Goal: Information Seeking & Learning: Learn about a topic

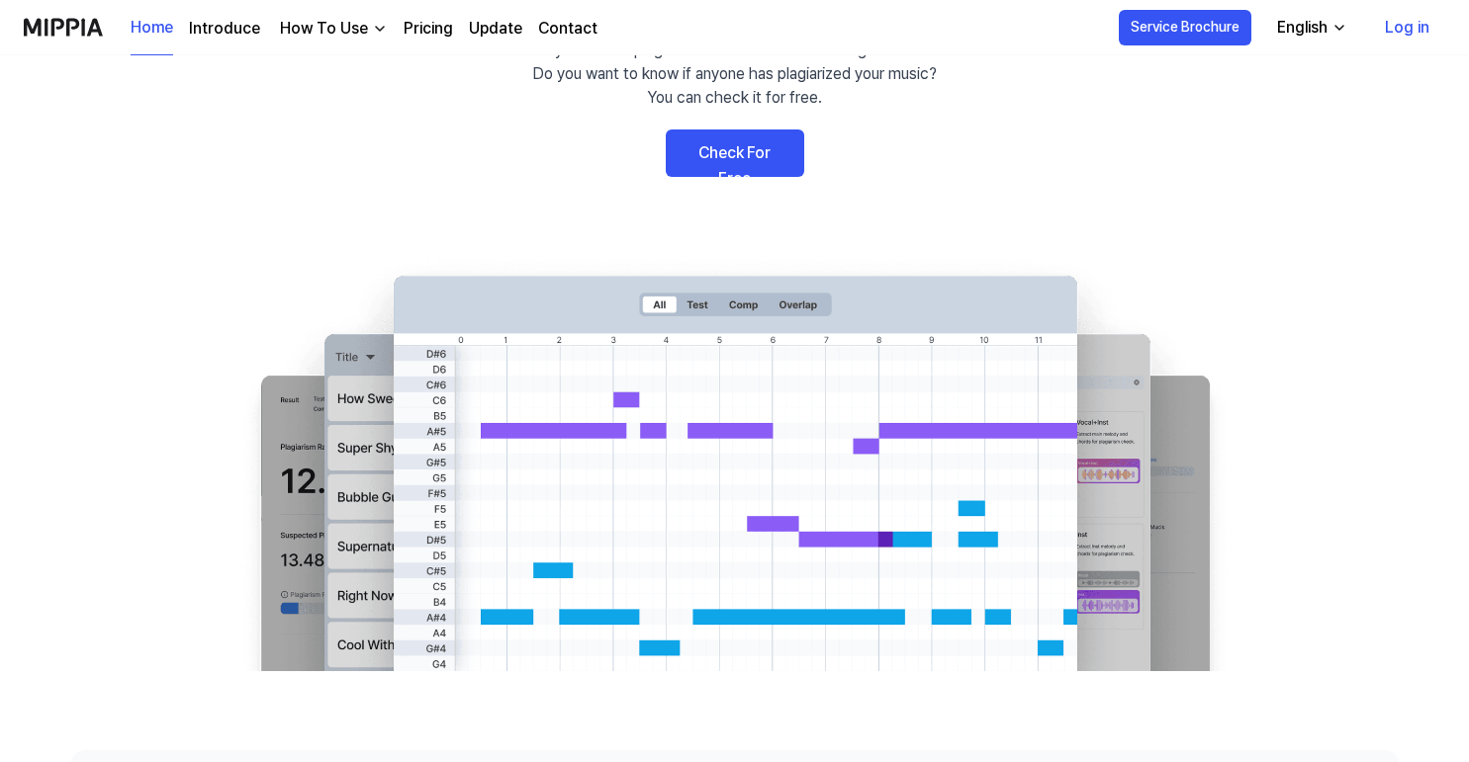
scroll to position [202, 0]
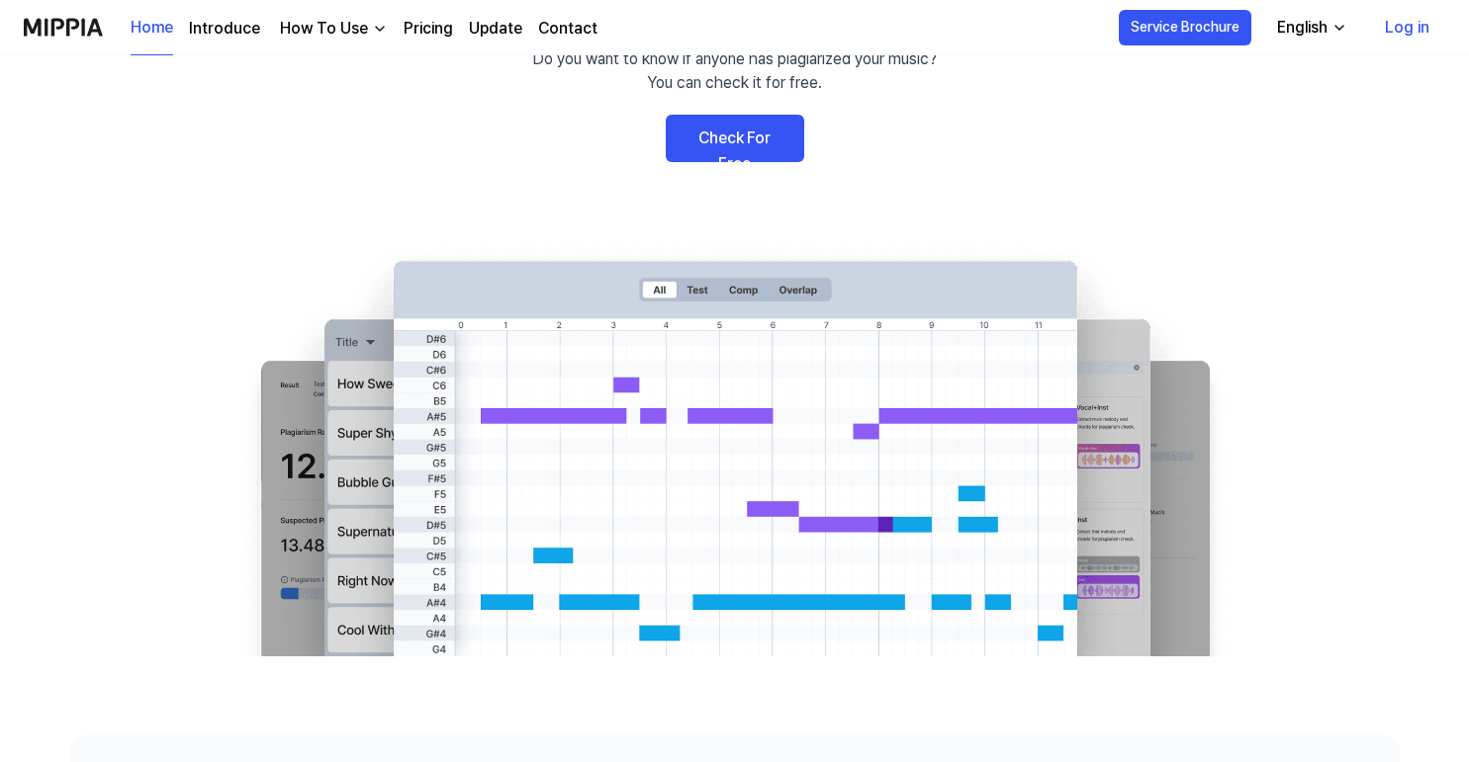
click at [730, 140] on link "Check For Free" at bounding box center [735, 138] width 138 height 47
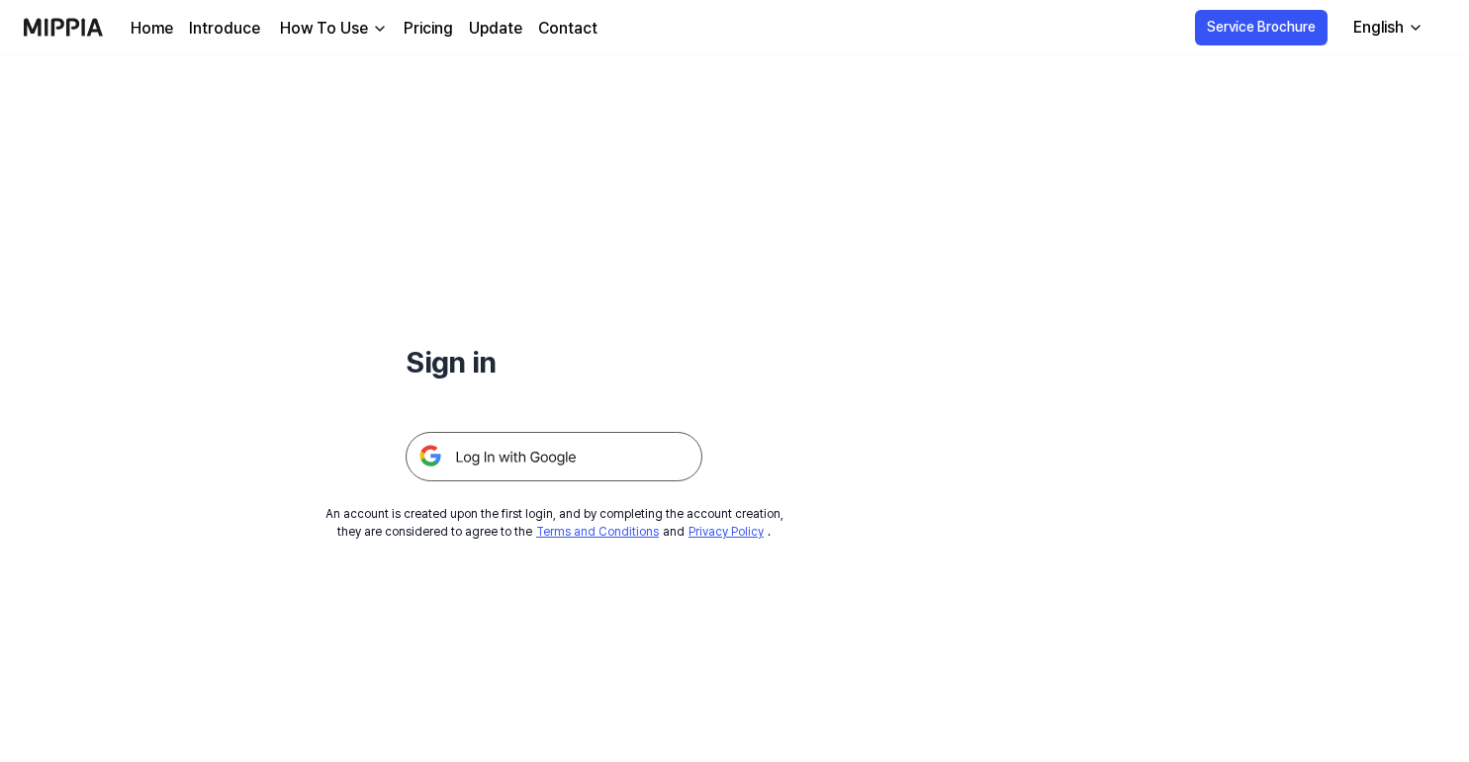
click at [511, 462] on img at bounding box center [553, 456] width 297 height 49
click at [82, 22] on img at bounding box center [63, 27] width 79 height 54
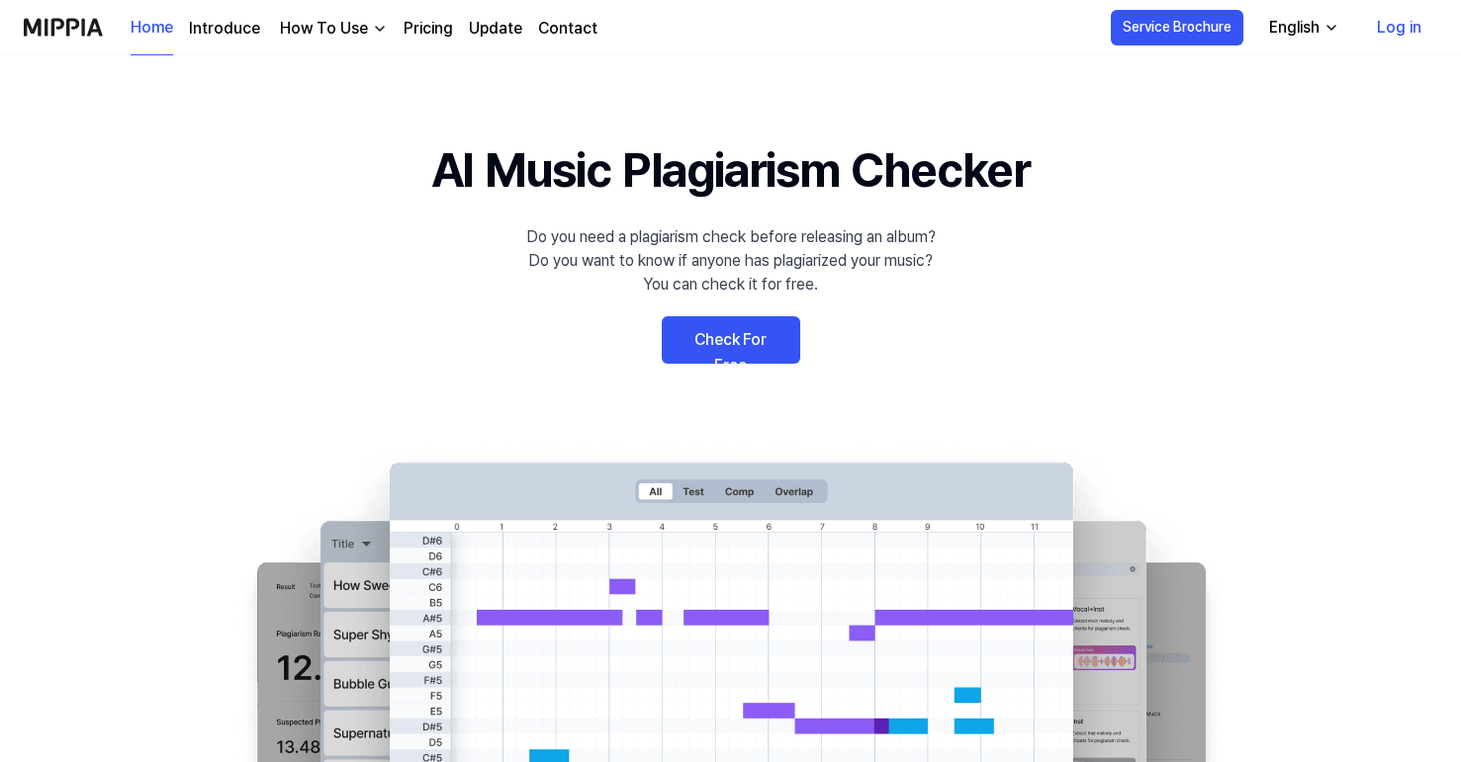
click at [363, 30] on div "How To Use" at bounding box center [324, 29] width 96 height 24
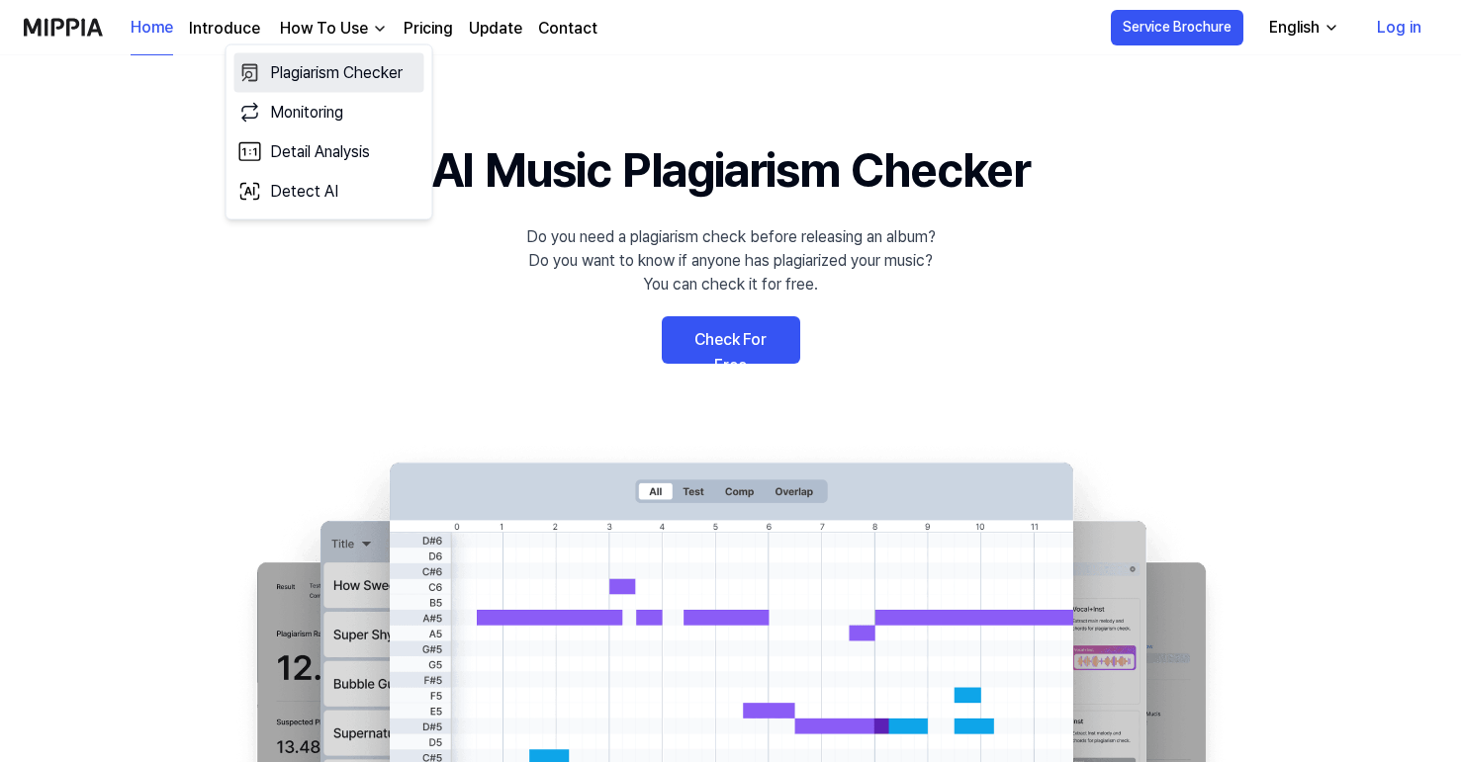
click at [359, 74] on link "Plagiarism Checker" at bounding box center [329, 73] width 190 height 40
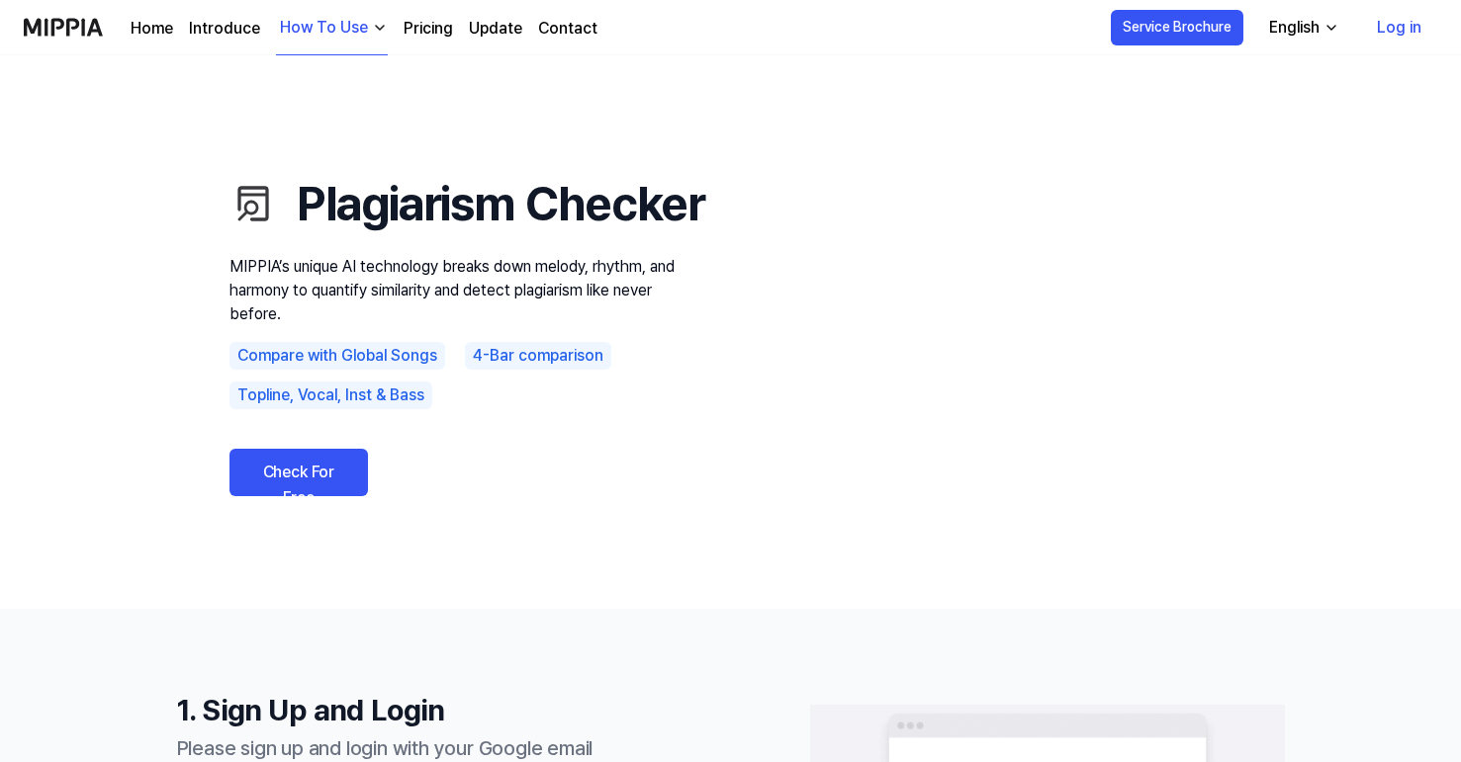
click at [433, 26] on link "Pricing" at bounding box center [427, 29] width 49 height 24
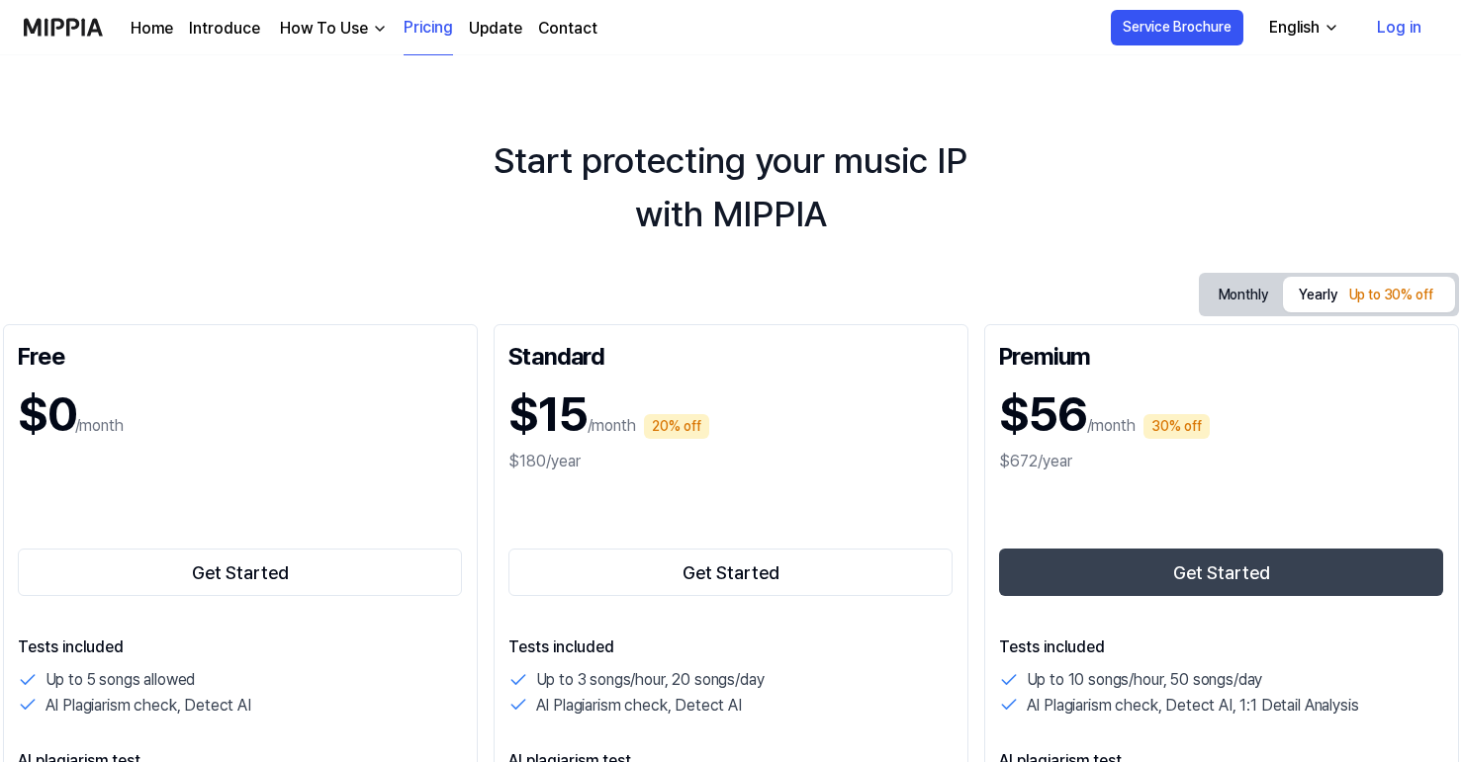
click at [1391, 19] on link "Log in" at bounding box center [1399, 27] width 76 height 55
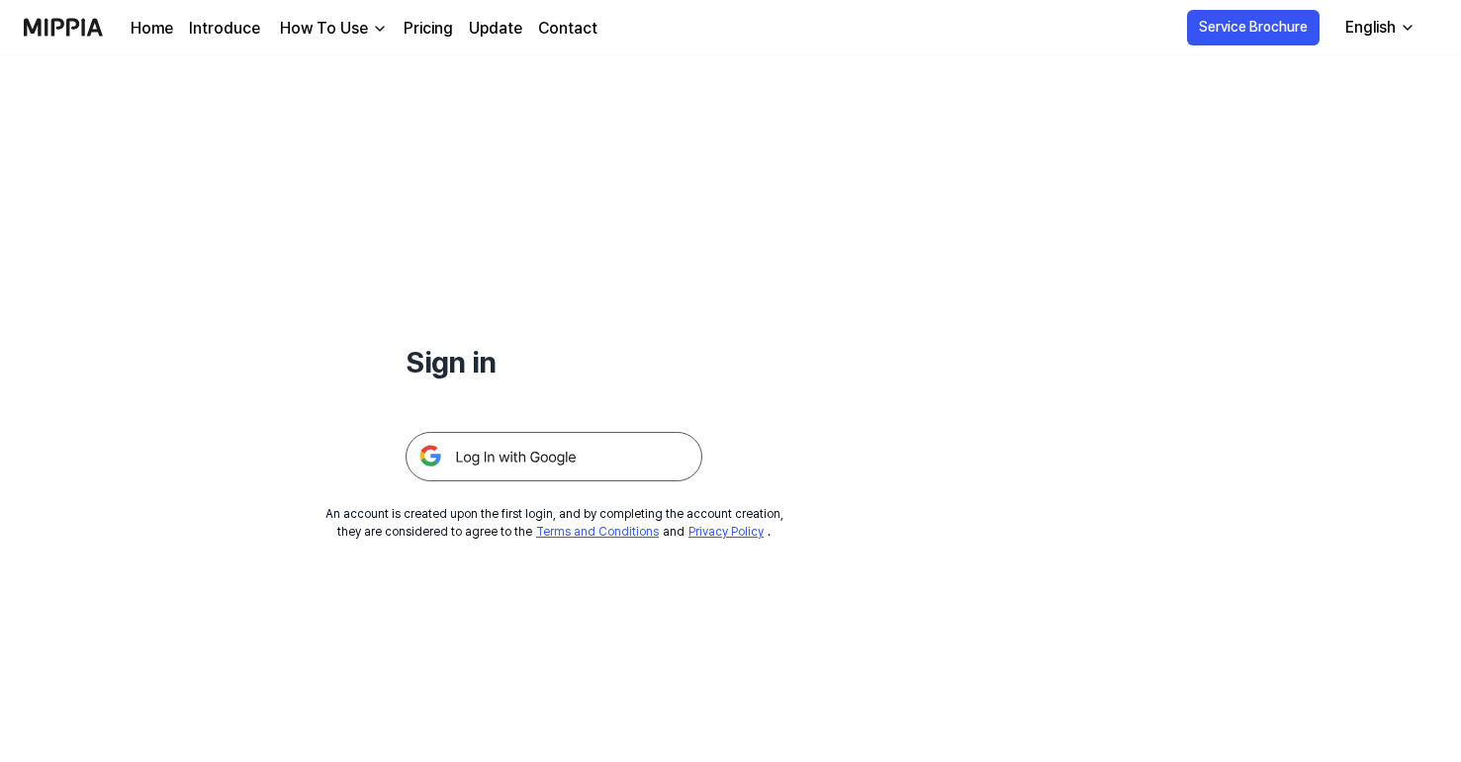
click at [548, 450] on img at bounding box center [553, 456] width 297 height 49
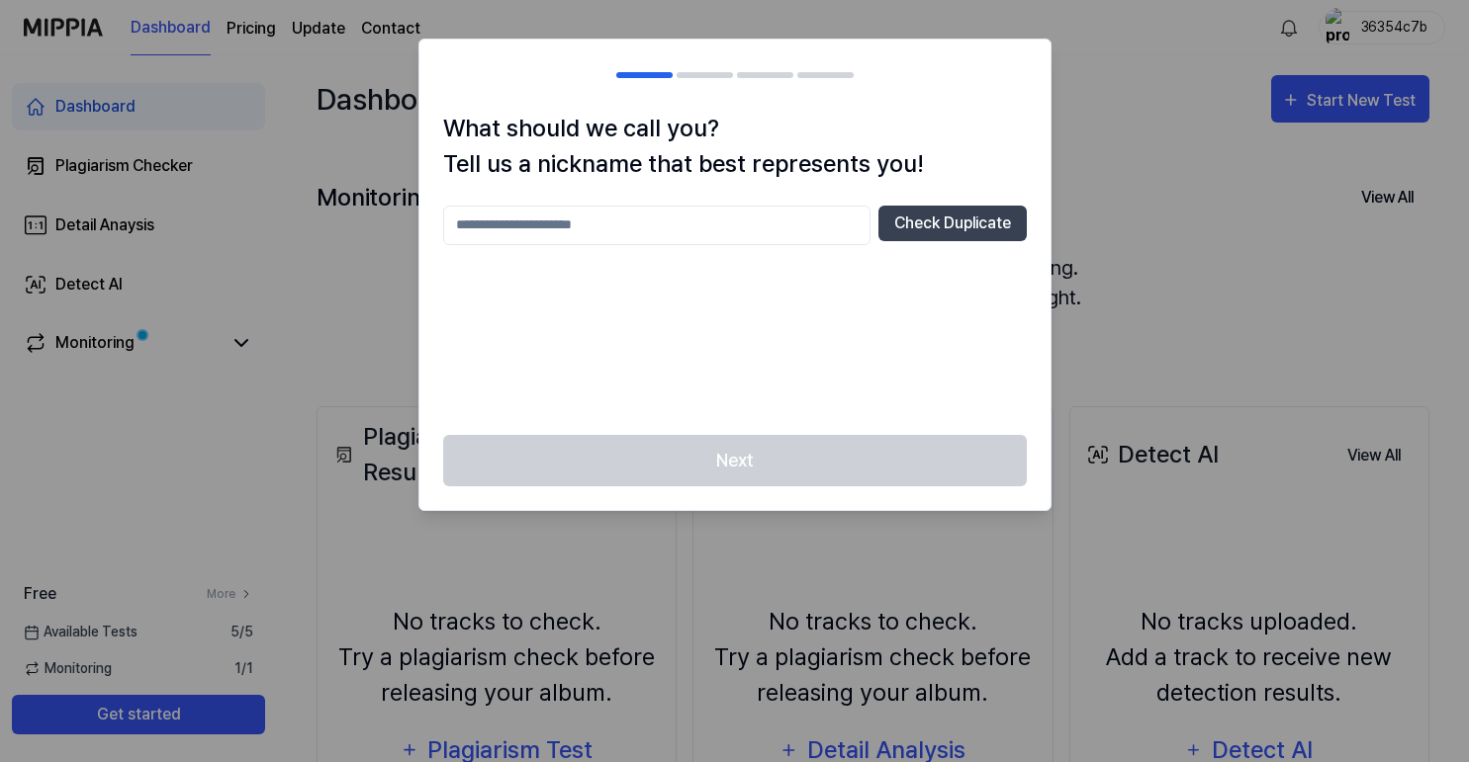
click at [553, 235] on input "text" at bounding box center [656, 226] width 427 height 40
type input "*"
type input "*****"
click at [956, 224] on button "Check Duplicate" at bounding box center [952, 224] width 148 height 36
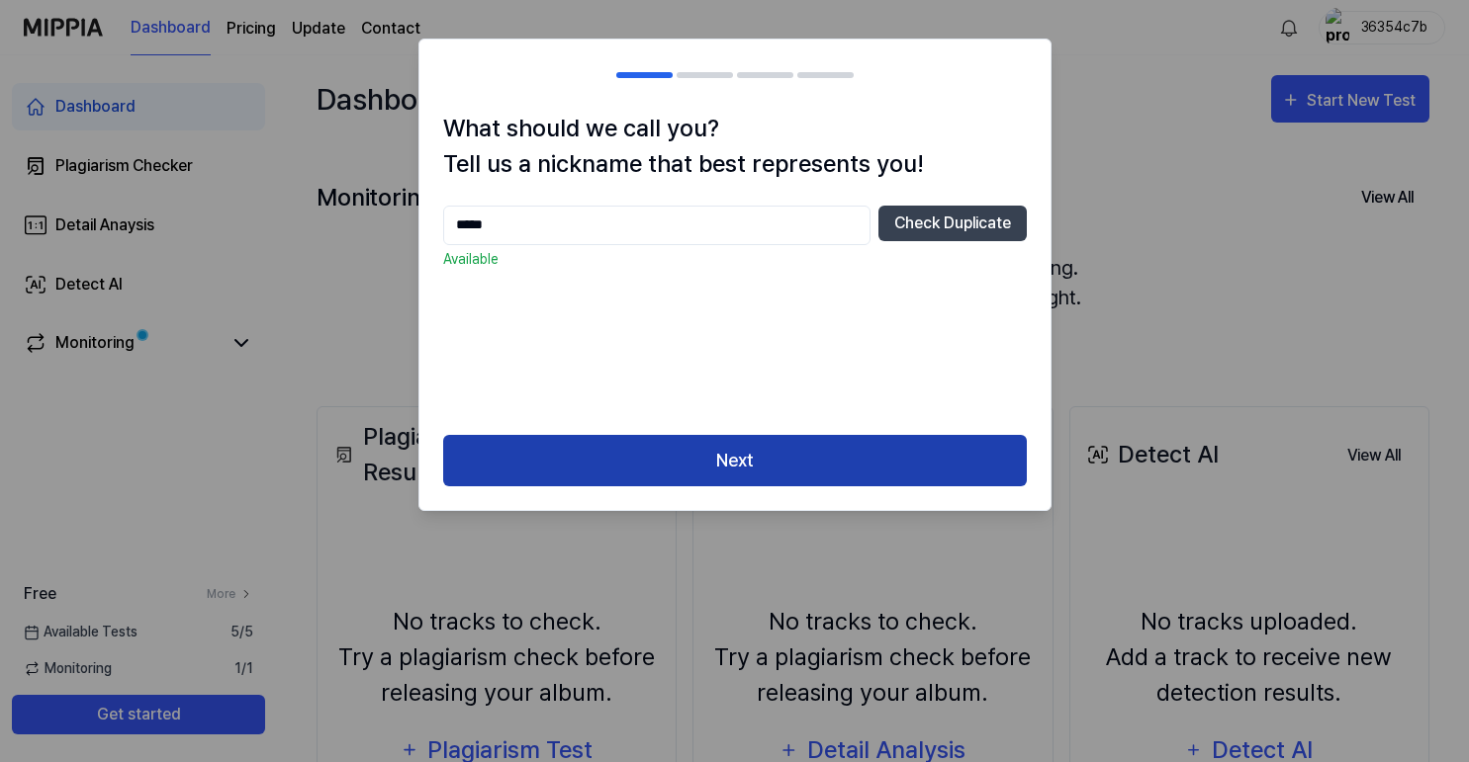
click at [758, 470] on button "Next" at bounding box center [734, 461] width 583 height 52
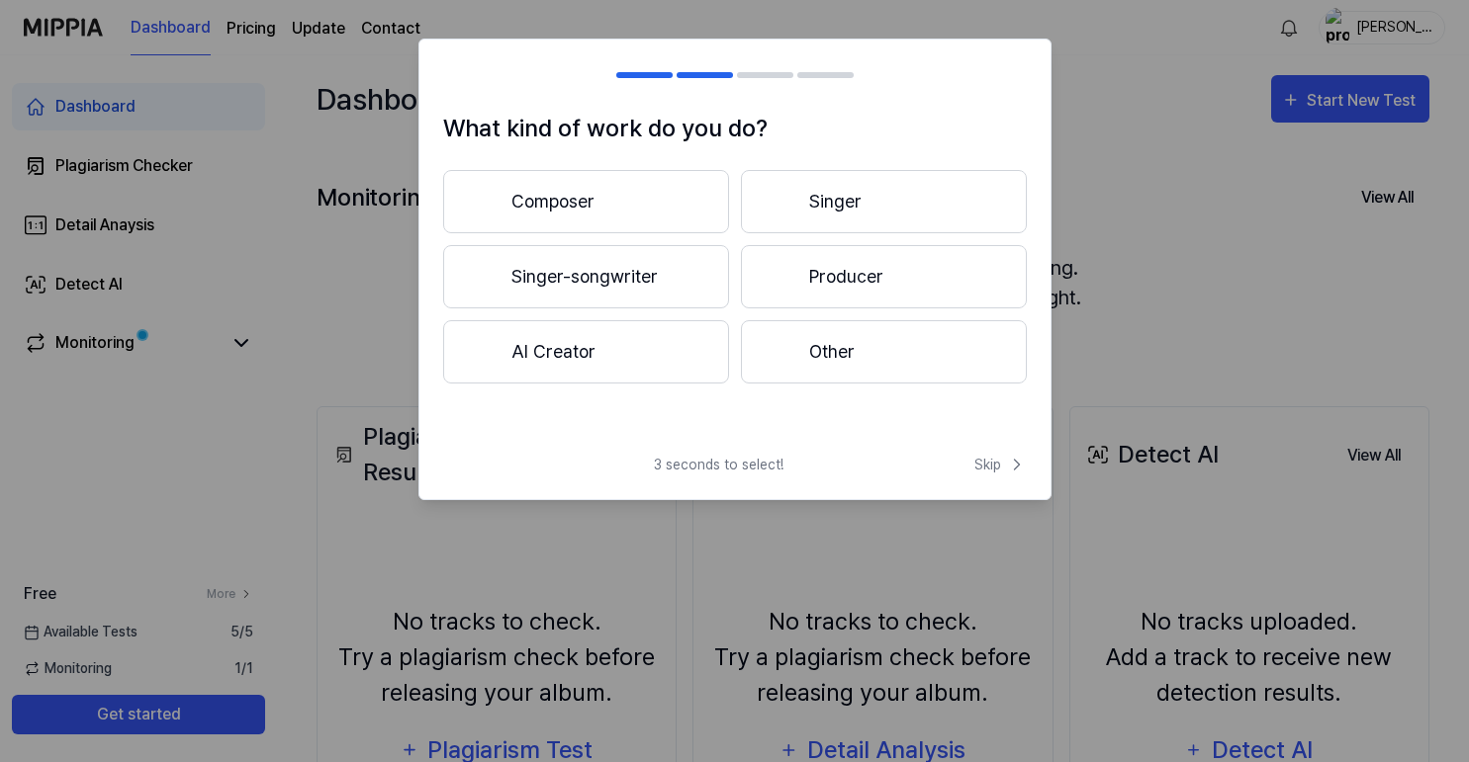
click at [810, 361] on button "Other" at bounding box center [884, 351] width 286 height 63
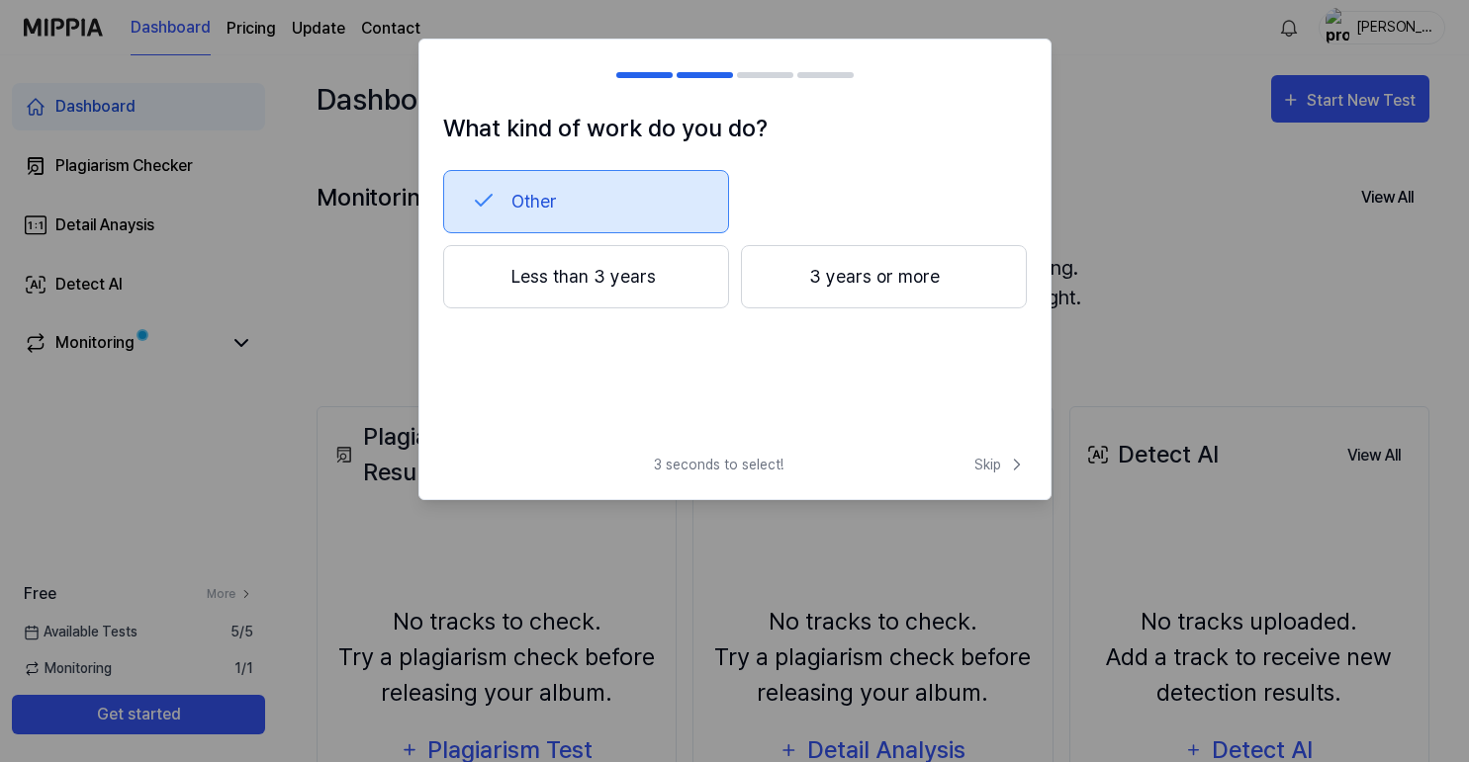
click at [689, 300] on button "Less than 3 years" at bounding box center [586, 276] width 286 height 63
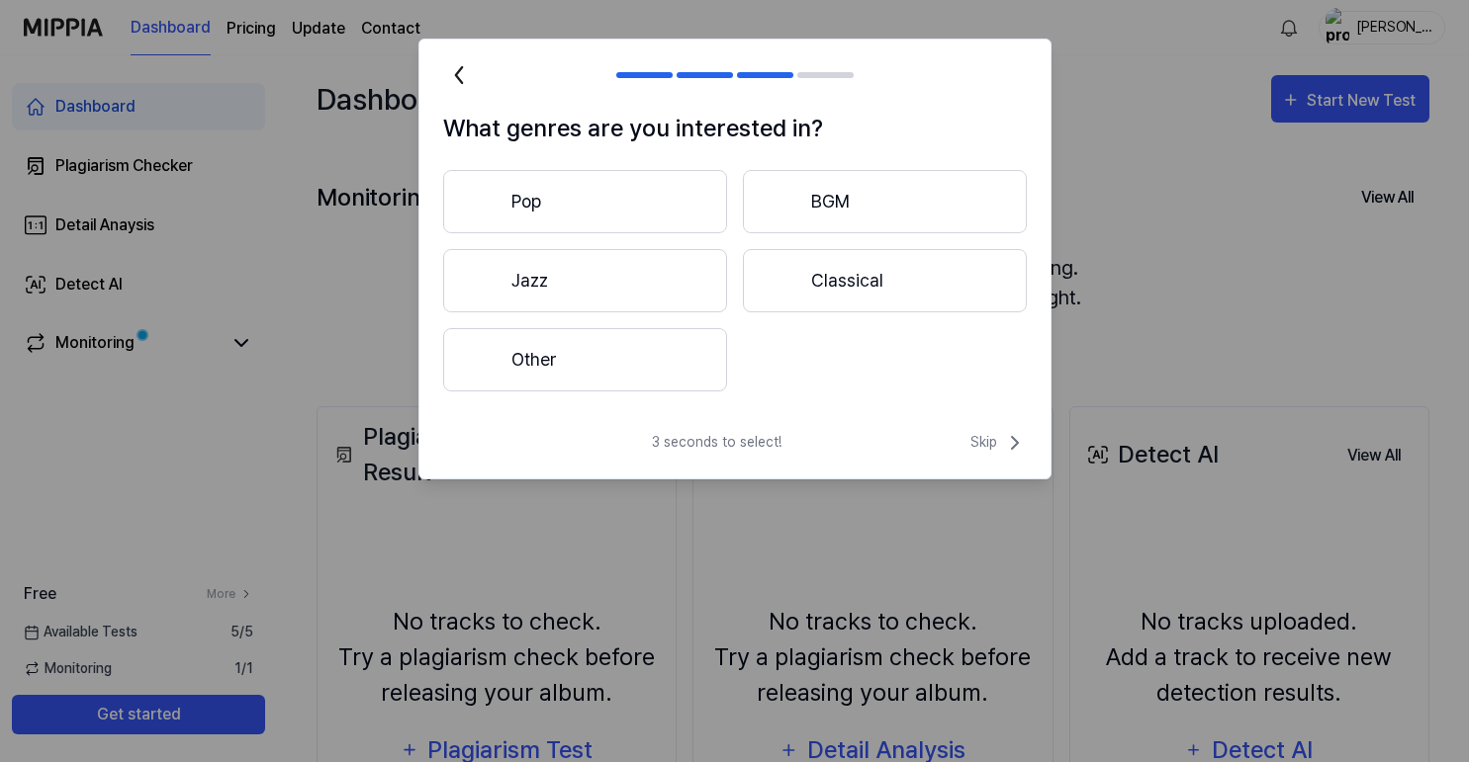
click at [465, 79] on icon at bounding box center [459, 75] width 32 height 32
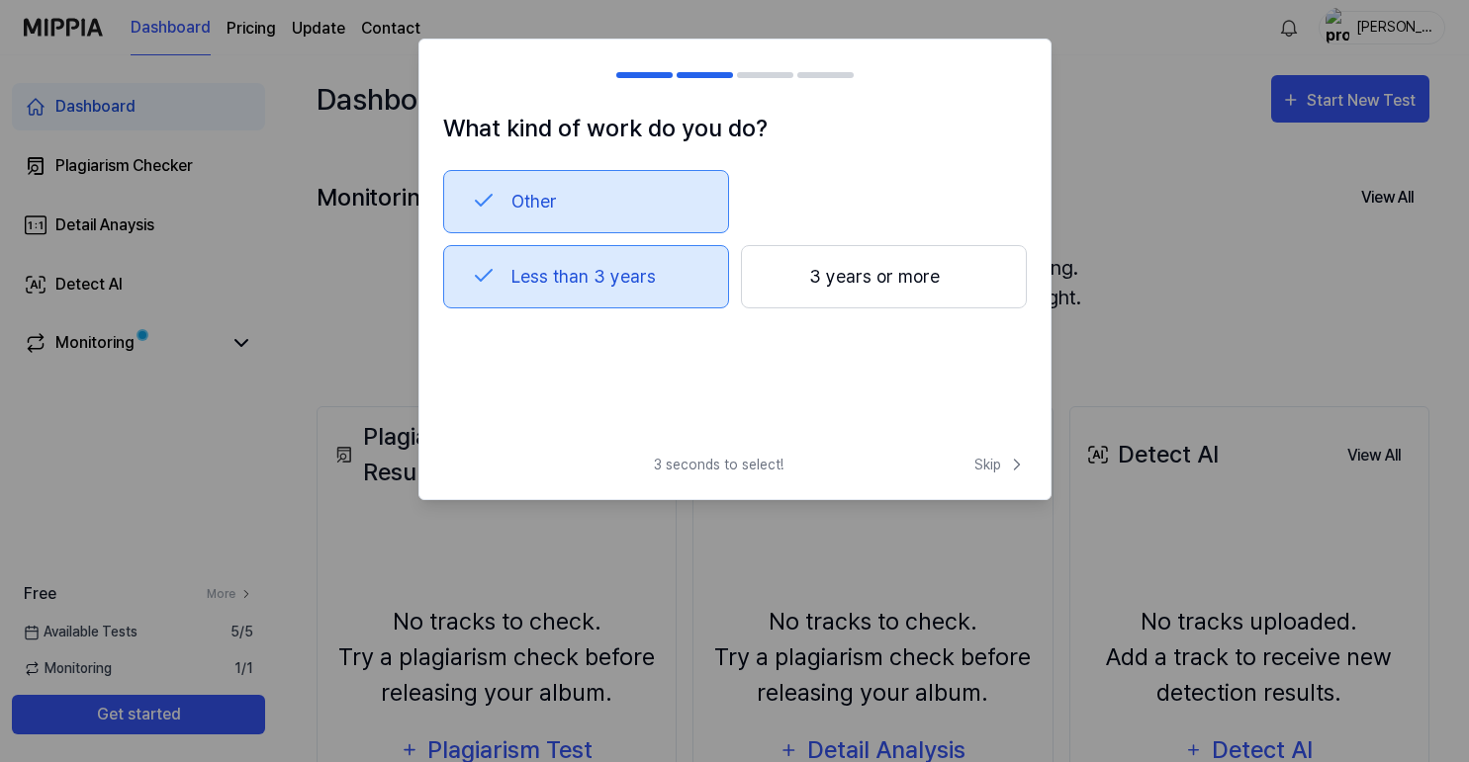
click at [658, 291] on button "Less than 3 years" at bounding box center [586, 276] width 286 height 63
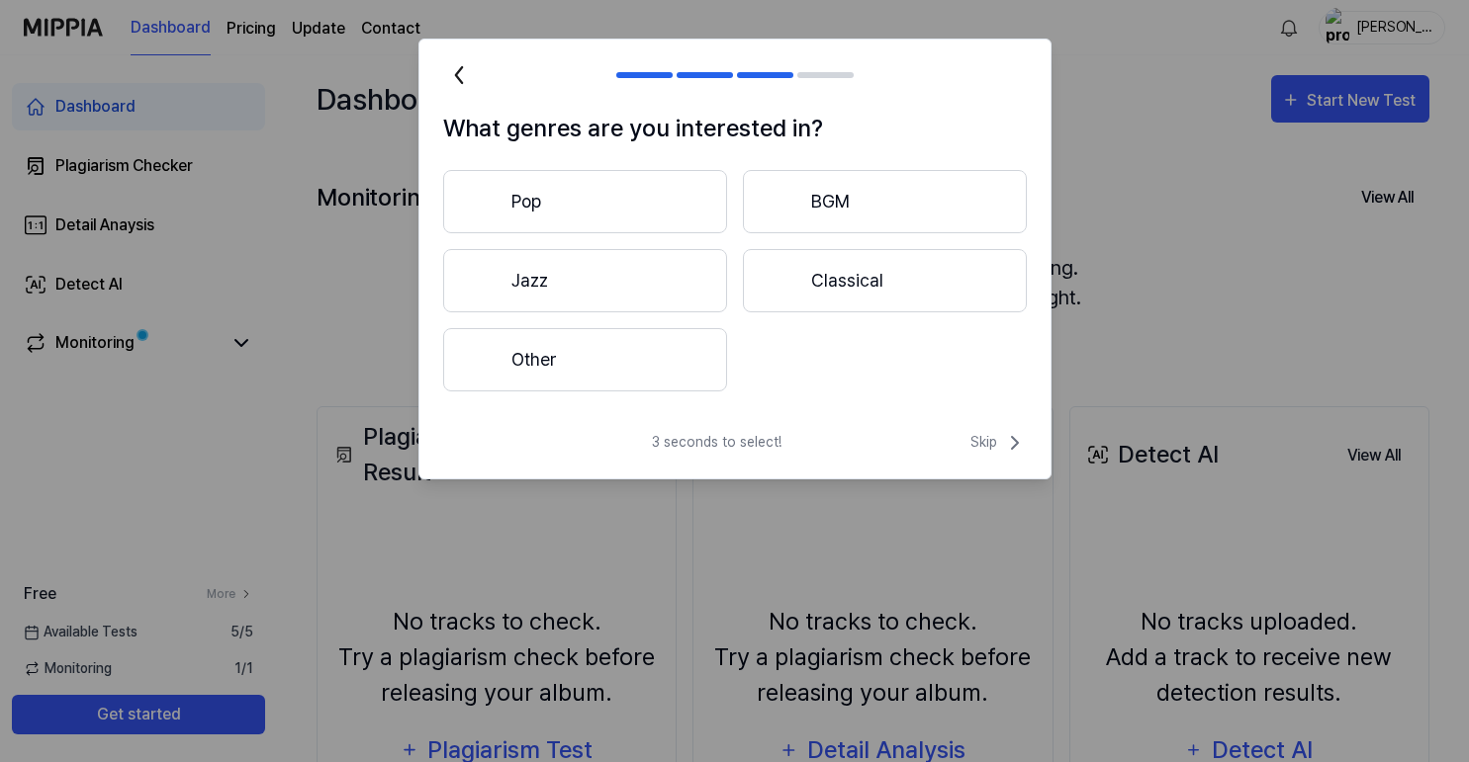
click at [456, 76] on icon at bounding box center [458, 75] width 6 height 16
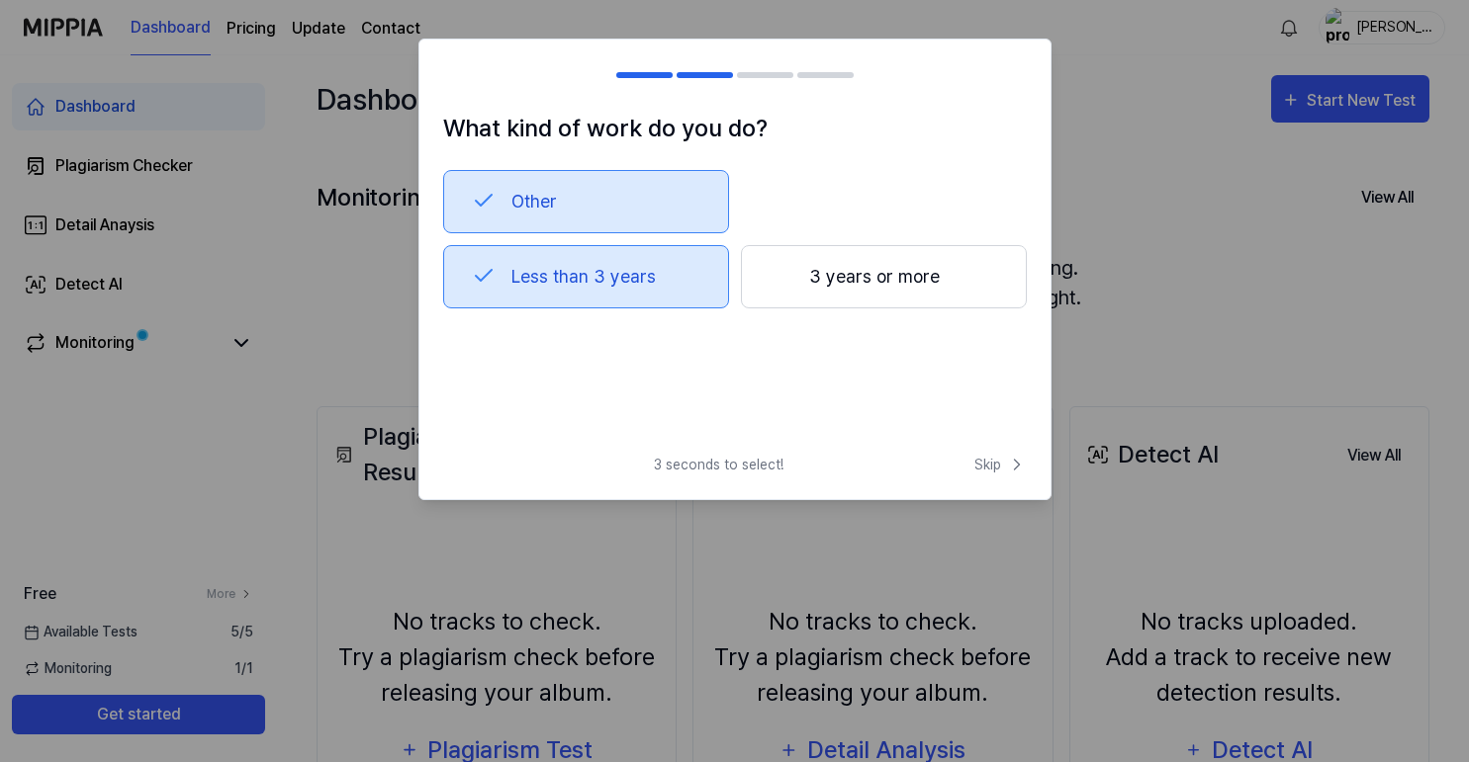
click at [547, 202] on button "Other" at bounding box center [586, 201] width 286 height 63
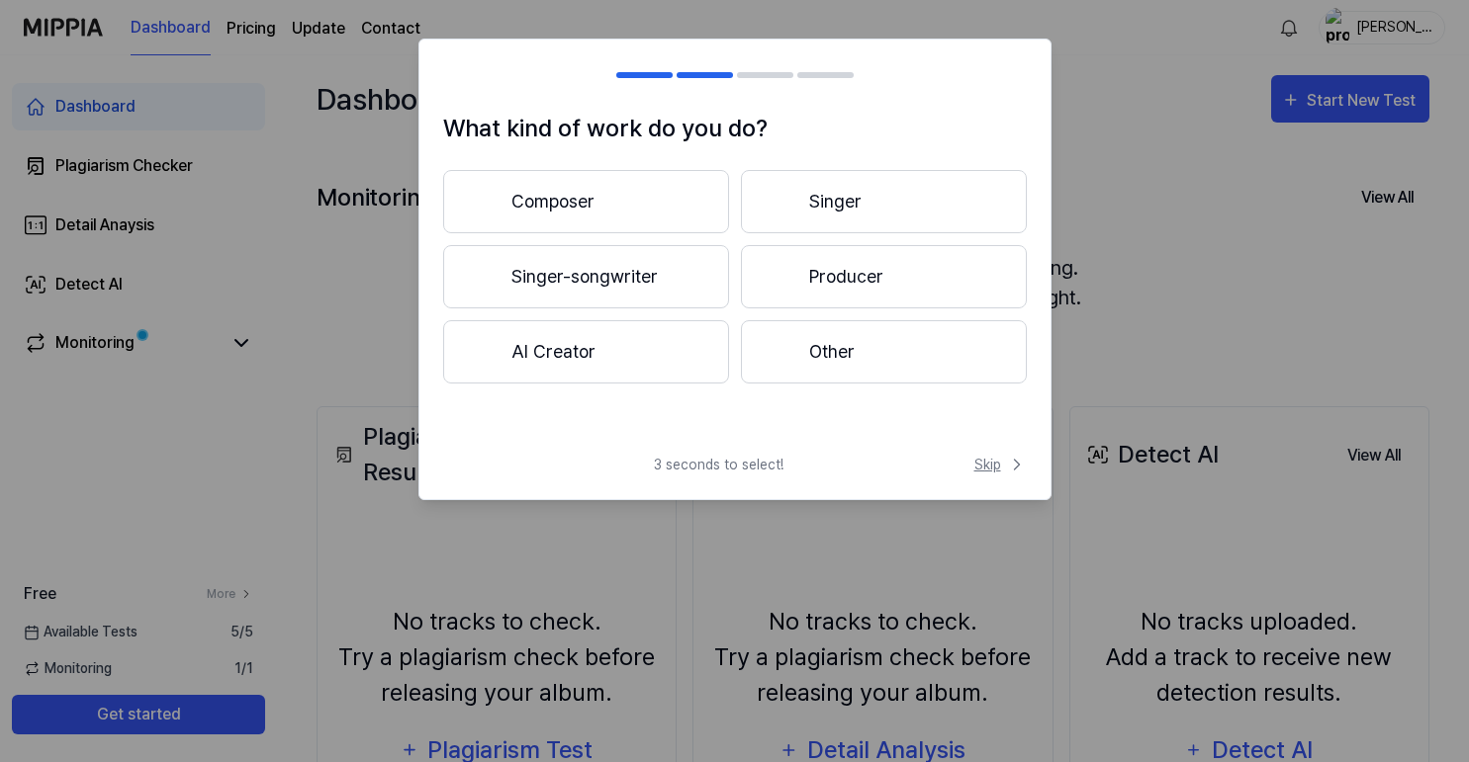
click at [981, 462] on span "Skip" at bounding box center [1000, 465] width 52 height 21
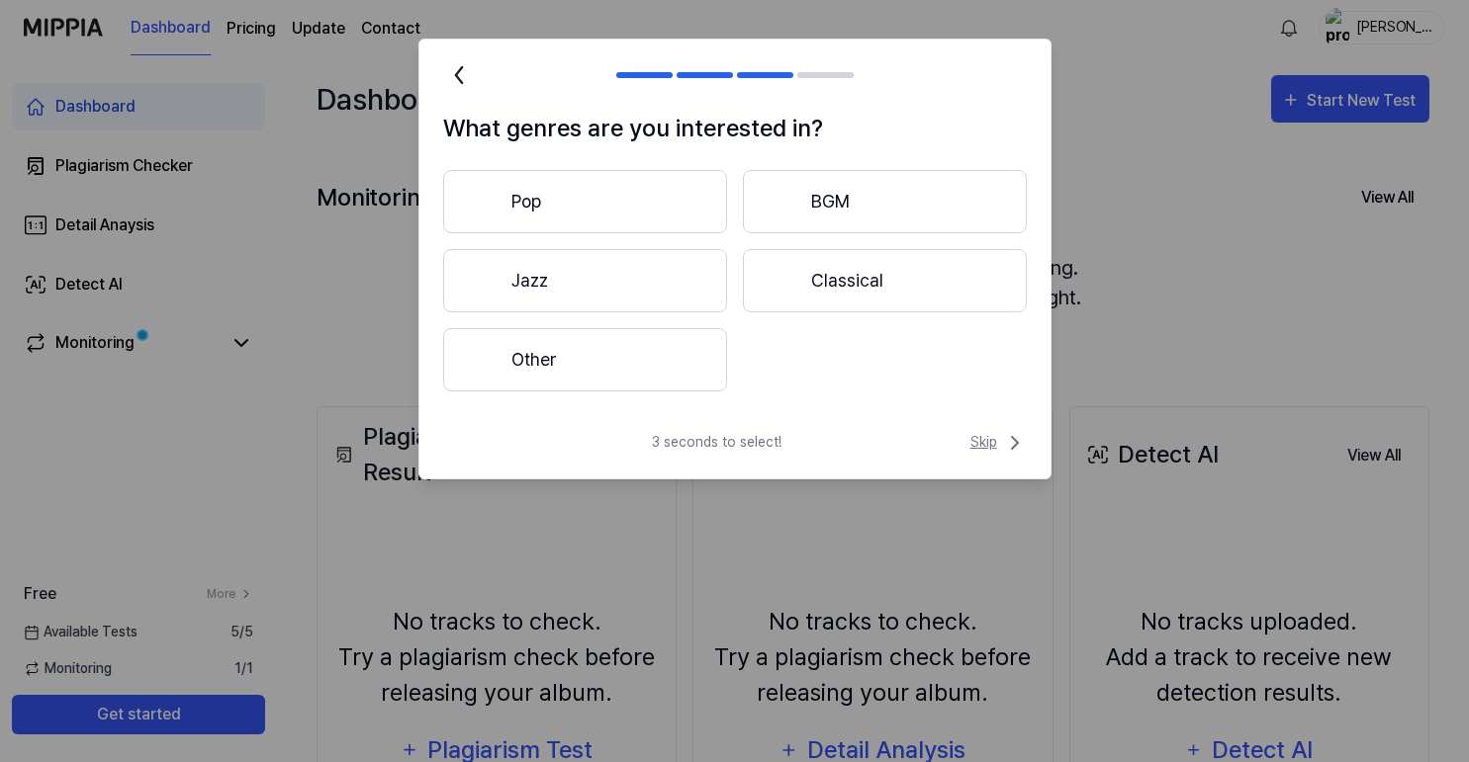
click at [985, 445] on span "Skip" at bounding box center [998, 443] width 56 height 24
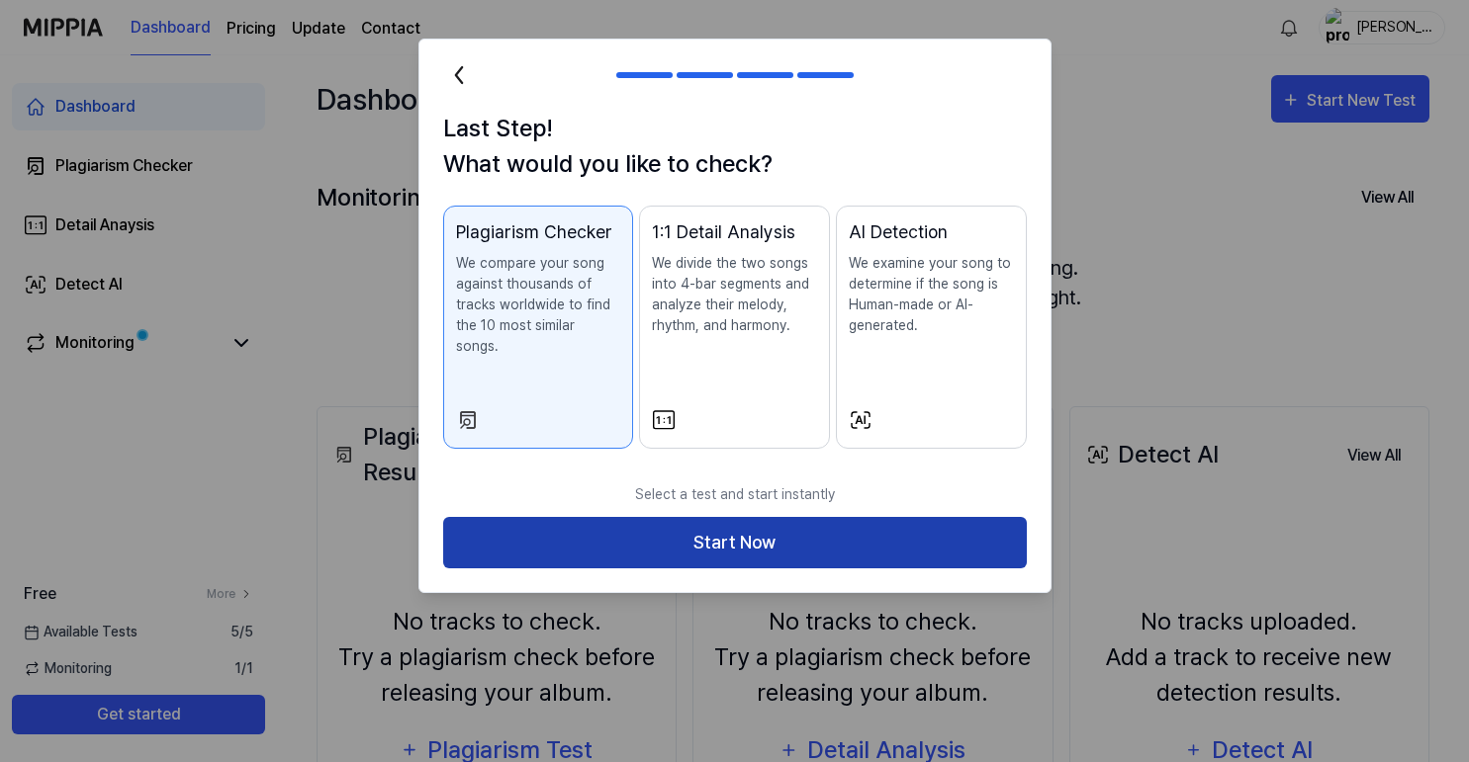
click at [584, 517] on button "Start Now" at bounding box center [734, 543] width 583 height 52
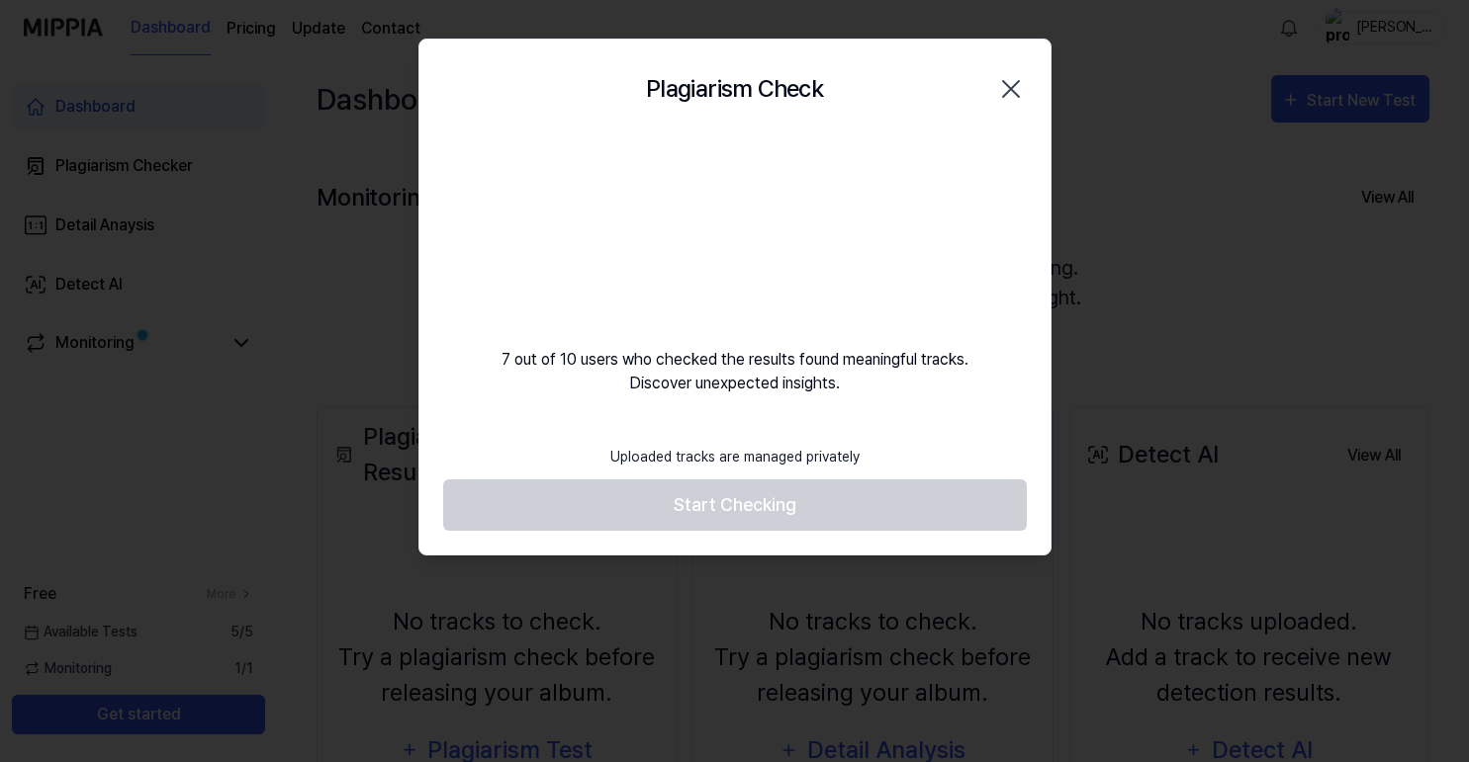
click at [989, 107] on div "Plagiarism Check Close" at bounding box center [734, 88] width 583 height 51
click at [1012, 90] on icon "button" at bounding box center [1011, 89] width 16 height 16
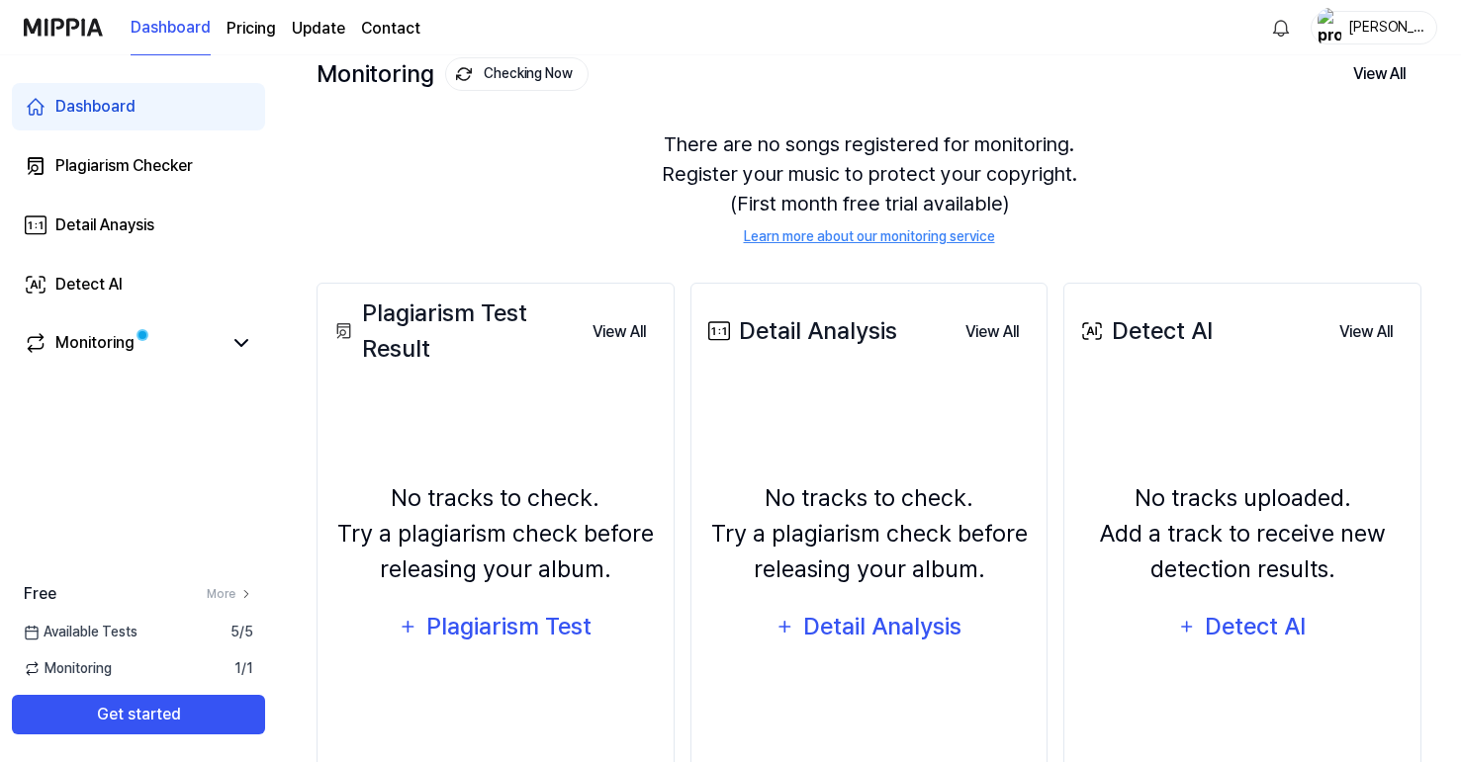
scroll to position [129, 0]
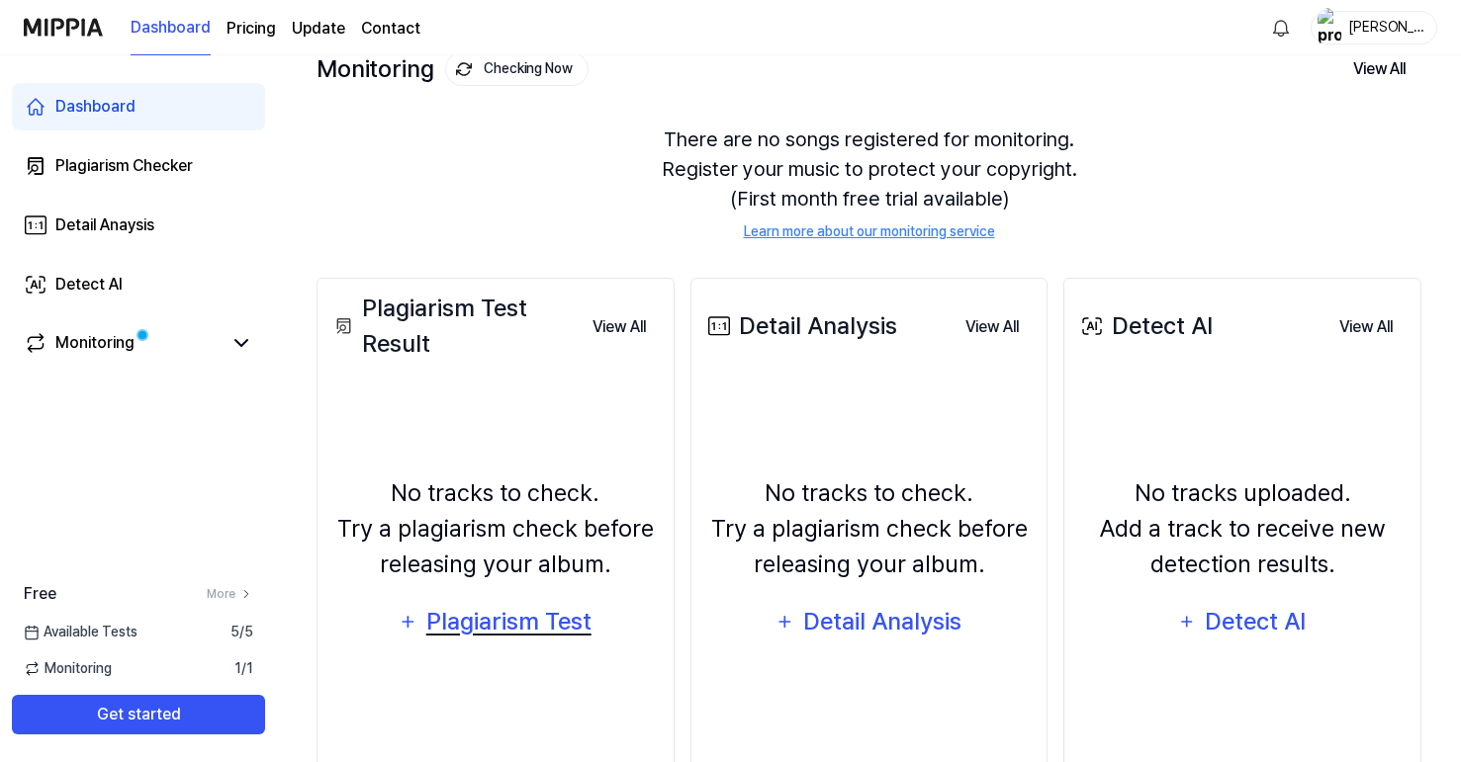
click at [515, 625] on div "Plagiarism Test" at bounding box center [508, 622] width 168 height 38
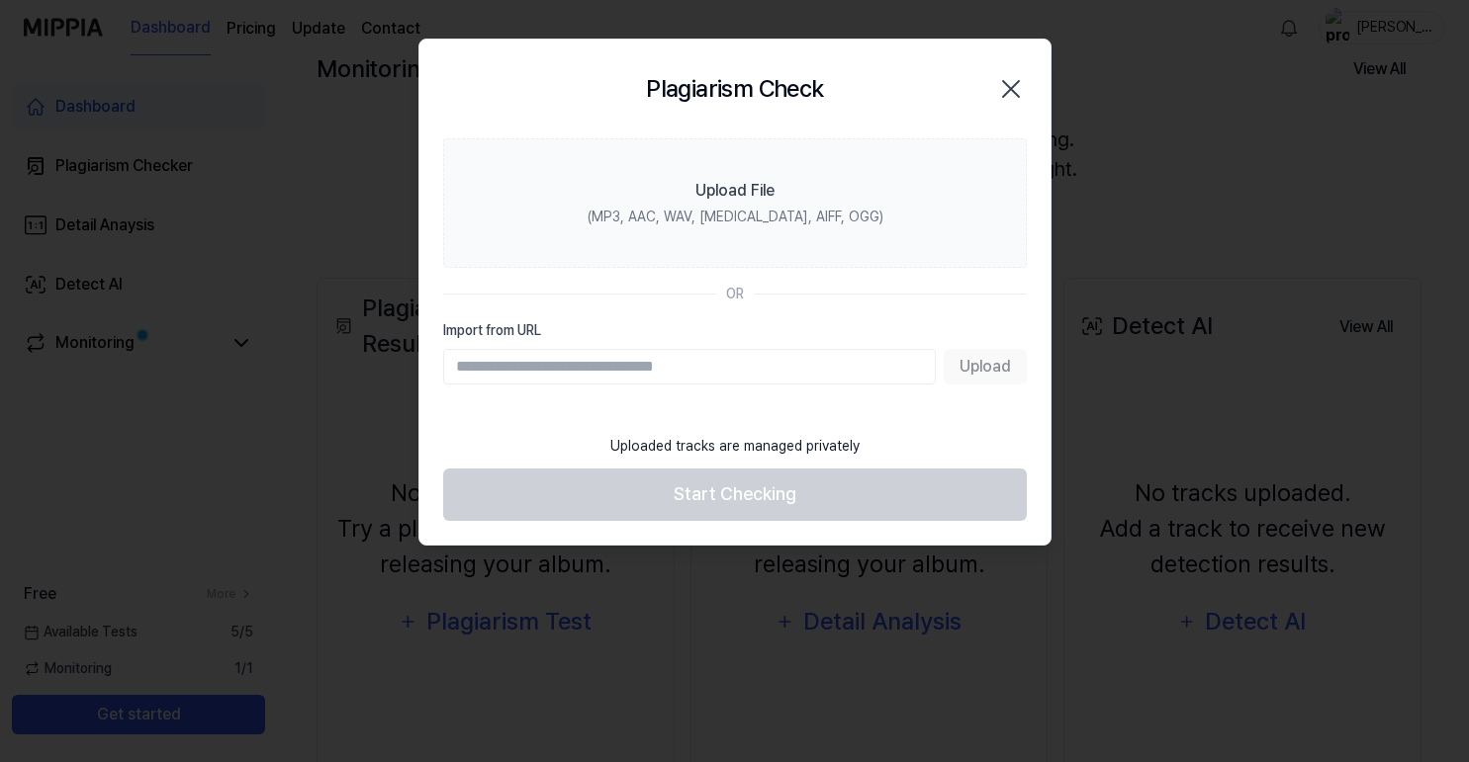
click at [1001, 100] on icon "button" at bounding box center [1011, 89] width 32 height 32
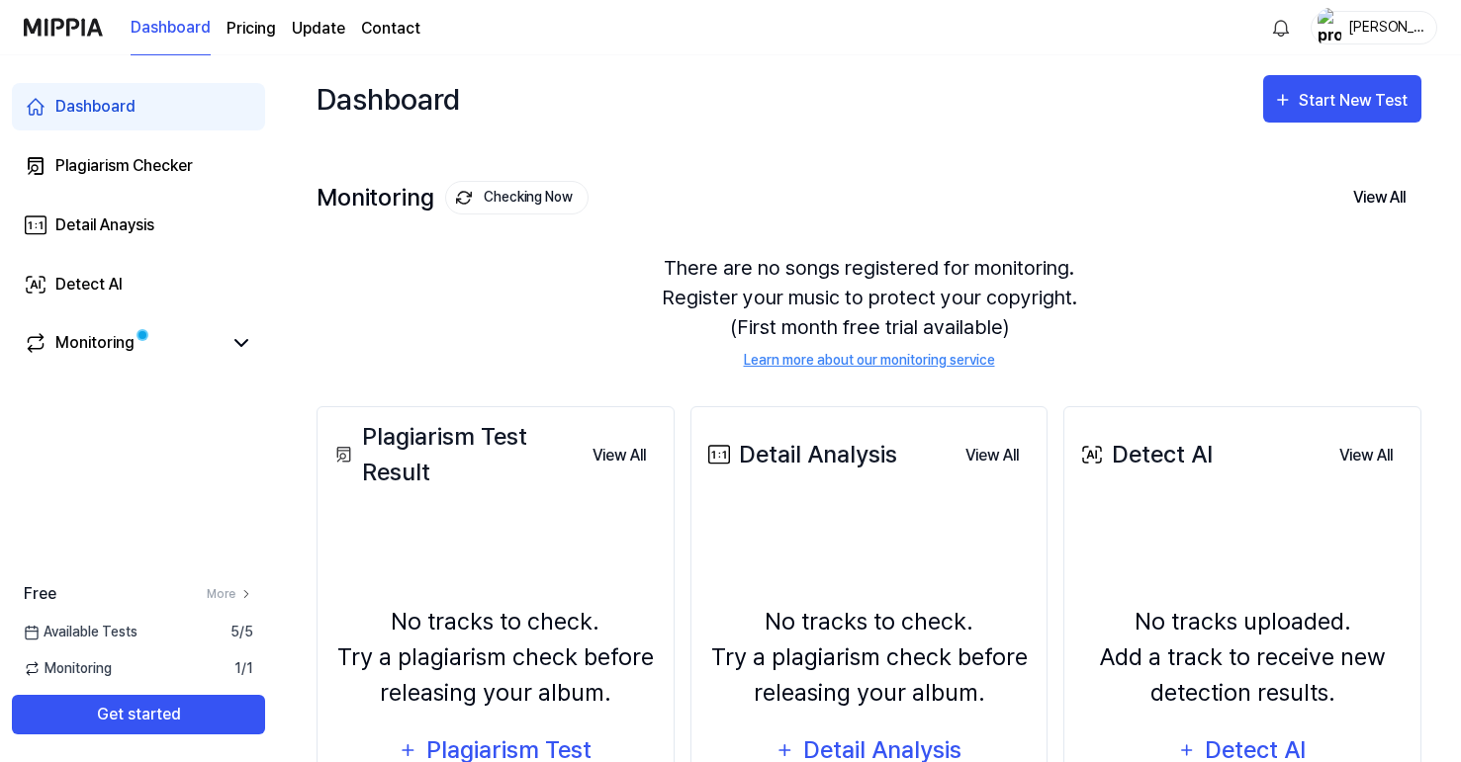
scroll to position [0, 0]
click at [1363, 199] on button "View All" at bounding box center [1379, 198] width 84 height 42
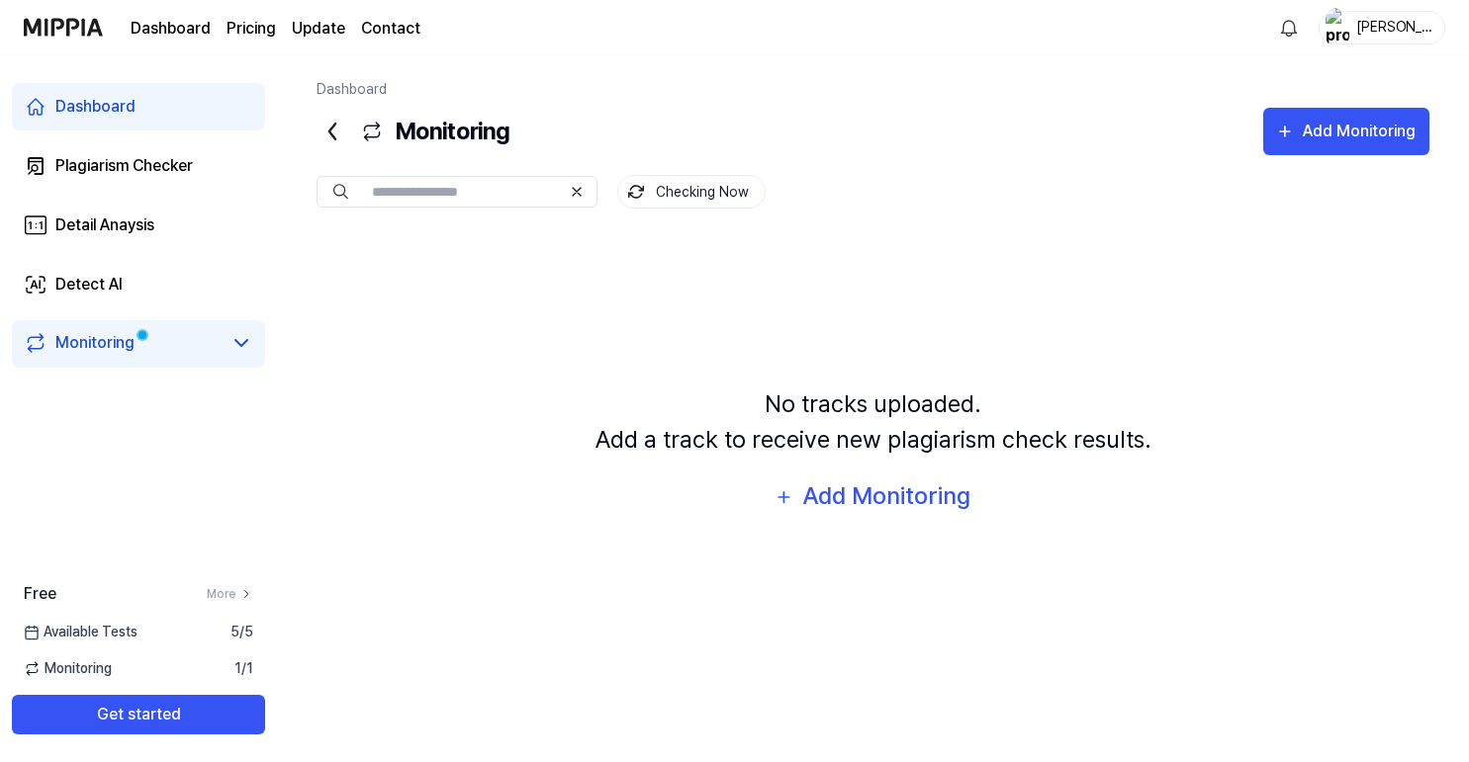
click at [339, 134] on icon at bounding box center [332, 132] width 32 height 32
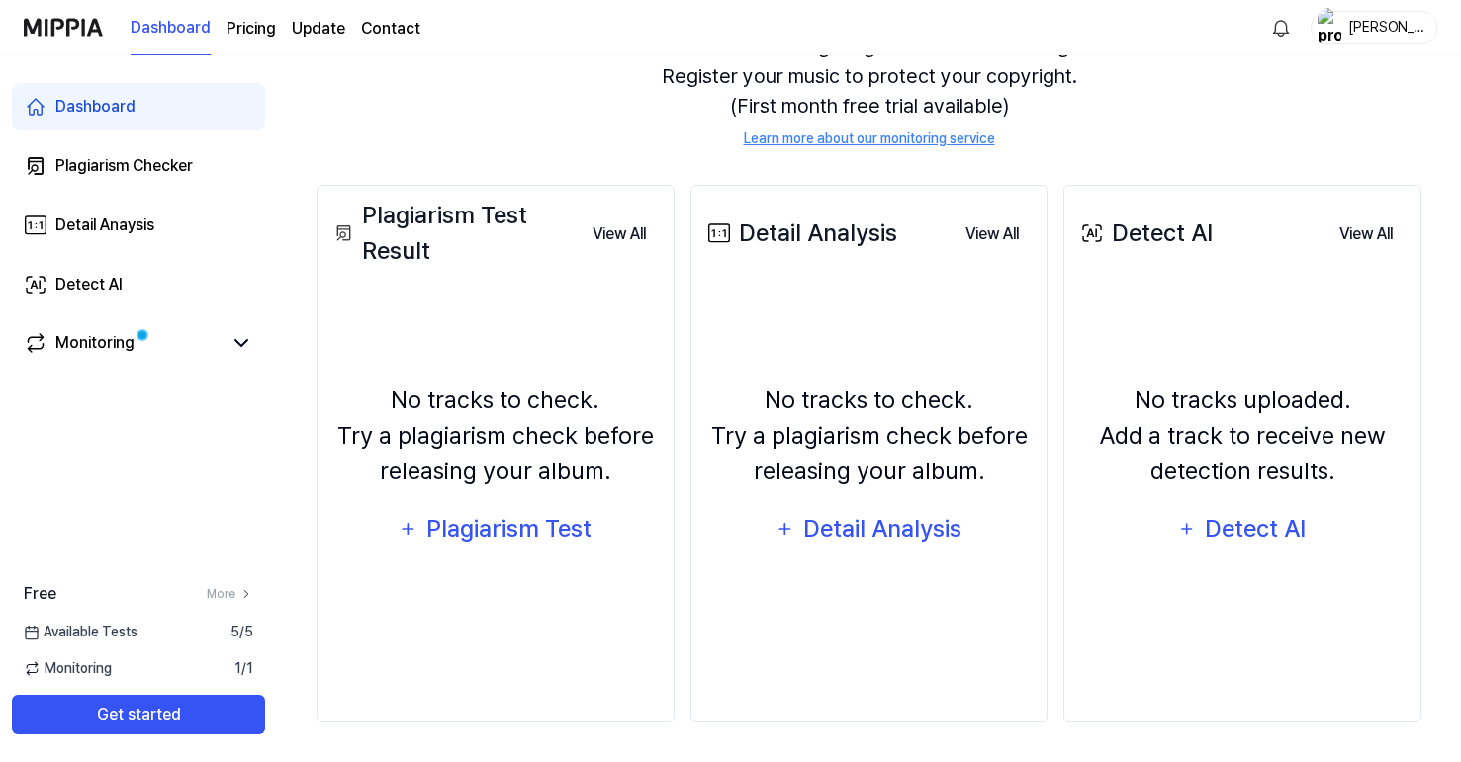
scroll to position [222, 0]
click at [99, 642] on span "Available Tests" at bounding box center [81, 632] width 114 height 21
click at [97, 657] on div "Free More Available Tests 5 / 5 Monitoring 1 / 1 Get started" at bounding box center [138, 658] width 277 height 152
click at [100, 670] on span "Monitoring" at bounding box center [68, 669] width 88 height 21
click at [100, 643] on div "Free More Available Tests 5 / 5 Monitoring 1 / 1 Get started" at bounding box center [138, 658] width 277 height 152
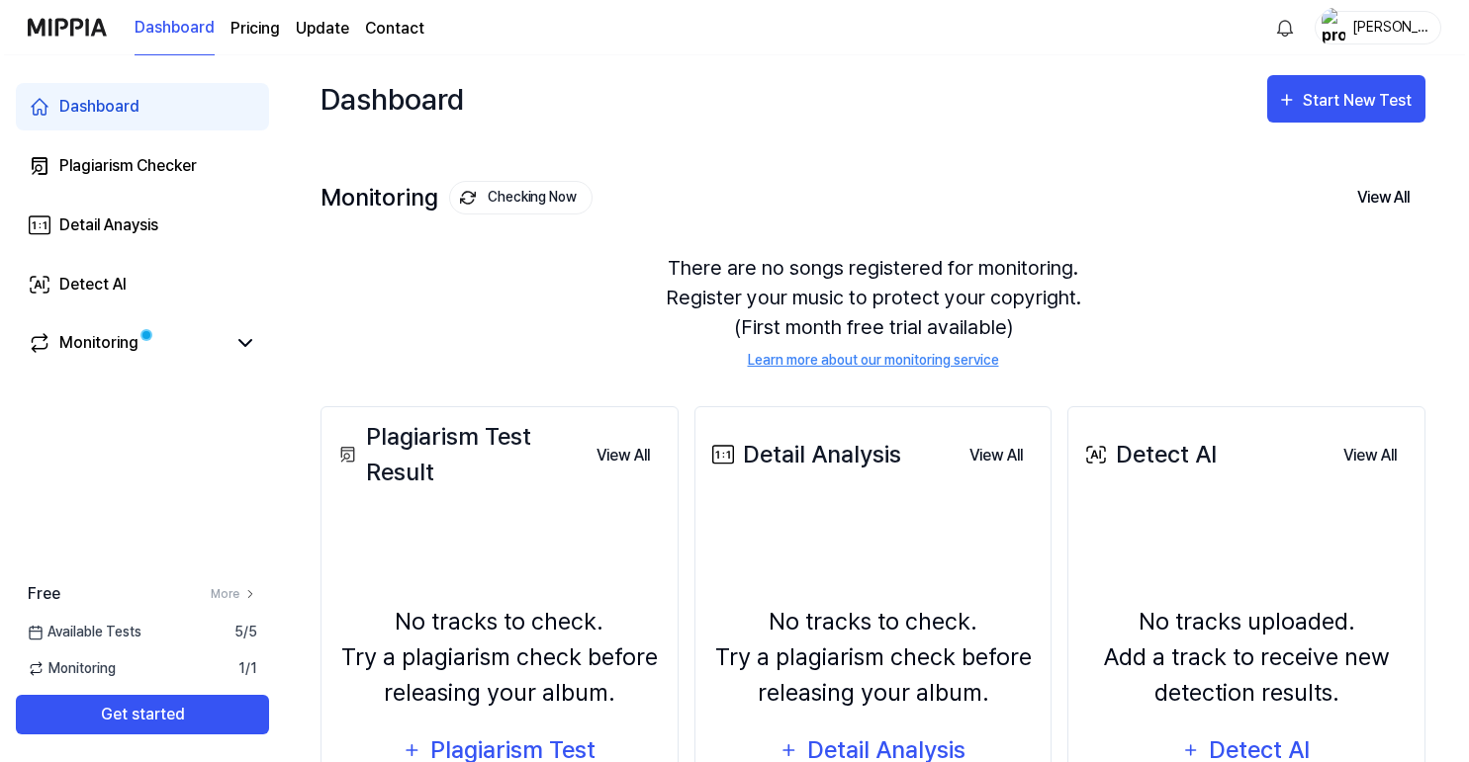
scroll to position [0, 0]
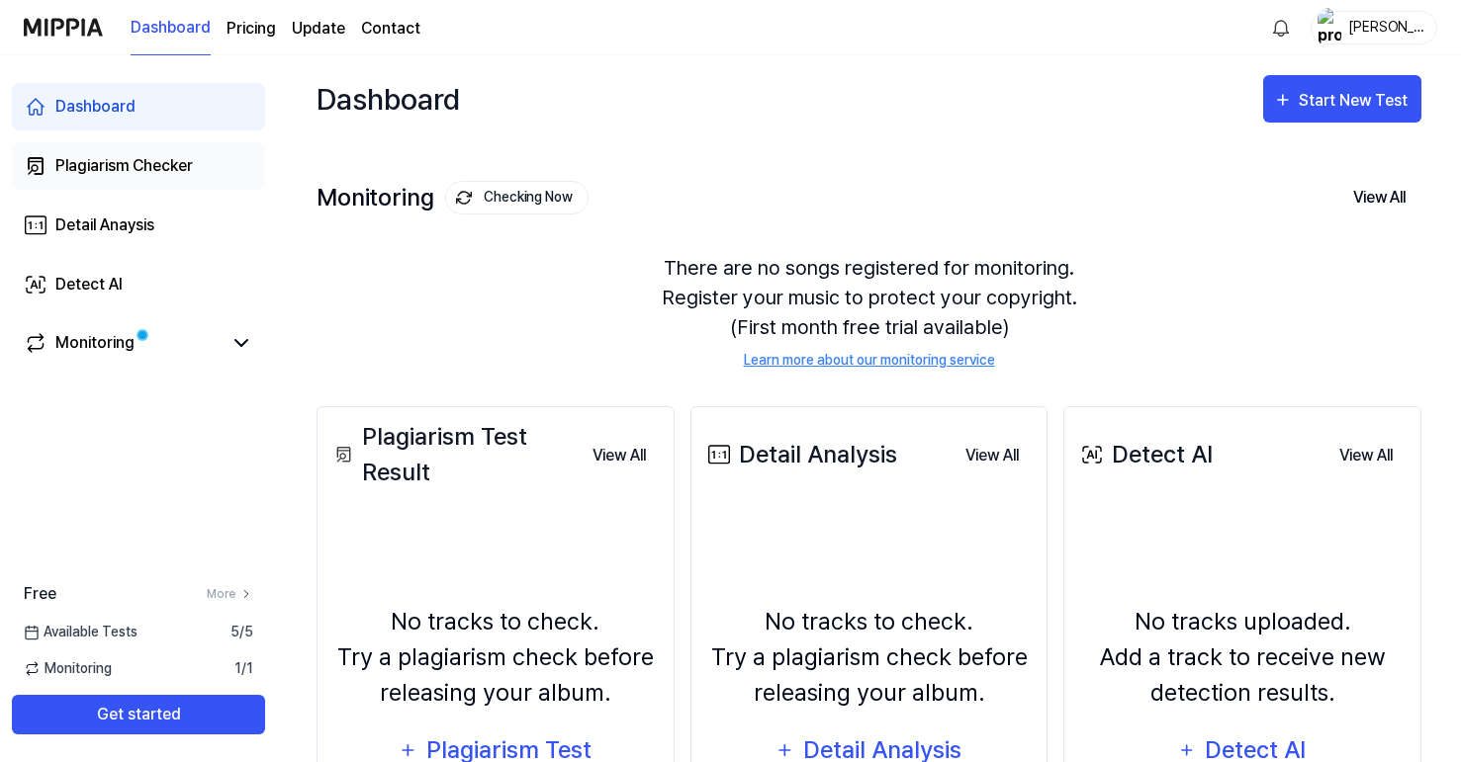
click at [157, 155] on div "Plagiarism Checker" at bounding box center [123, 166] width 137 height 24
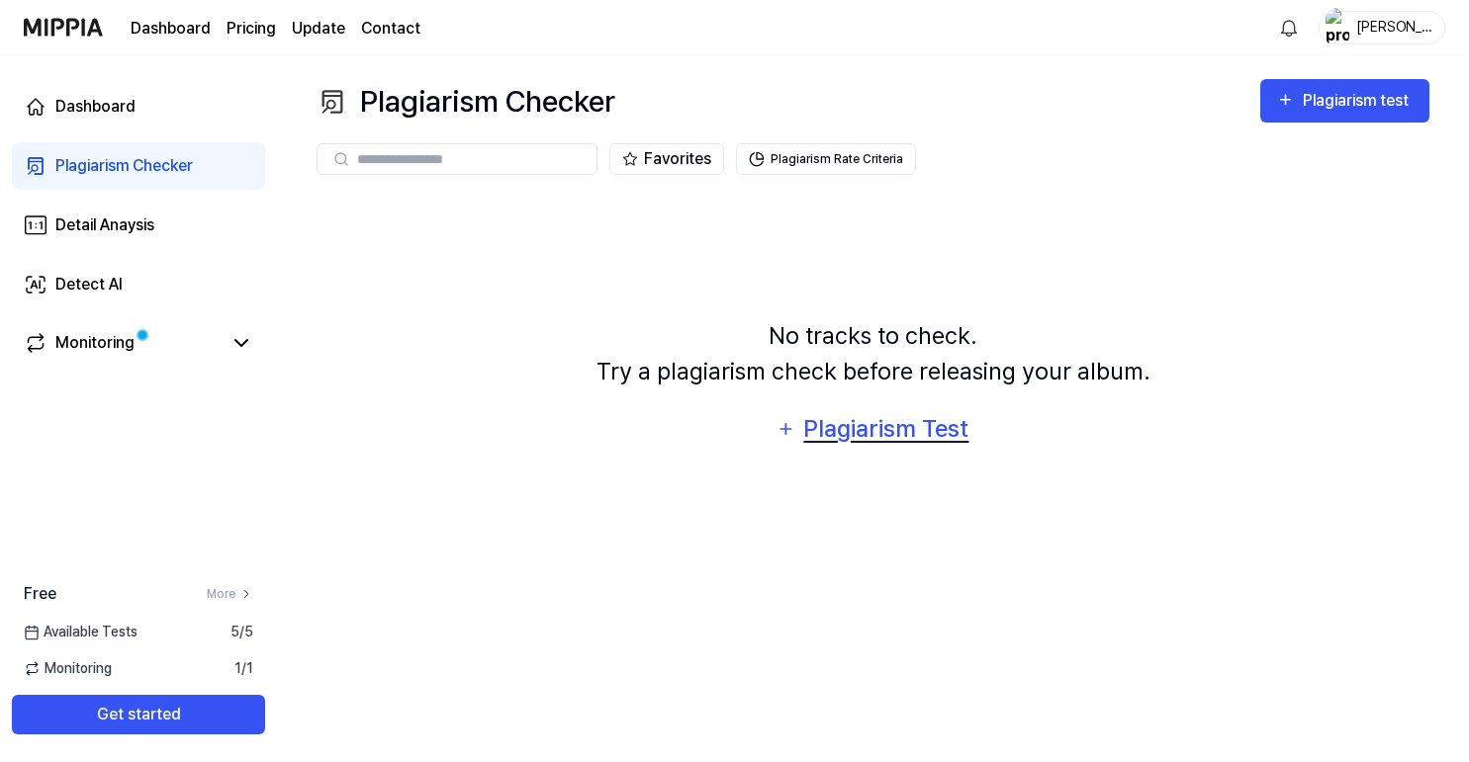
click at [849, 436] on div "Plagiarism Test" at bounding box center [886, 429] width 168 height 38
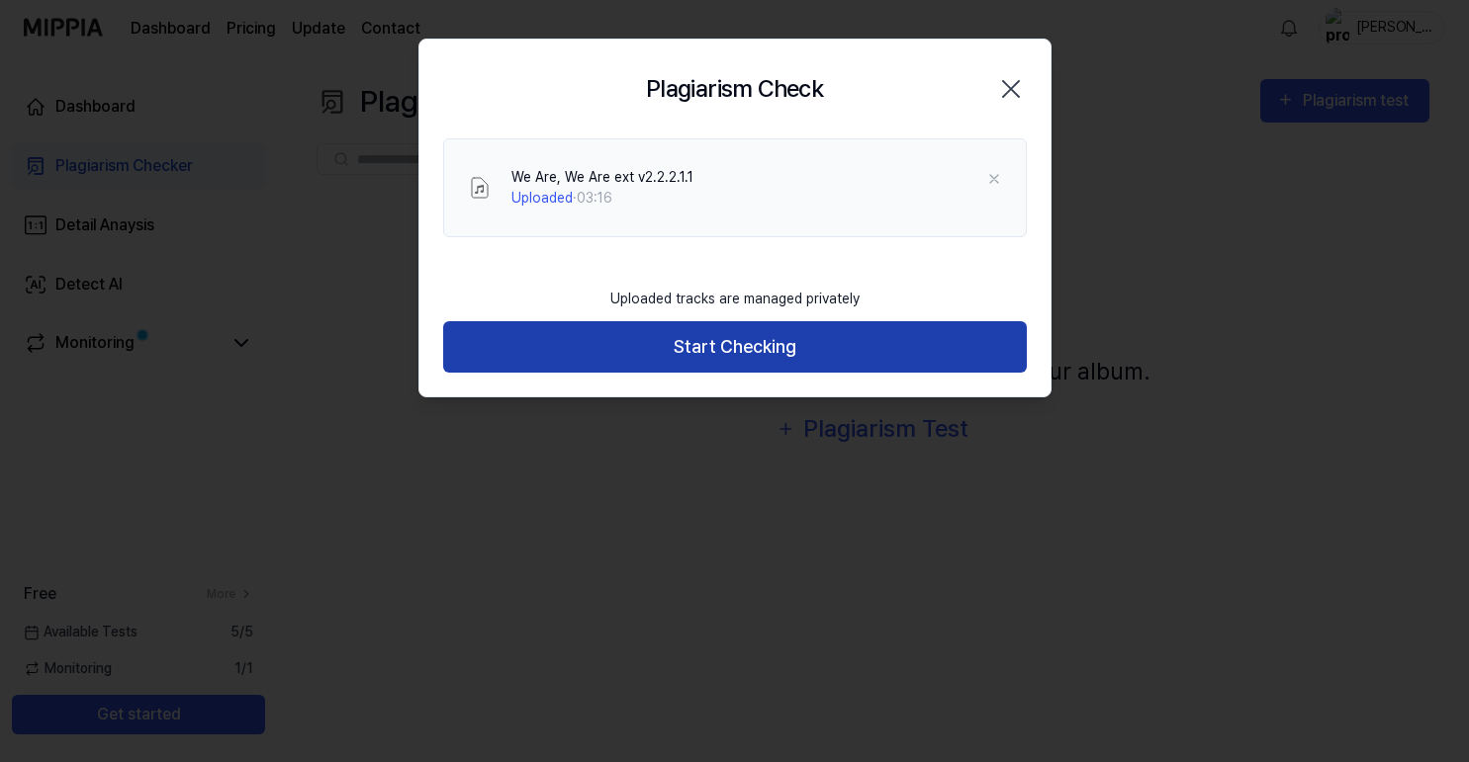
click at [643, 346] on button "Start Checking" at bounding box center [734, 347] width 583 height 52
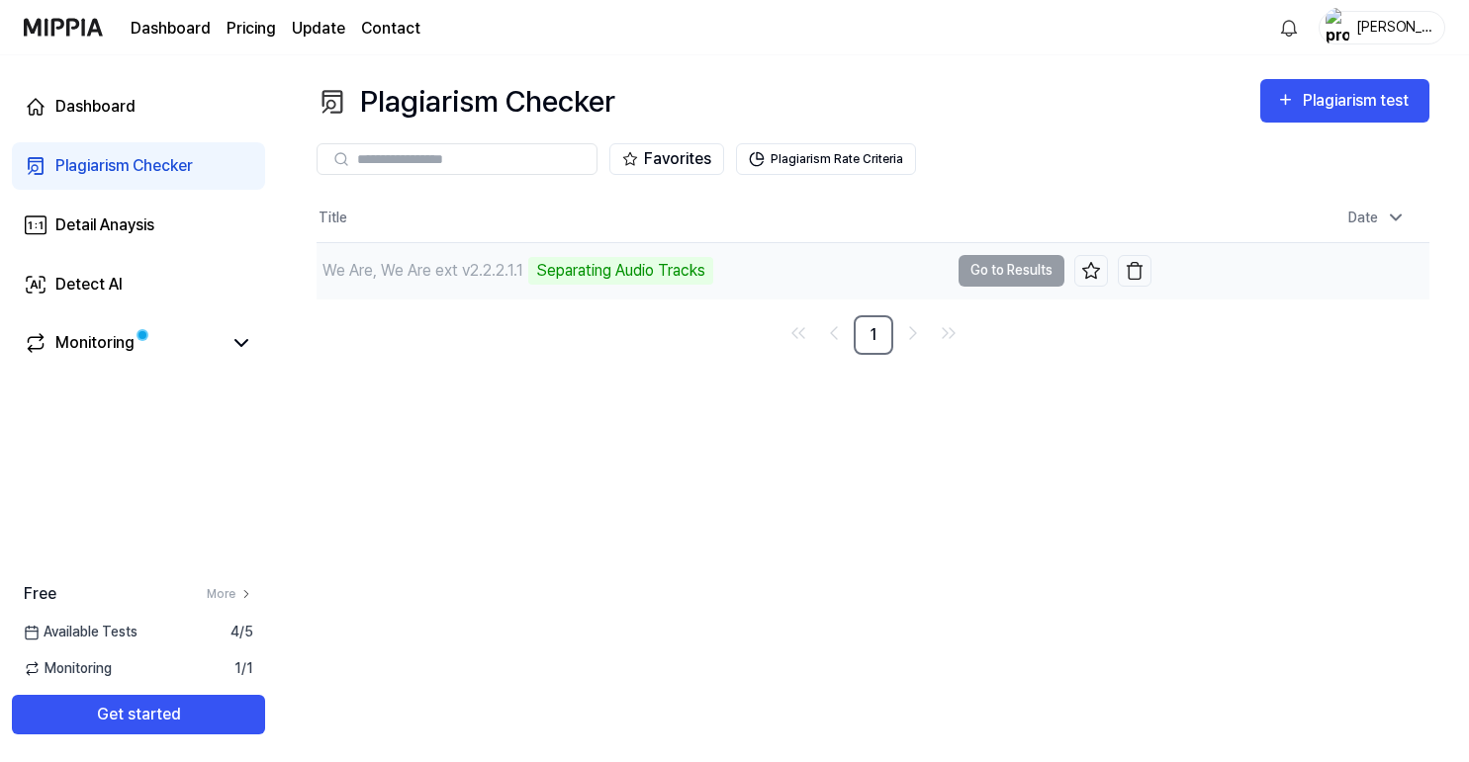
click at [1030, 272] on td "We Are, We Are ext v2.2.2.1.1 Separating Audio Tracks Go to Results" at bounding box center [733, 270] width 835 height 55
click at [785, 438] on div "Plagiarism Checker Plagiarism test Plagiarism Checker Detail Analysis Detect AI…" at bounding box center [873, 408] width 1192 height 707
click at [1026, 273] on td "We Are, We Are ext v2.2.2.1.1 Analyze Music Notes Go to Results" at bounding box center [733, 270] width 835 height 55
click at [1028, 265] on td "We Are, We Are ext v2.2.2.1.1 Analyze Music Notes Go to Results" at bounding box center [733, 270] width 835 height 55
click at [673, 550] on div "Plagiarism Checker Plagiarism test Plagiarism Checker Detail Analysis Detect AI…" at bounding box center [873, 408] width 1192 height 707
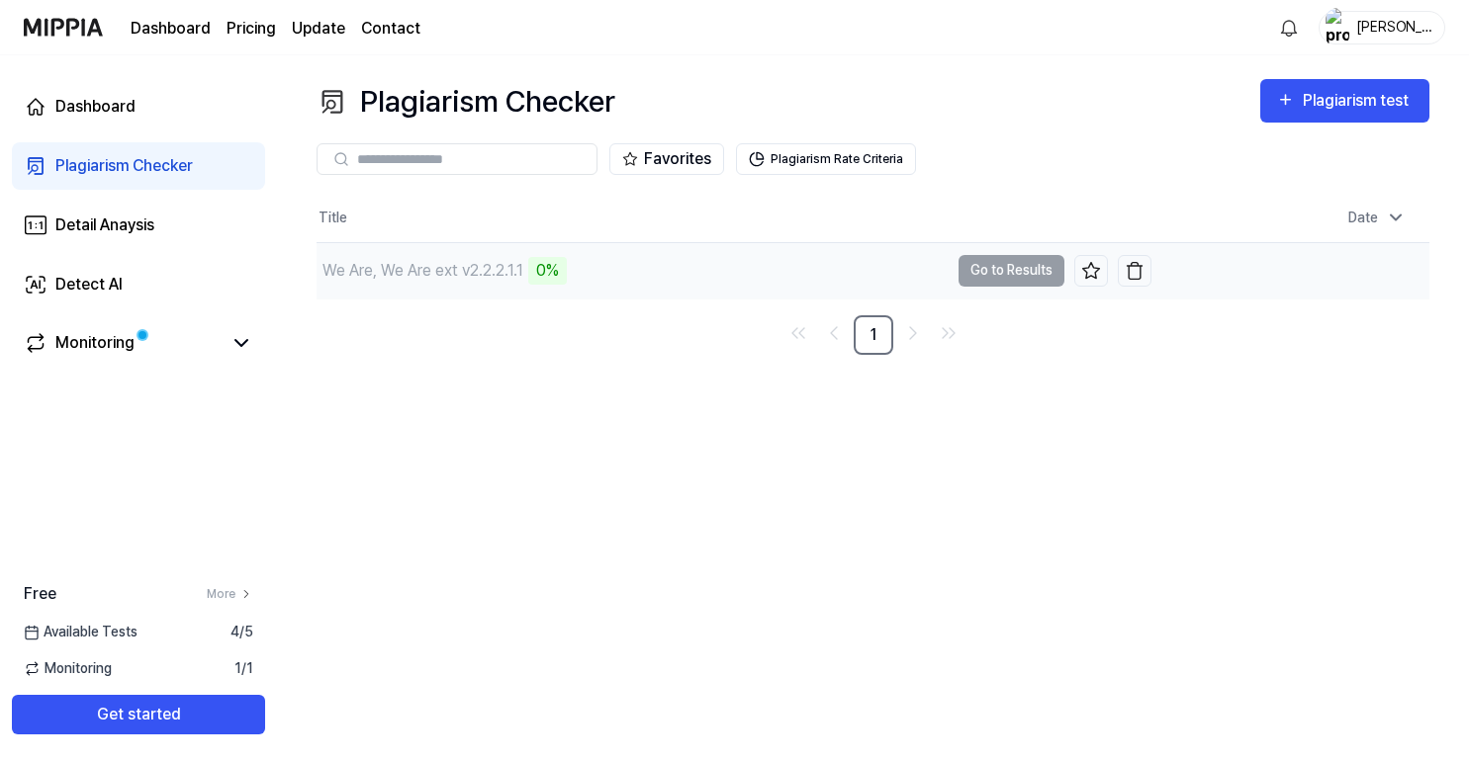
click at [1013, 268] on td "We Are, We Are ext v2.2.2.1.1 0% Go to Results" at bounding box center [733, 270] width 835 height 55
click at [1011, 268] on td "We Are, We Are ext v2.2.2.1.1 0% Go to Results" at bounding box center [733, 270] width 835 height 55
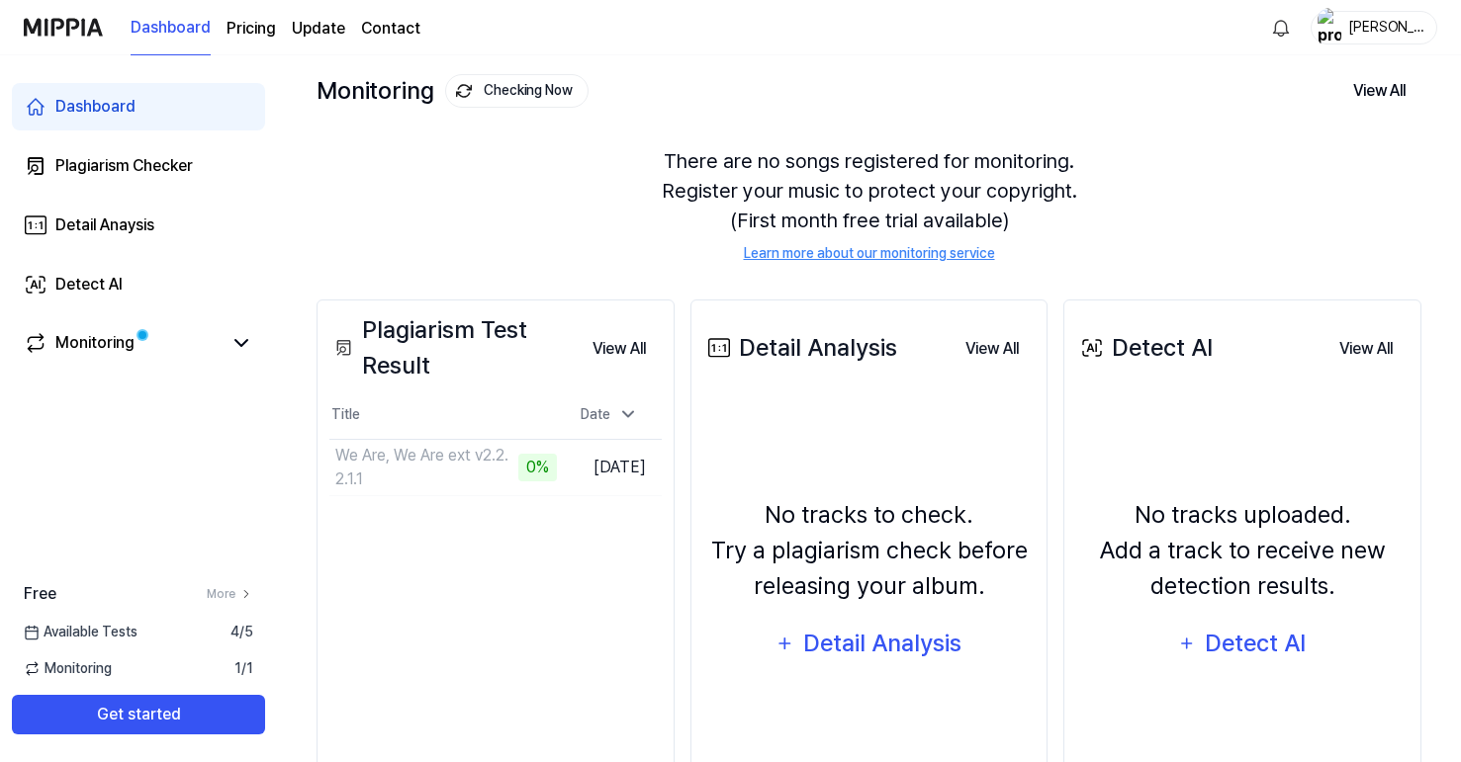
scroll to position [112, 0]
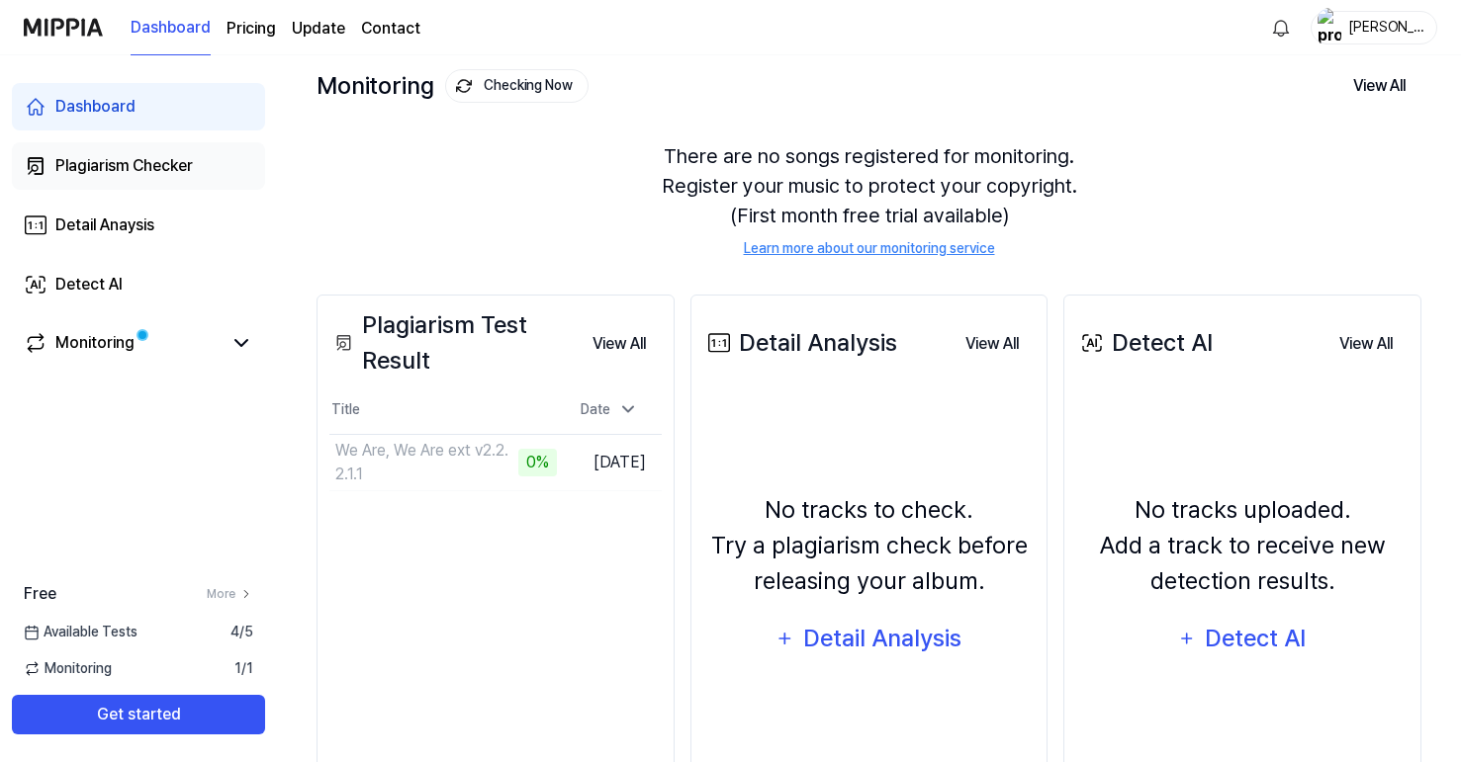
click at [171, 170] on div "Plagiarism Checker" at bounding box center [123, 166] width 137 height 24
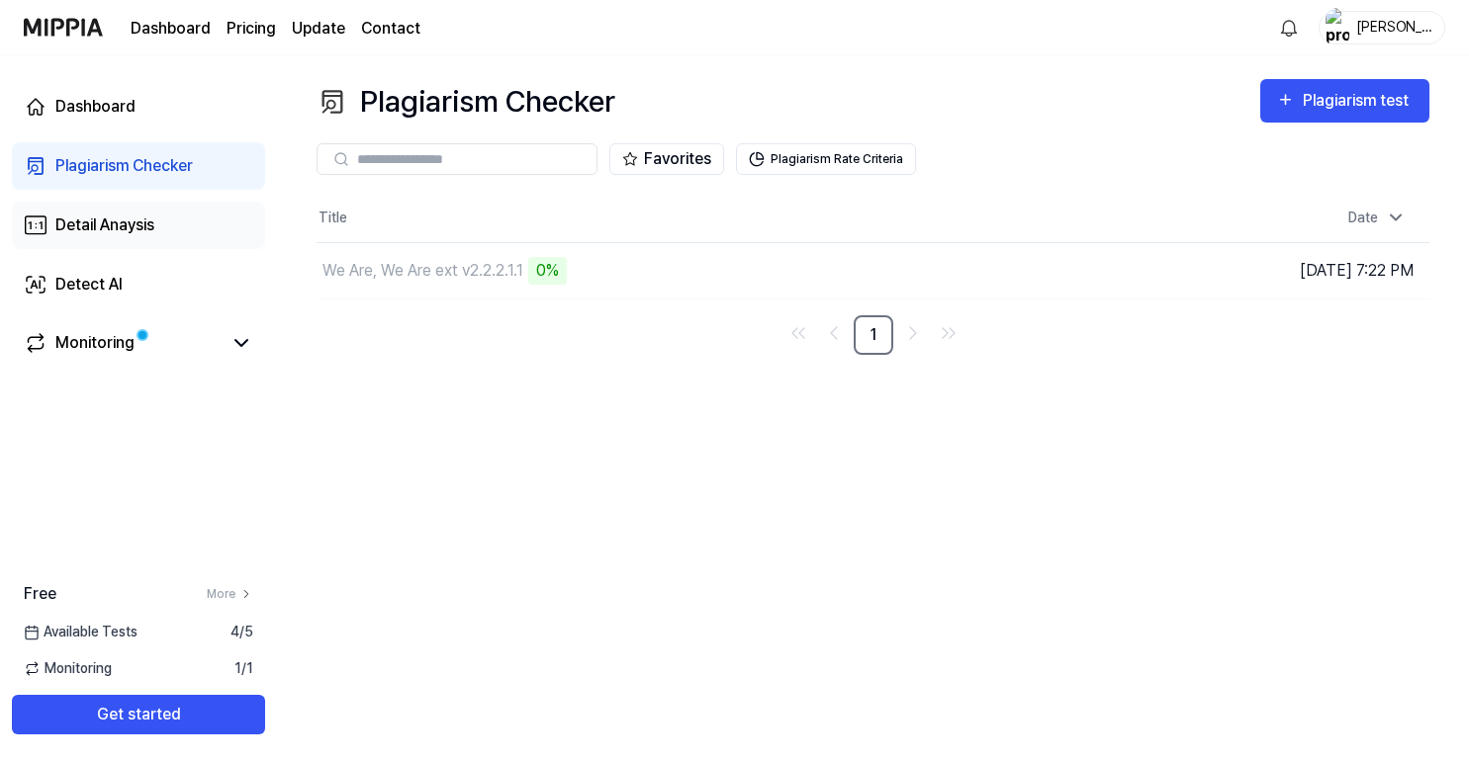
click at [165, 231] on link "Detail Anaysis" at bounding box center [138, 225] width 253 height 47
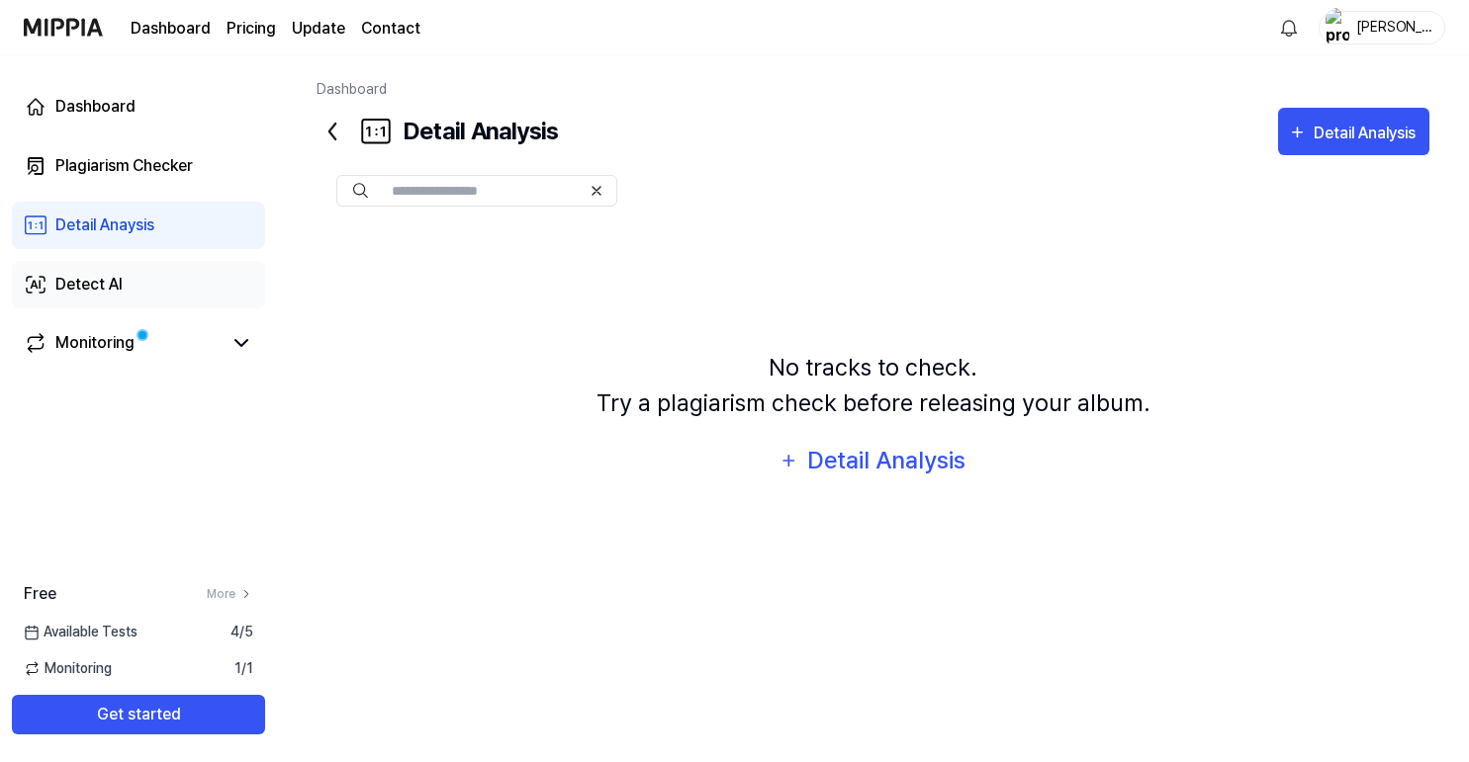
click at [154, 277] on link "Detect AI" at bounding box center [138, 284] width 253 height 47
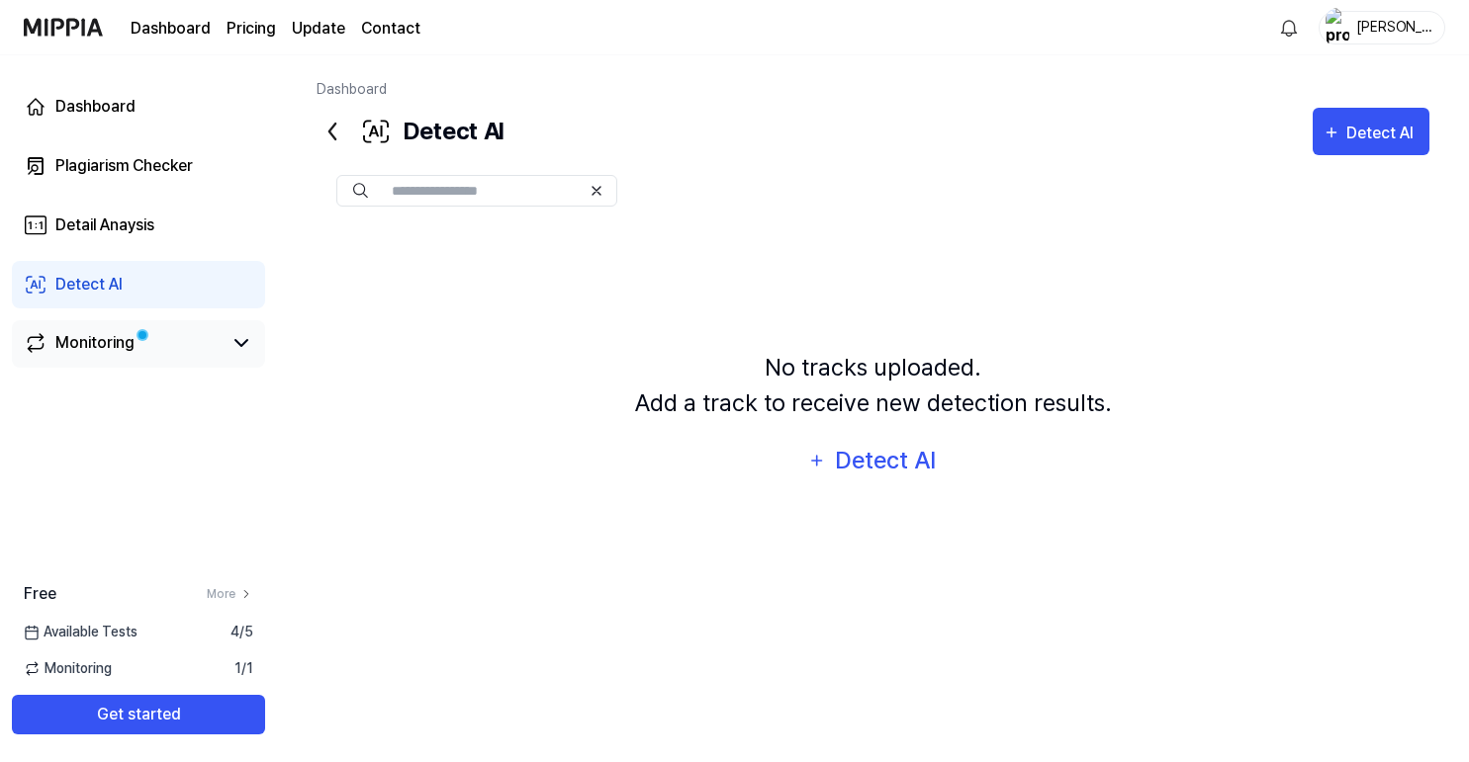
click at [154, 324] on div "Monitoring" at bounding box center [138, 343] width 253 height 47
click at [221, 606] on div "Free More Available Tests 4 / 5 Monitoring 1 / 1 Get started" at bounding box center [138, 658] width 277 height 152
click at [223, 590] on link "More" at bounding box center [230, 594] width 46 height 18
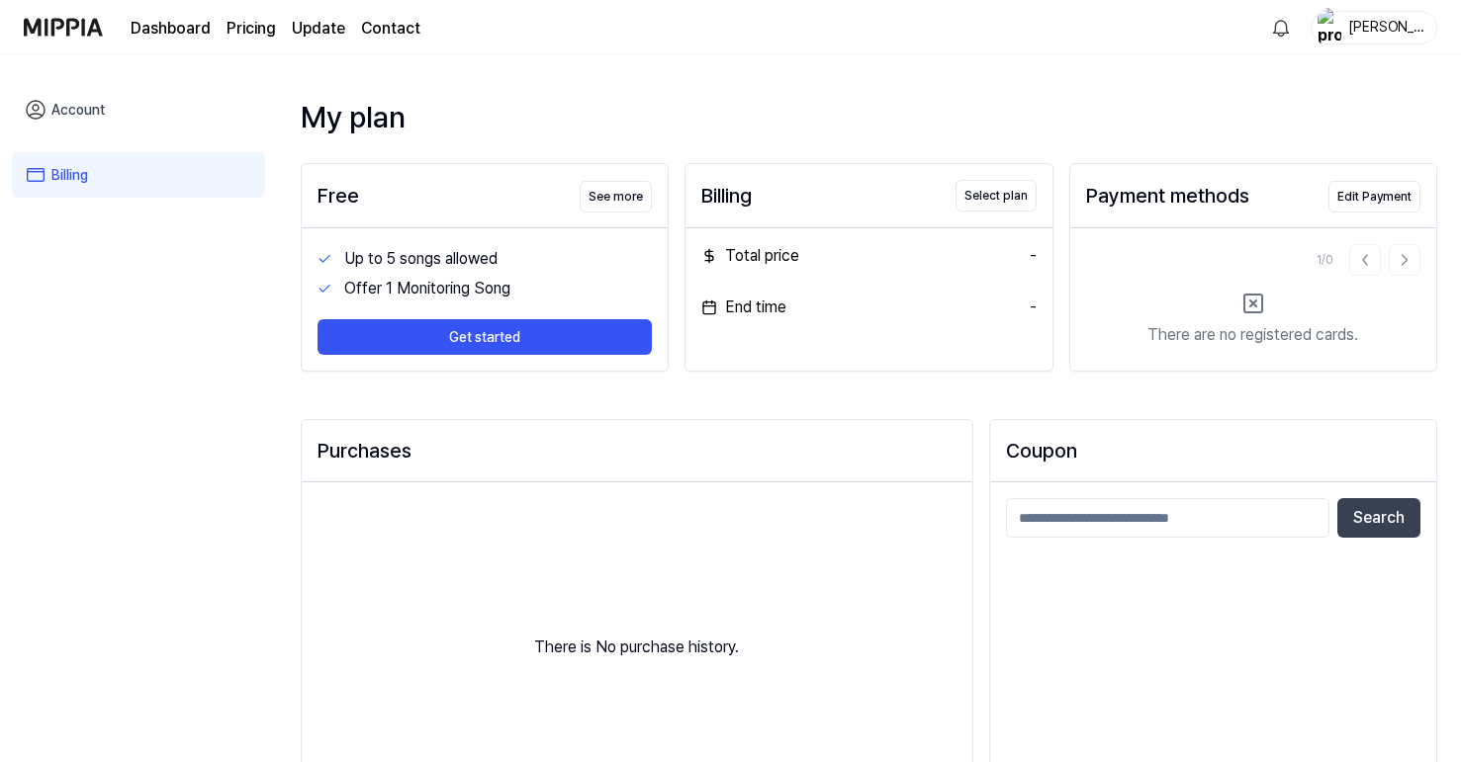
click at [188, 32] on link "Dashboard" at bounding box center [171, 29] width 80 height 24
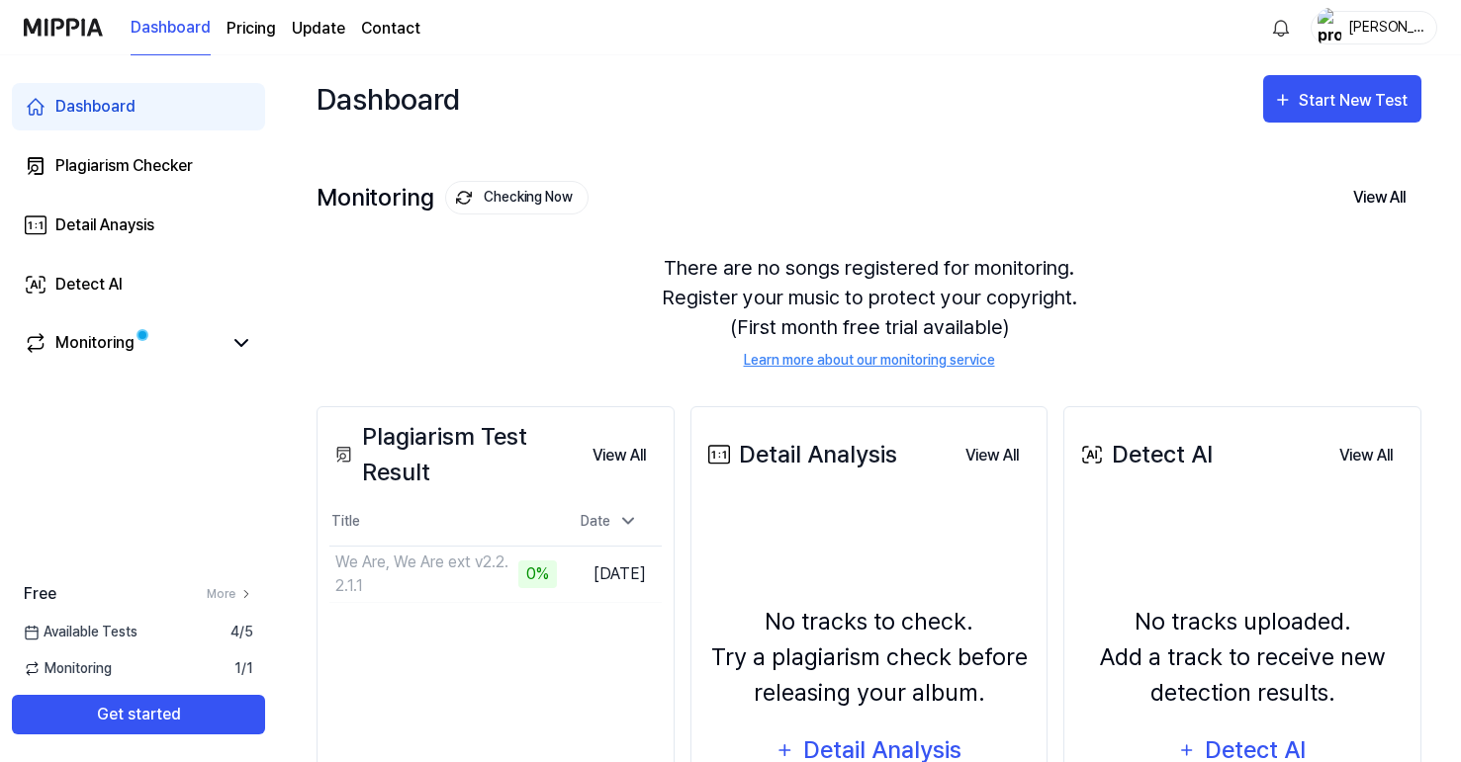
click at [259, 26] on page\) "Pricing" at bounding box center [250, 29] width 49 height 24
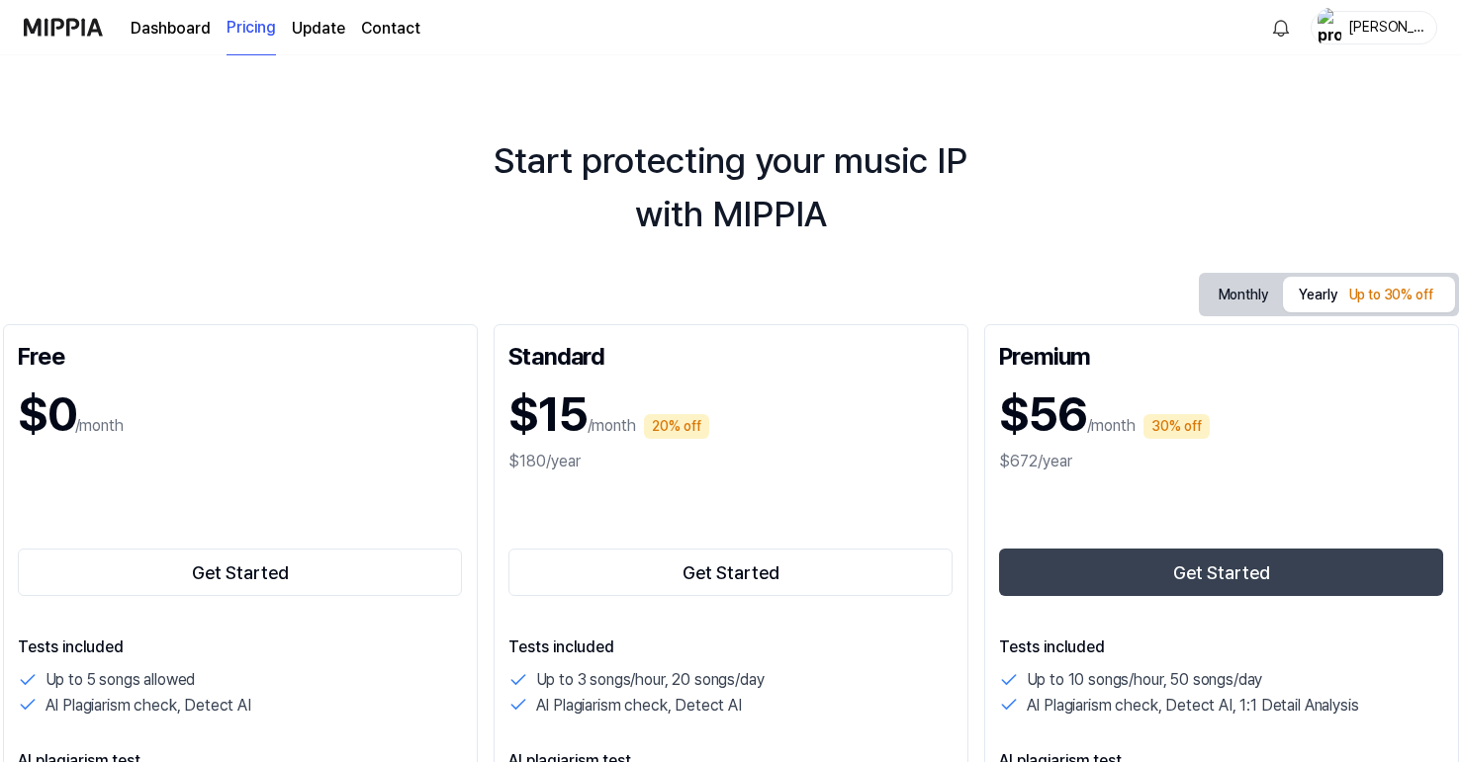
click at [322, 28] on link "Update" at bounding box center [318, 29] width 53 height 24
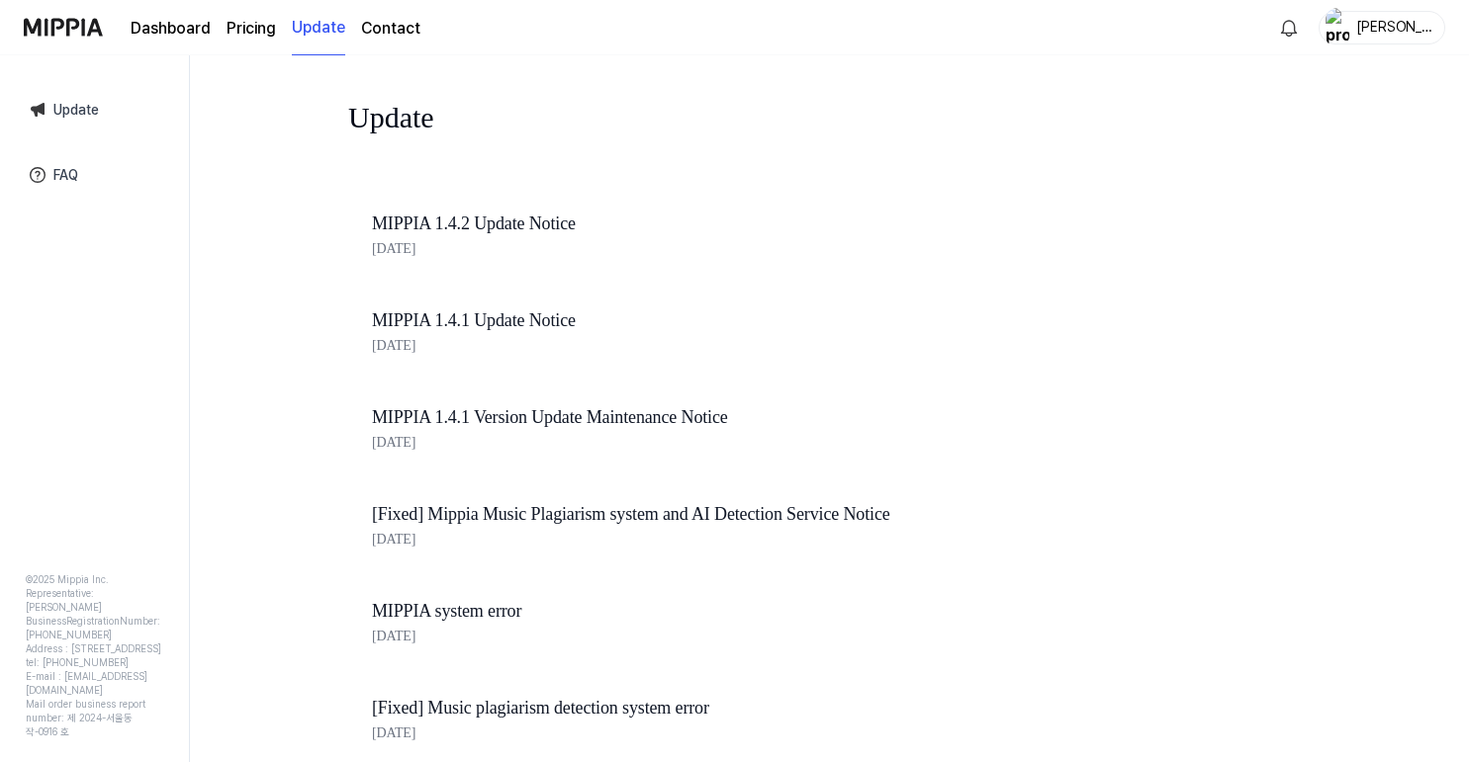
click at [383, 31] on link "Contact" at bounding box center [390, 29] width 59 height 24
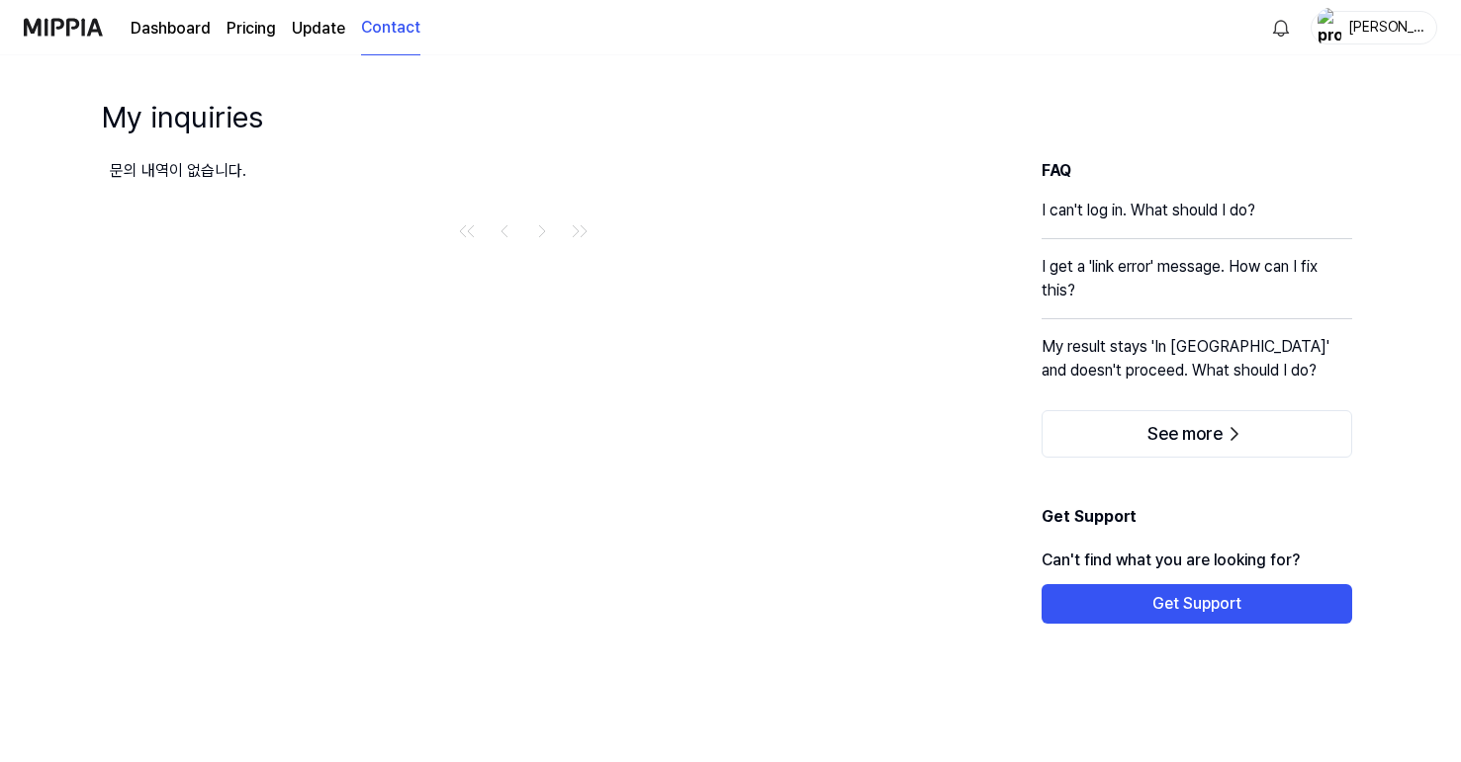
click at [167, 20] on link "Dashboard" at bounding box center [171, 29] width 80 height 24
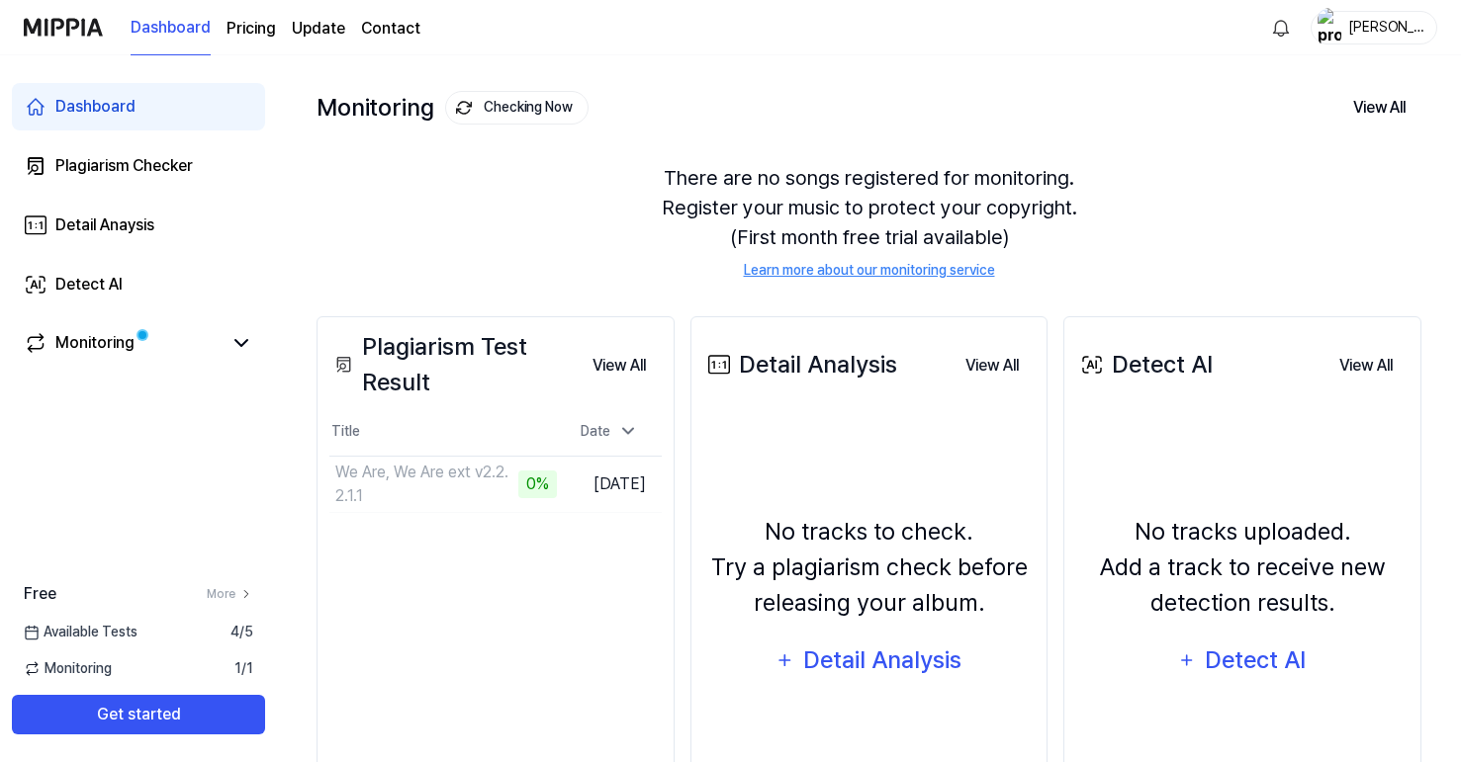
scroll to position [32, 0]
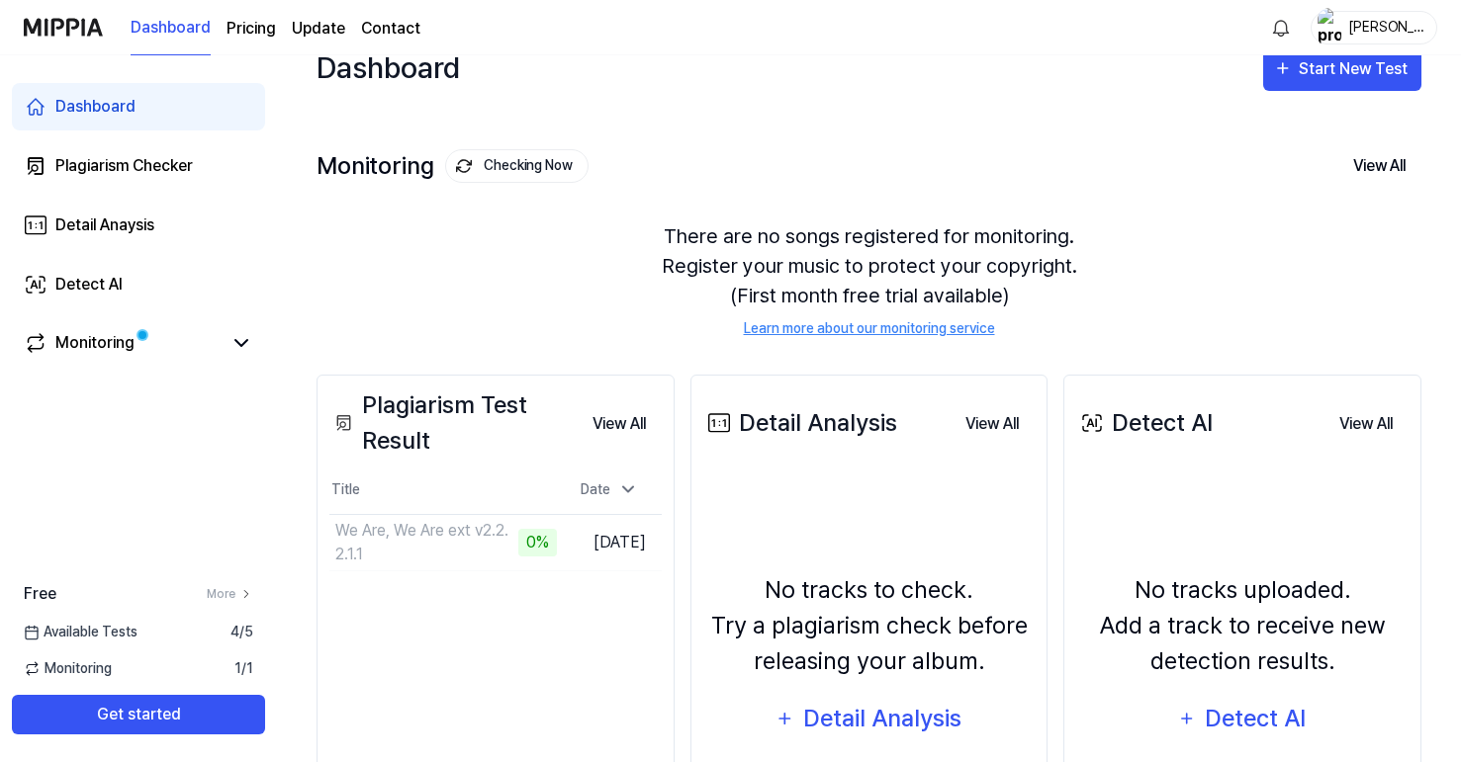
click at [407, 17] on link "Contact" at bounding box center [390, 29] width 59 height 24
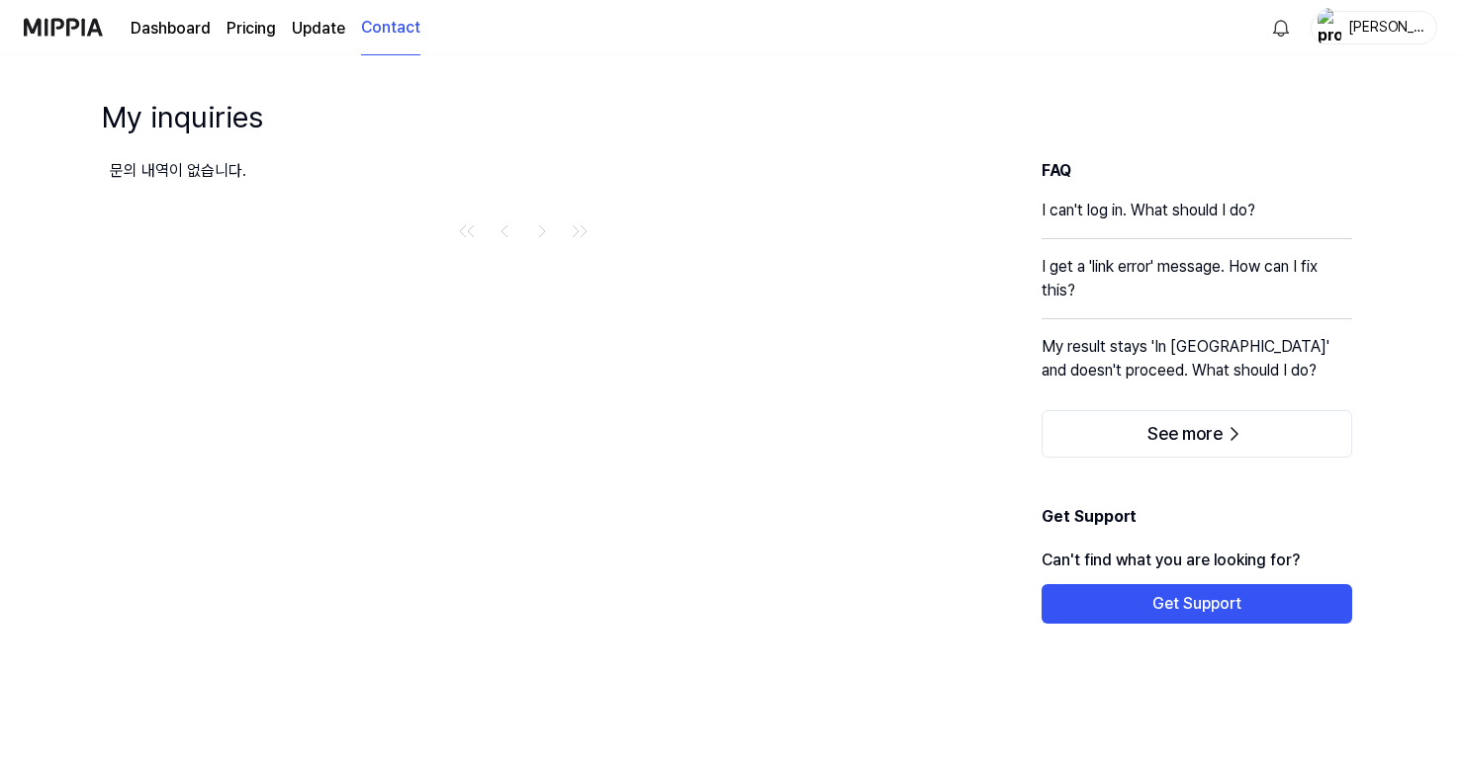
click at [305, 26] on link "Update" at bounding box center [318, 29] width 53 height 24
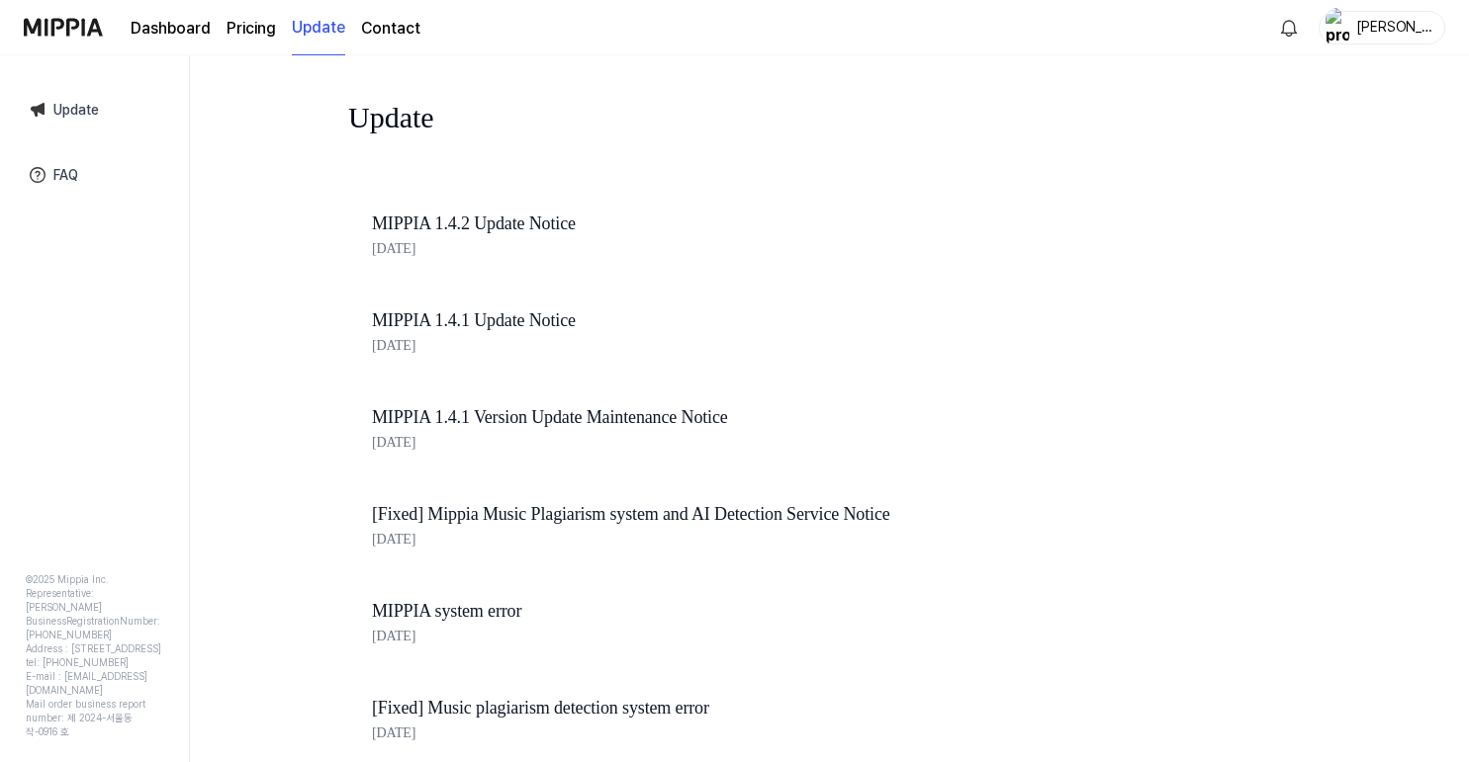
click at [272, 22] on page\) "Pricing" at bounding box center [250, 29] width 49 height 24
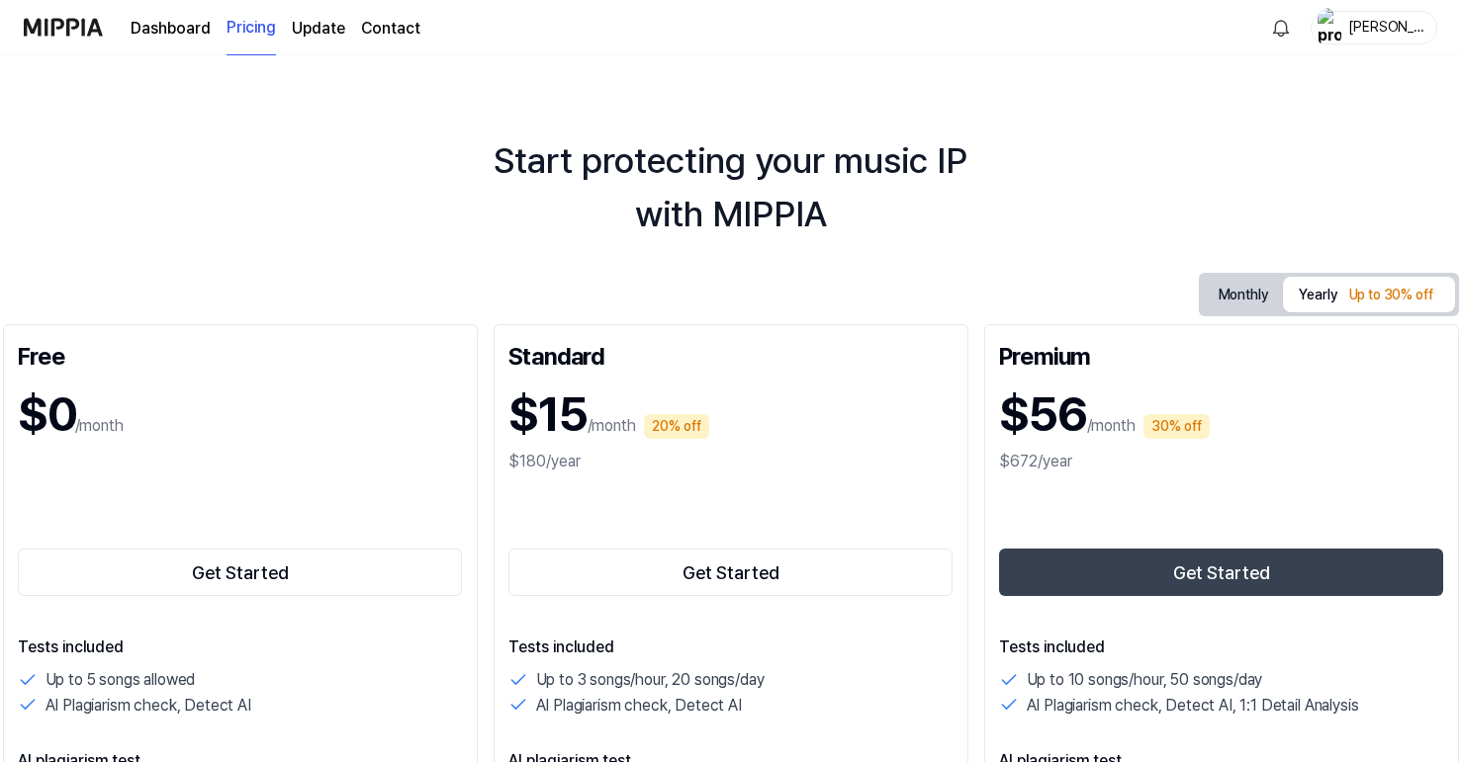
click at [192, 28] on link "Dashboard" at bounding box center [171, 29] width 80 height 24
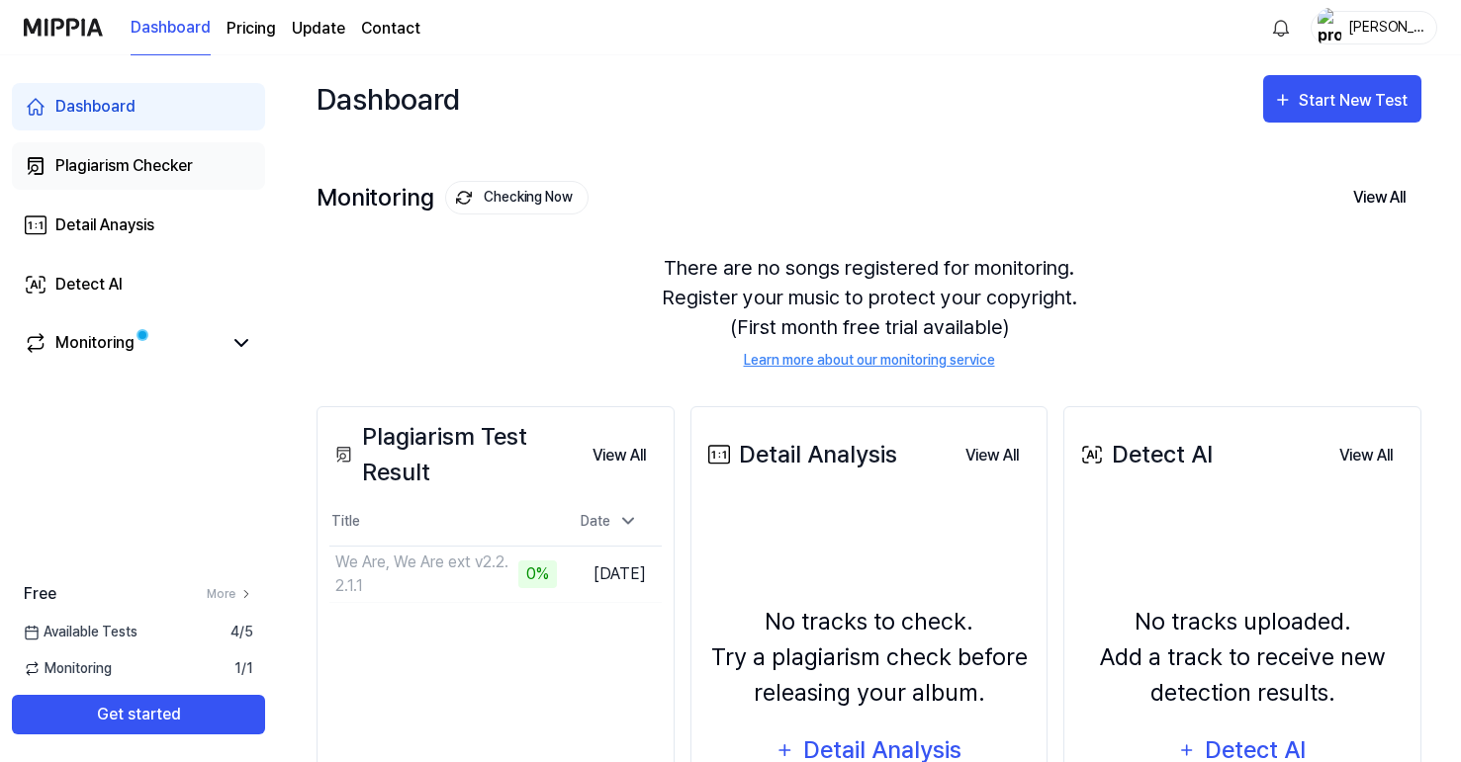
click at [150, 158] on div "Plagiarism Checker" at bounding box center [123, 166] width 137 height 24
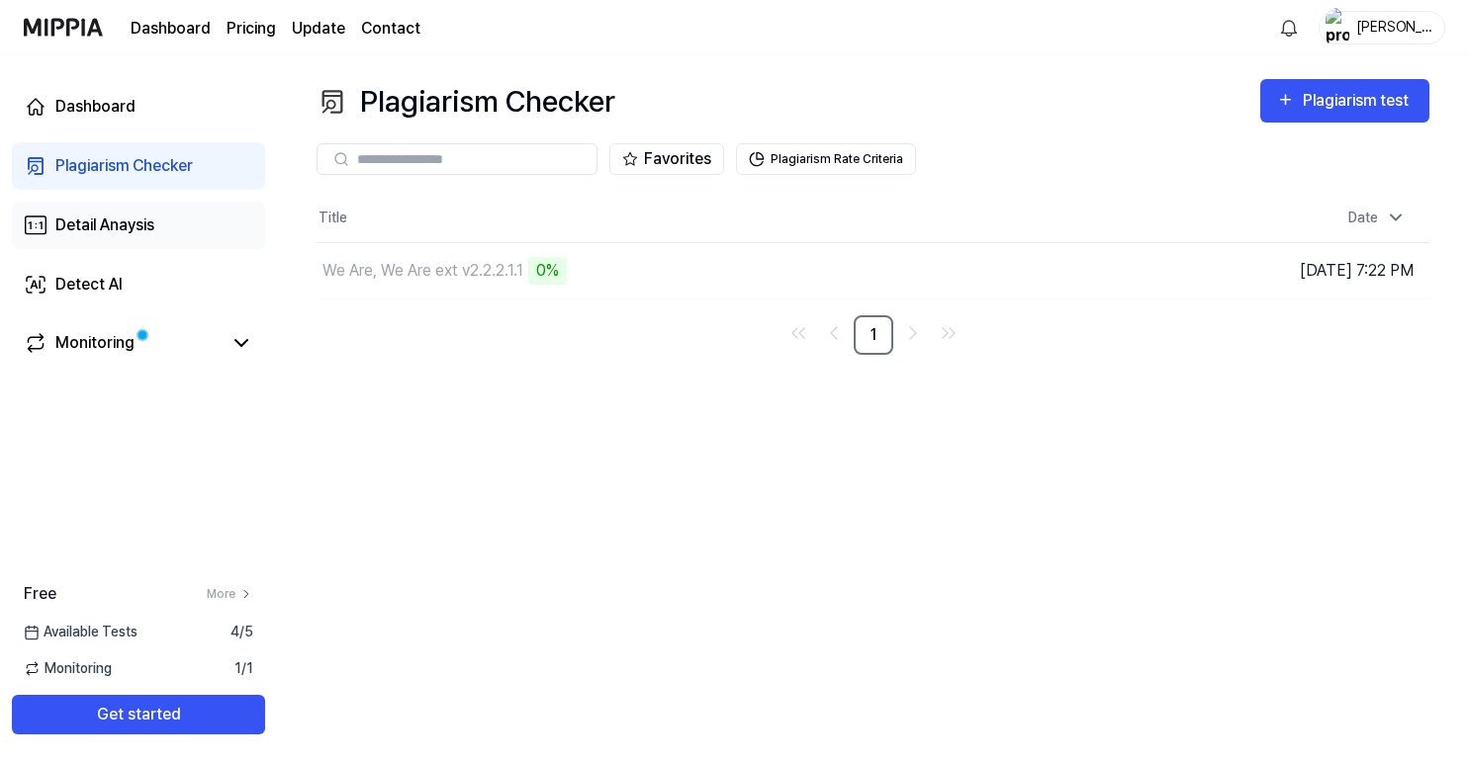
click at [163, 219] on link "Detail Anaysis" at bounding box center [138, 225] width 253 height 47
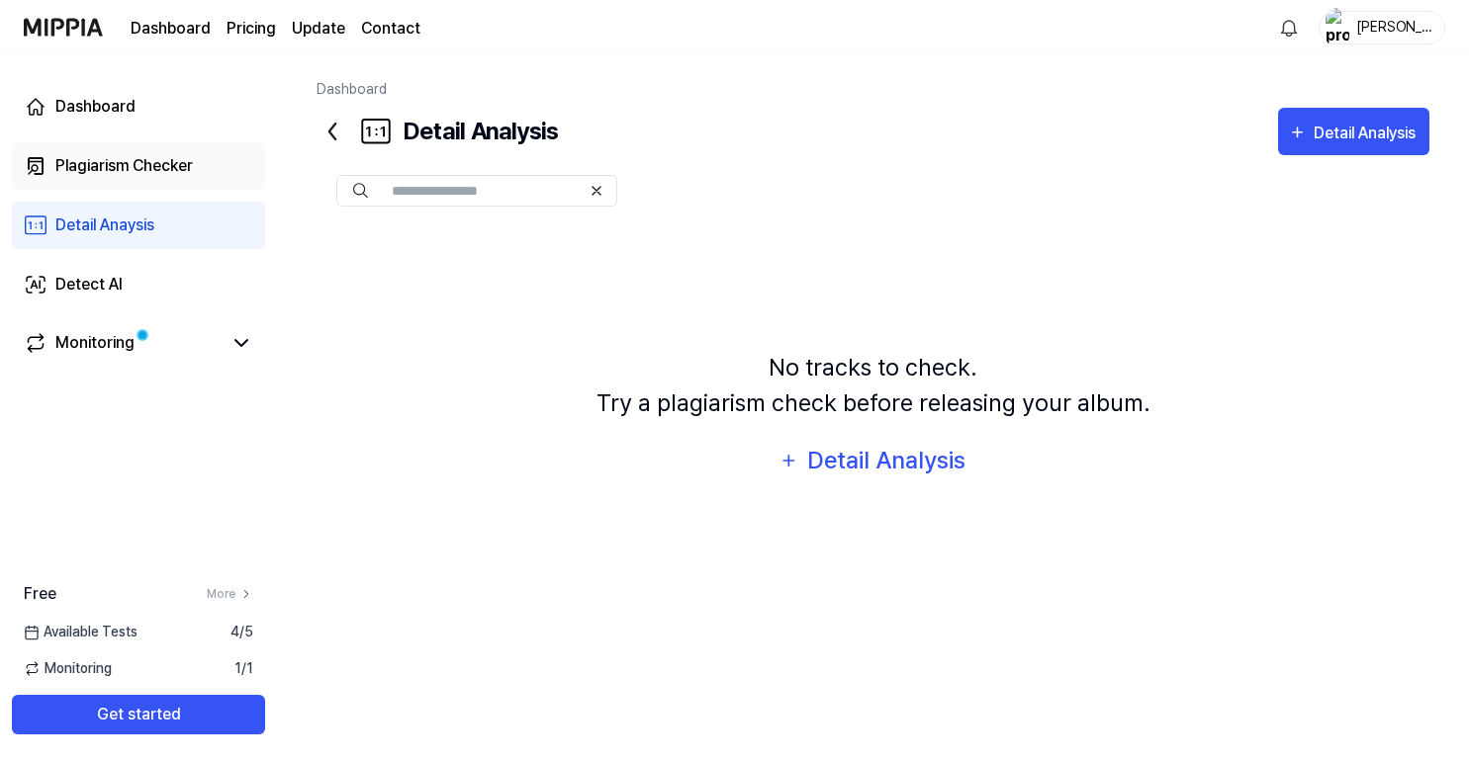
click at [167, 178] on link "Plagiarism Checker" at bounding box center [138, 165] width 253 height 47
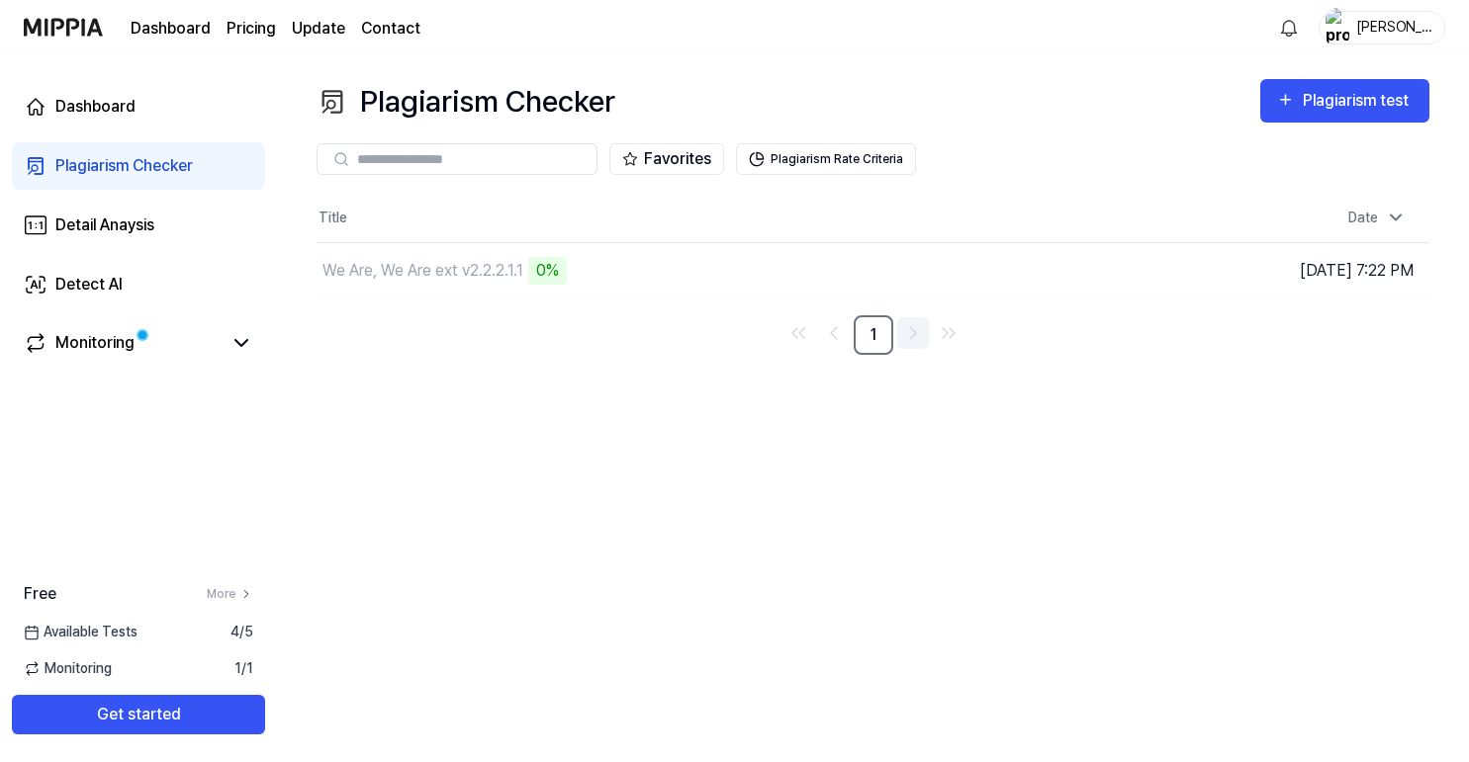
click at [920, 323] on icon "Go to next page" at bounding box center [913, 333] width 24 height 24
click at [840, 327] on icon "Go to previous page" at bounding box center [834, 333] width 24 height 24
click at [569, 258] on div "We Are, We Are ext v2.2.2.1.1 0%" at bounding box center [632, 270] width 632 height 55
click at [547, 263] on div "0%" at bounding box center [547, 271] width 39 height 28
click at [212, 223] on link "Detail Anaysis" at bounding box center [138, 225] width 253 height 47
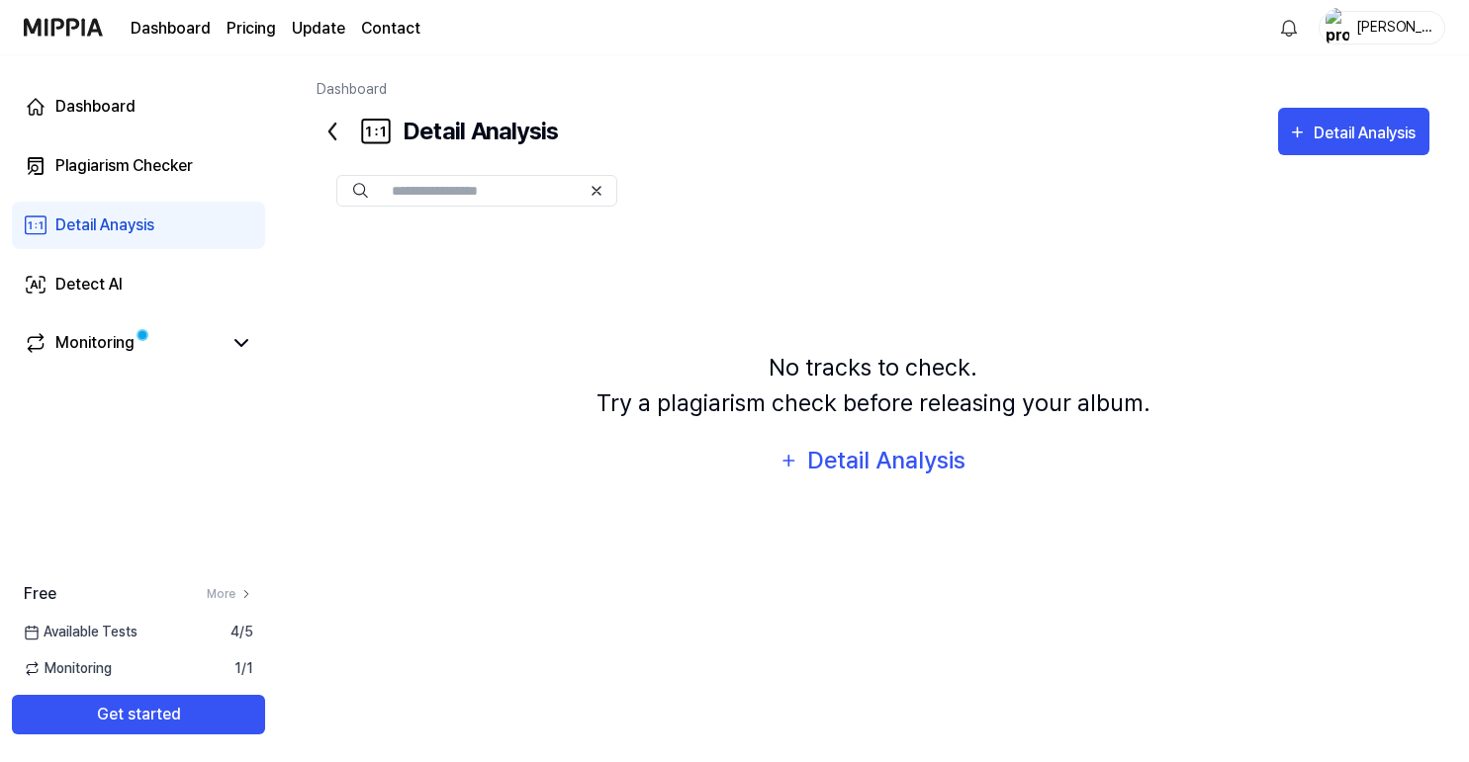
click at [180, 134] on div "Dashboard Plagiarism Checker Detail Anaysis Detect AI Monitoring" at bounding box center [138, 225] width 277 height 340
click at [139, 164] on div "Plagiarism Checker" at bounding box center [123, 166] width 137 height 24
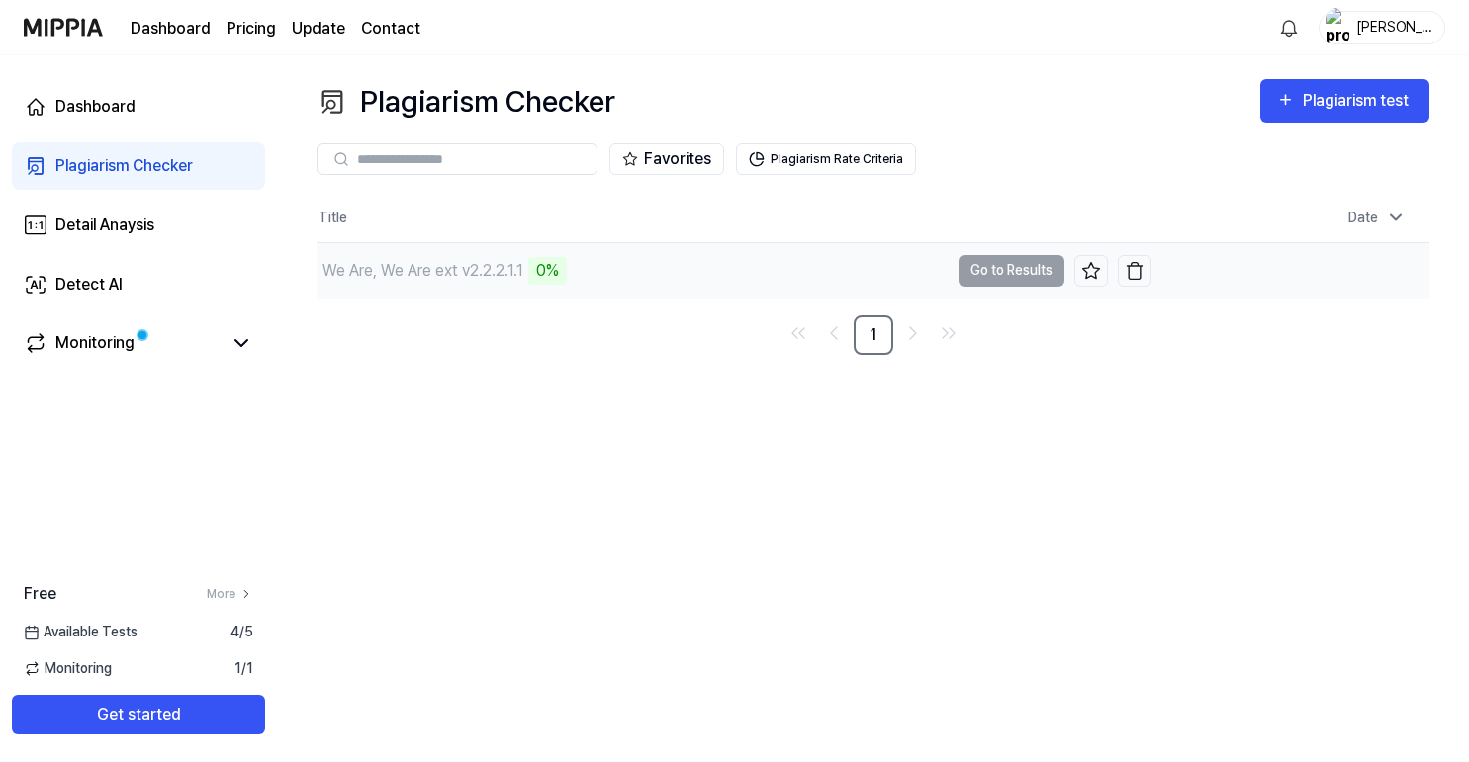
click at [557, 261] on div "0%" at bounding box center [547, 271] width 39 height 28
click at [540, 269] on div "0%" at bounding box center [547, 271] width 39 height 28
click at [992, 272] on button "Go to Results" at bounding box center [1011, 271] width 106 height 32
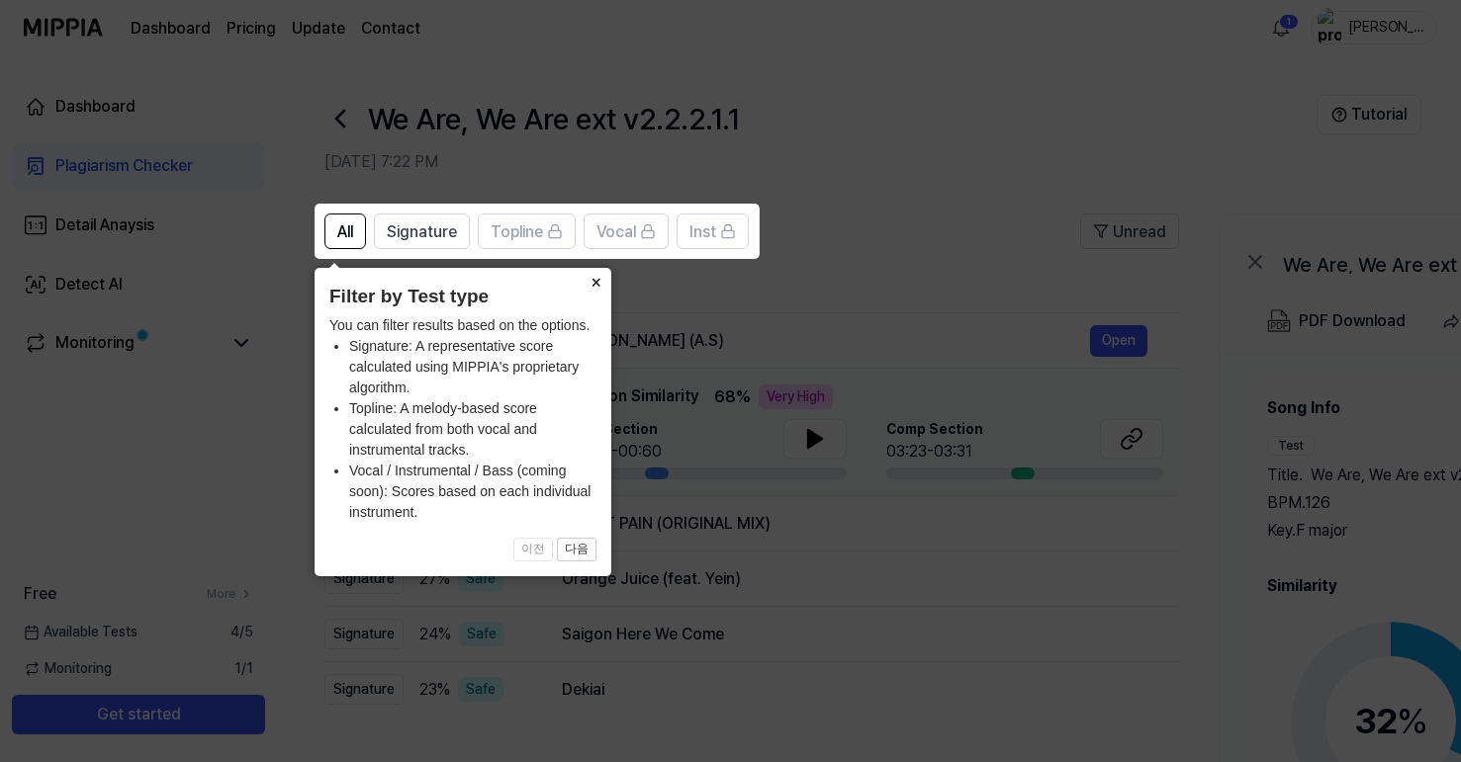
click at [595, 284] on button "×" at bounding box center [596, 282] width 32 height 28
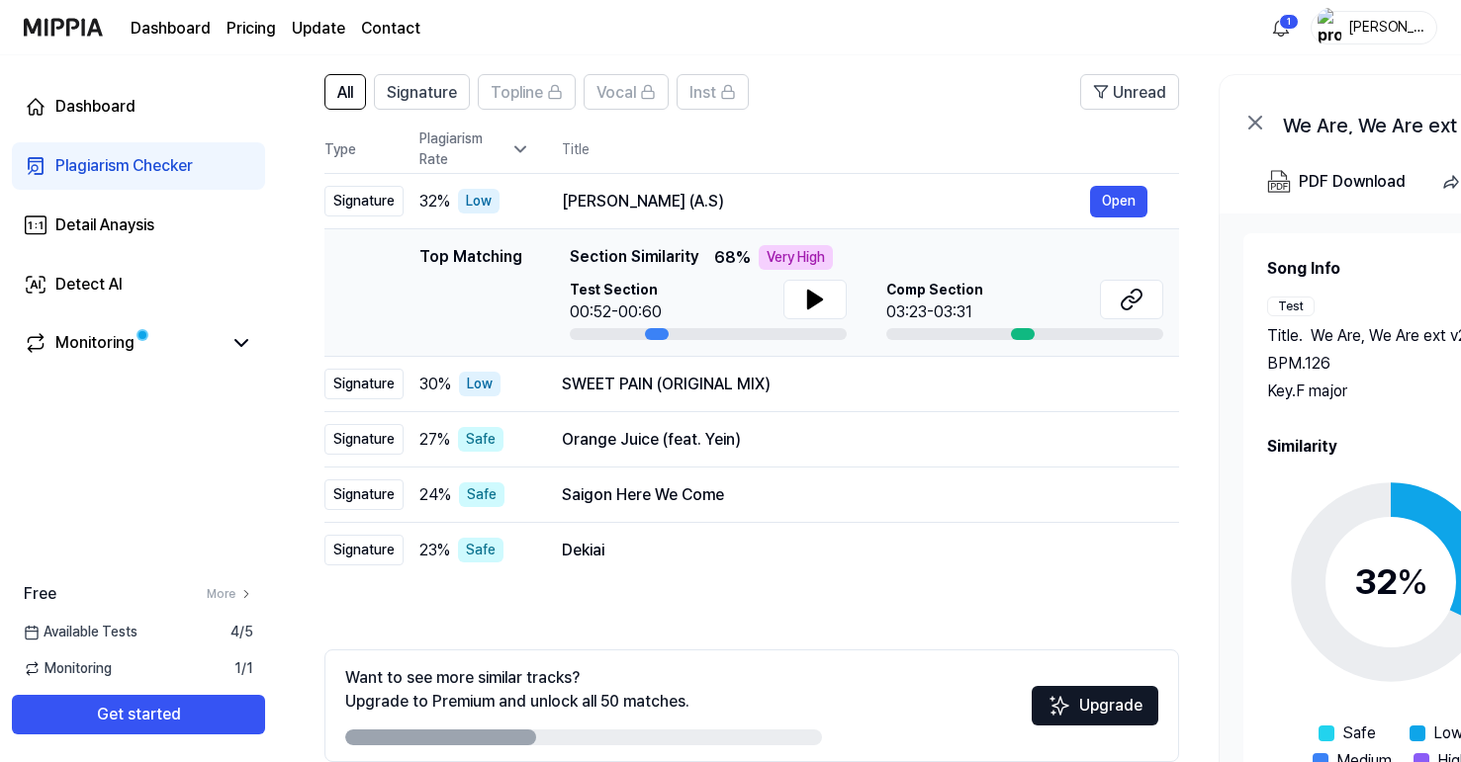
scroll to position [144, 0]
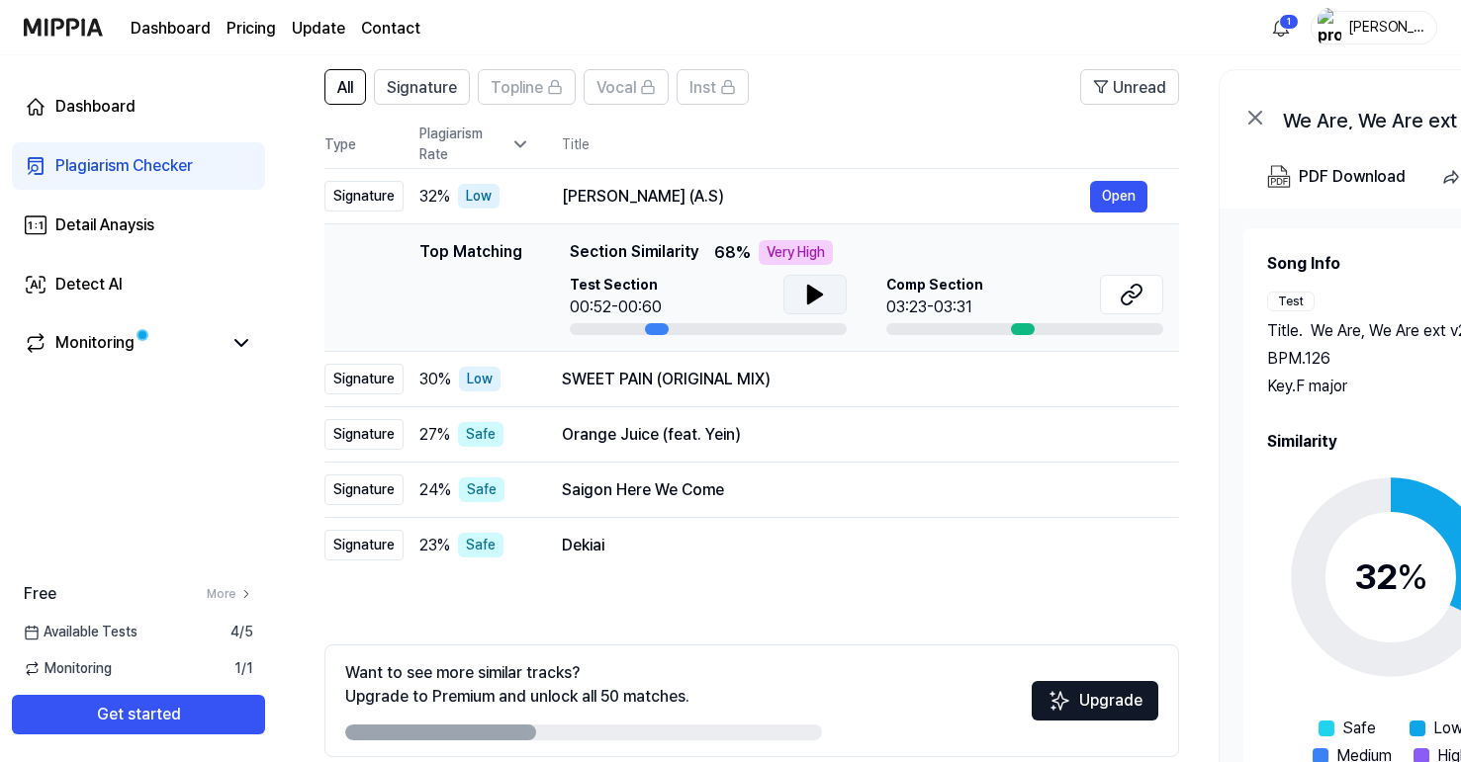
click at [813, 295] on icon at bounding box center [815, 295] width 14 height 18
click at [1021, 329] on div at bounding box center [1023, 329] width 24 height 12
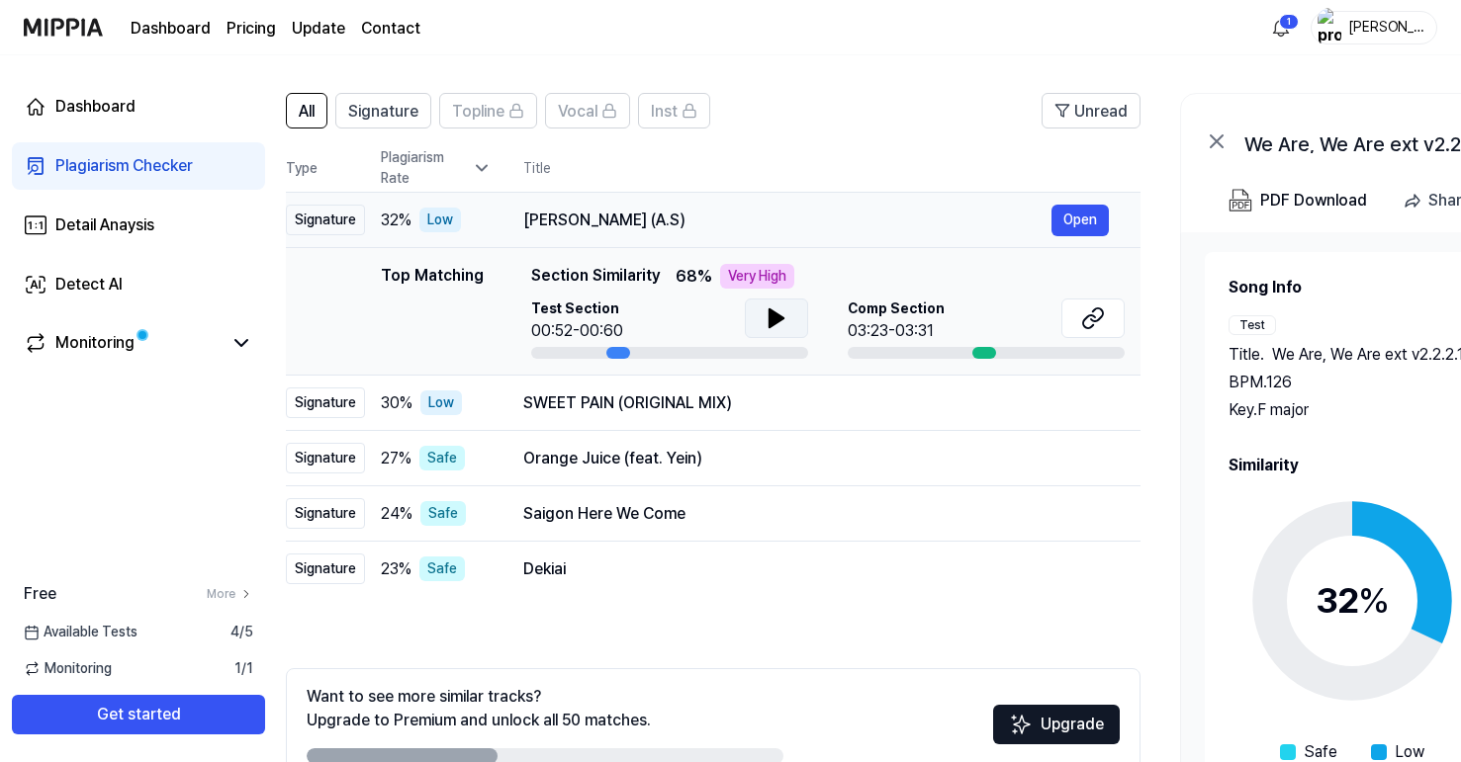
scroll to position [0, 2]
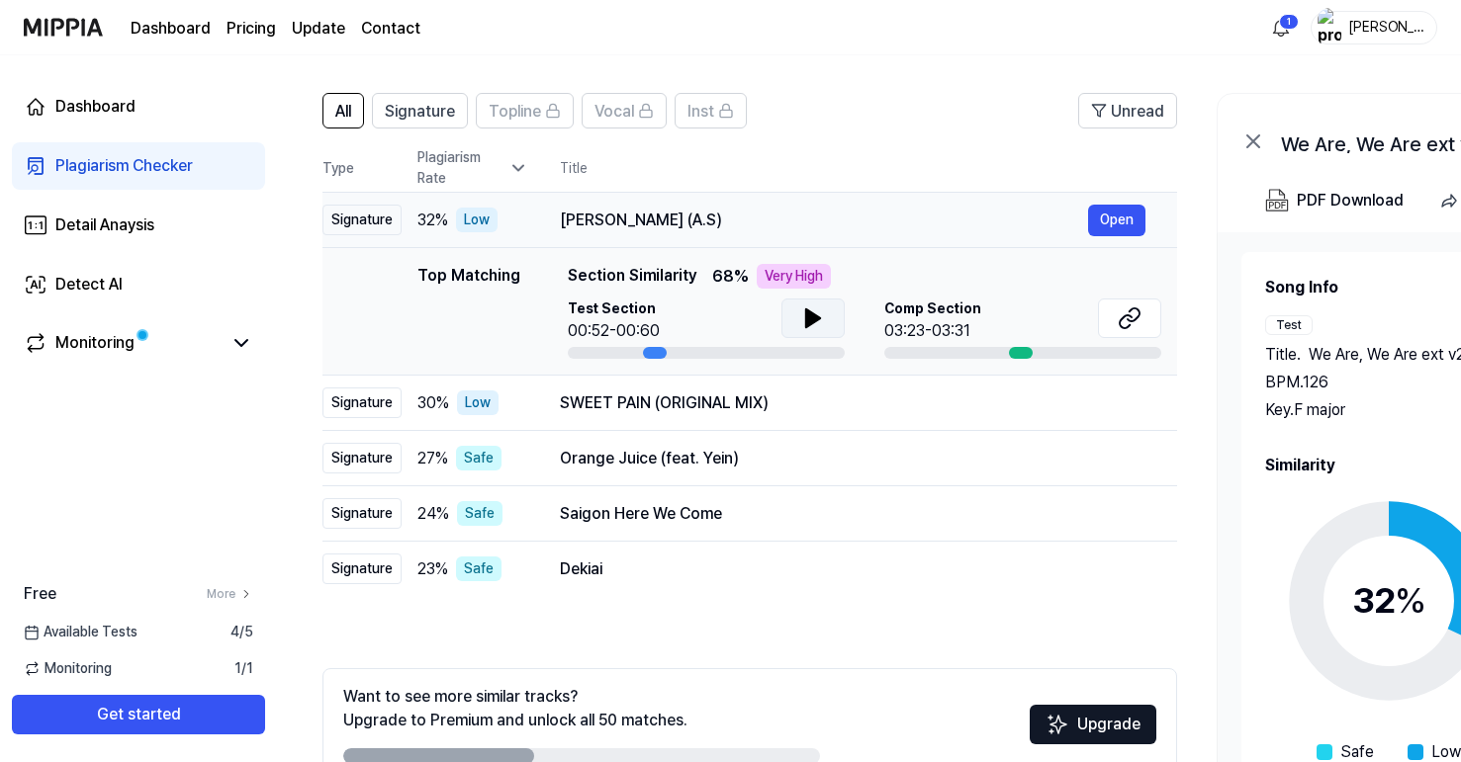
drag, startPoint x: 751, startPoint y: 223, endPoint x: 750, endPoint y: 208, distance: 15.9
click at [750, 209] on div "Aap Ajayen Jo Mola (A.S)" at bounding box center [824, 221] width 528 height 24
drag, startPoint x: 559, startPoint y: 223, endPoint x: 607, endPoint y: 220, distance: 48.5
click at [607, 220] on td "Aap Ajayen Jo Mola (A.S) Open" at bounding box center [854, 220] width 649 height 55
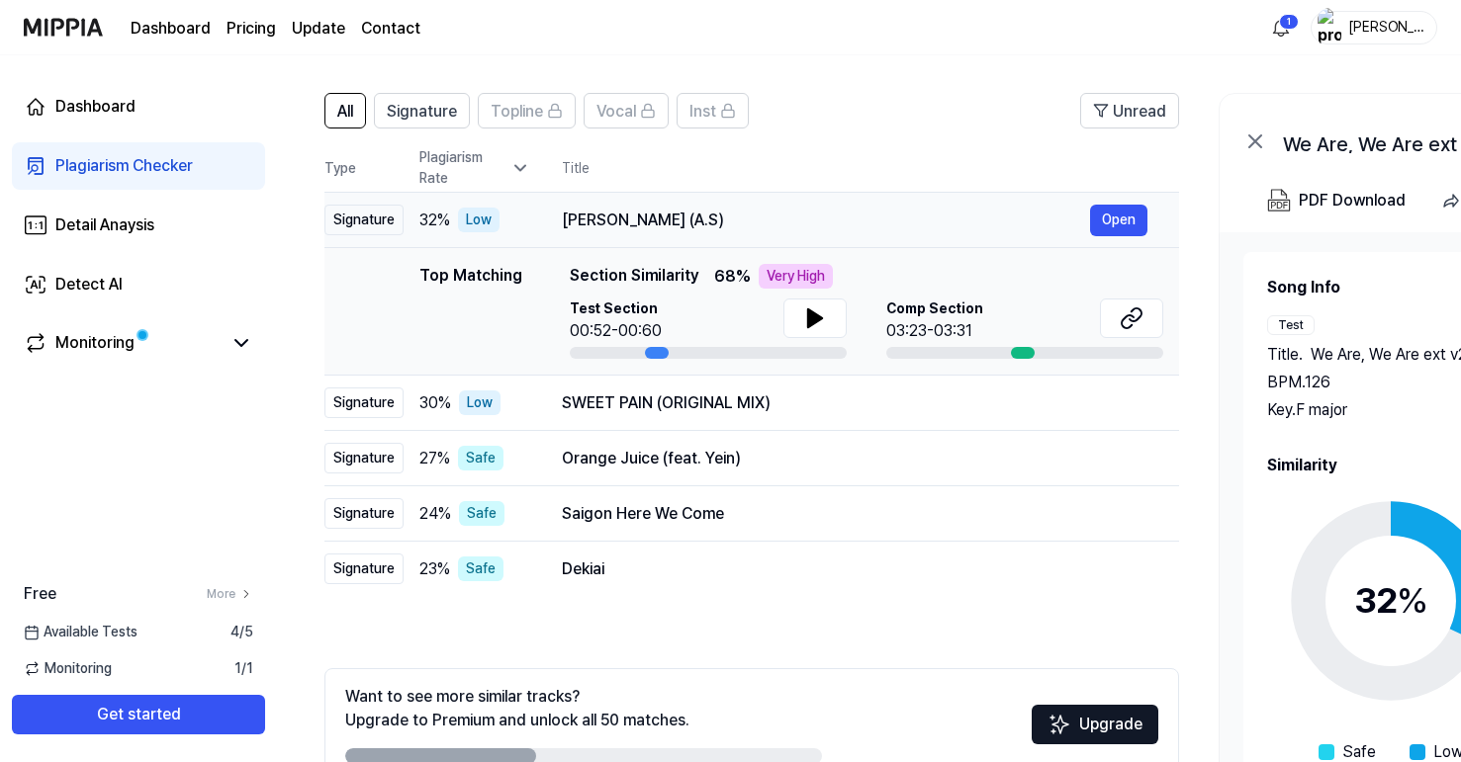
drag, startPoint x: 565, startPoint y: 217, endPoint x: 756, endPoint y: 224, distance: 191.0
click at [756, 224] on div "Aap Ajayen Jo Mola (A.S)" at bounding box center [826, 221] width 528 height 24
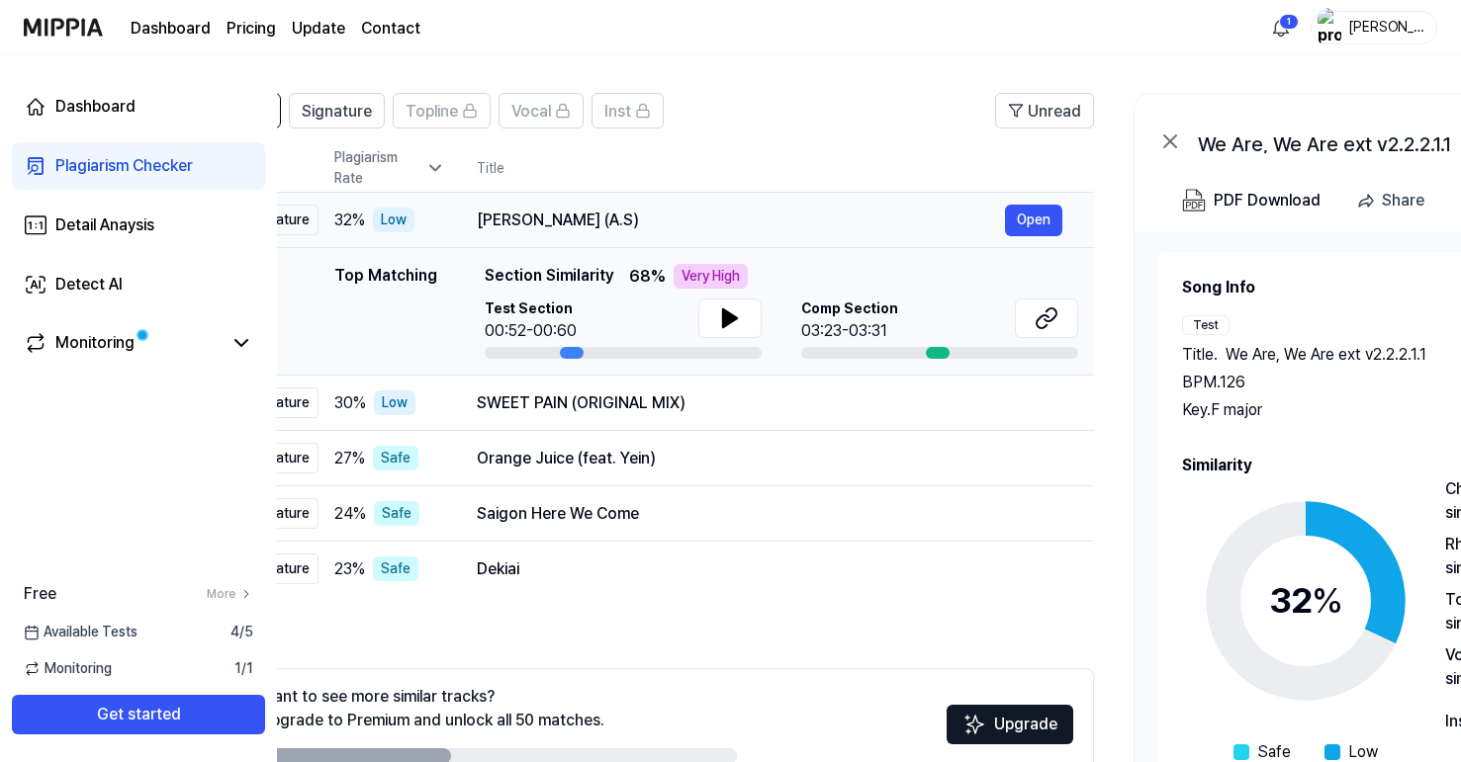
scroll to position [0, 82]
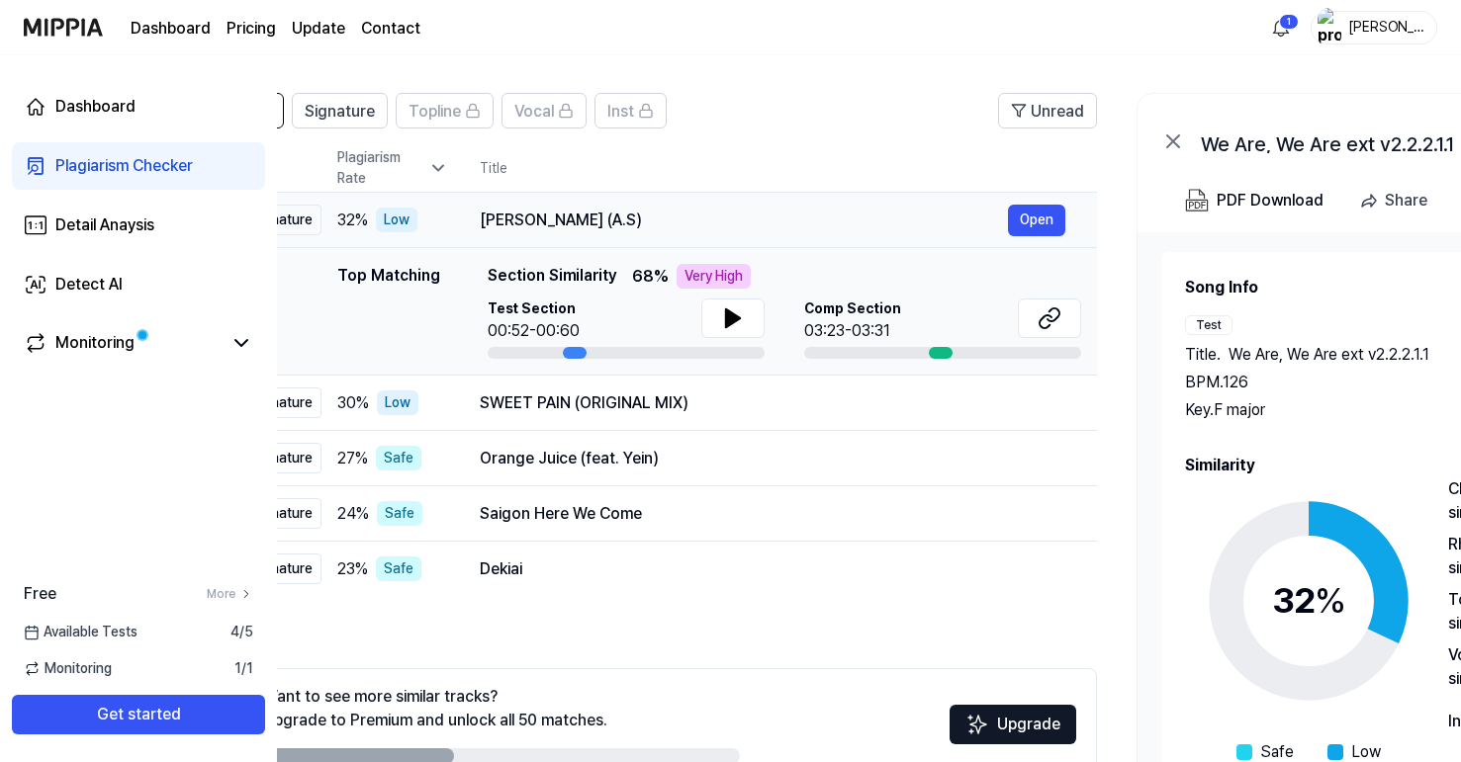
drag, startPoint x: 735, startPoint y: 216, endPoint x: 653, endPoint y: 220, distance: 82.2
click at [653, 220] on div "Aap Ajayen Jo Mola (A.S)" at bounding box center [744, 221] width 528 height 24
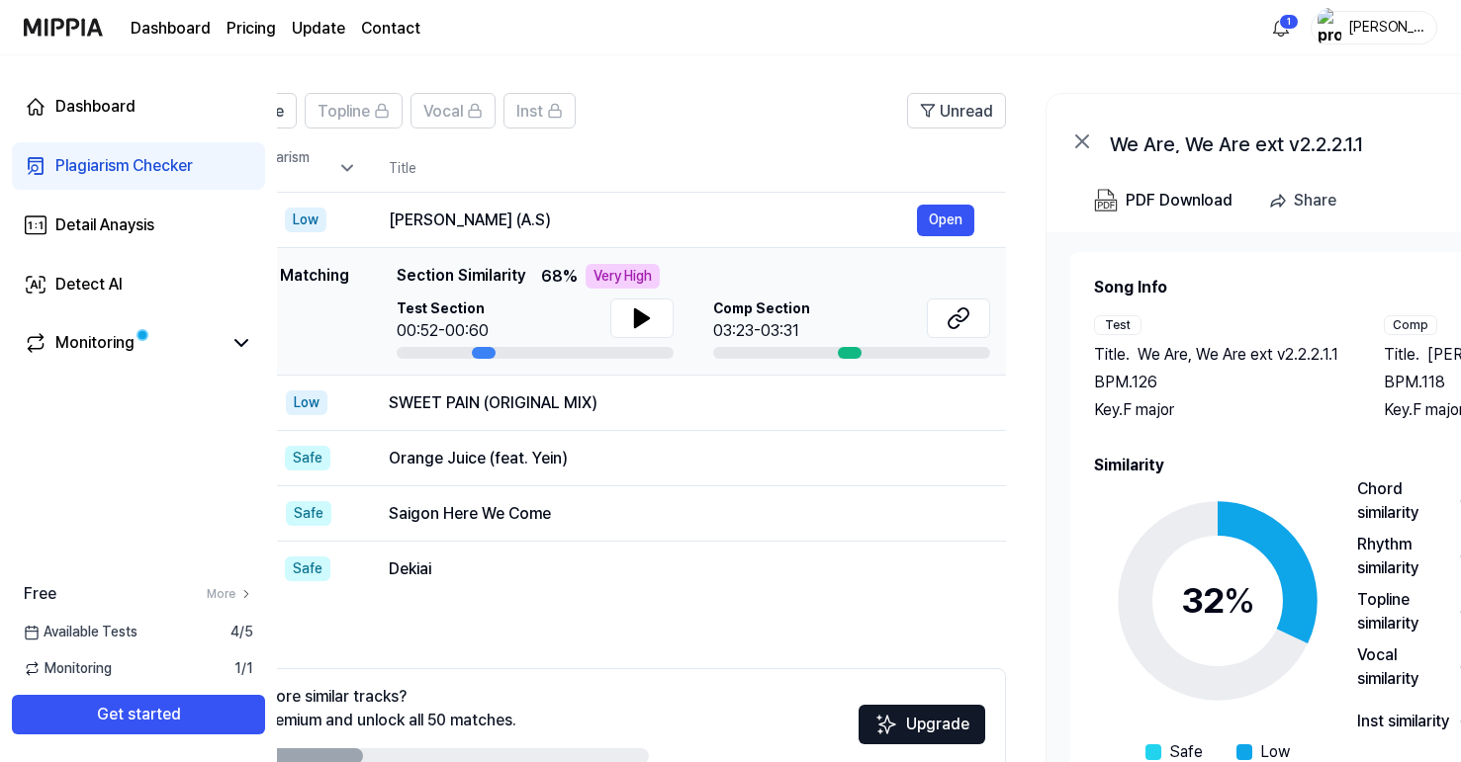
scroll to position [0, 177]
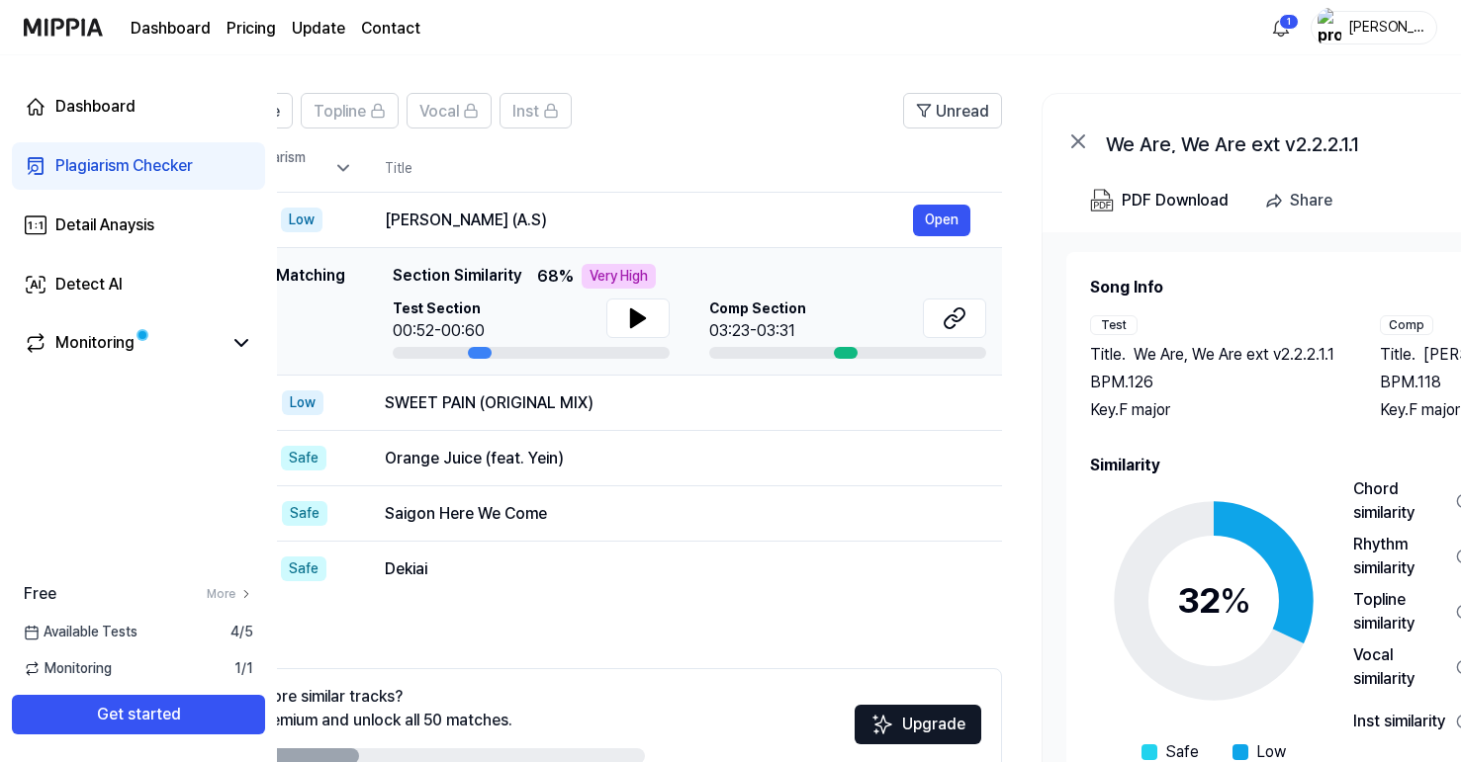
drag, startPoint x: 484, startPoint y: 220, endPoint x: 389, endPoint y: 253, distance: 100.7
click at [389, 253] on tbody "Signature 32 % Low Aap Ajayen Jo Mola (A.S) Open Top Matching Top Matching Sect…" at bounding box center [574, 395] width 854 height 404
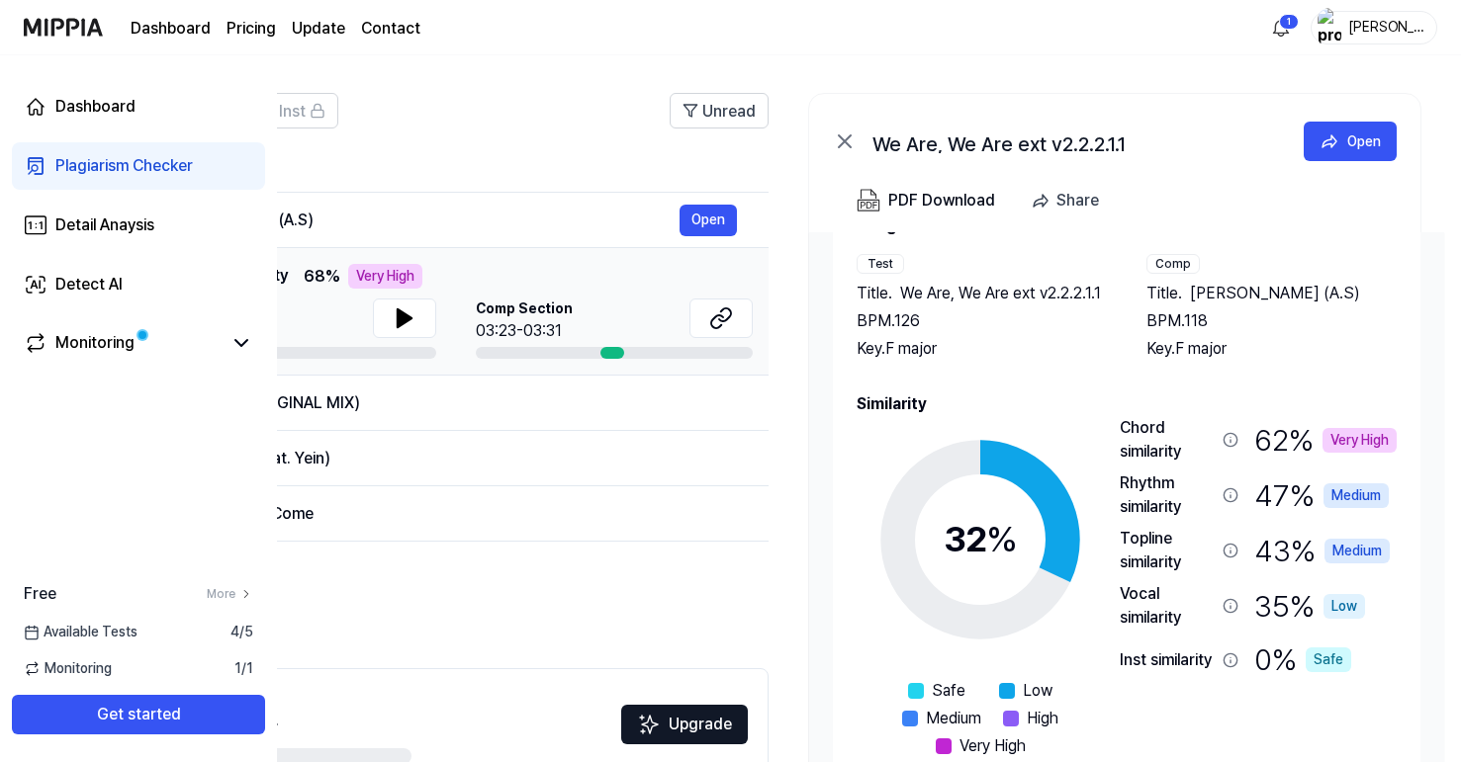
scroll to position [61, 0]
click at [1196, 293] on span "Aap Ajayen Jo Mola (A.S)" at bounding box center [1275, 294] width 170 height 24
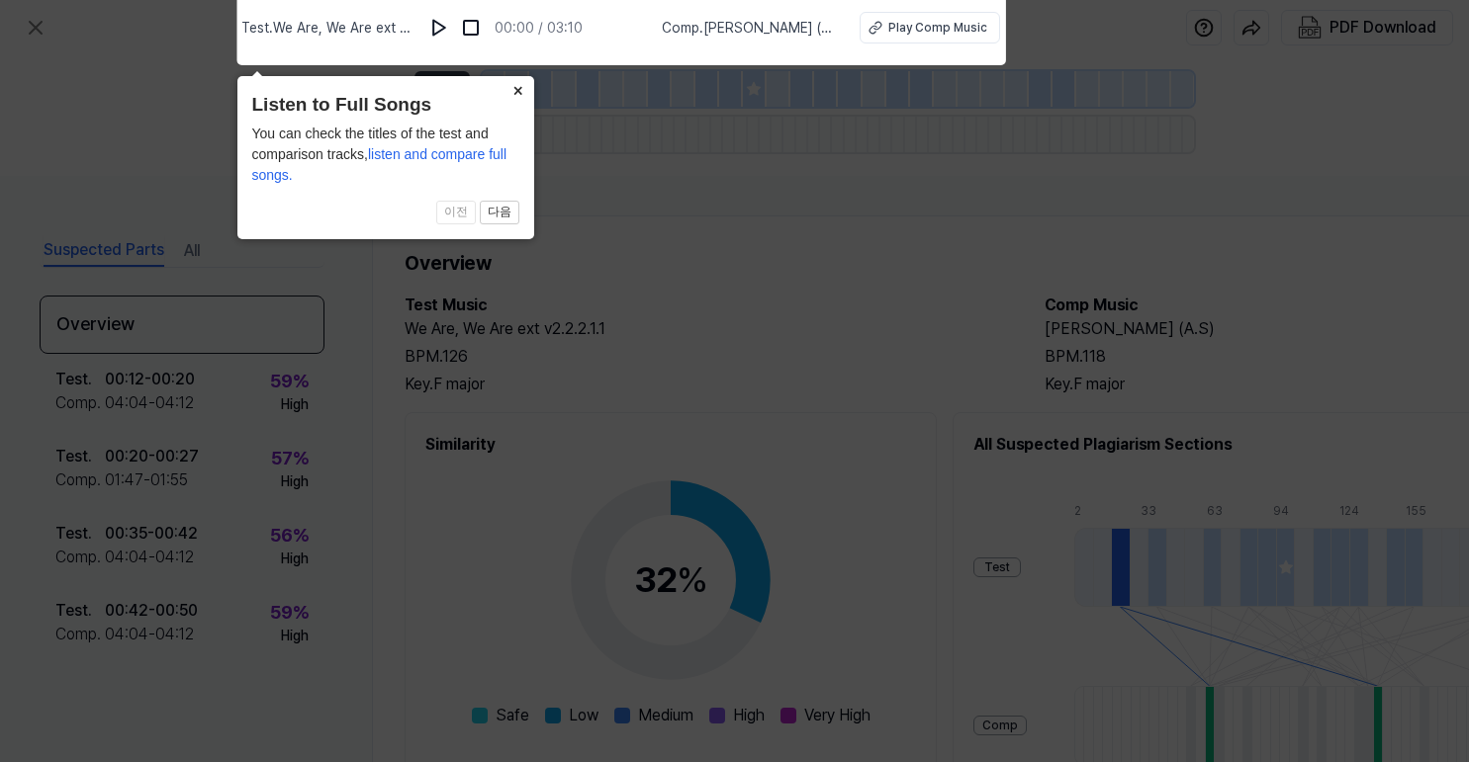
click at [516, 91] on button "×" at bounding box center [518, 90] width 32 height 28
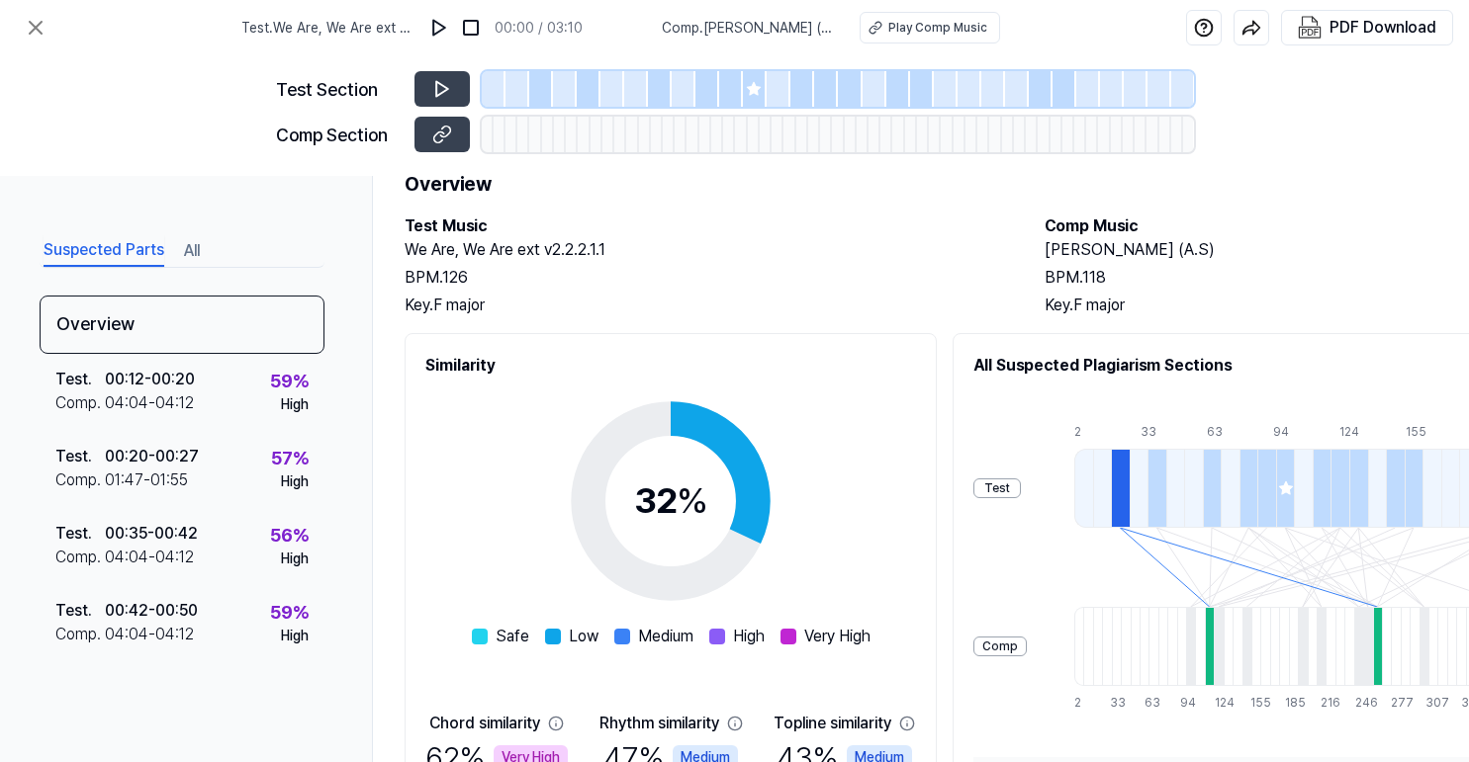
scroll to position [77, 0]
drag, startPoint x: 635, startPoint y: 433, endPoint x: 725, endPoint y: 539, distance: 138.9
click at [725, 539] on icon at bounding box center [670, 503] width 247 height 247
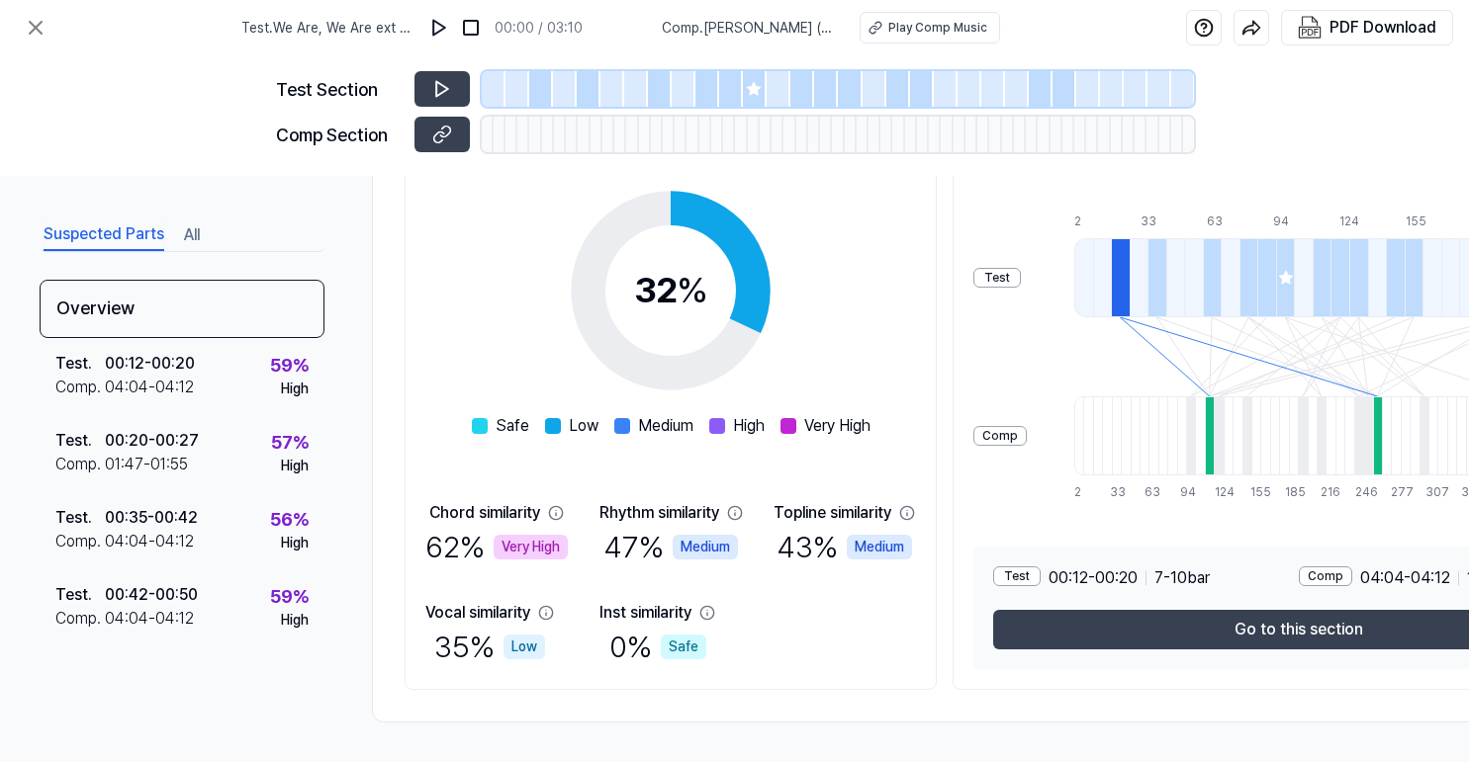
scroll to position [298, 0]
click at [1111, 266] on div at bounding box center [1120, 277] width 19 height 79
click at [1147, 275] on div at bounding box center [1156, 277] width 19 height 79
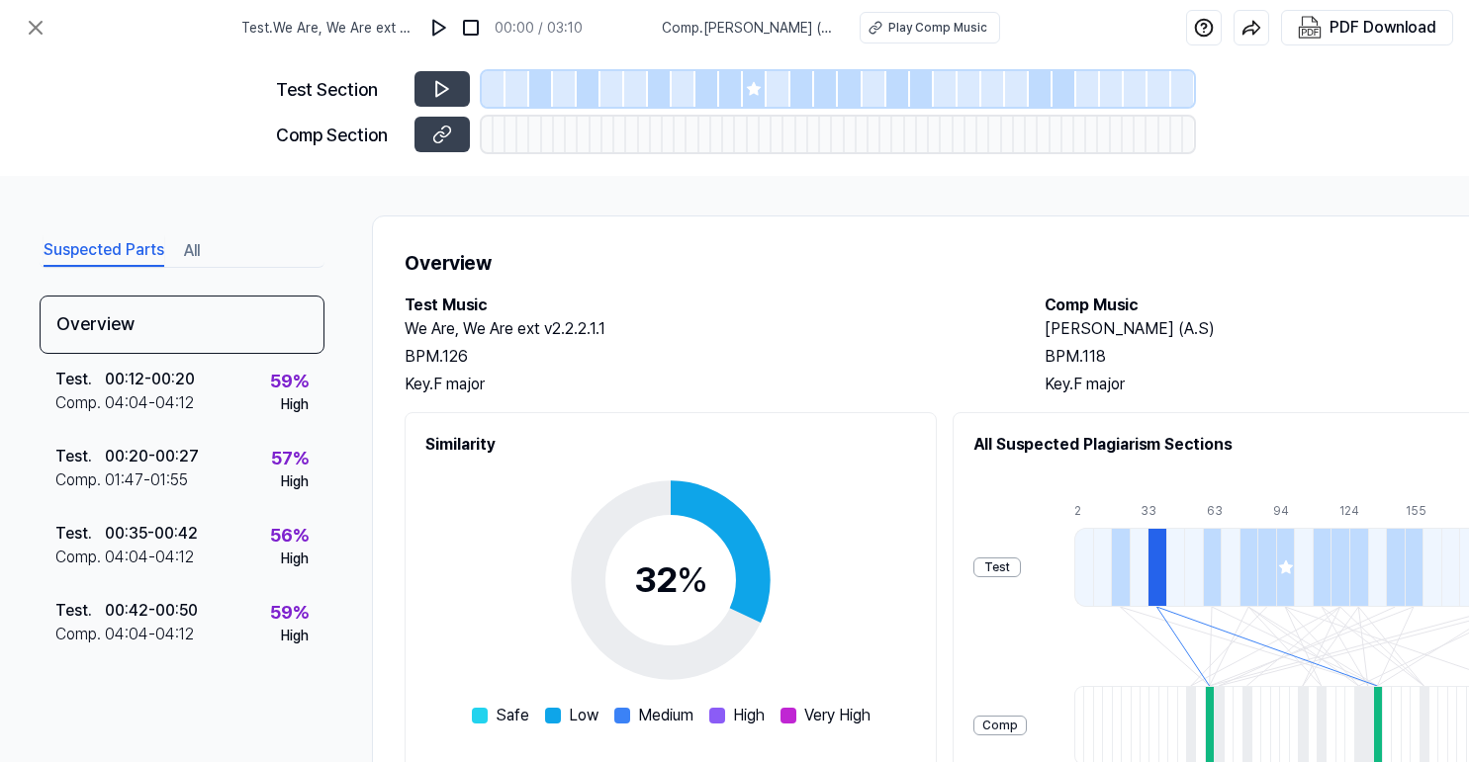
scroll to position [0, 0]
click at [460, 85] on button at bounding box center [441, 89] width 55 height 36
click at [437, 86] on icon at bounding box center [442, 89] width 20 height 20
click at [444, 134] on icon at bounding box center [442, 135] width 20 height 20
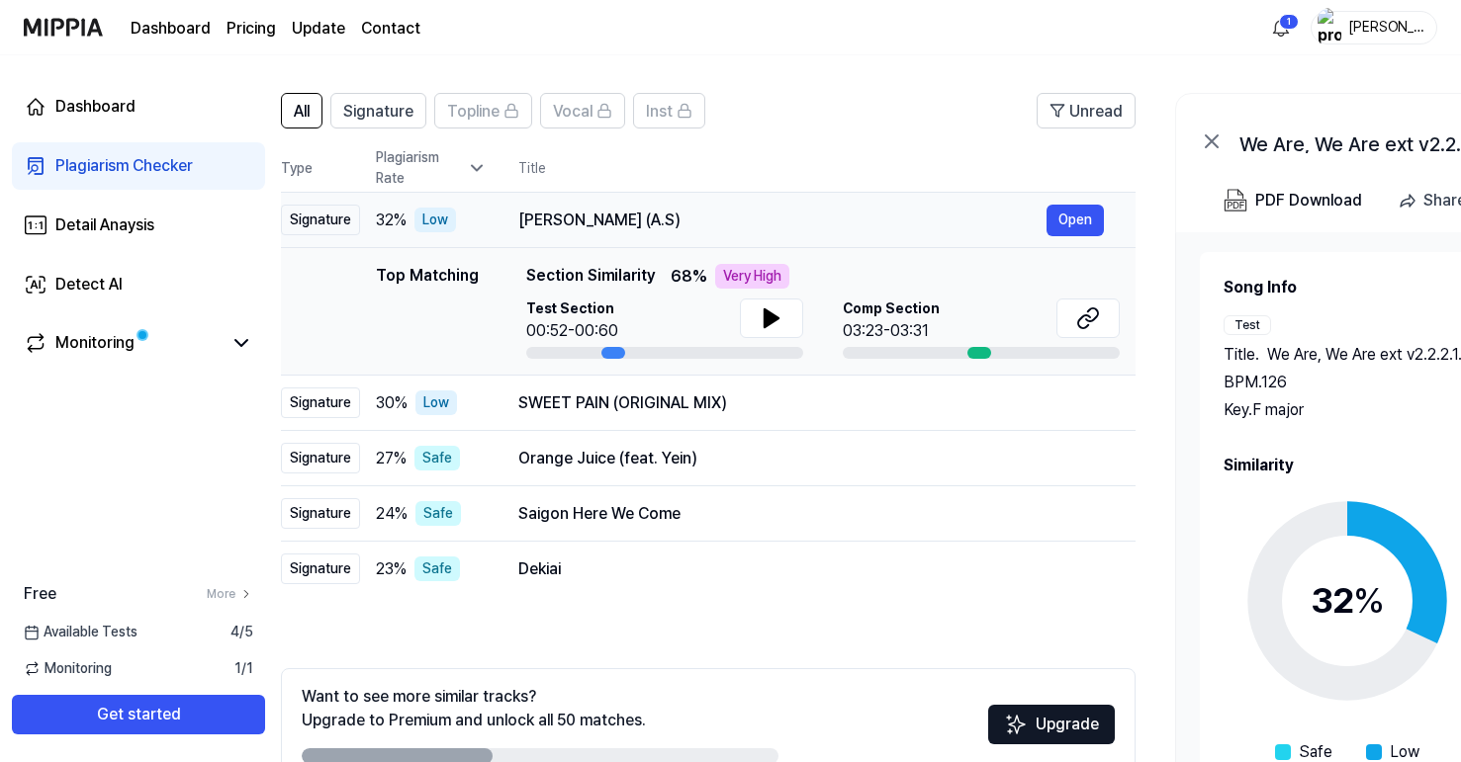
scroll to position [0, 14]
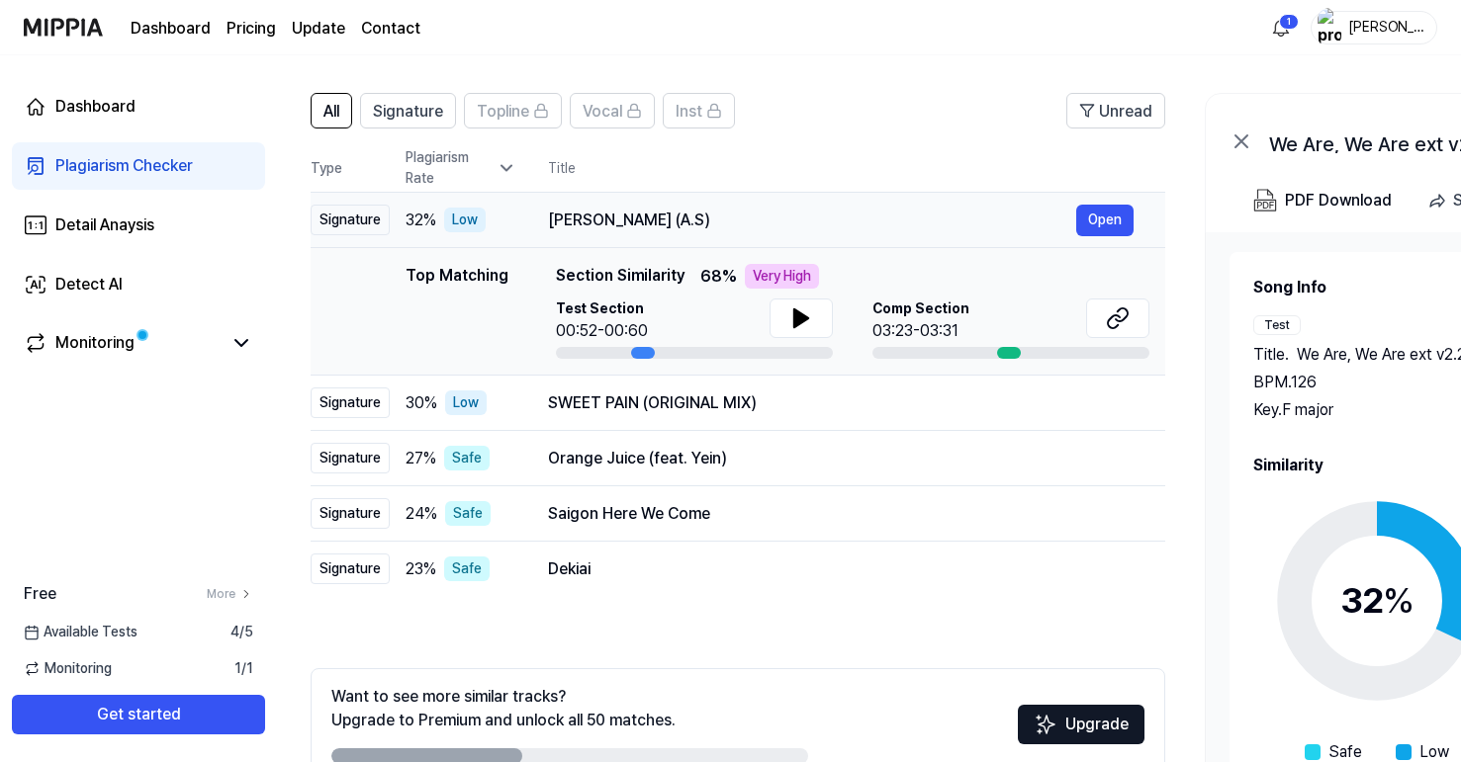
drag, startPoint x: 767, startPoint y: 216, endPoint x: 755, endPoint y: 212, distance: 13.5
click at [755, 212] on div "Aap Ajayen Jo Mola (A.S)" at bounding box center [812, 221] width 528 height 24
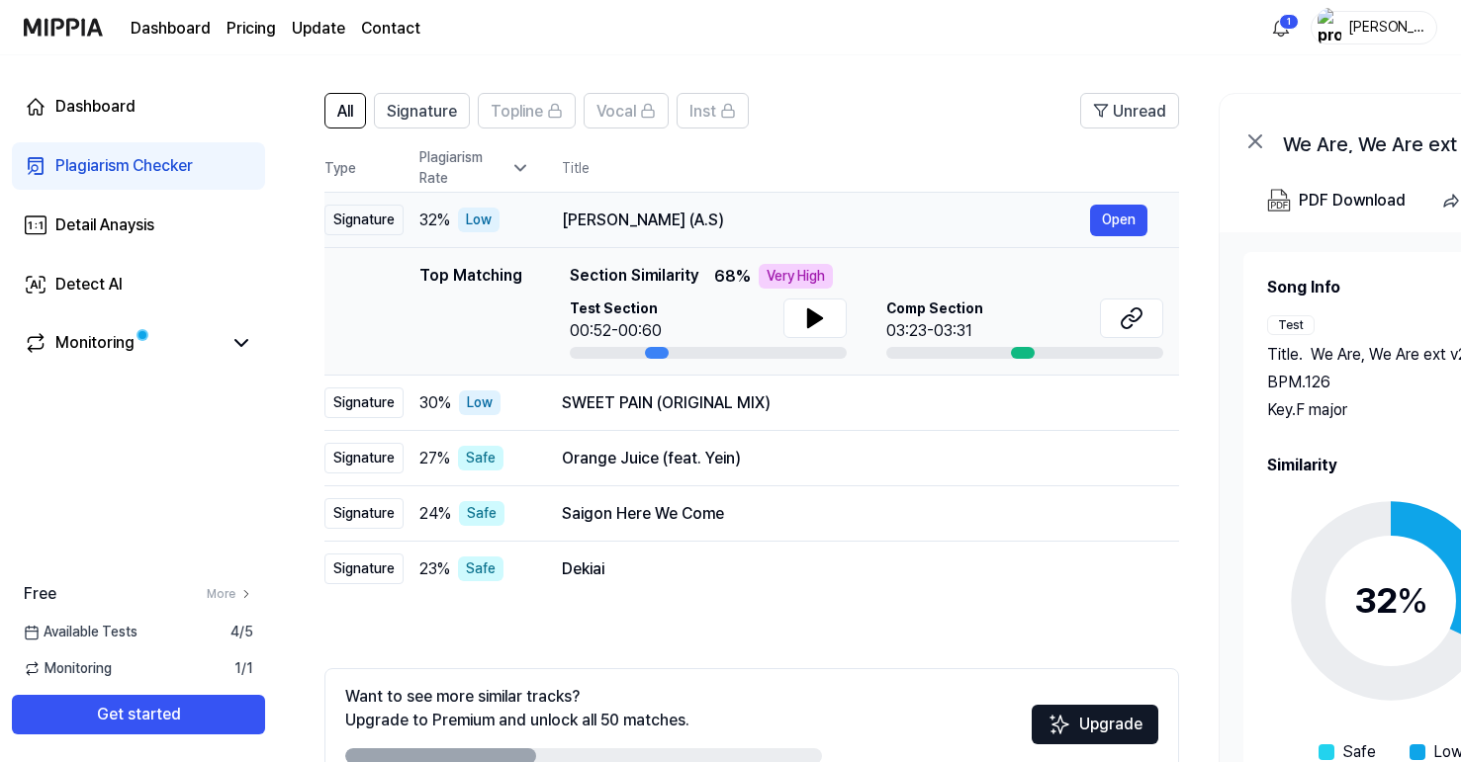
drag, startPoint x: 551, startPoint y: 220, endPoint x: 770, endPoint y: 220, distance: 219.5
click at [770, 220] on div "Aap Ajayen Jo Mola (A.S)" at bounding box center [826, 221] width 528 height 24
click at [777, 217] on div "Aap Ajayen Jo Mola (A.S)" at bounding box center [826, 221] width 528 height 24
drag, startPoint x: 560, startPoint y: 225, endPoint x: 686, endPoint y: 215, distance: 127.0
click at [686, 215] on td "Aap Ajayen Jo Mola (A.S) Open" at bounding box center [854, 220] width 649 height 55
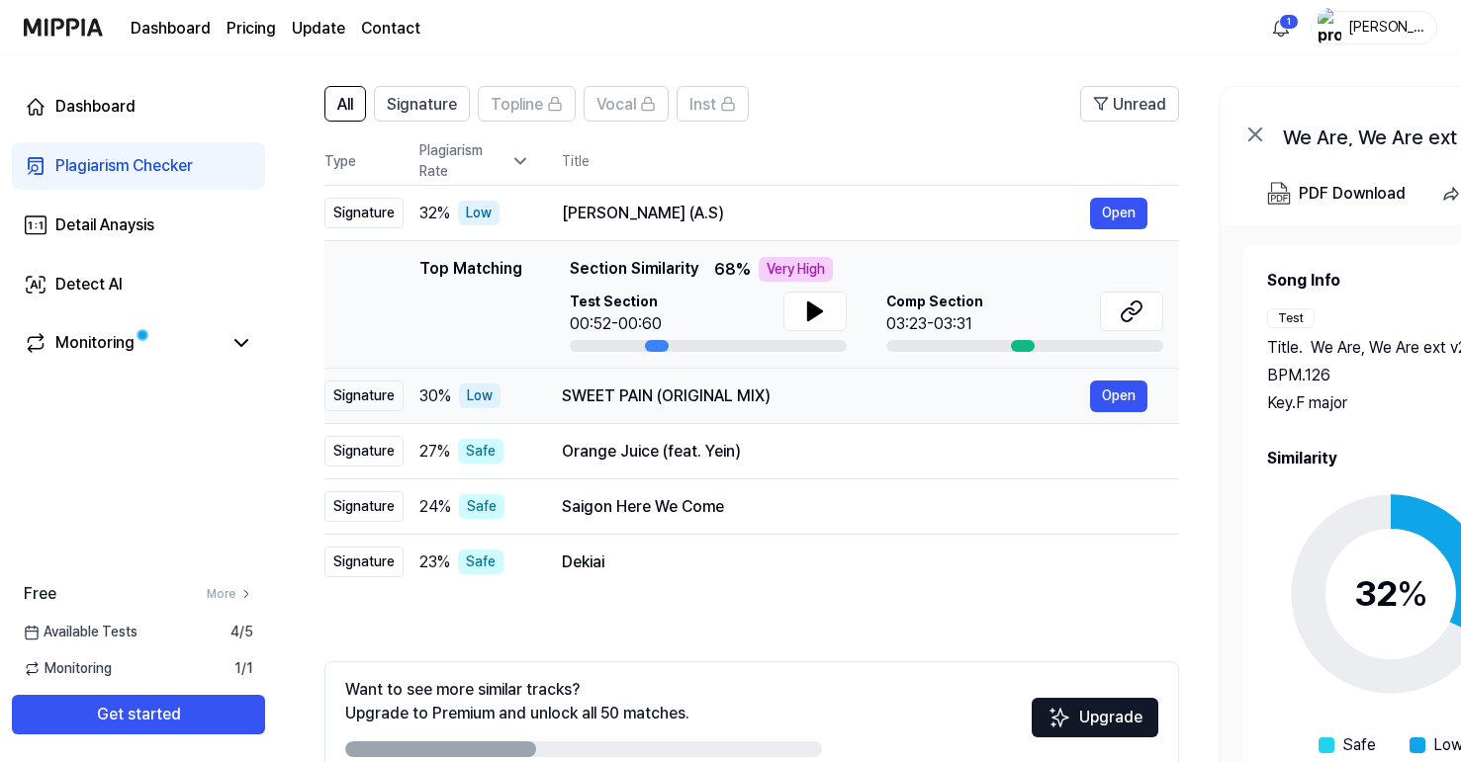
scroll to position [116, 0]
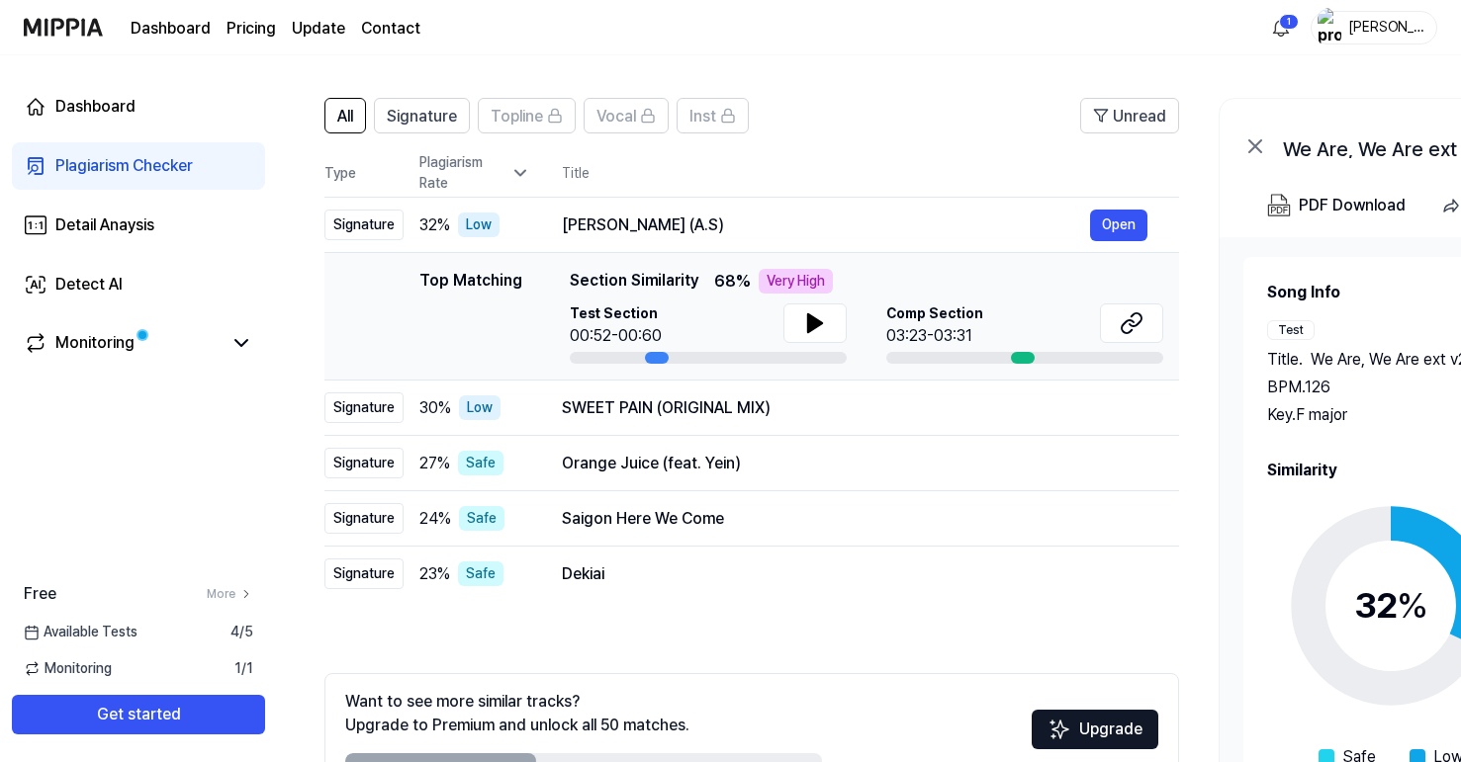
drag, startPoint x: 569, startPoint y: 283, endPoint x: 699, endPoint y: 270, distance: 131.2
click at [700, 270] on div "Top Matching Section Similarity 68 % Very High" at bounding box center [866, 281] width 593 height 25
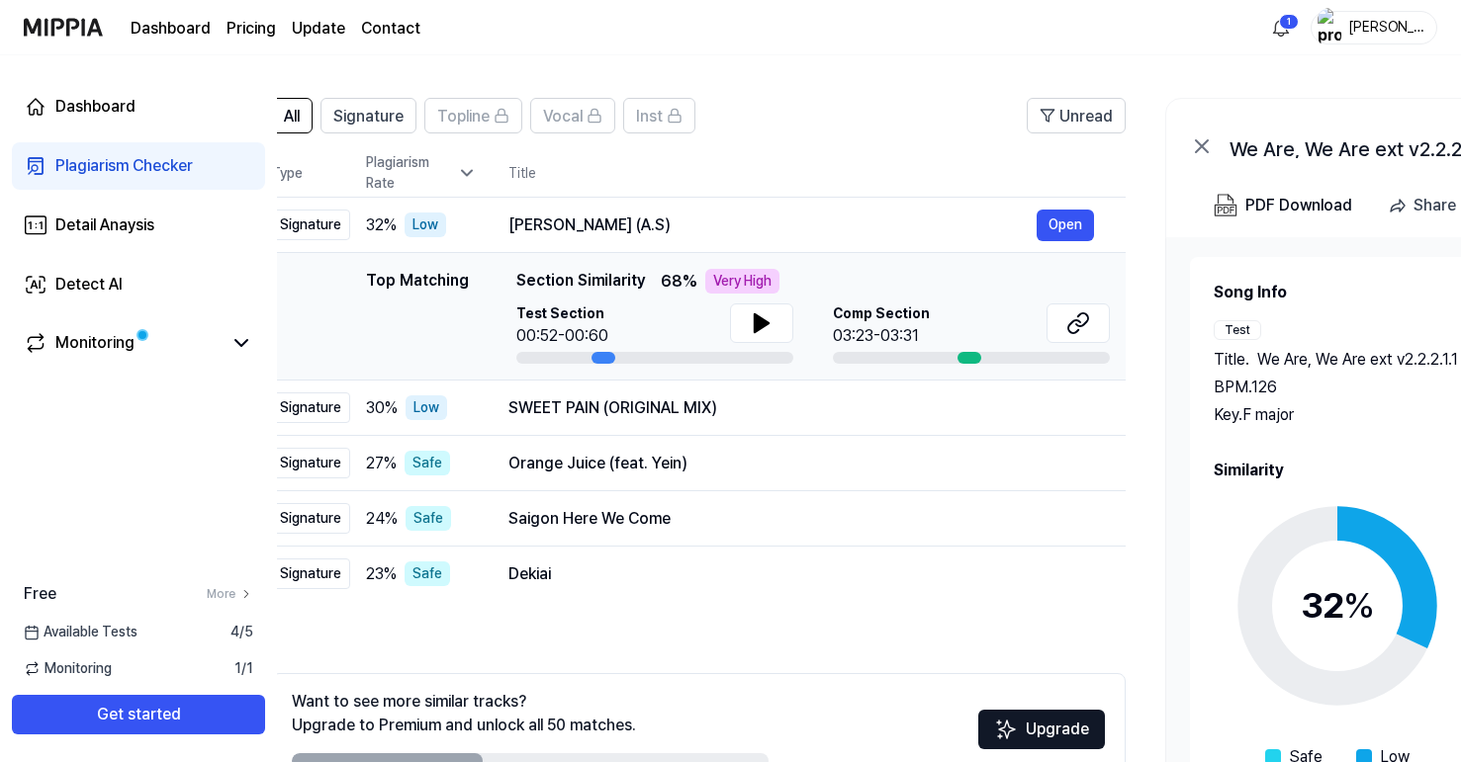
scroll to position [0, 35]
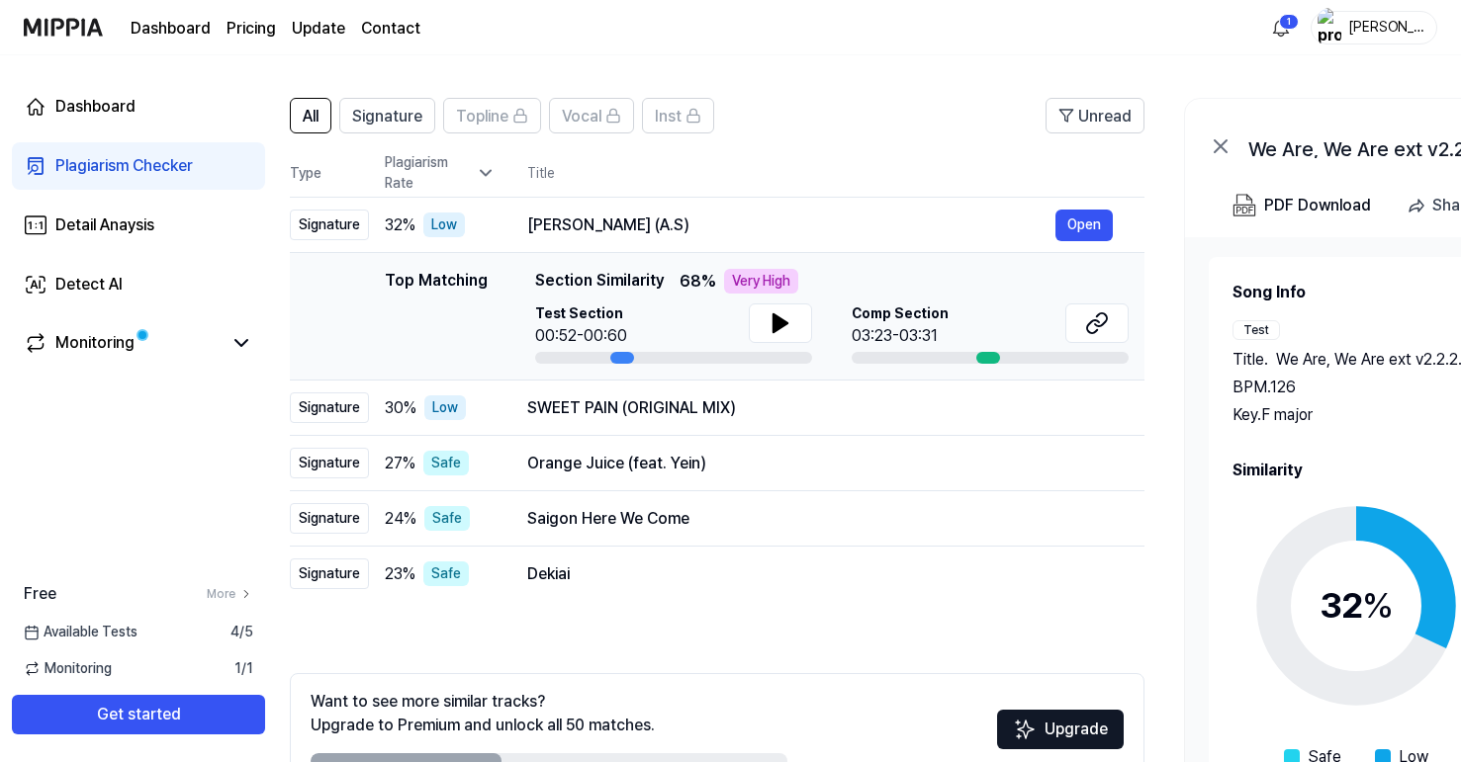
drag, startPoint x: 693, startPoint y: 275, endPoint x: 659, endPoint y: 280, distance: 35.0
click at [659, 280] on span "Section Similarity" at bounding box center [599, 281] width 129 height 25
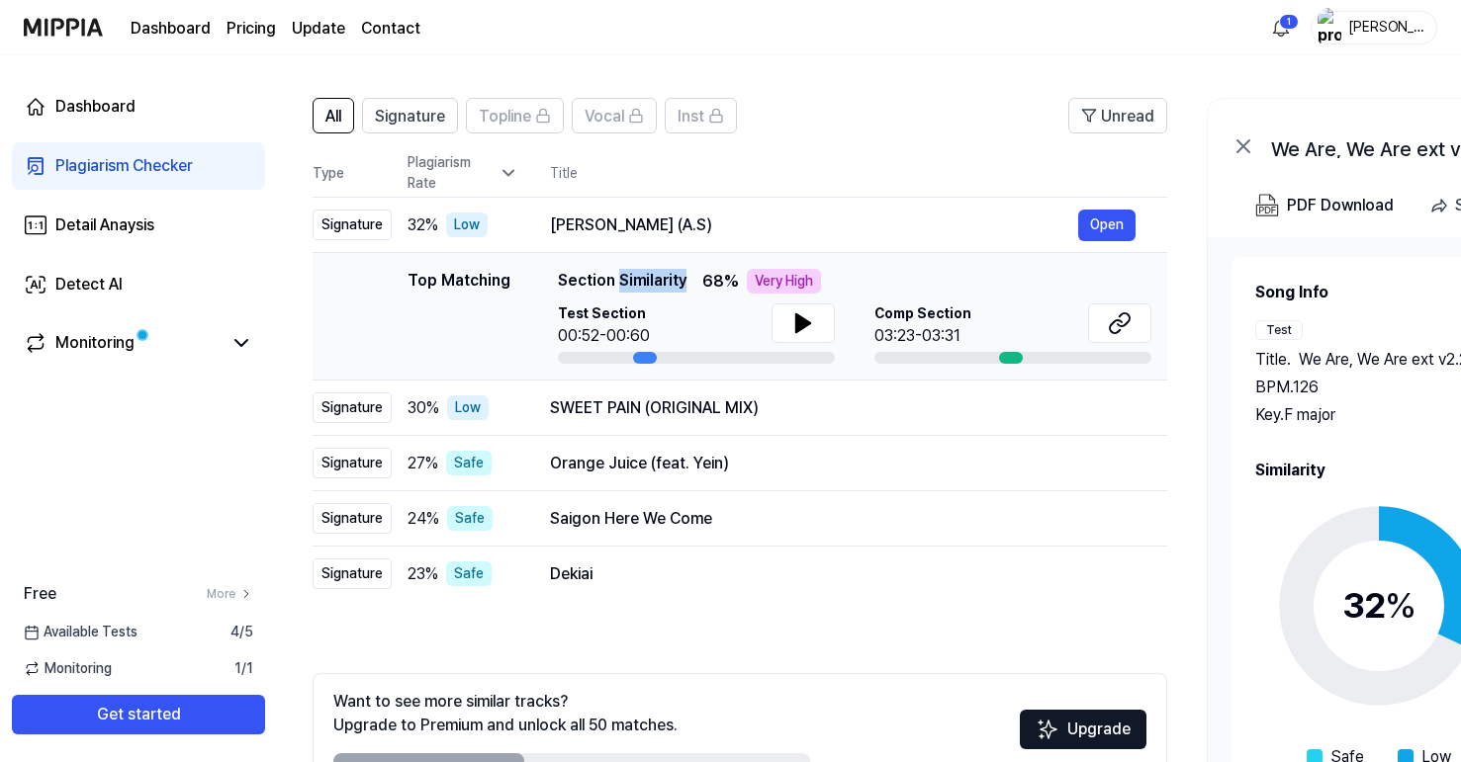
click at [491, 313] on div "Top Matching" at bounding box center [458, 316] width 103 height 95
click at [446, 282] on div "Top Matching" at bounding box center [458, 316] width 103 height 95
click at [451, 287] on div "Top Matching" at bounding box center [458, 316] width 103 height 95
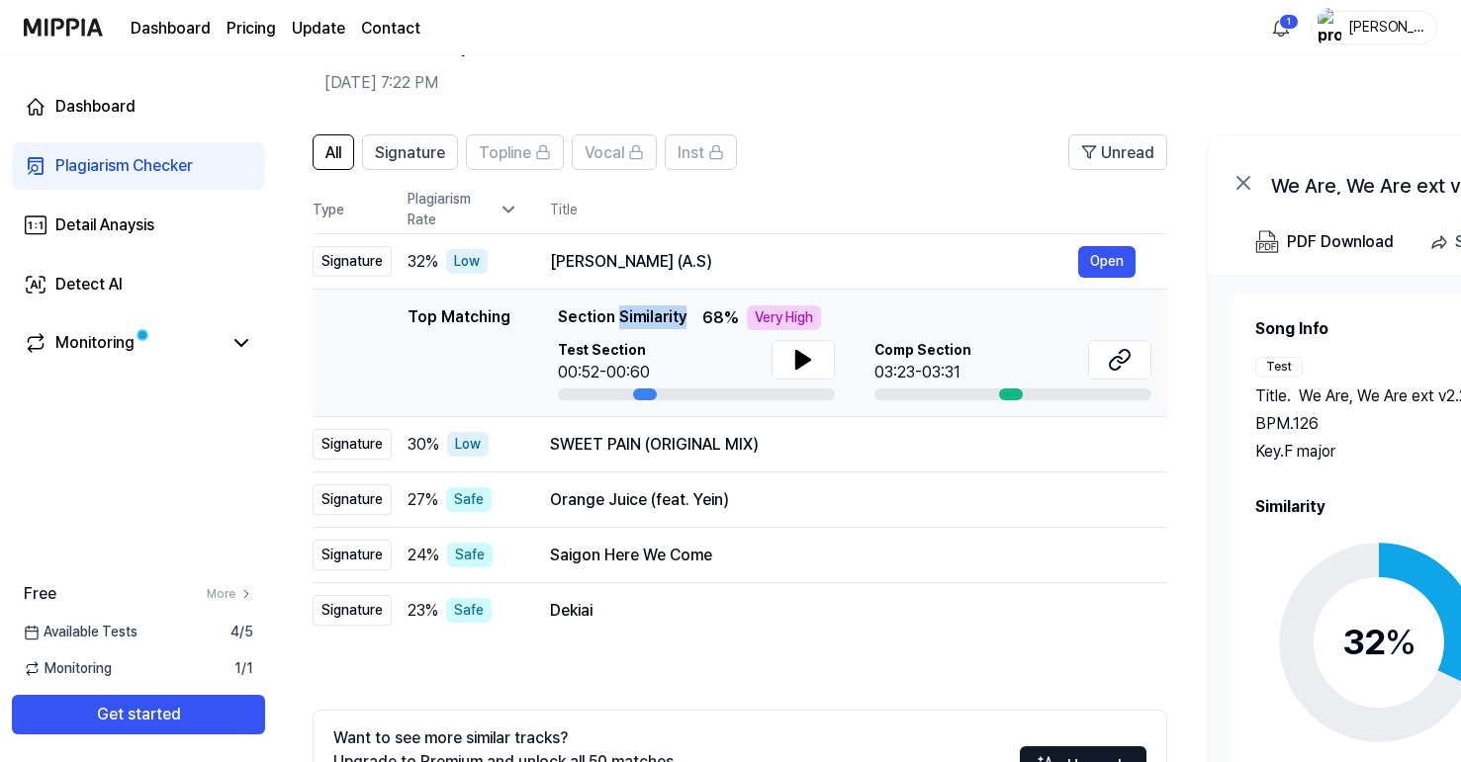
scroll to position [68, 0]
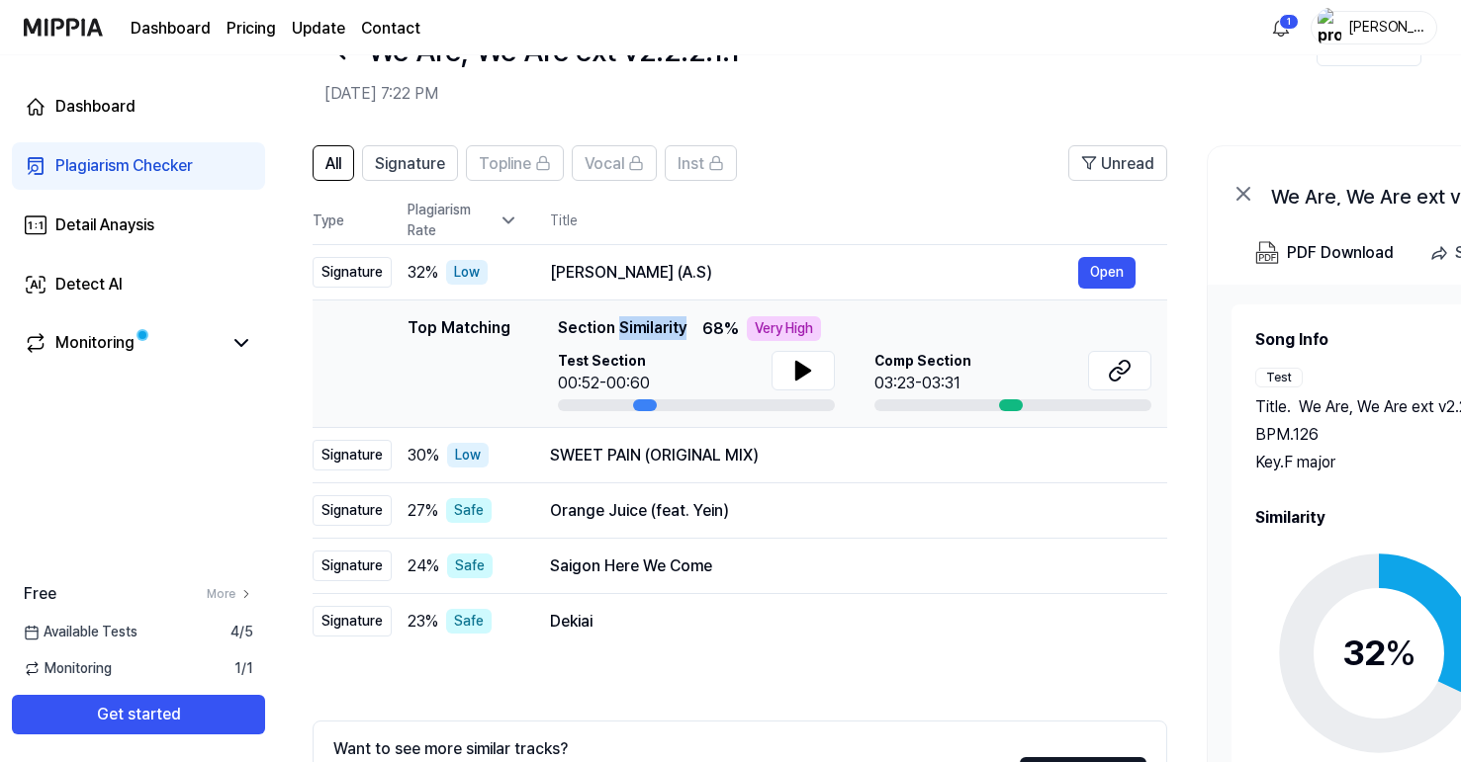
click at [513, 223] on icon at bounding box center [508, 221] width 20 height 20
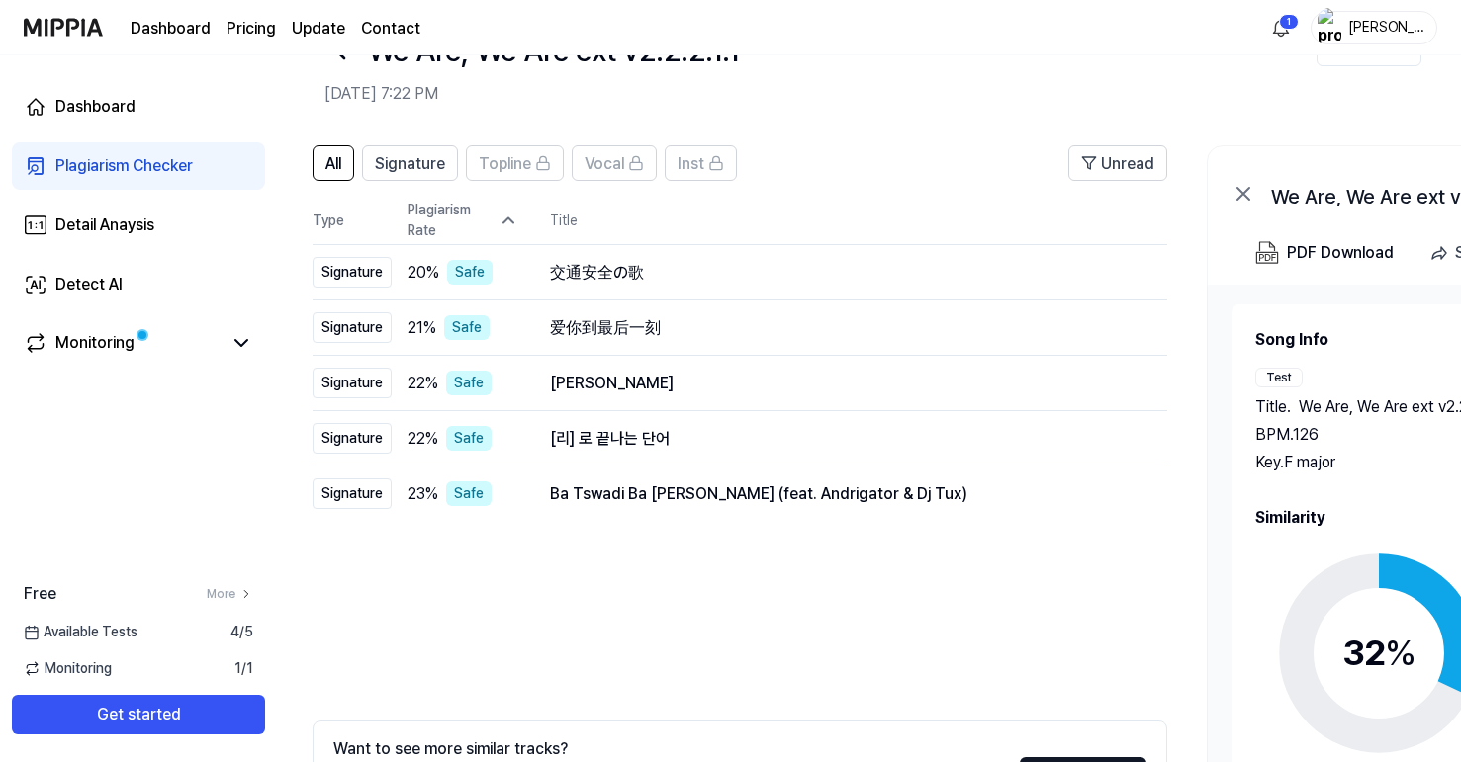
click at [511, 222] on icon at bounding box center [508, 221] width 10 height 5
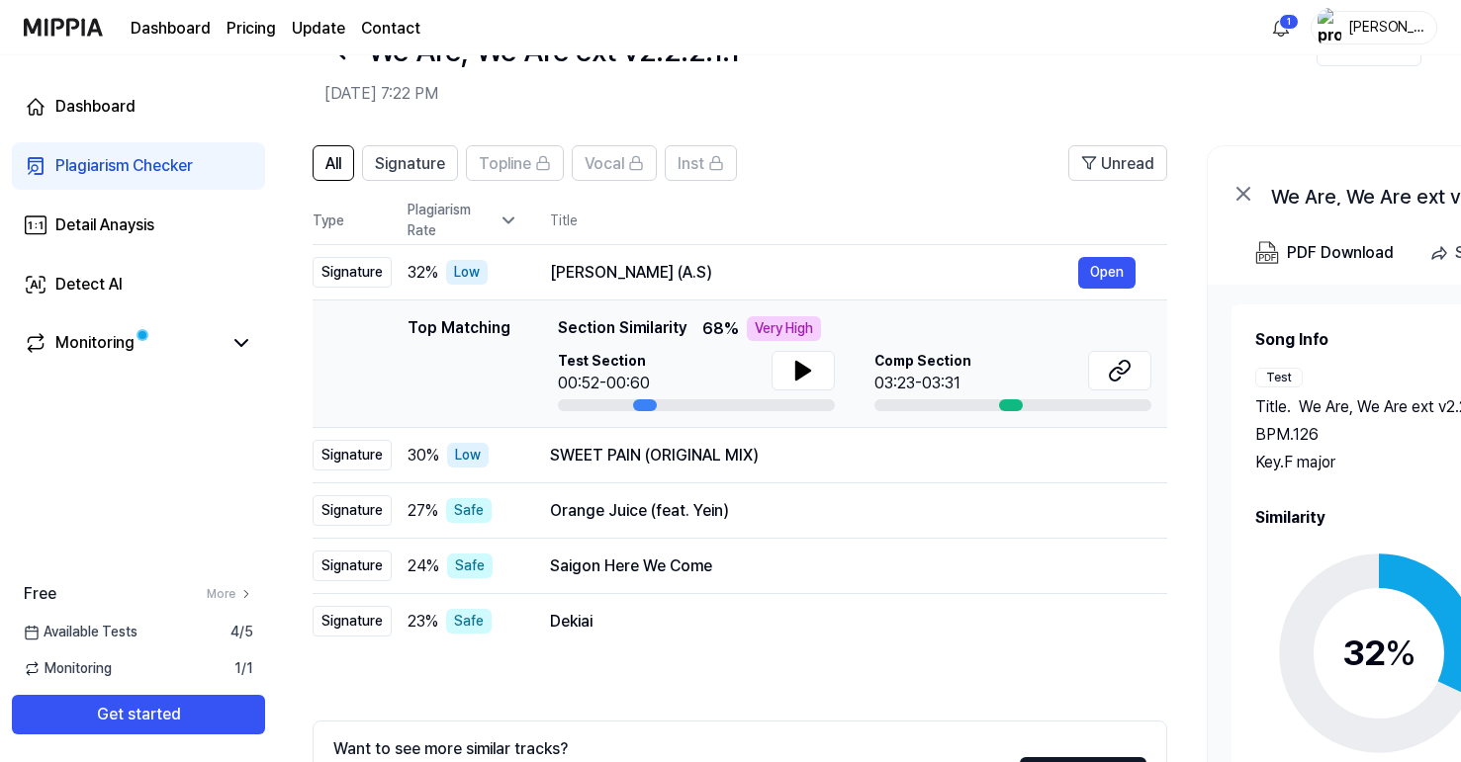
click at [511, 222] on icon at bounding box center [508, 221] width 20 height 20
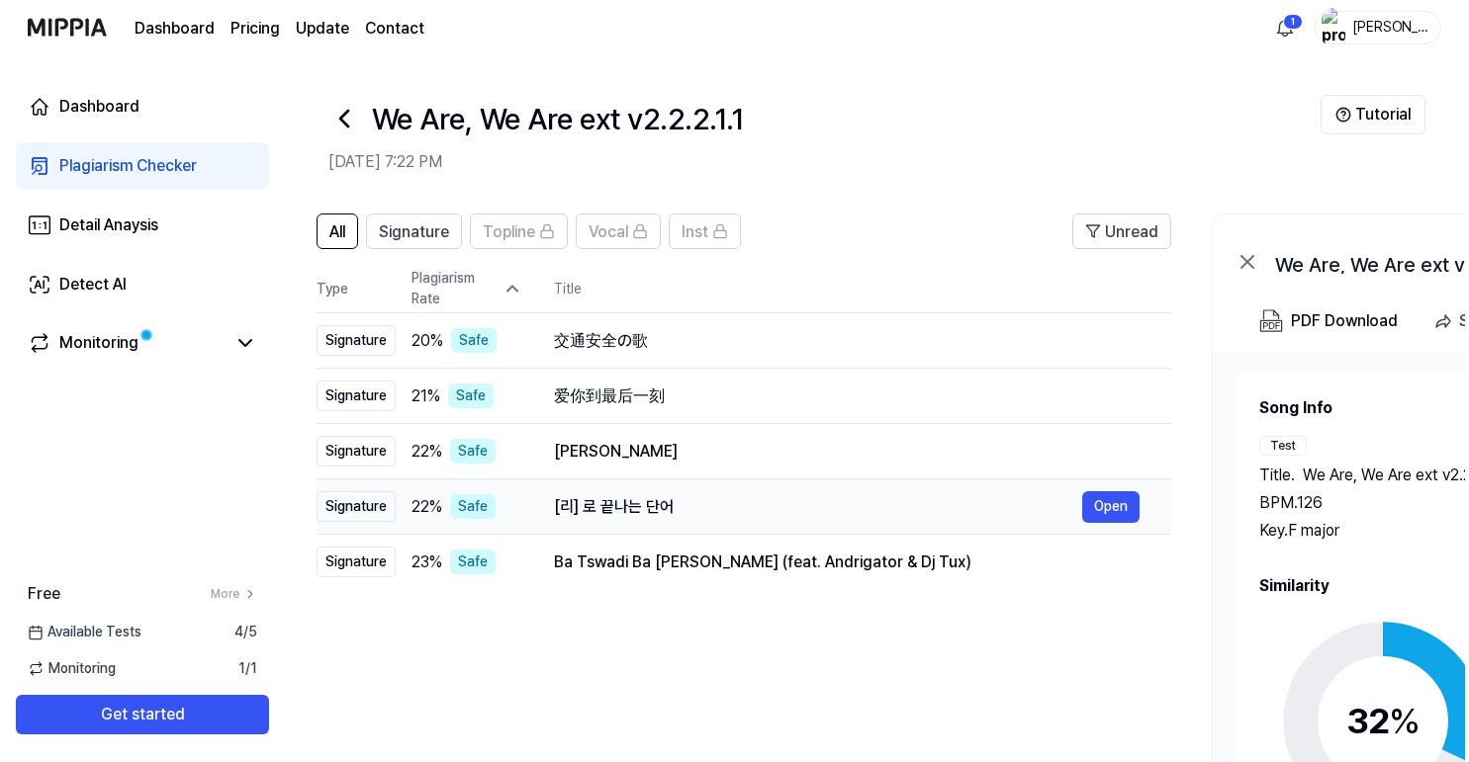
scroll to position [0, 0]
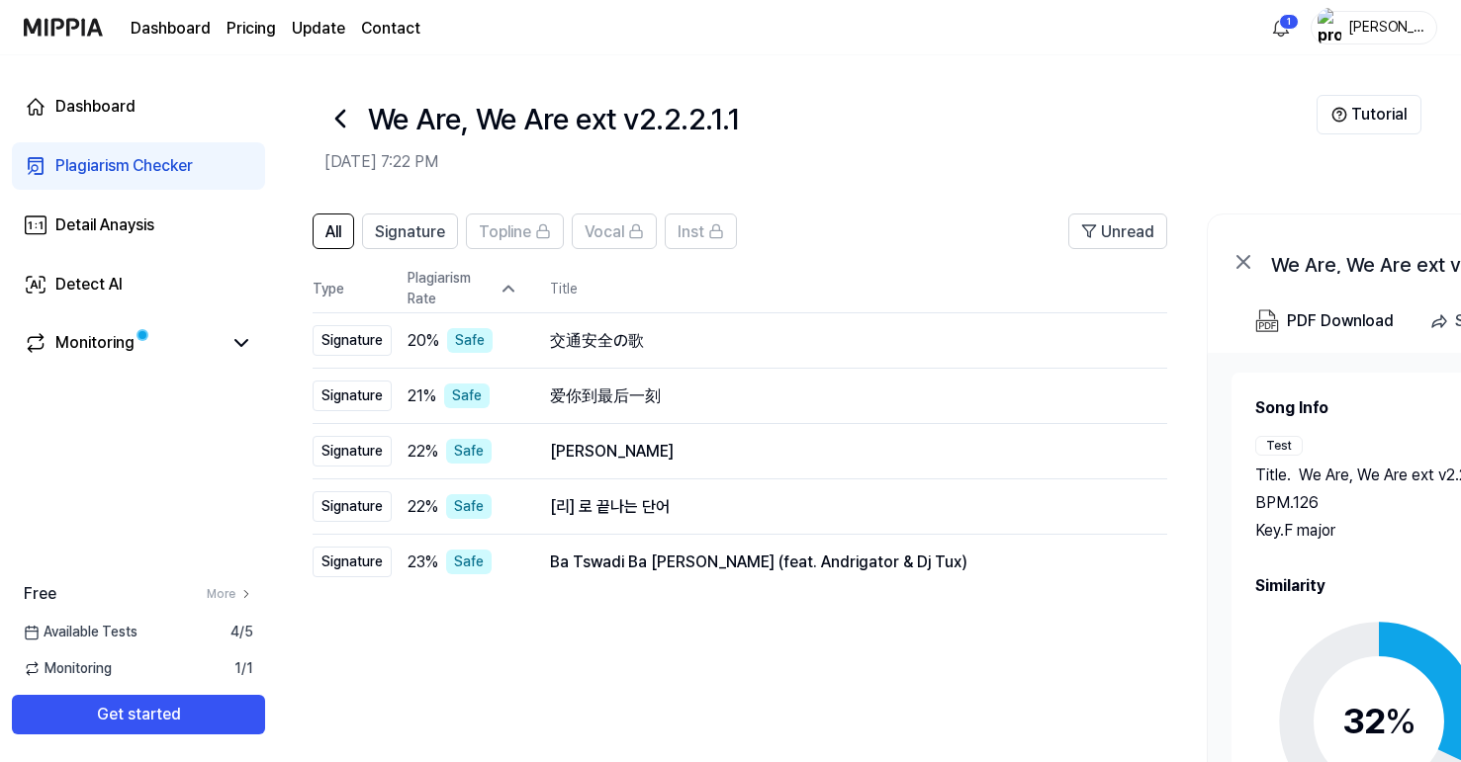
click at [506, 288] on icon at bounding box center [508, 289] width 10 height 5
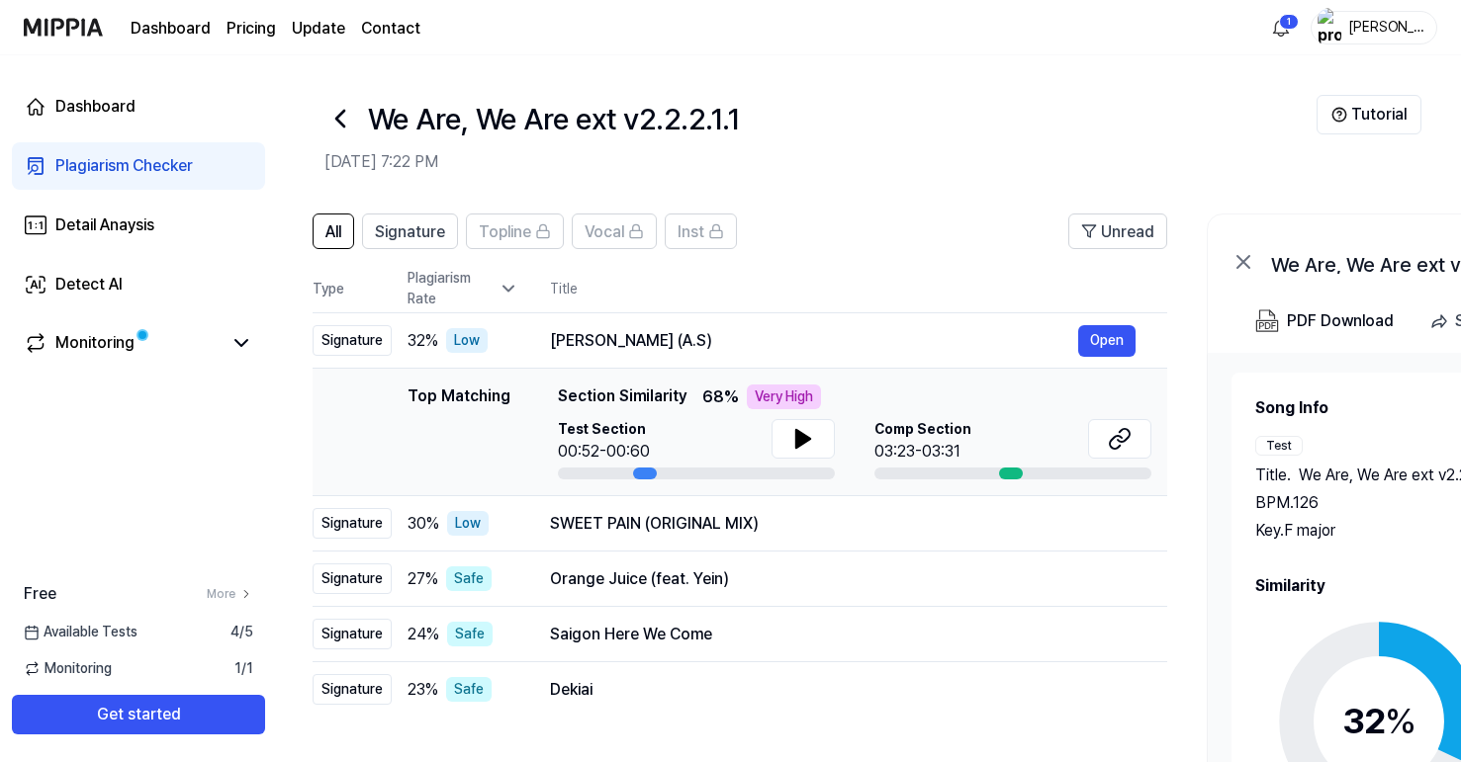
click at [506, 288] on icon at bounding box center [508, 289] width 20 height 20
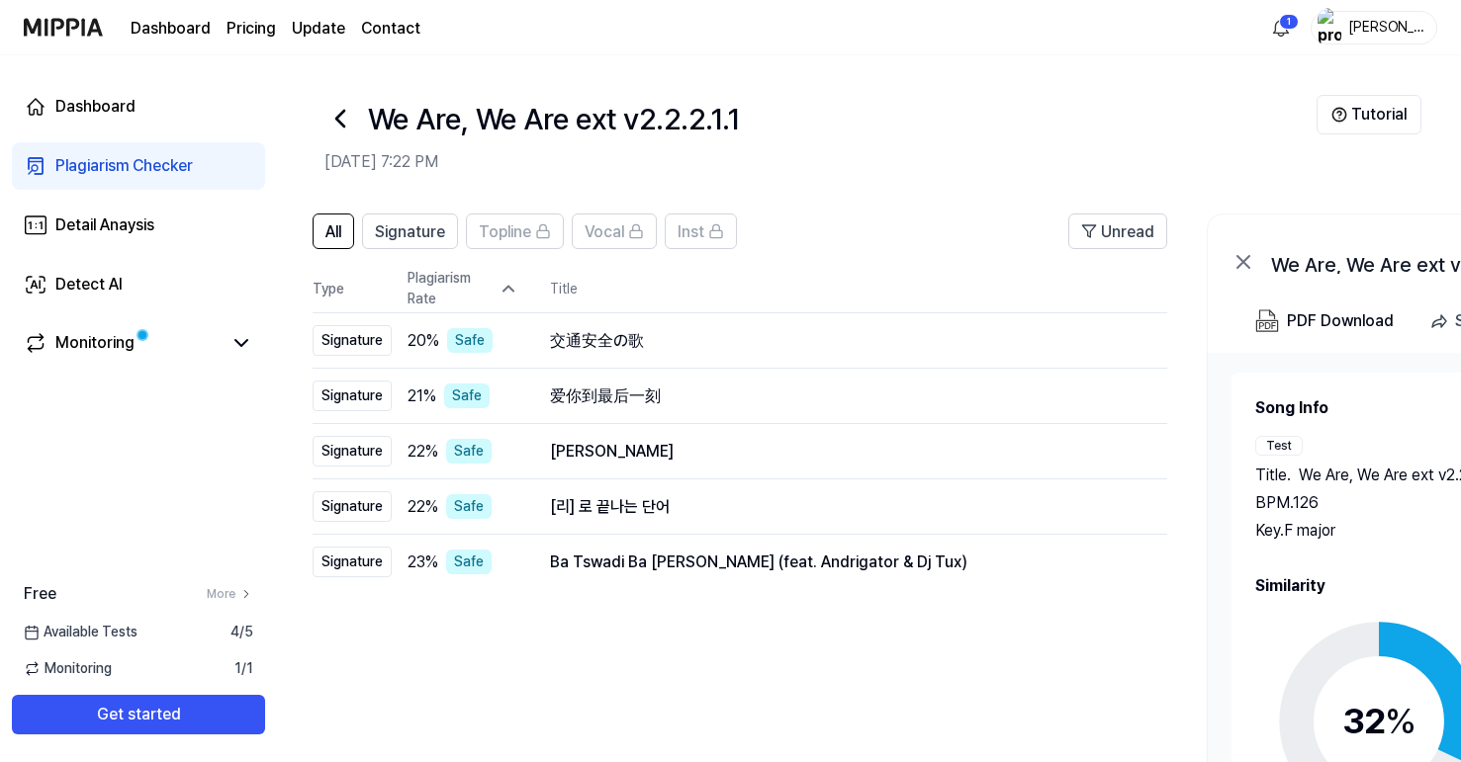
click at [506, 288] on icon at bounding box center [508, 289] width 10 height 5
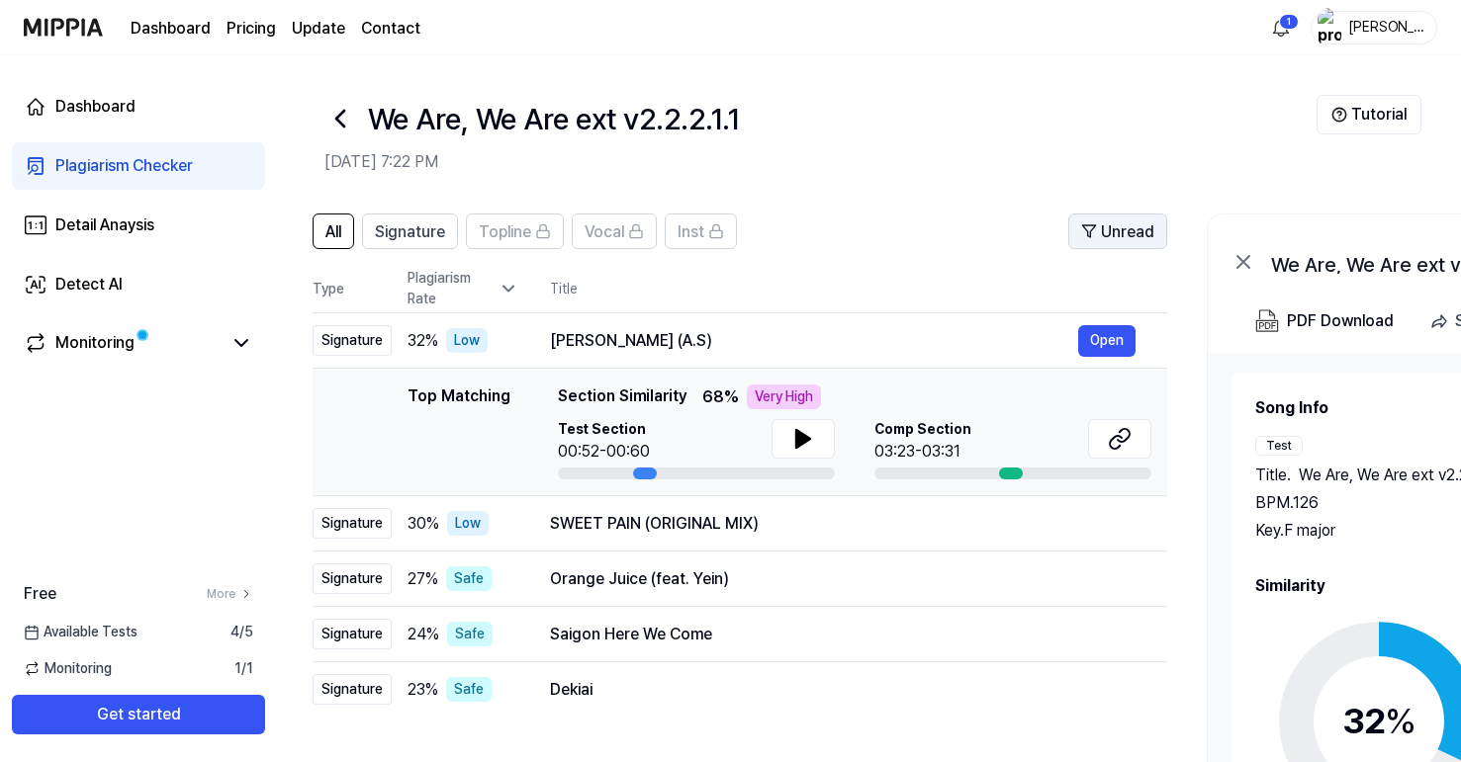
click at [1125, 245] on button "Unread" at bounding box center [1117, 232] width 99 height 36
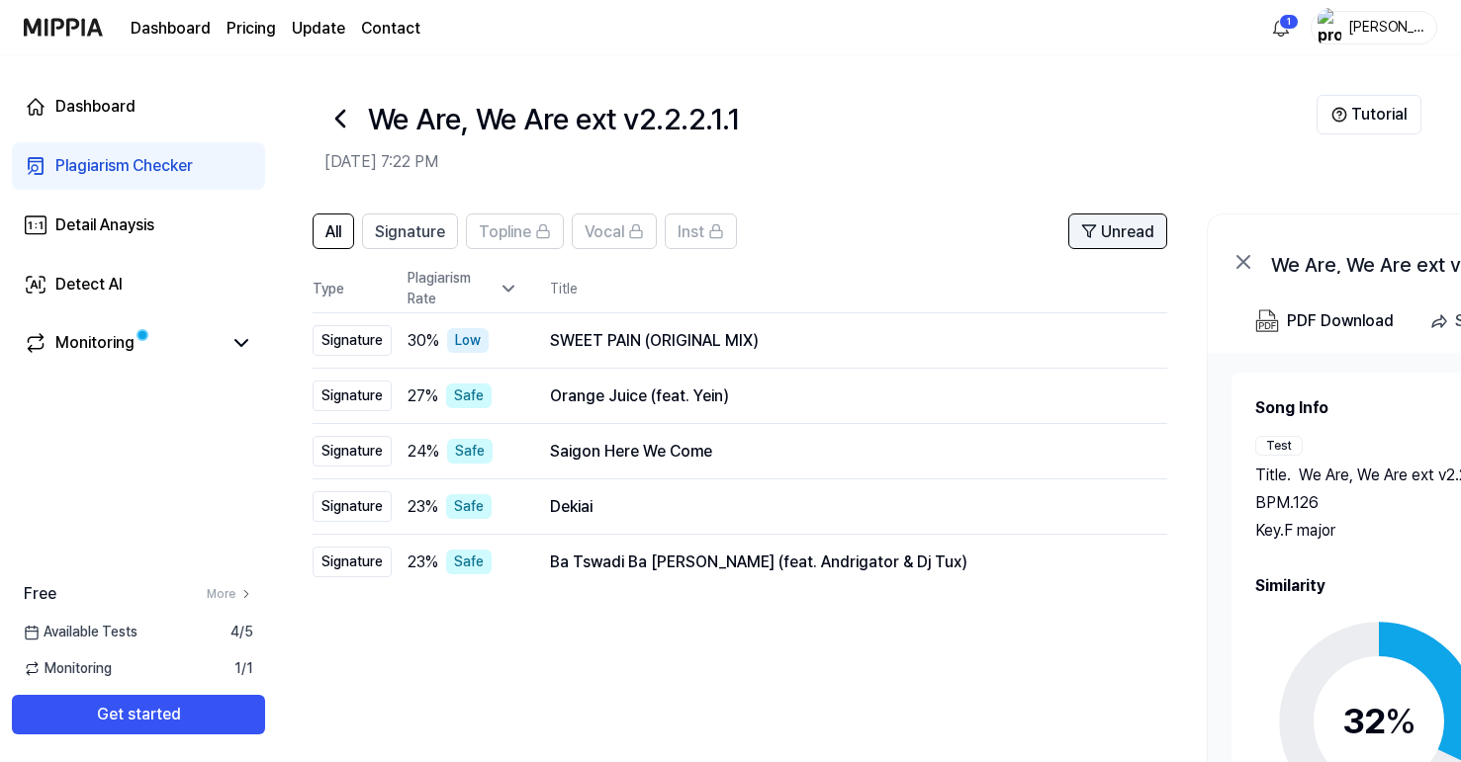
click at [1123, 238] on span "Unread" at bounding box center [1127, 233] width 53 height 24
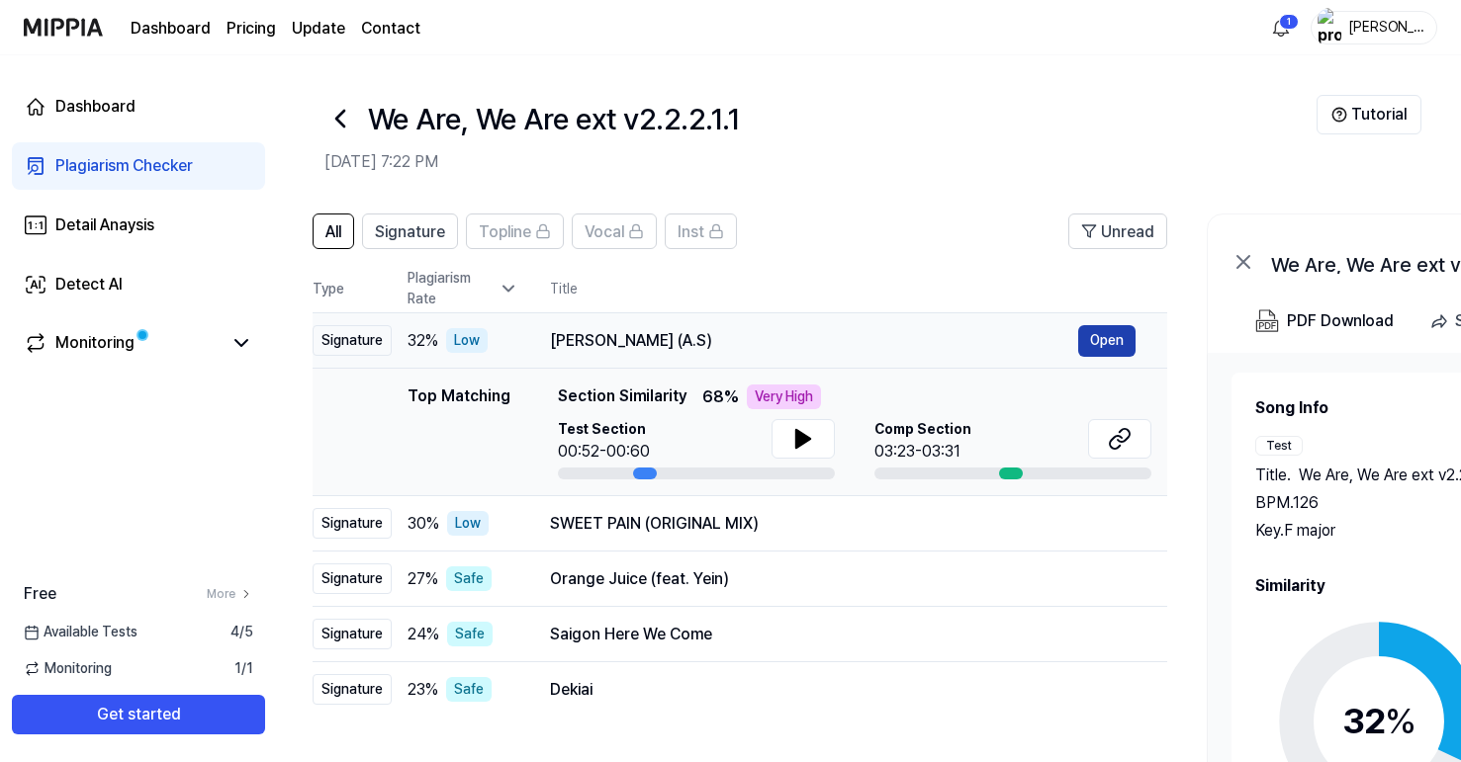
click at [1101, 342] on button "Open" at bounding box center [1106, 341] width 57 height 32
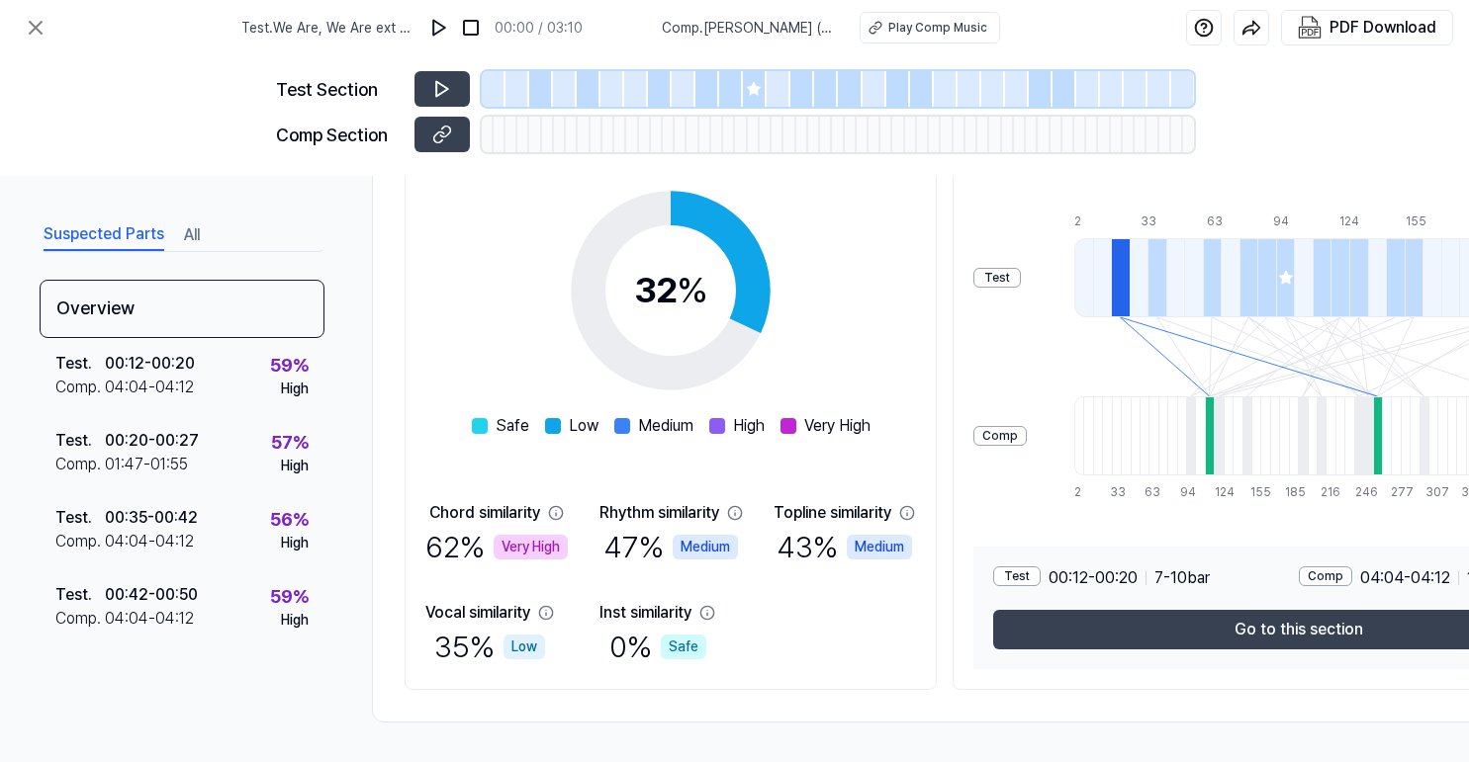
scroll to position [298, 0]
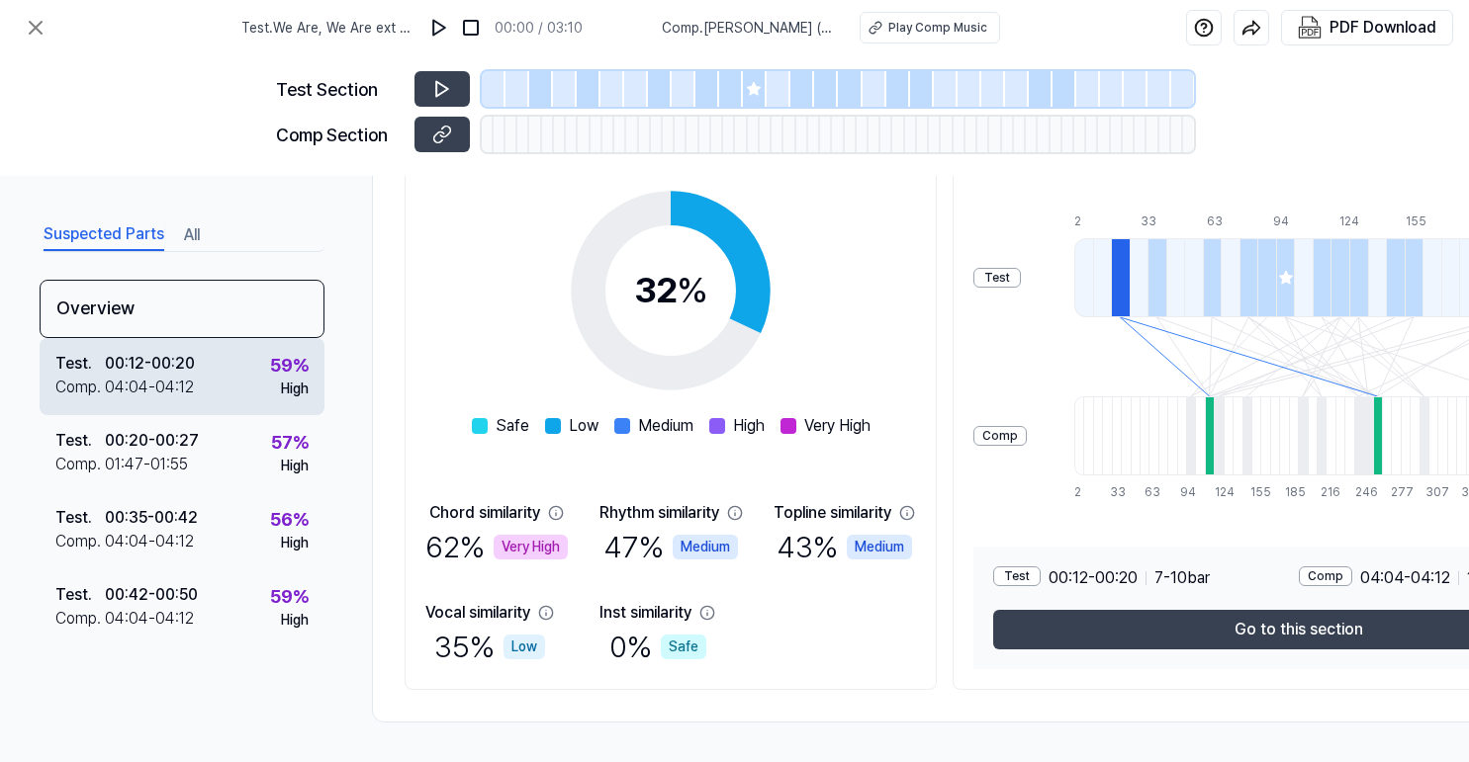
click at [173, 399] on div "04:04 - 04:12" at bounding box center [149, 388] width 89 height 24
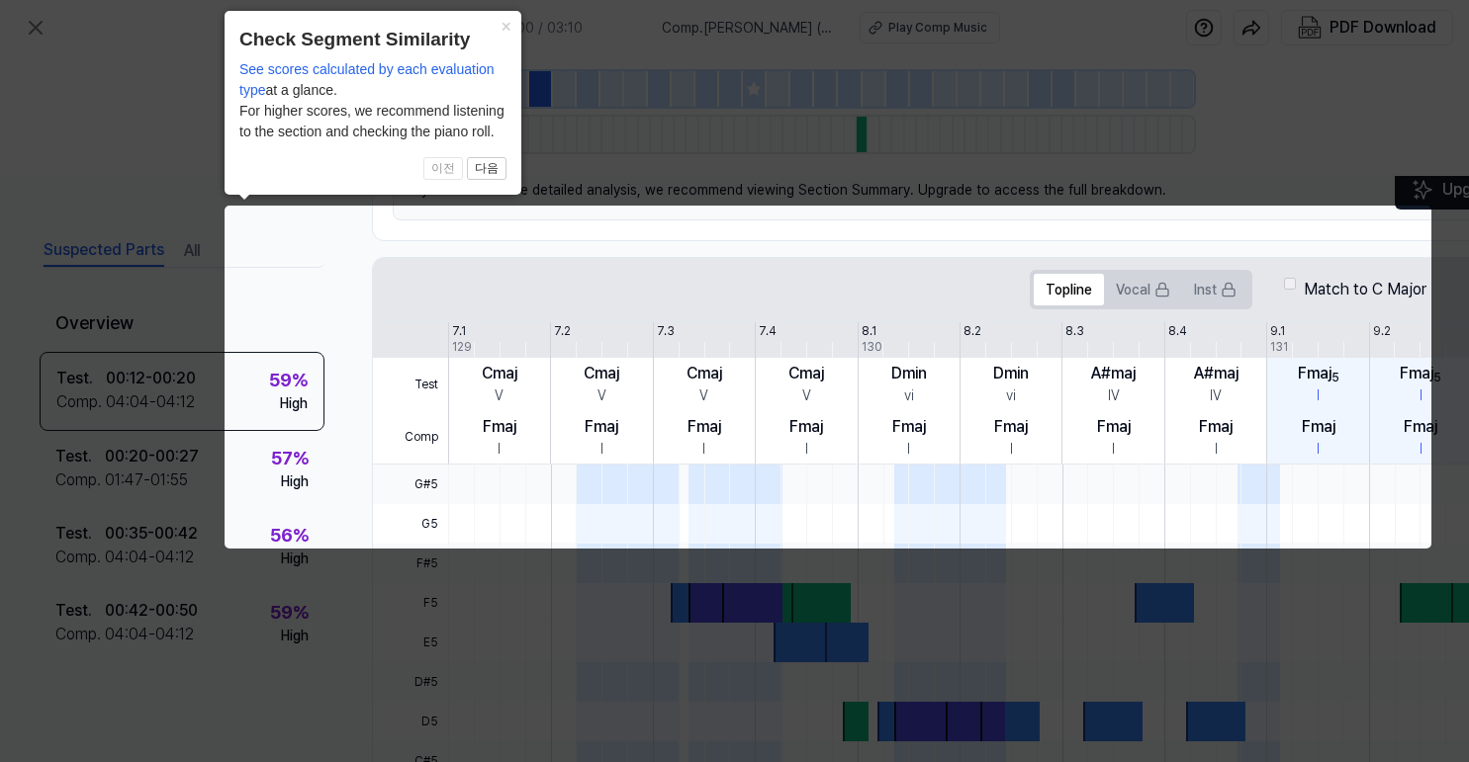
scroll to position [0, 137]
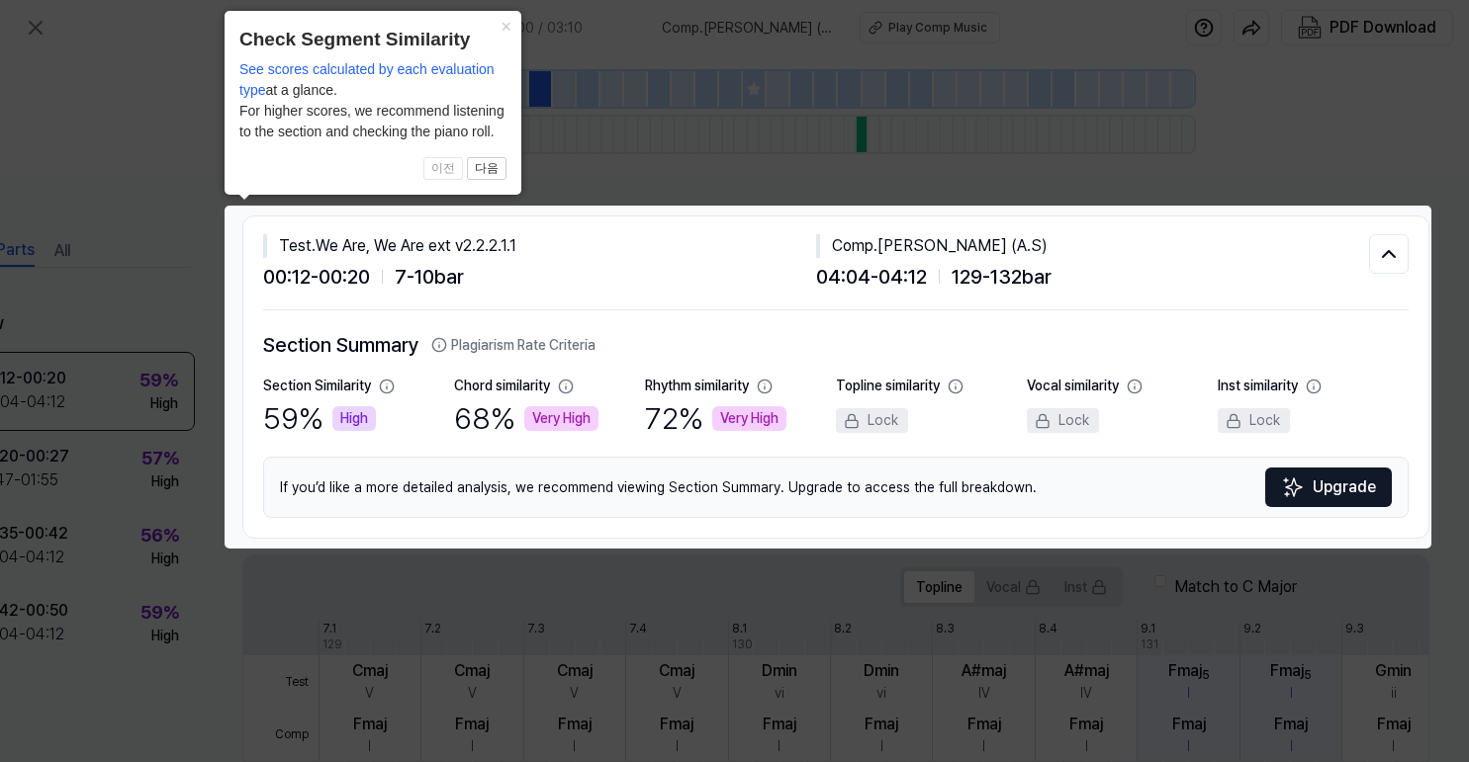
drag, startPoint x: 868, startPoint y: 246, endPoint x: 1062, endPoint y: 241, distance: 193.9
click at [1062, 241] on div "Comp . Aap Ajayen Jo Mola (A.S)" at bounding box center [1092, 246] width 553 height 24
copy div "Aap Ajayen Jo Mola (A.S)"
click at [648, 175] on icon at bounding box center [734, 381] width 1469 height 762
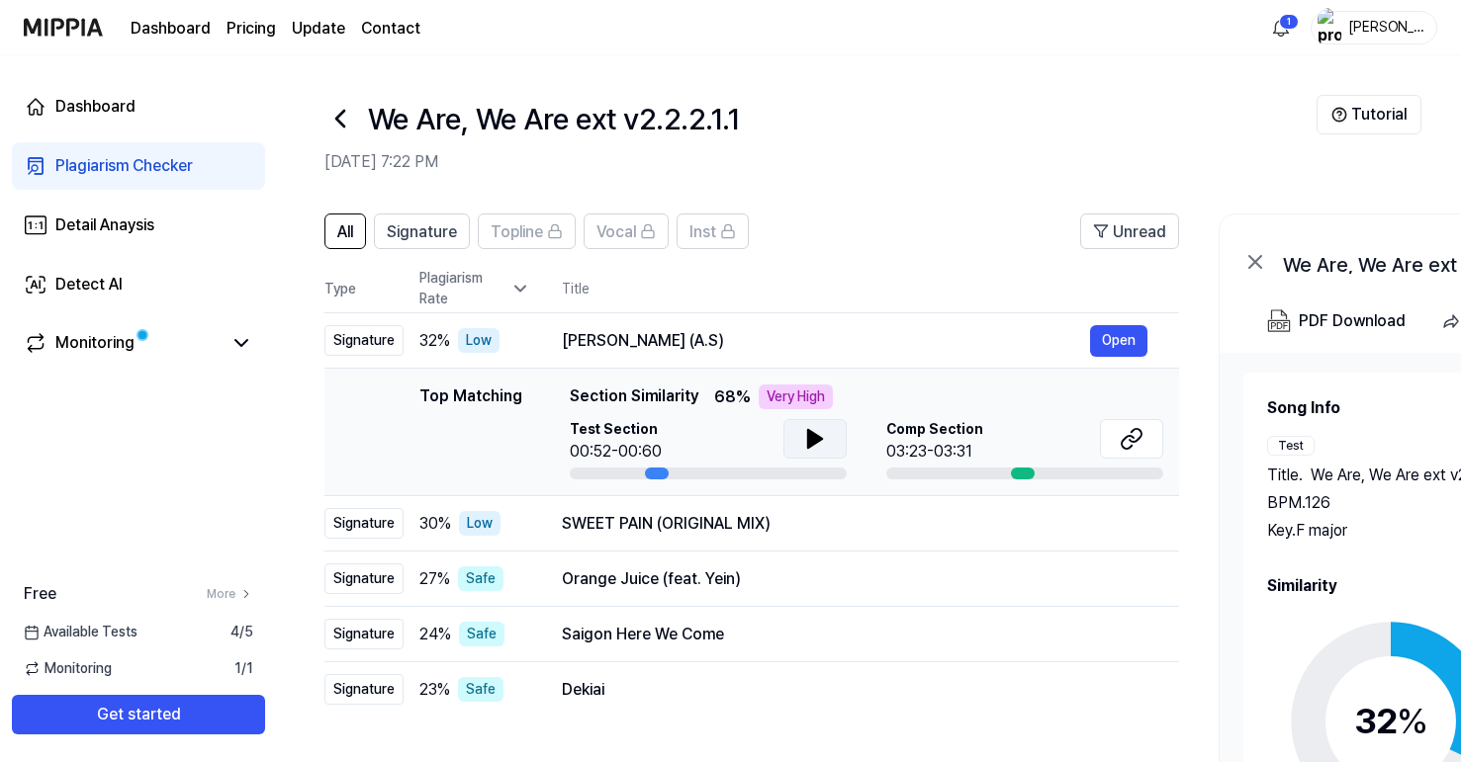
click at [815, 442] on icon at bounding box center [815, 439] width 14 height 18
click at [502, 399] on div "Top Matching" at bounding box center [470, 432] width 103 height 95
drag, startPoint x: 569, startPoint y: 392, endPoint x: 736, endPoint y: 412, distance: 168.4
click at [736, 412] on div "Top Matching Section Similarity 68 % Very High Test Section 00:52-00:60 Comp Se…" at bounding box center [866, 432] width 593 height 95
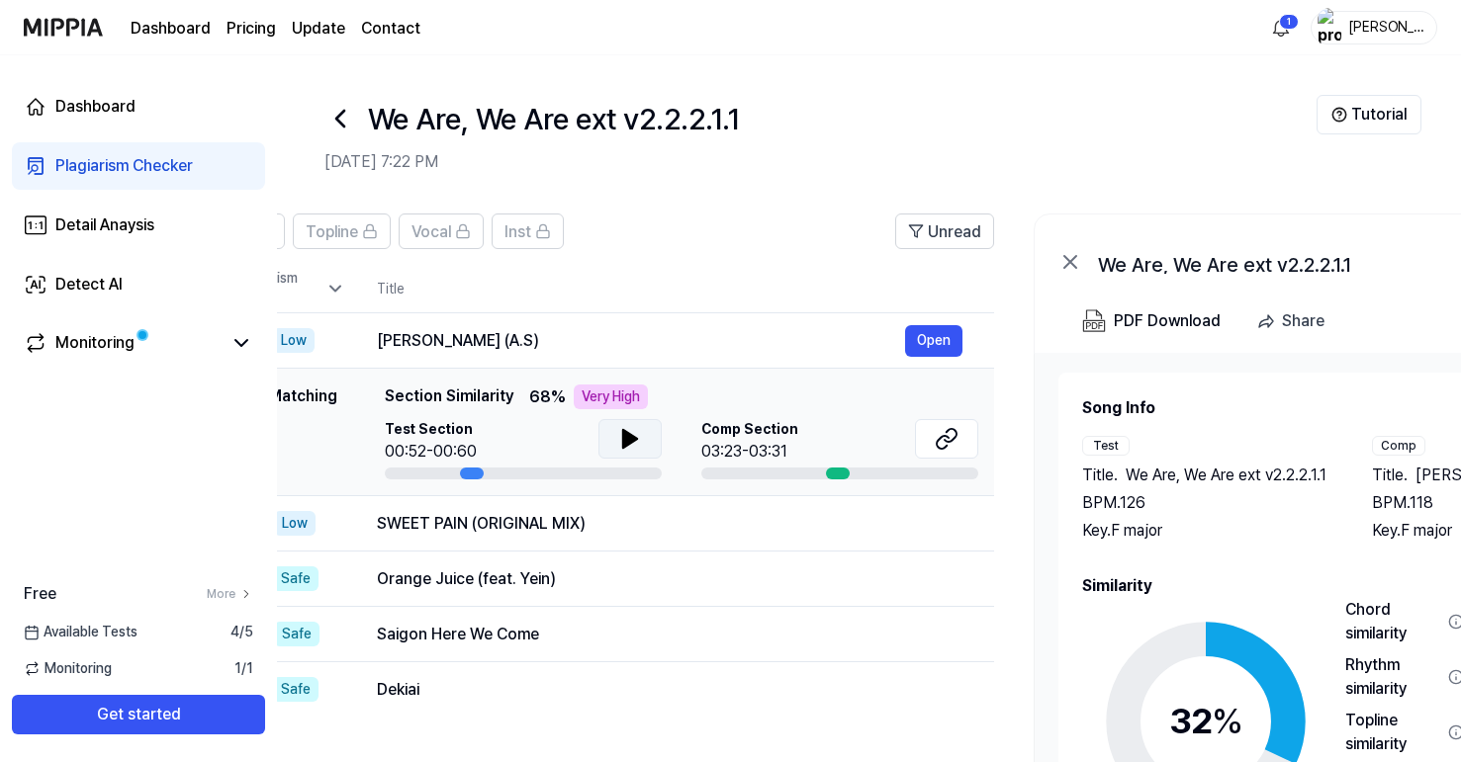
scroll to position [0, 178]
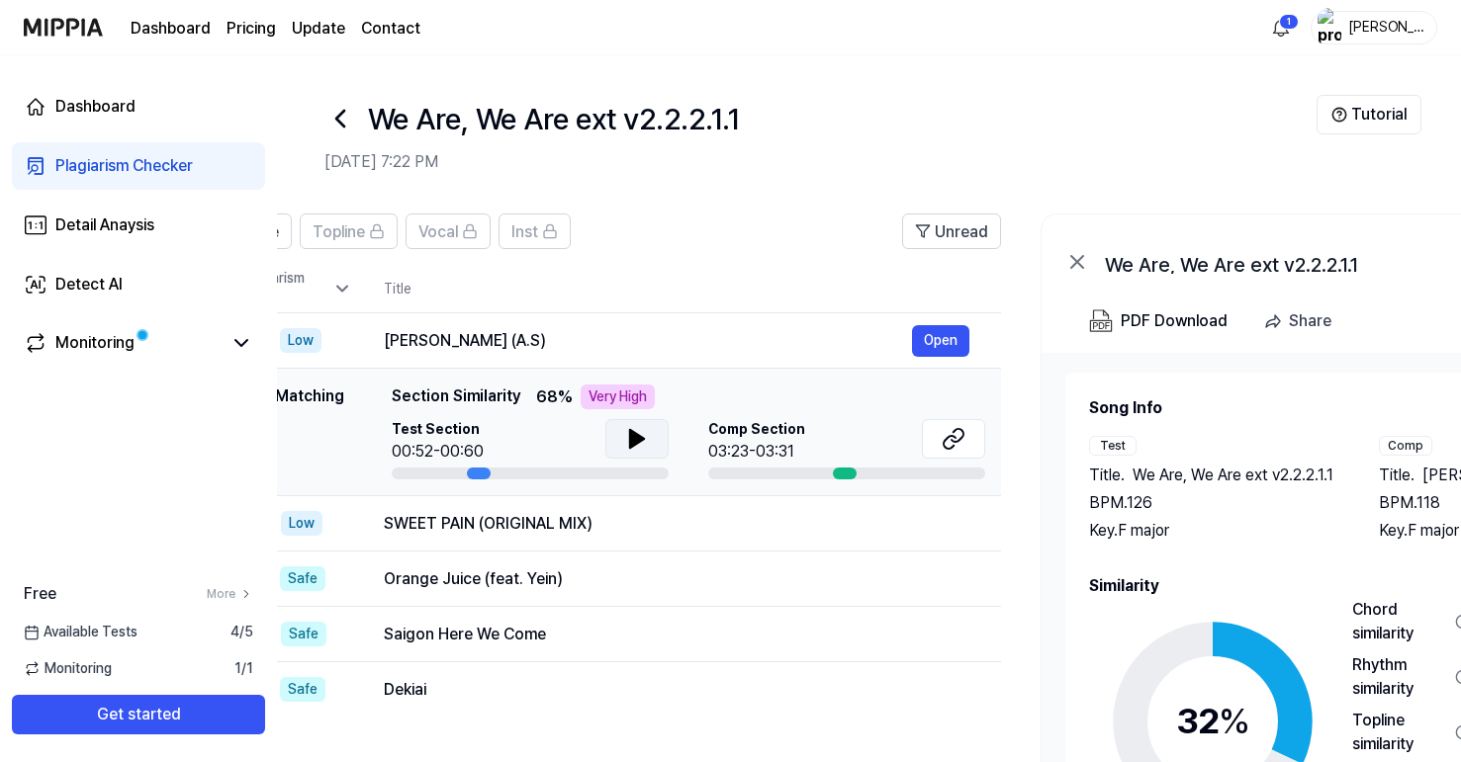
drag, startPoint x: 846, startPoint y: 406, endPoint x: 668, endPoint y: 397, distance: 178.3
click at [668, 397] on div "Top Matching Section Similarity 68 % Very High" at bounding box center [688, 397] width 593 height 25
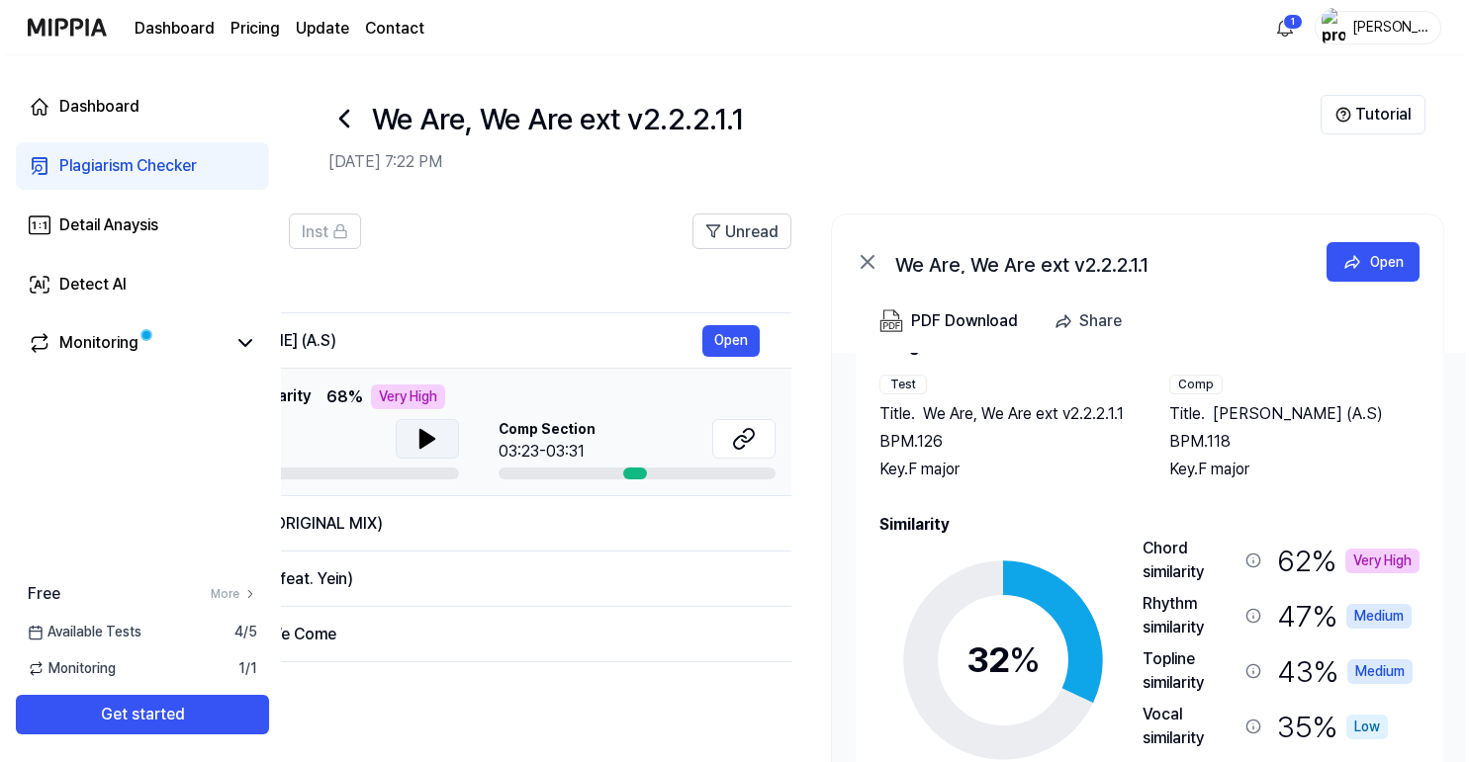
scroll to position [0, 389]
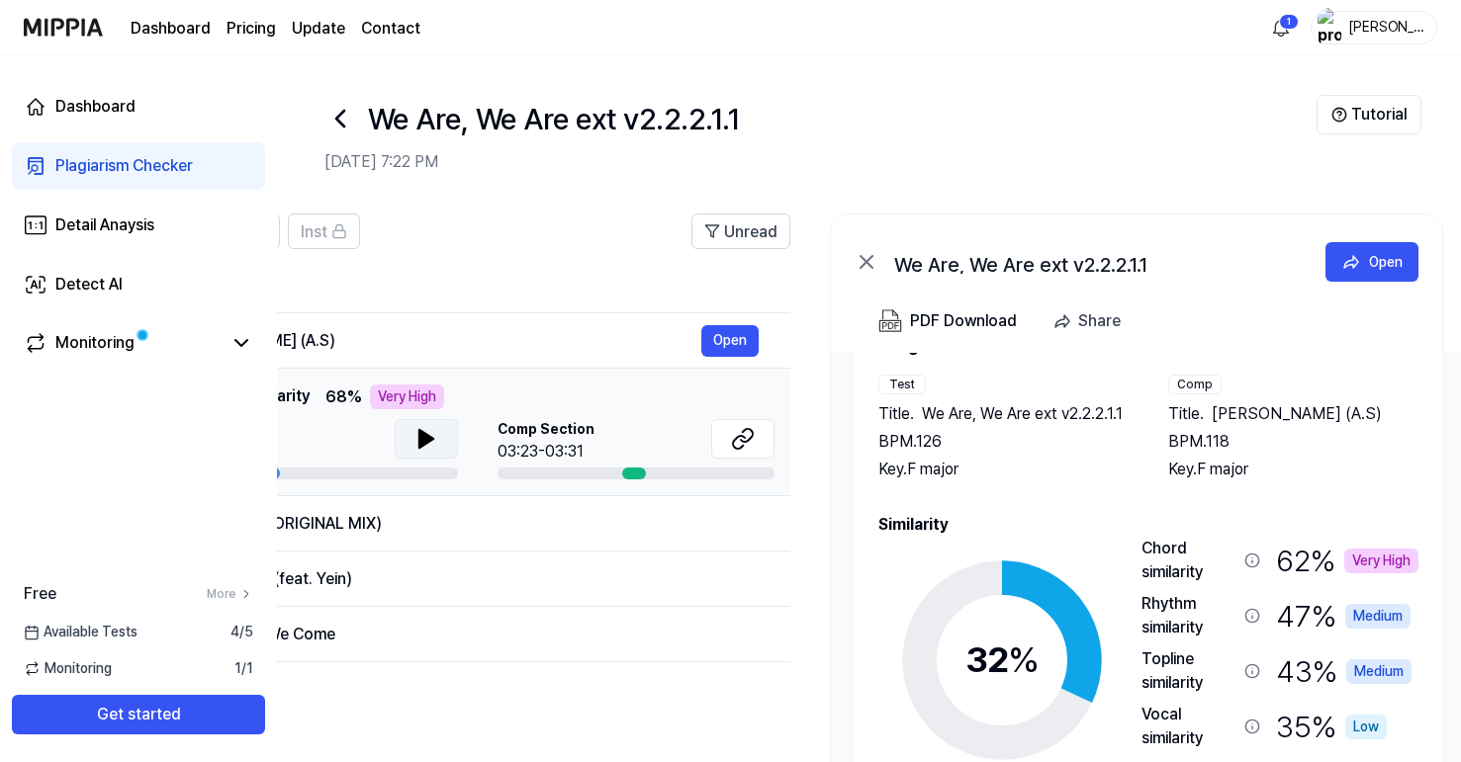
drag, startPoint x: 1142, startPoint y: 415, endPoint x: 1162, endPoint y: 415, distance: 19.8
click at [1162, 415] on div "Test Title . We Are, We Are ext v2.2.2.1.1 BPM. 126 Key. F major Comp Title . A…" at bounding box center [1148, 428] width 540 height 107
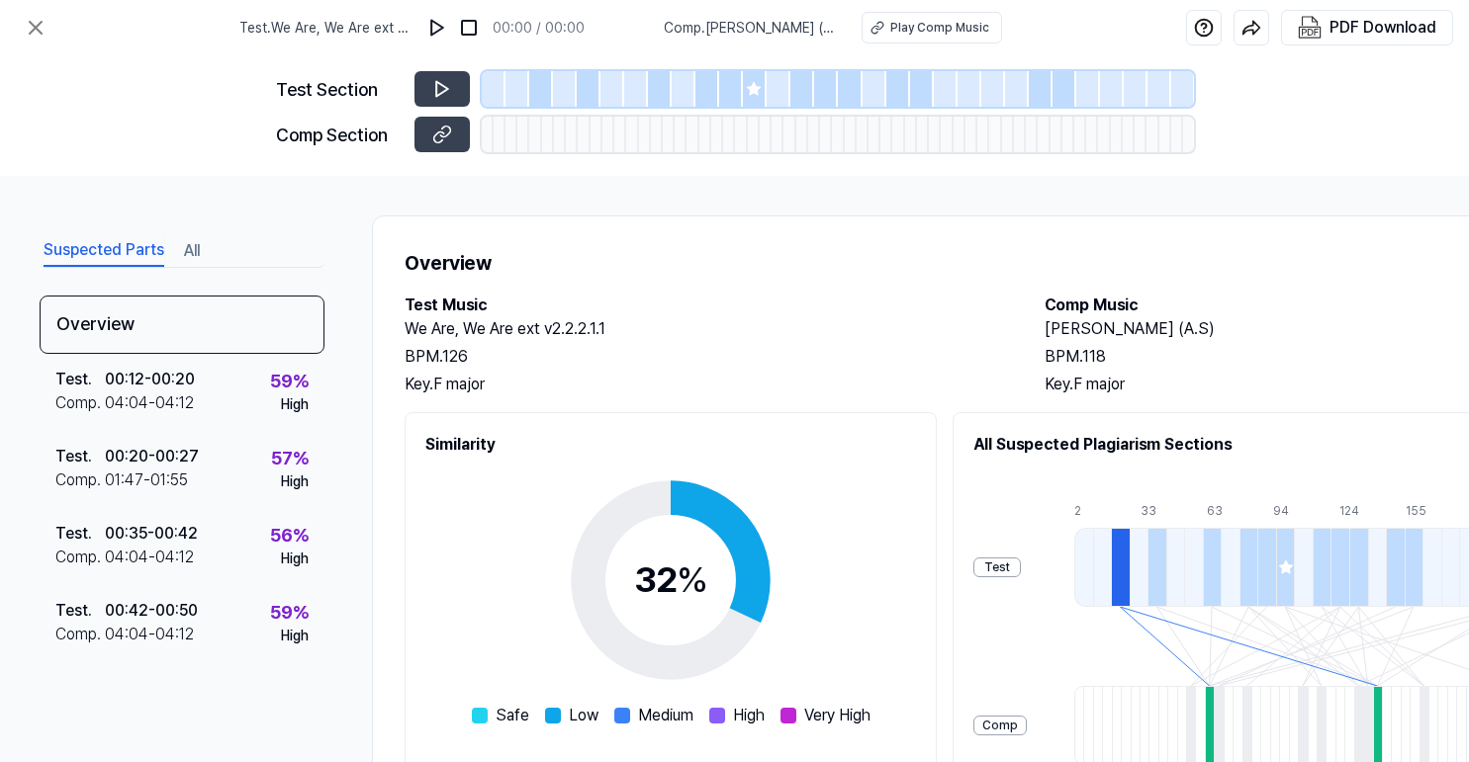
click at [1208, 415] on div "All Suspected Plagiarism Sections Test Comp 2 10 18 25 33 41 48 56 63 71 79 86 …" at bounding box center [1298, 696] width 692 height 568
click at [1132, 327] on h2 "Aap Ajayen Jo Mola (A.S)" at bounding box center [1344, 329] width 600 height 24
drag, startPoint x: 1049, startPoint y: 331, endPoint x: 1306, endPoint y: 330, distance: 257.1
click at [1306, 330] on h2 "Aap Ajayen Jo Mola (A.S)" at bounding box center [1344, 329] width 600 height 24
copy h2 "Aap Ajayen Jo Mola (A.S)"
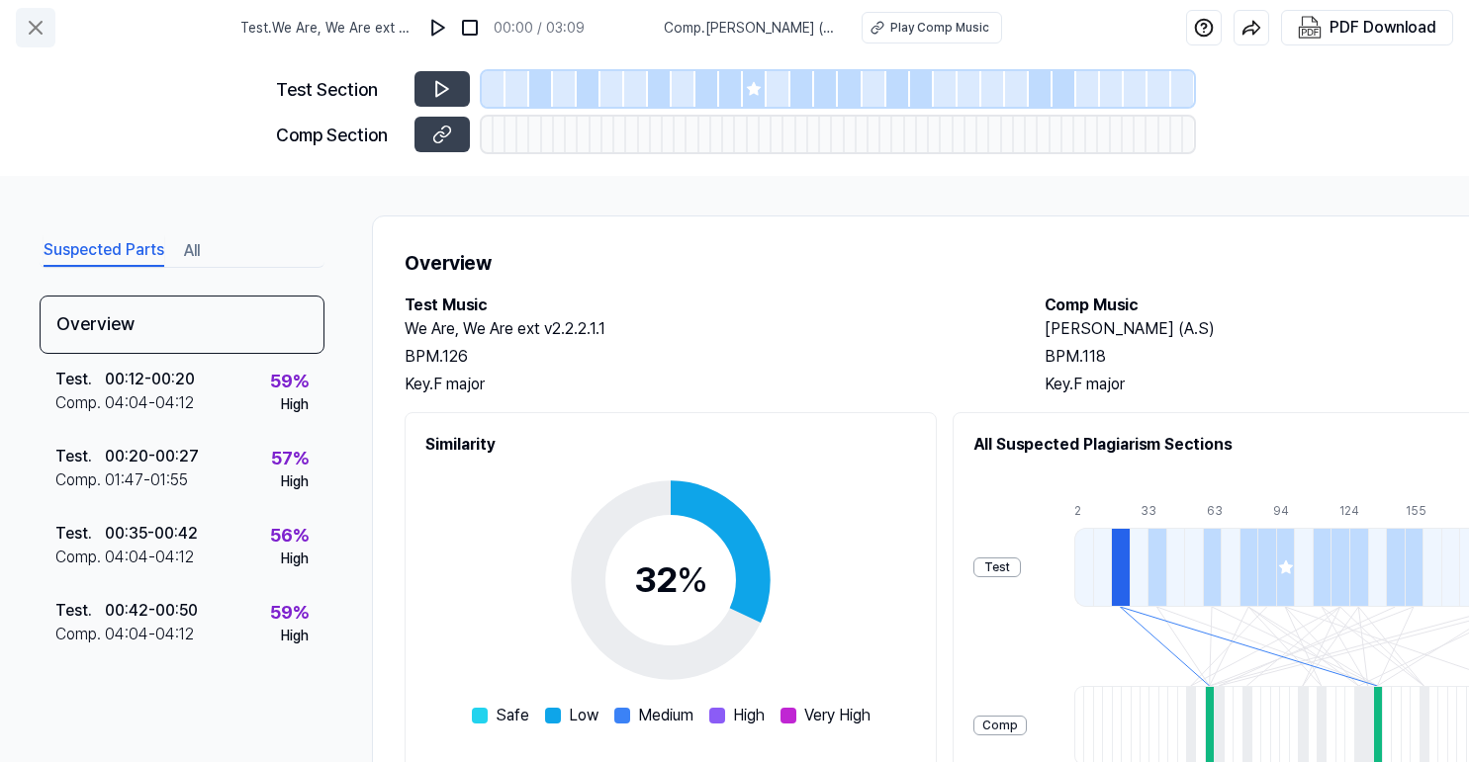
click at [33, 25] on icon at bounding box center [36, 28] width 12 height 12
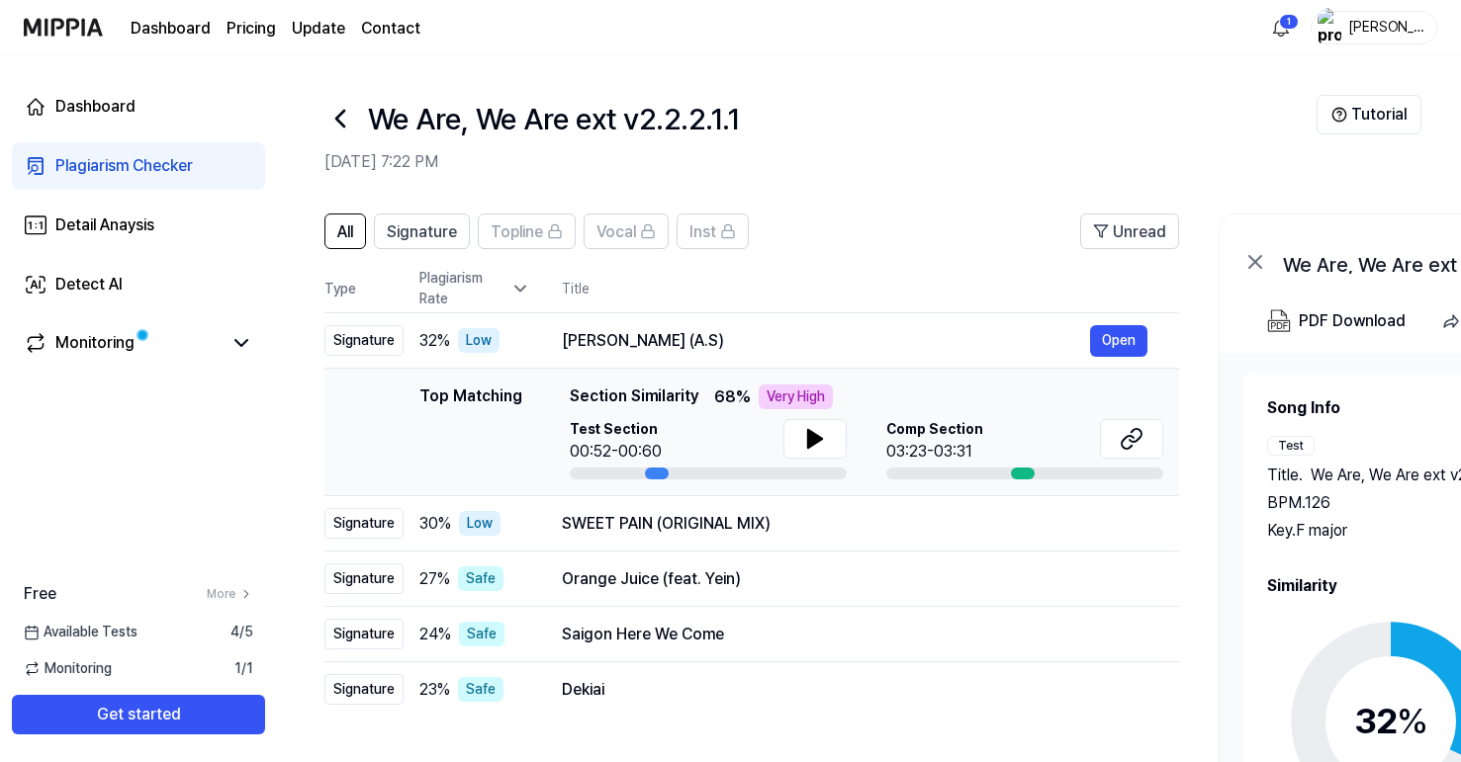
click at [341, 118] on icon at bounding box center [340, 119] width 32 height 32
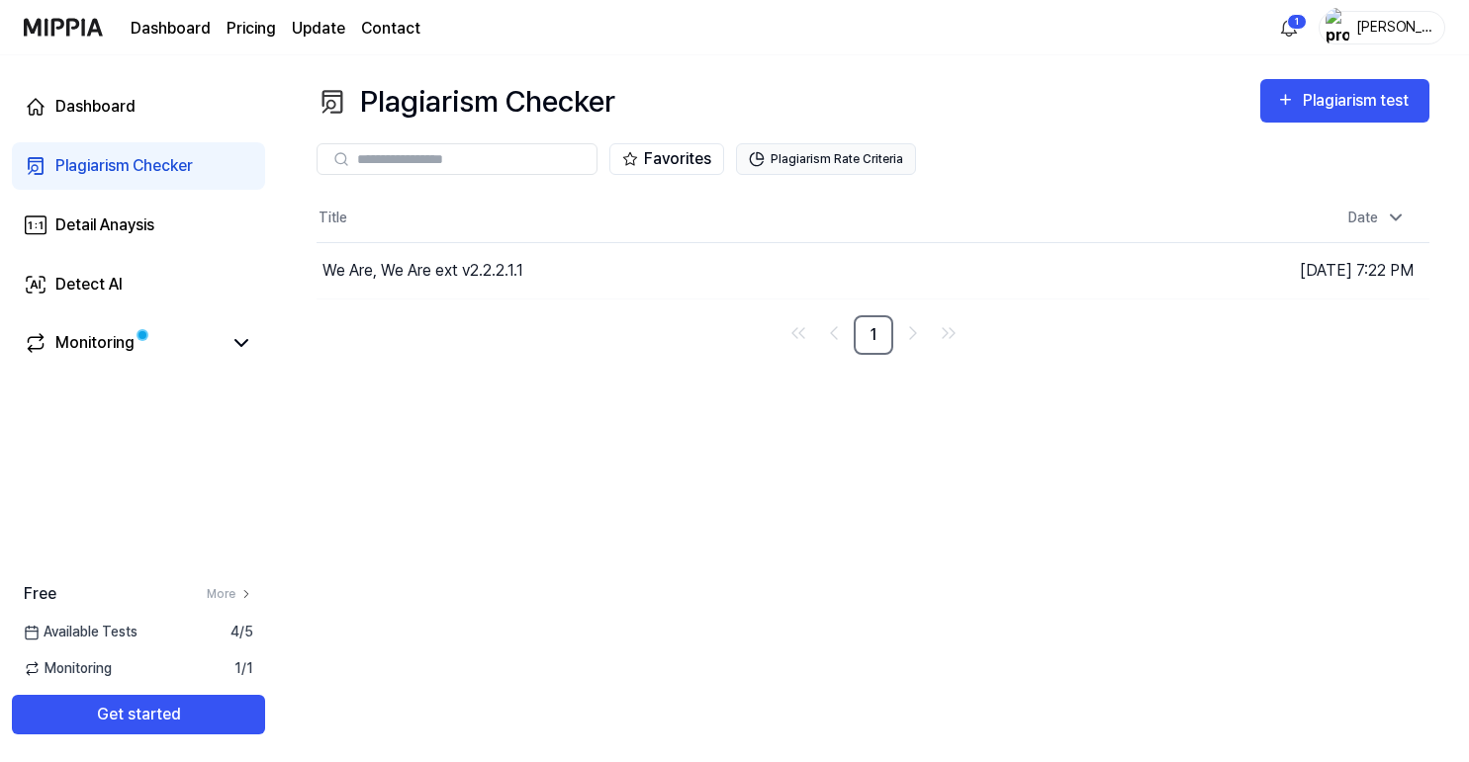
click at [796, 158] on button "Plagiarism Rate Criteria" at bounding box center [826, 159] width 180 height 32
click at [835, 155] on button "Plagiarism Rate Criteria" at bounding box center [826, 159] width 180 height 32
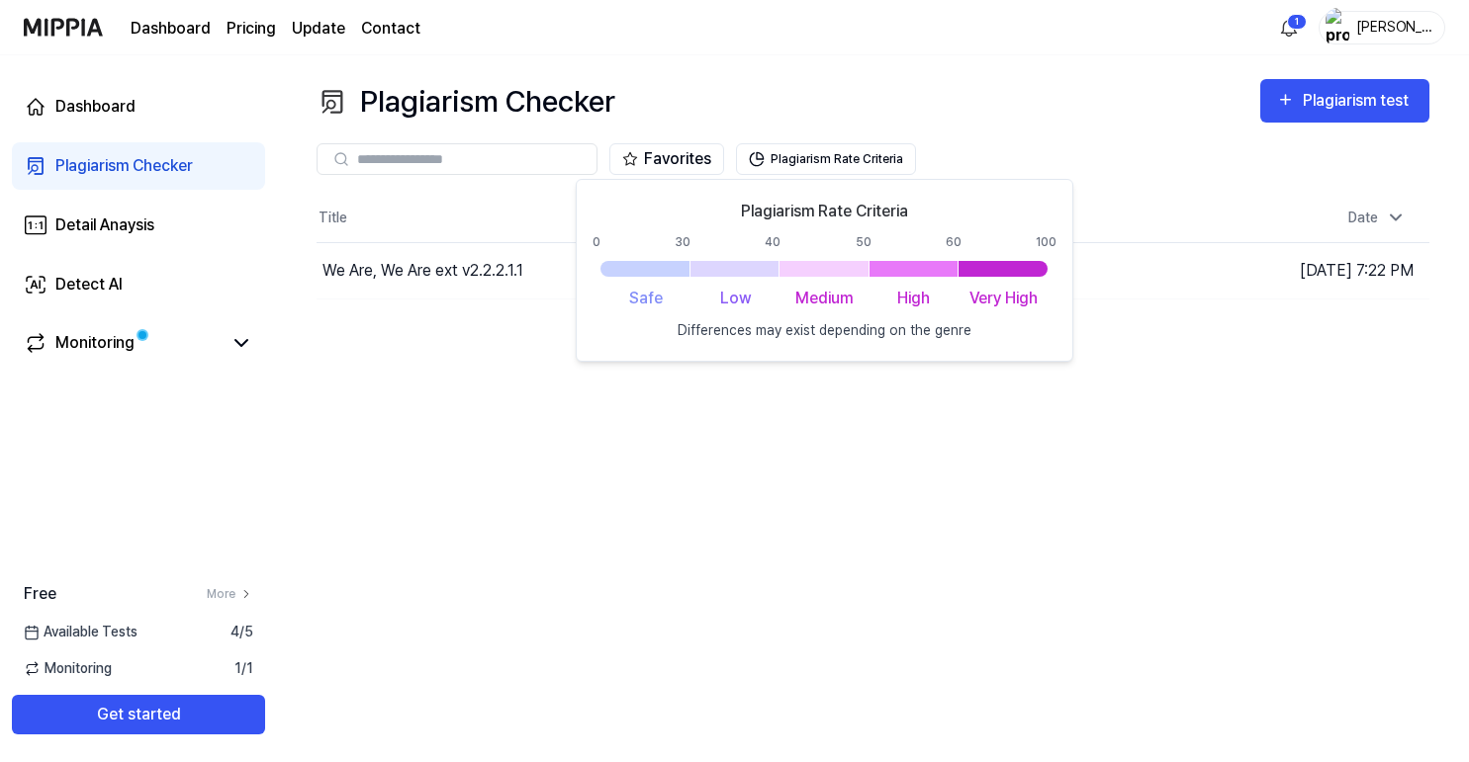
click at [683, 572] on div "Plagiarism Checker Plagiarism test Plagiarism Checker Detail Analysis Detect AI…" at bounding box center [873, 408] width 1192 height 707
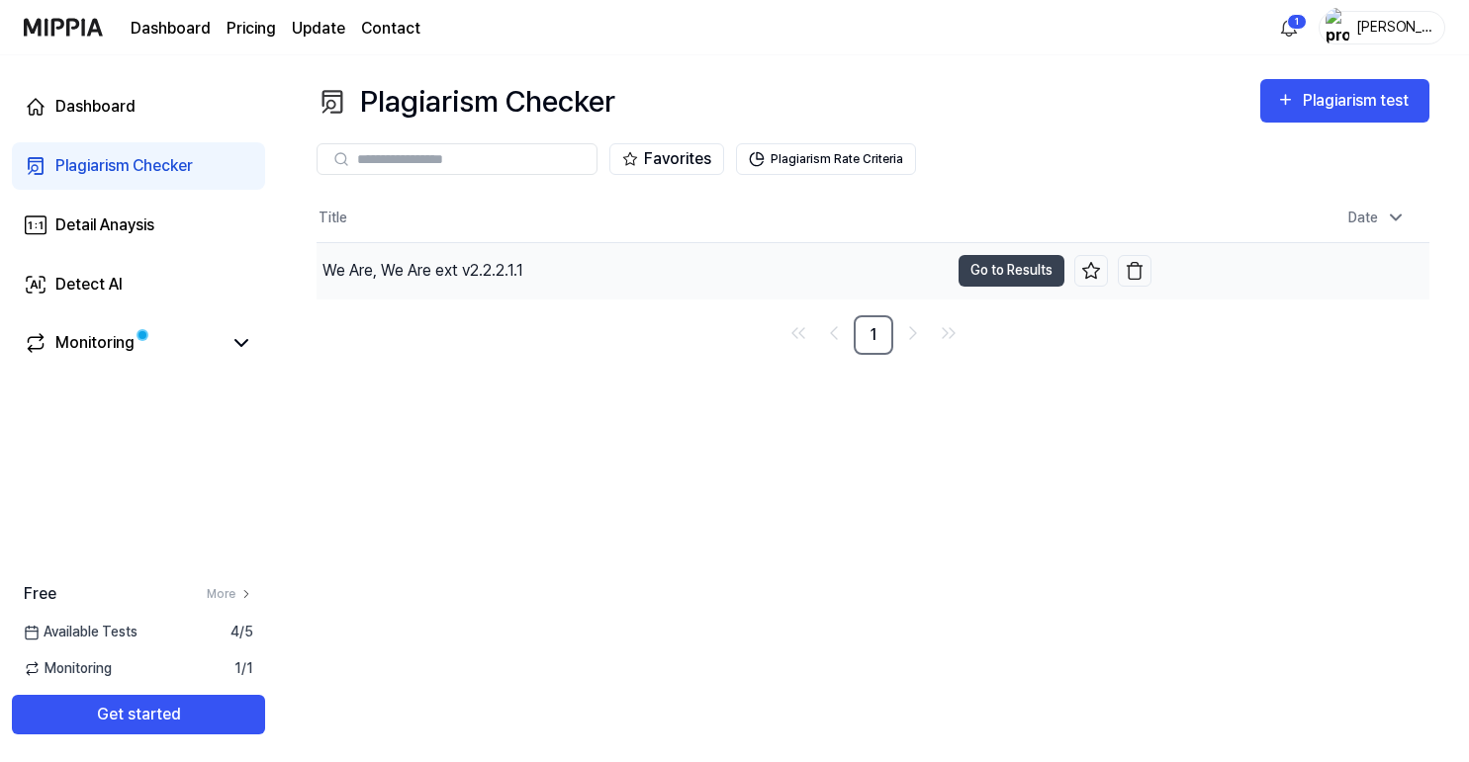
click at [486, 262] on div "We Are, We Are ext v2.2.2.1.1" at bounding box center [422, 271] width 201 height 24
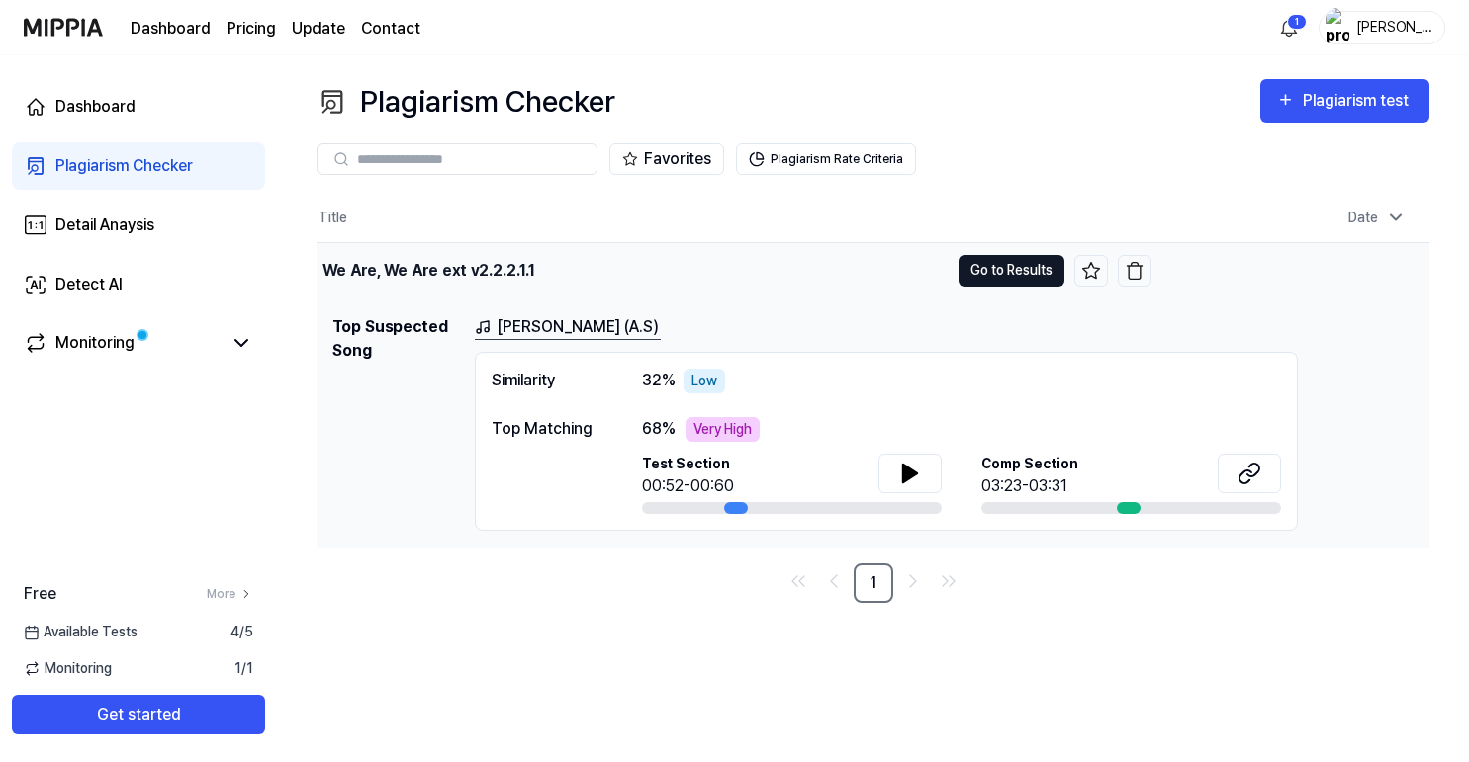
click at [1007, 264] on button "Go to Results" at bounding box center [1011, 271] width 106 height 32
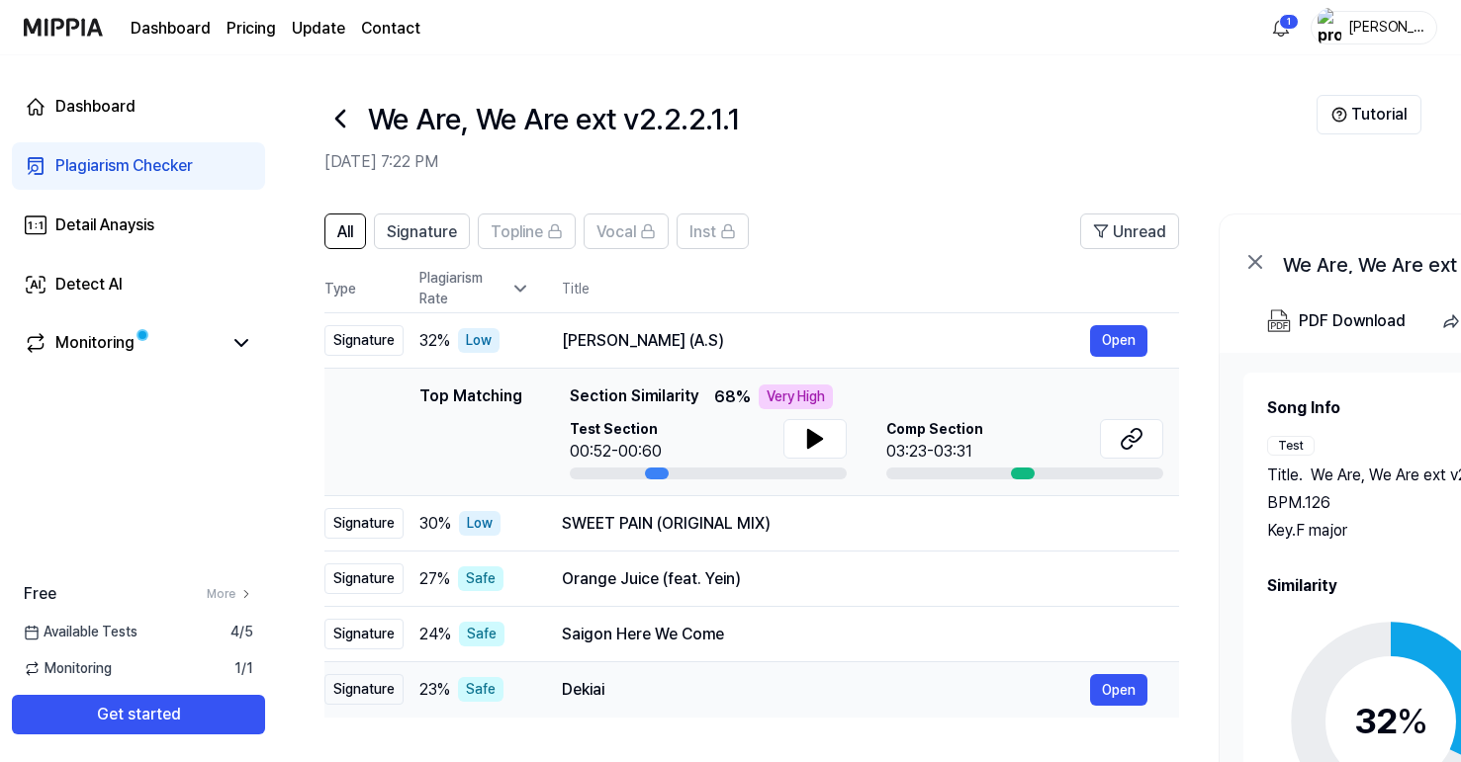
scroll to position [121, 0]
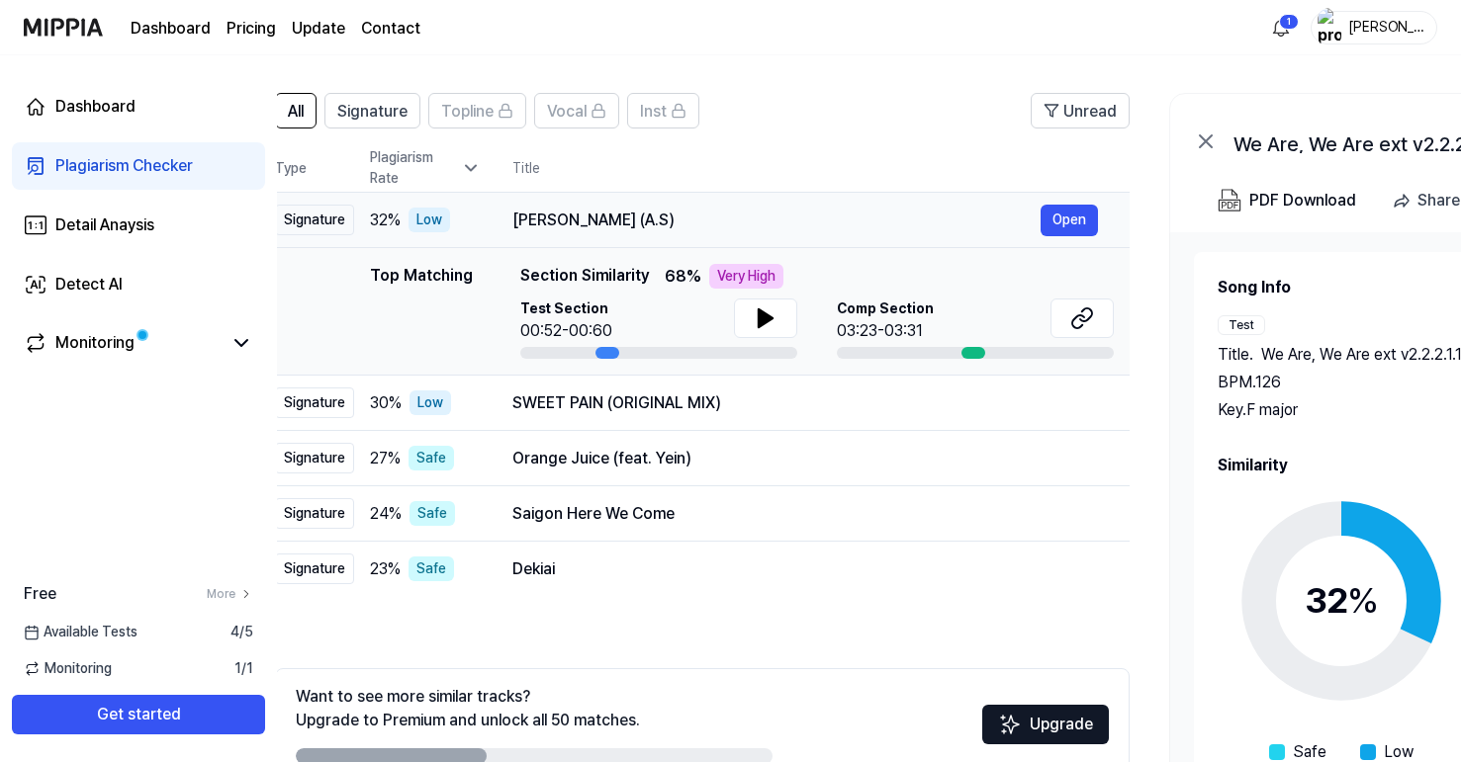
drag, startPoint x: 749, startPoint y: 223, endPoint x: 698, endPoint y: 223, distance: 50.4
click at [698, 223] on div "Aap Ajayen Jo Mola (A.S)" at bounding box center [776, 221] width 528 height 24
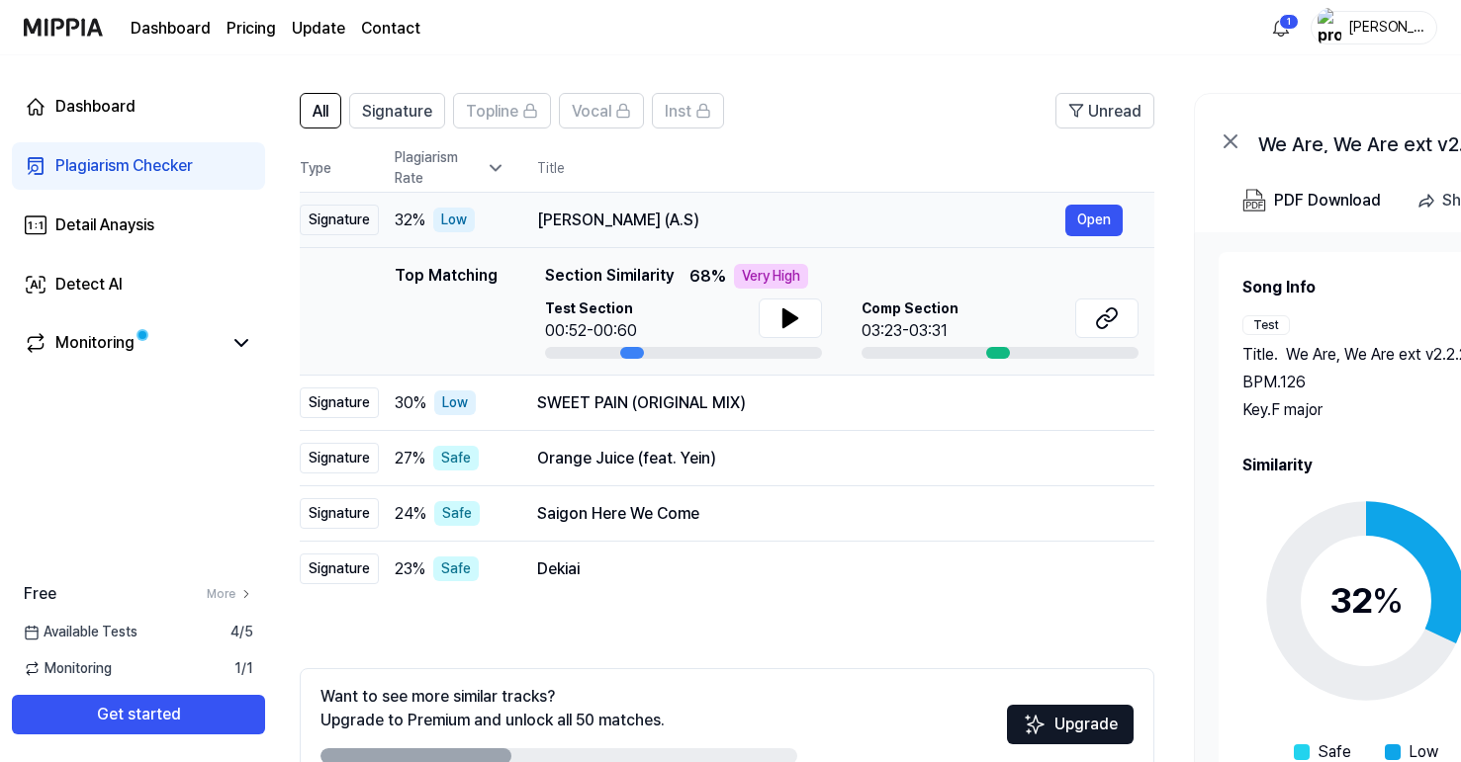
drag, startPoint x: 693, startPoint y: 216, endPoint x: 729, endPoint y: 209, distance: 36.3
click at [729, 209] on div "Aap Ajayen Jo Mola (A.S)" at bounding box center [801, 221] width 528 height 24
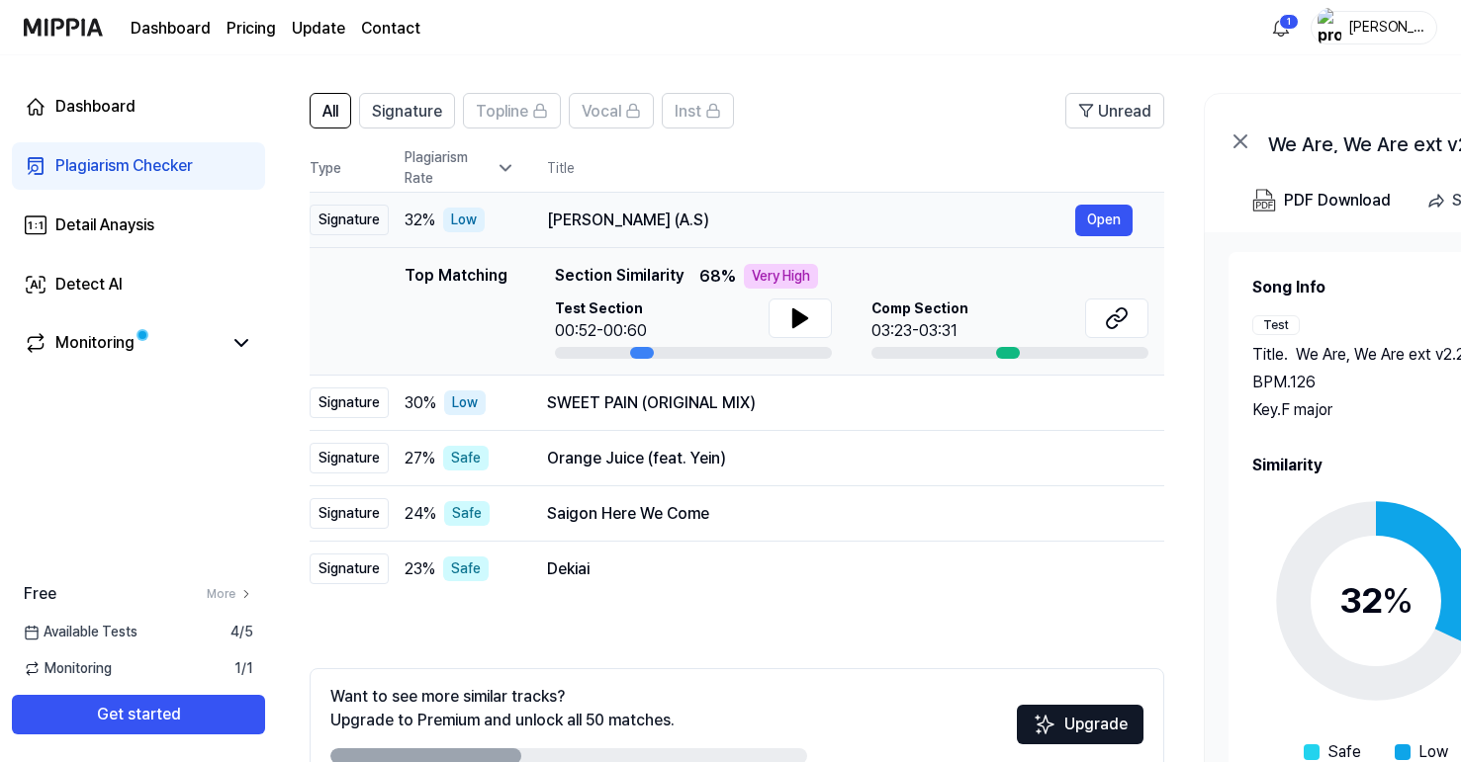
scroll to position [0, 0]
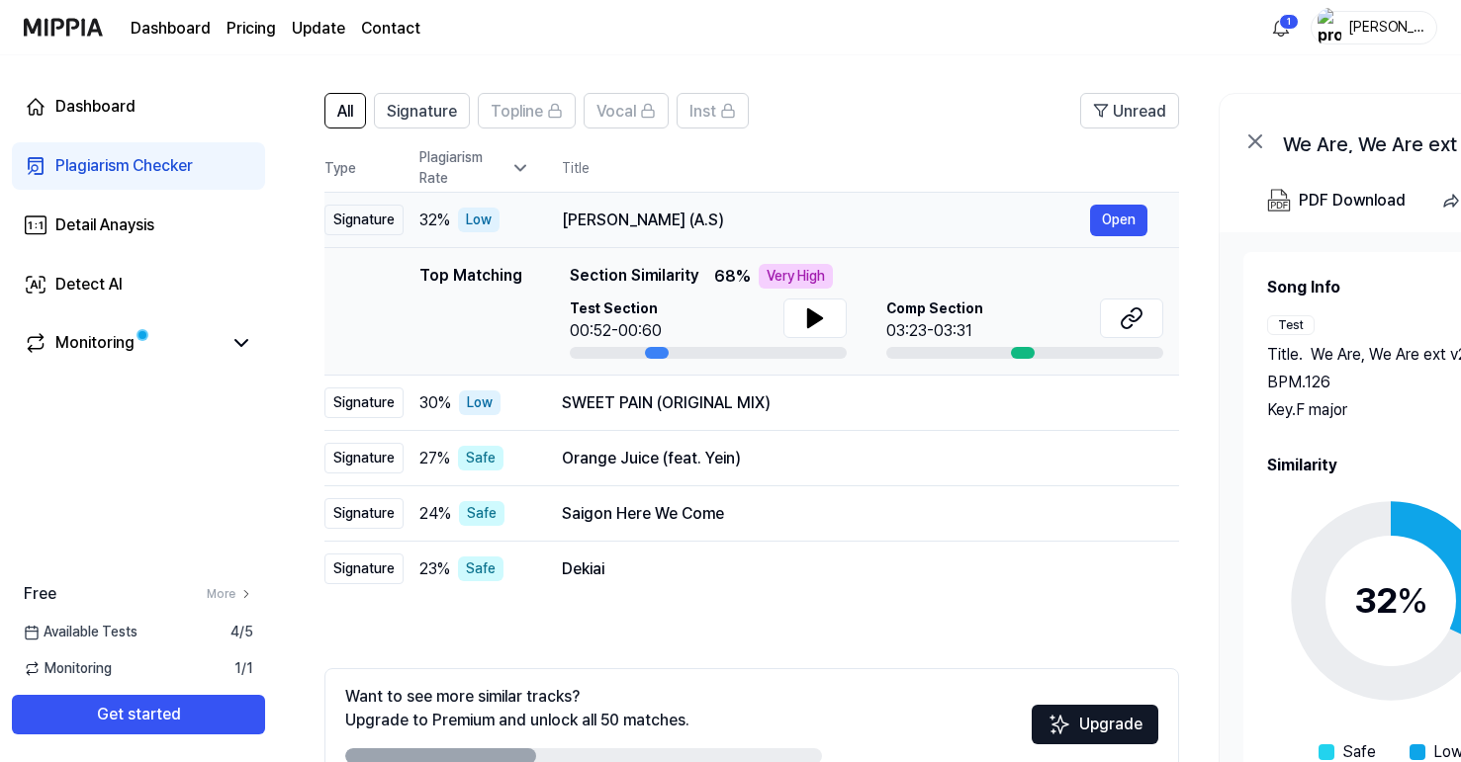
drag, startPoint x: 545, startPoint y: 218, endPoint x: 679, endPoint y: 228, distance: 134.9
click at [679, 228] on td "Aap Ajayen Jo Mola (A.S) Open" at bounding box center [854, 220] width 649 height 55
drag, startPoint x: 560, startPoint y: 218, endPoint x: 750, endPoint y: 219, distance: 189.9
click at [750, 219] on td "Aap Ajayen Jo Mola (A.S) Open" at bounding box center [854, 220] width 649 height 55
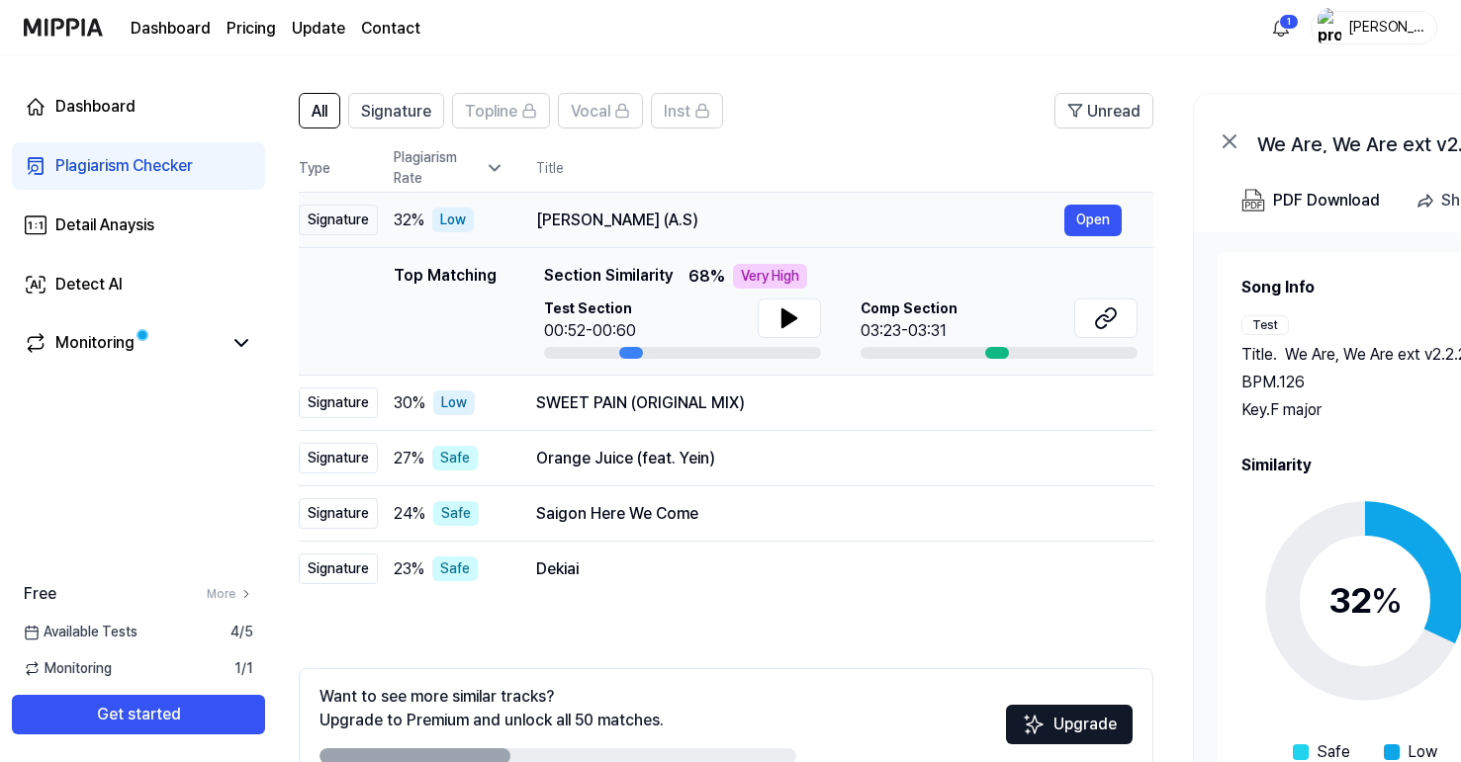
drag, startPoint x: 750, startPoint y: 219, endPoint x: 725, endPoint y: 219, distance: 24.7
click at [725, 219] on div "Aap Ajayen Jo Mola (A.S)" at bounding box center [800, 221] width 528 height 24
click at [1094, 224] on button "Open" at bounding box center [1093, 221] width 57 height 32
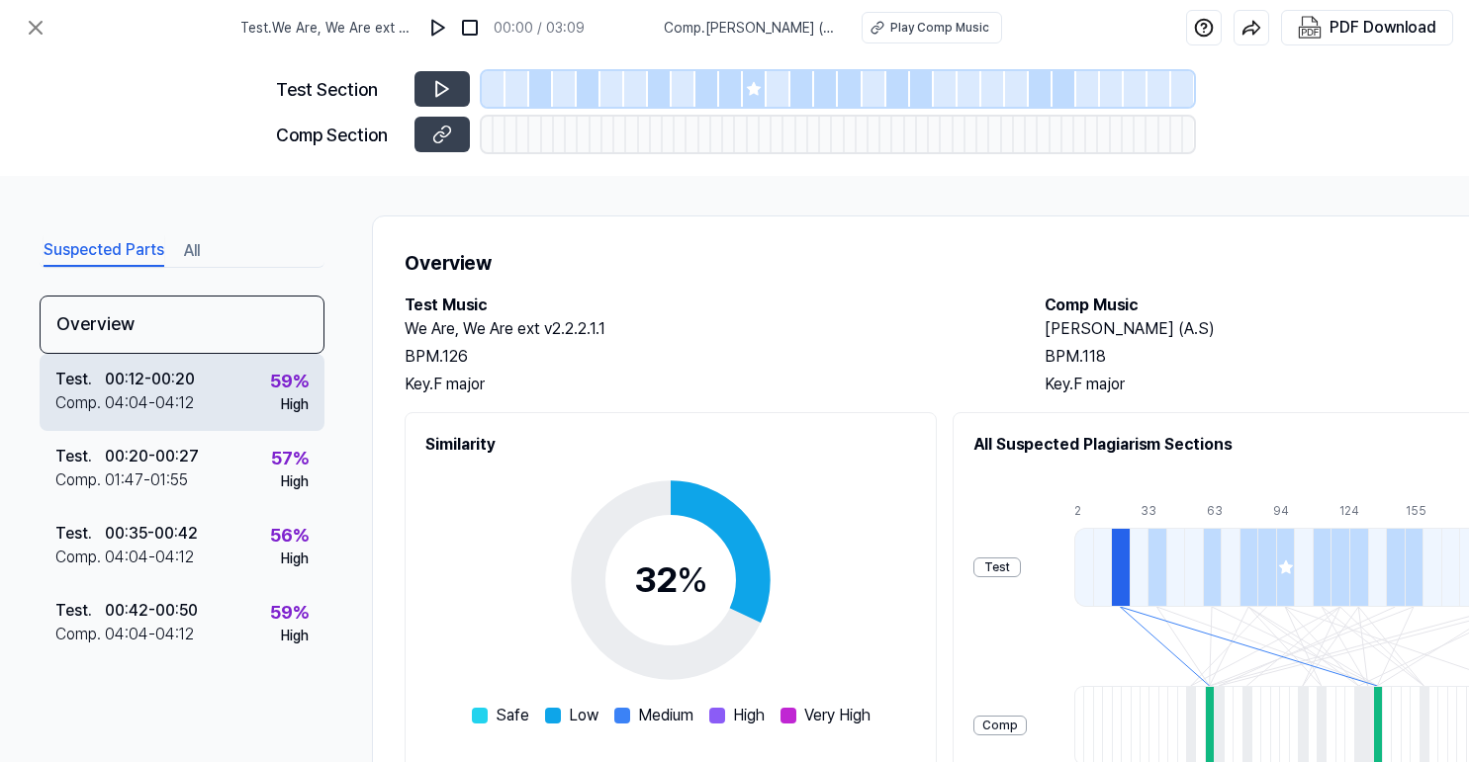
click at [187, 403] on div "04:04 - 04:12" at bounding box center [149, 404] width 89 height 24
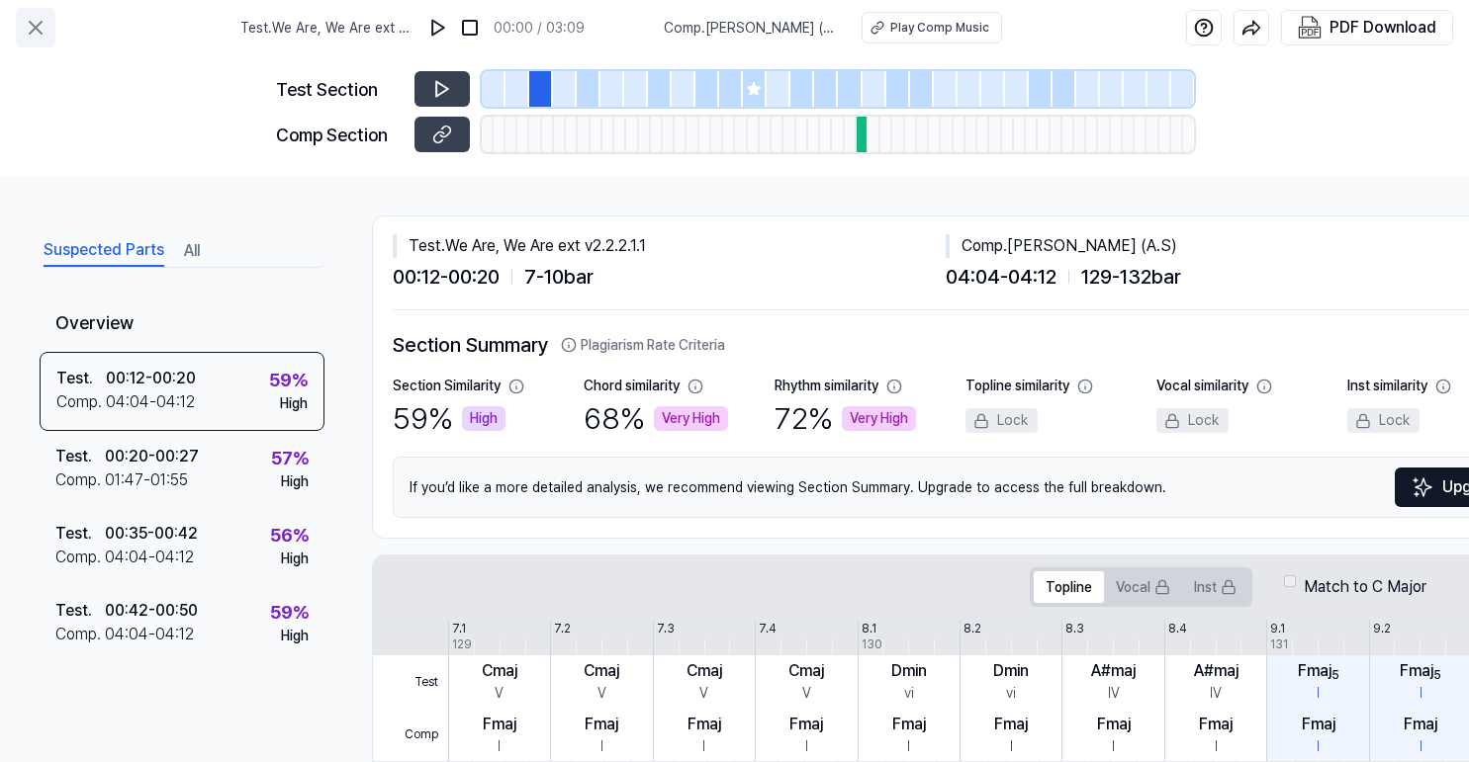
click at [40, 24] on icon at bounding box center [36, 28] width 12 height 12
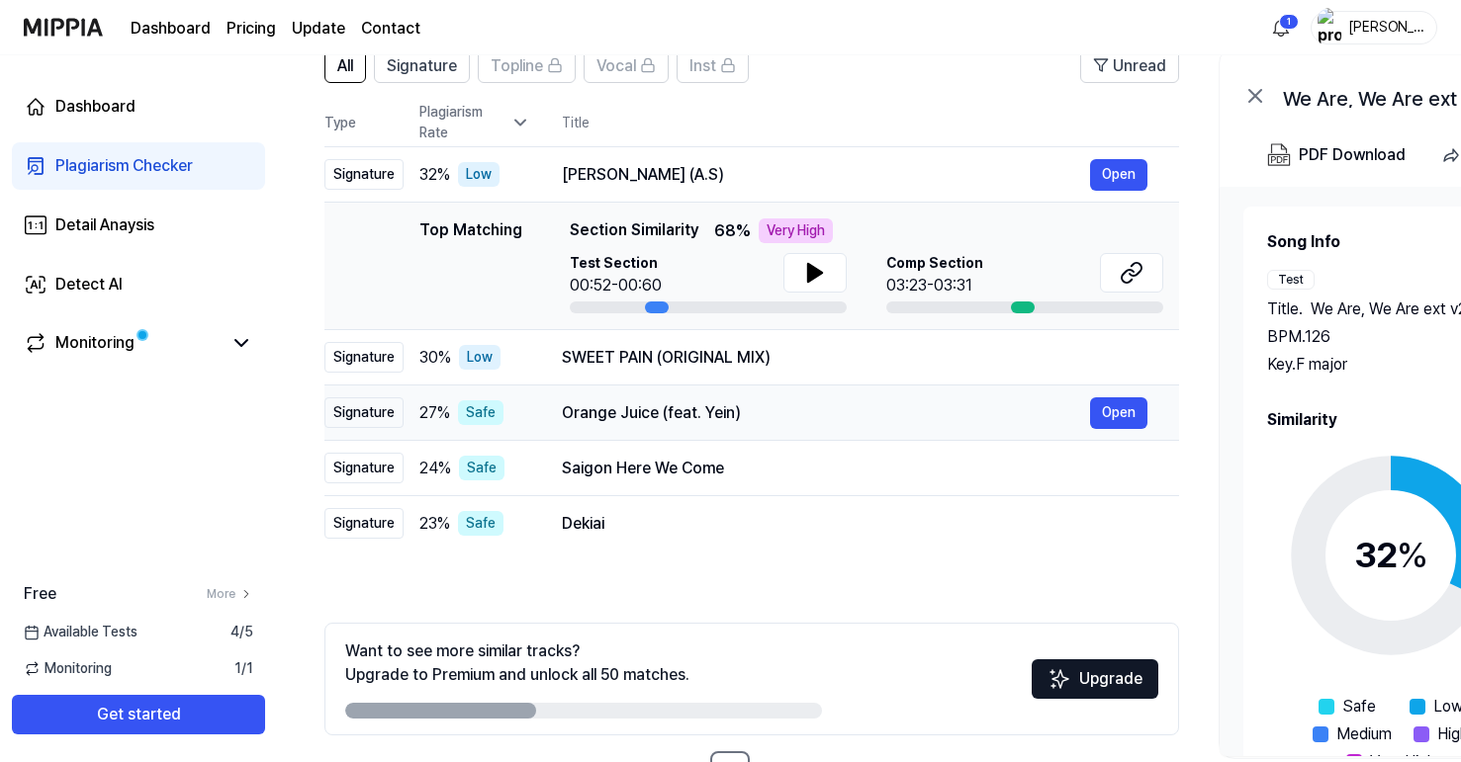
scroll to position [167, 0]
click at [707, 176] on div "Aap Ajayen Jo Mola (A.S)" at bounding box center [826, 174] width 528 height 24
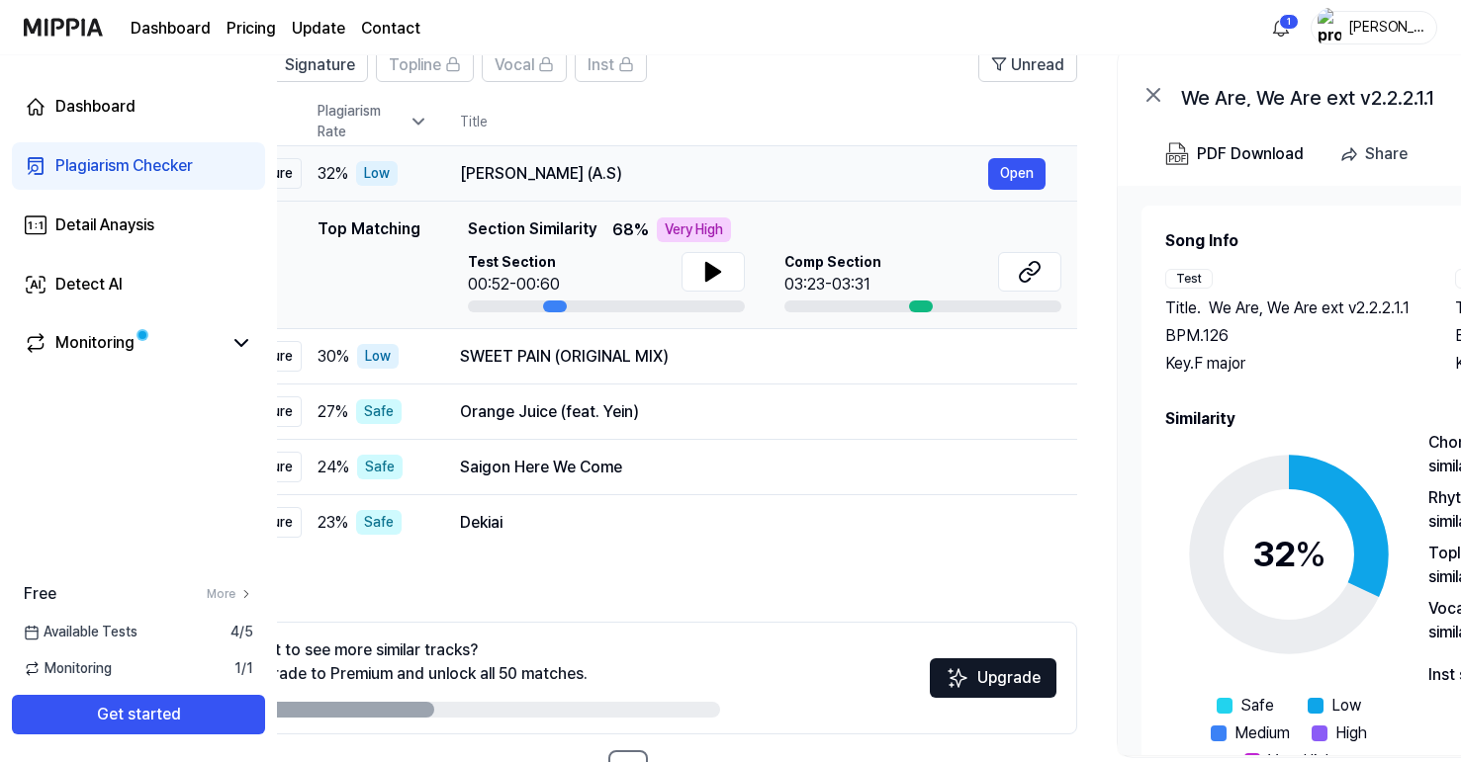
drag, startPoint x: 752, startPoint y: 175, endPoint x: 649, endPoint y: 179, distance: 102.9
click at [649, 179] on div "Aap Ajayen Jo Mola (A.S)" at bounding box center [724, 174] width 528 height 24
click at [580, 236] on span "Section Similarity" at bounding box center [531, 230] width 129 height 25
click at [581, 175] on div "Aap Ajayen Jo Mola (A.S)" at bounding box center [723, 174] width 528 height 24
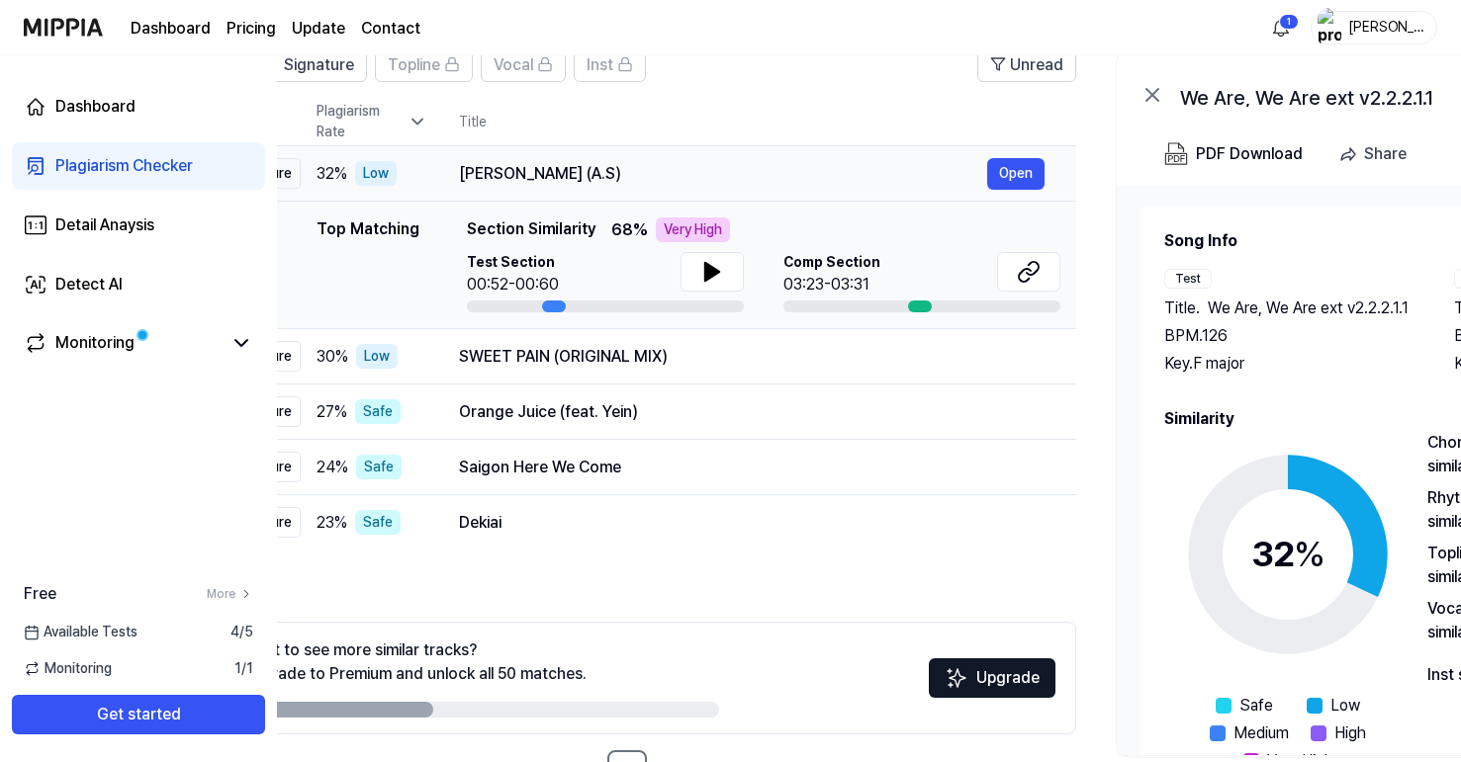
click at [581, 175] on div "Aap Ajayen Jo Mola (A.S)" at bounding box center [723, 174] width 528 height 24
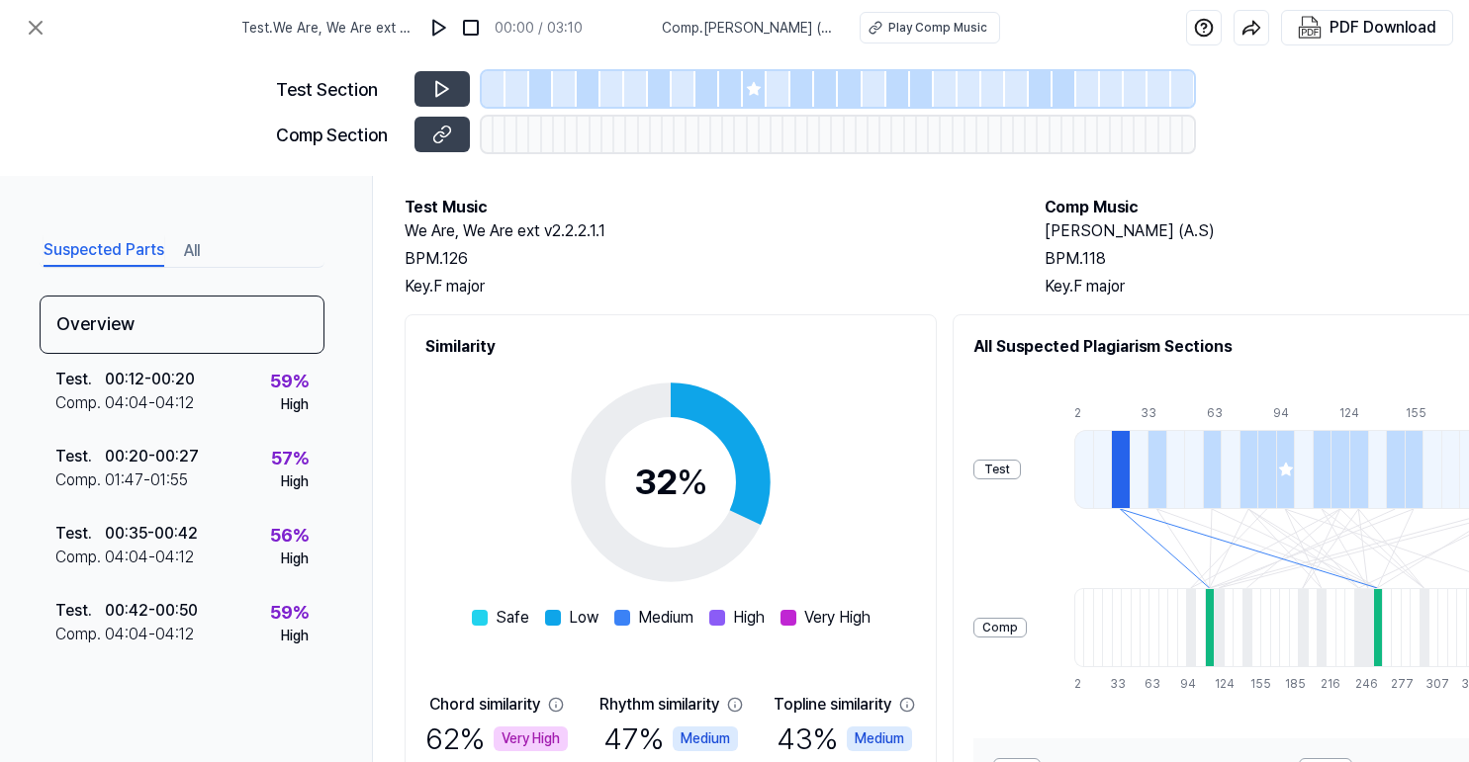
scroll to position [99, 1]
click at [1358, 36] on div "PDF Download" at bounding box center [1382, 28] width 107 height 26
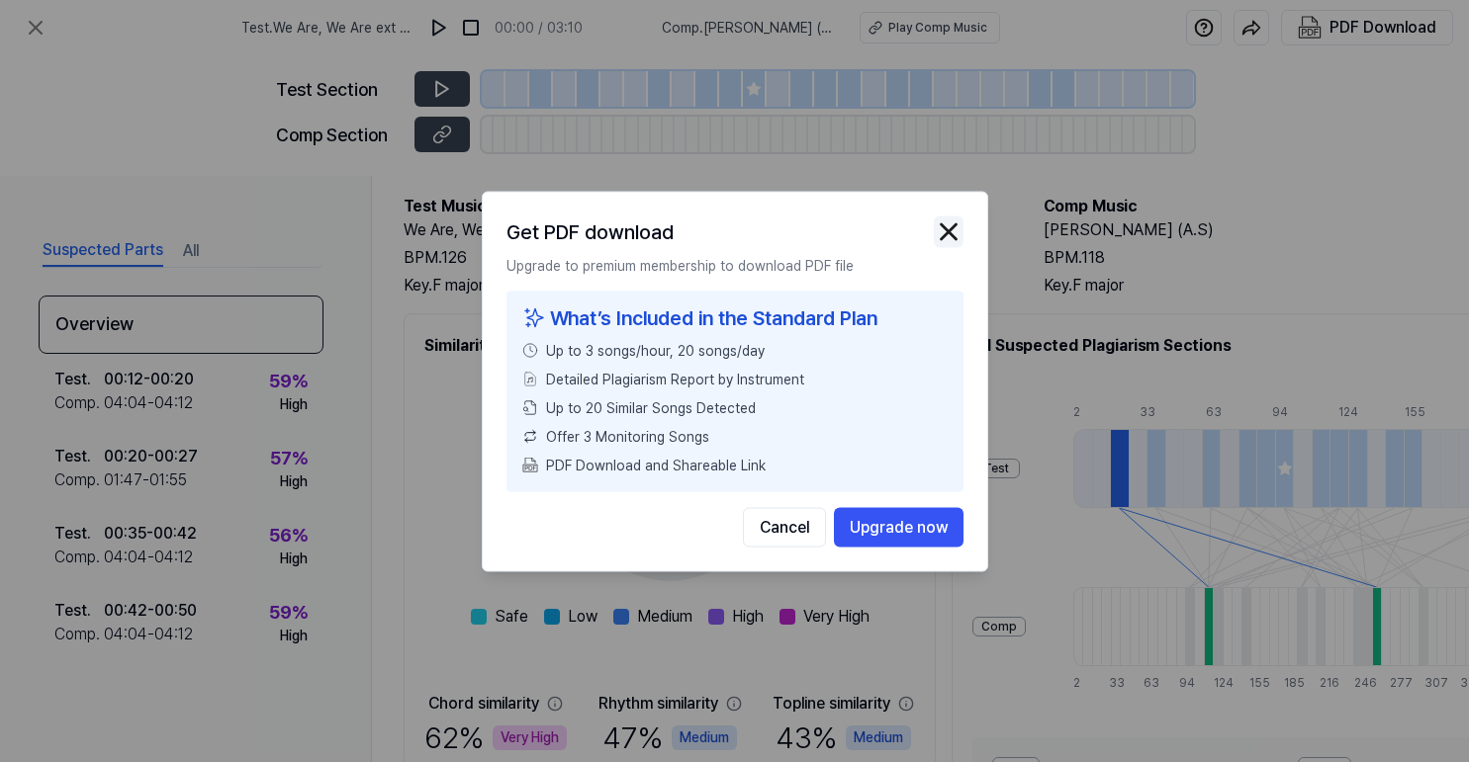
click at [942, 225] on img "button" at bounding box center [949, 232] width 30 height 30
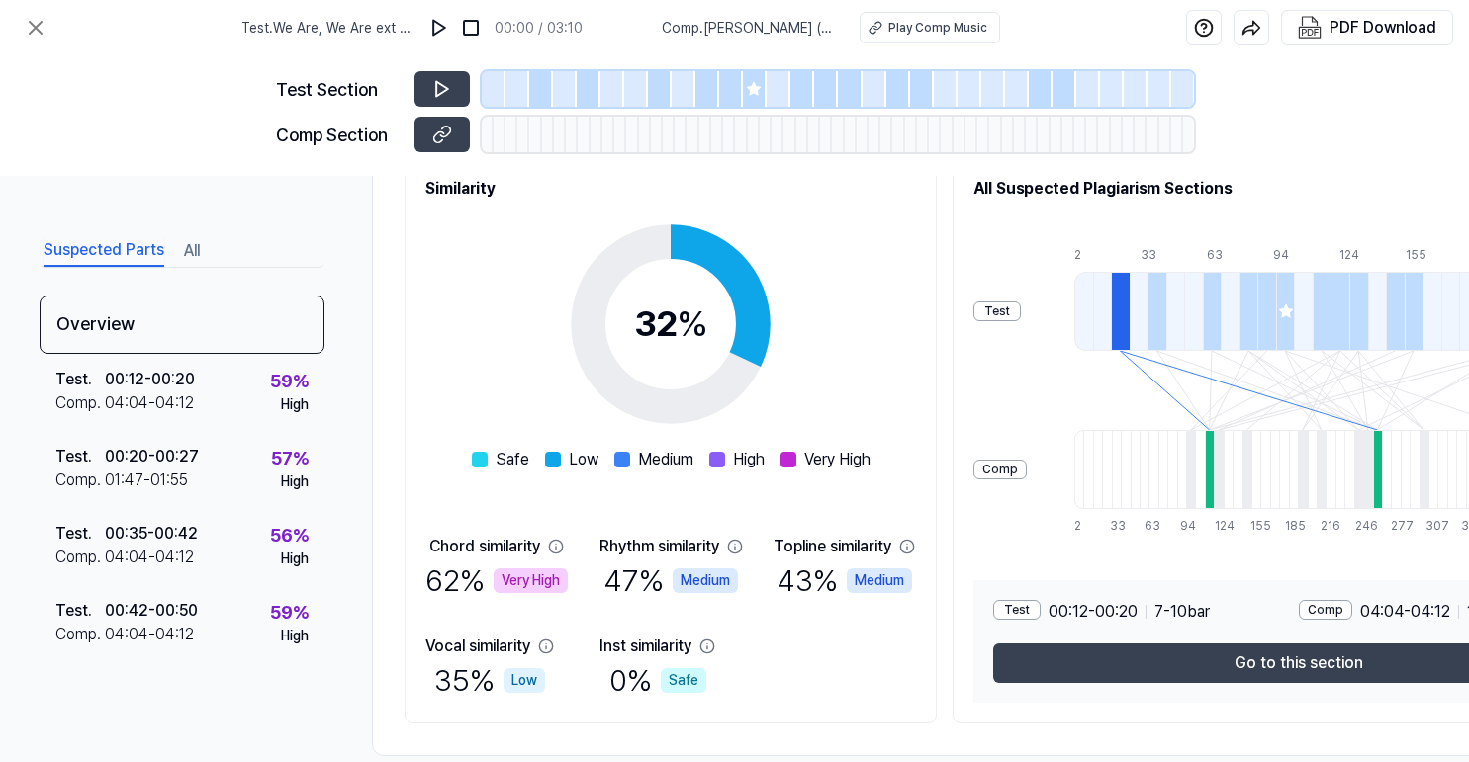
scroll to position [241, 0]
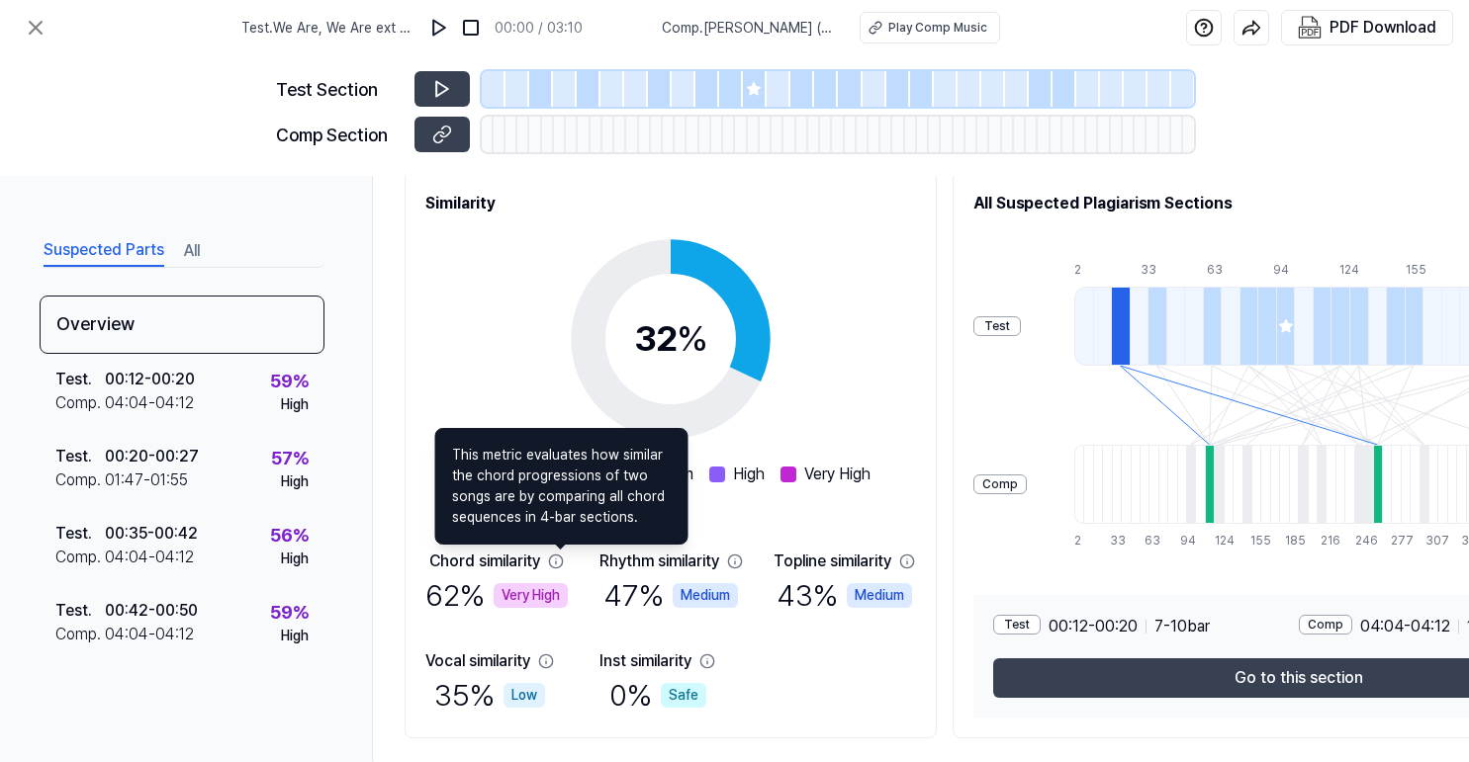
click at [559, 565] on icon at bounding box center [556, 562] width 16 height 16
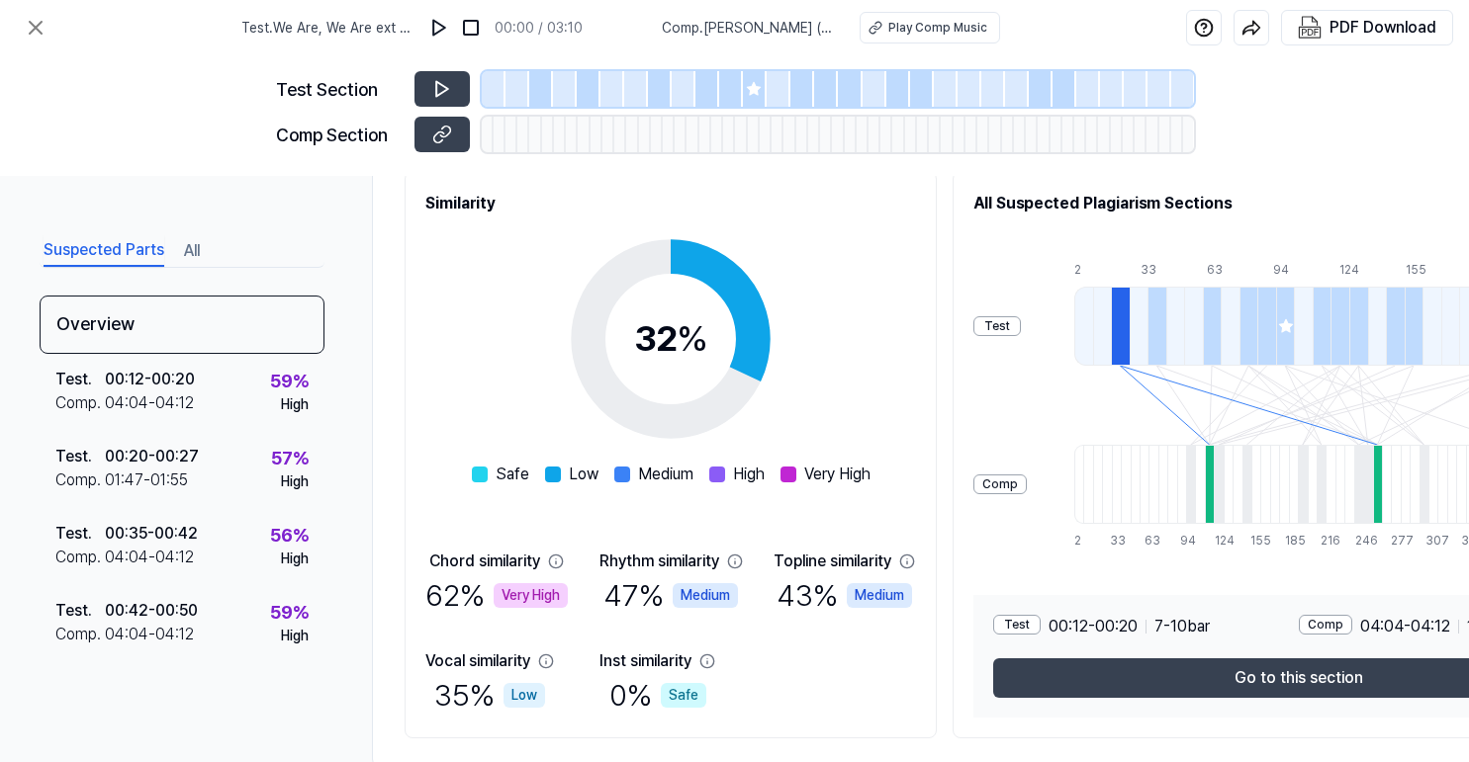
click at [561, 560] on icon at bounding box center [556, 562] width 16 height 16
click at [557, 561] on icon at bounding box center [556, 562] width 16 height 16
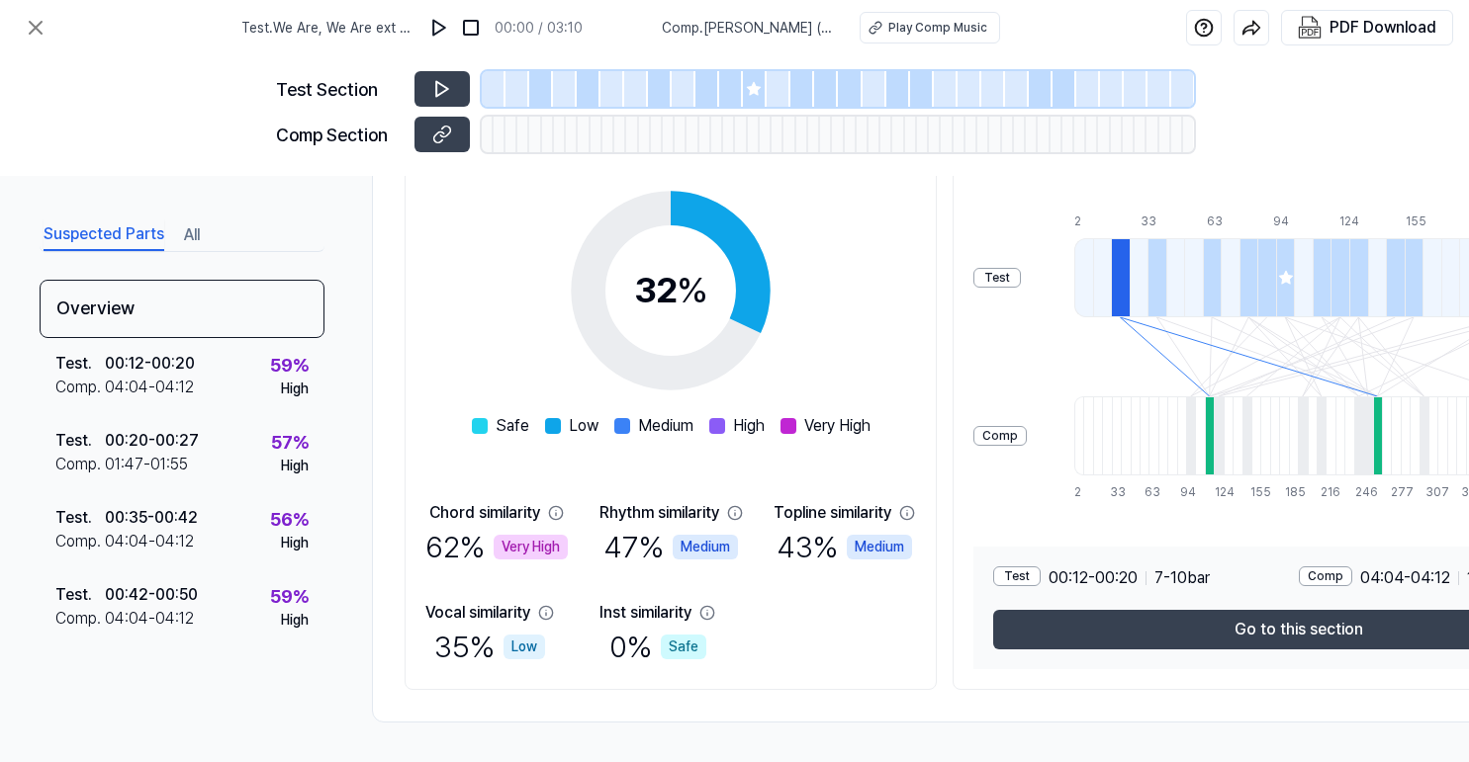
scroll to position [298, 0]
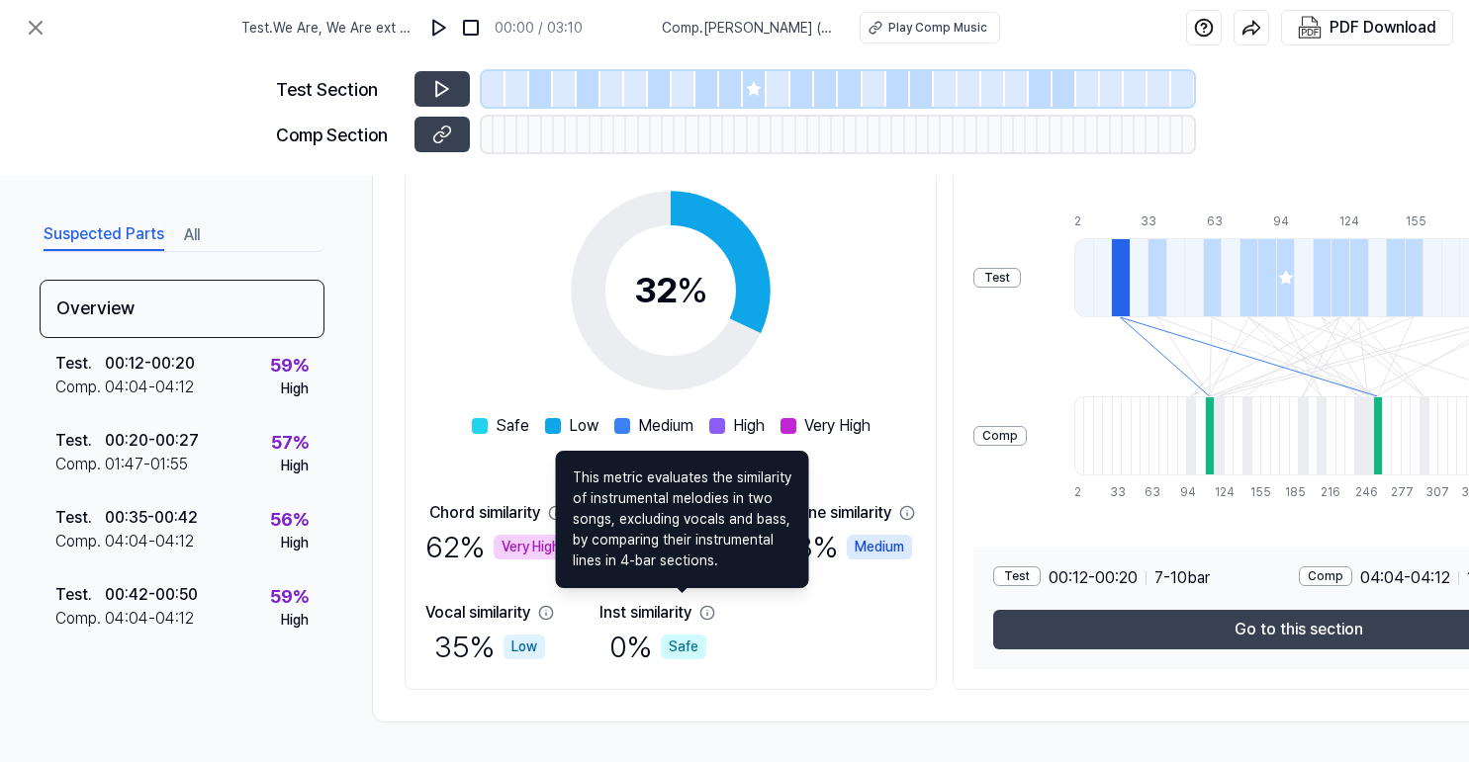
click at [699, 607] on icon at bounding box center [707, 613] width 16 height 16
click at [715, 611] on div "Chord similarity 62 % Very High Rhythm similarity 47 % Medium Topline similarit…" at bounding box center [670, 585] width 491 height 168
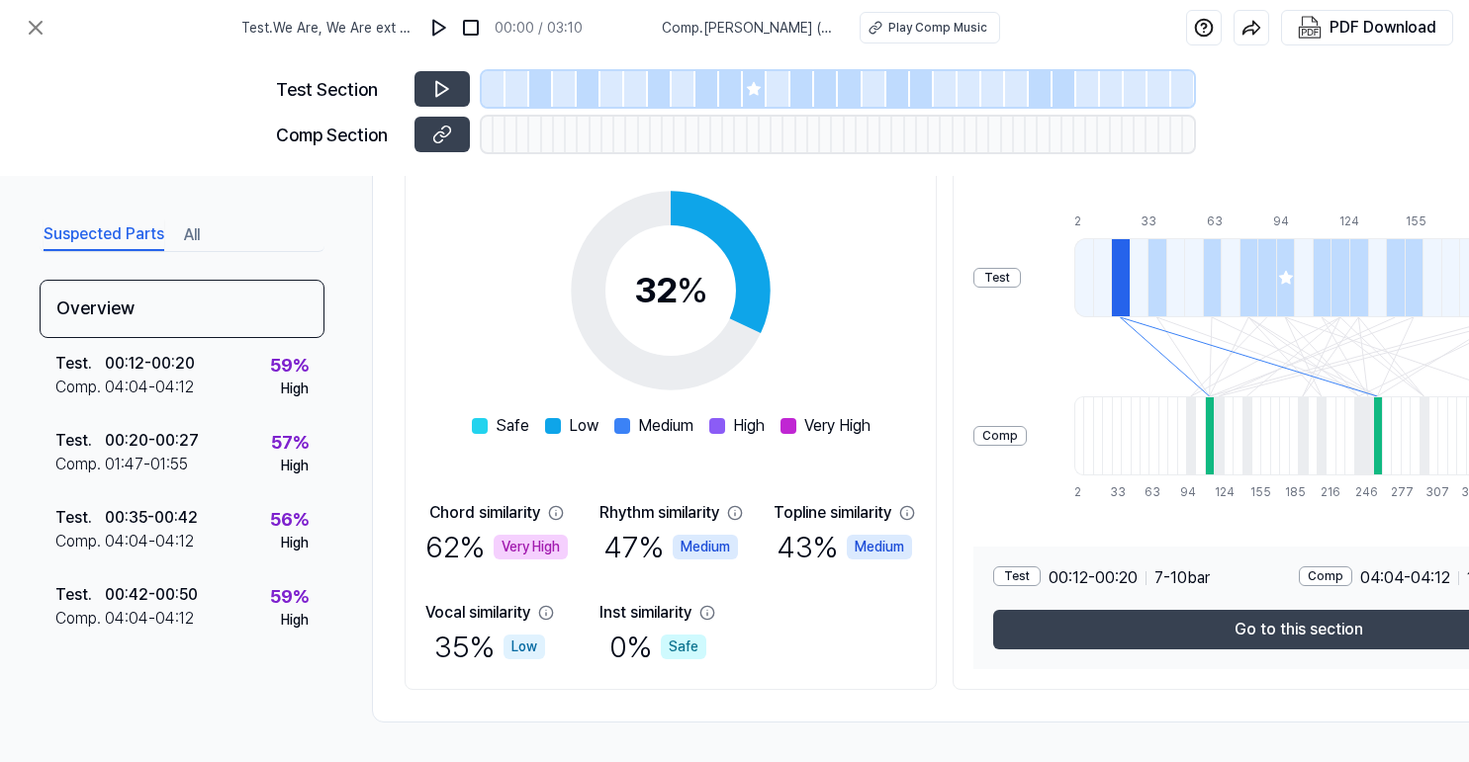
click at [560, 505] on icon at bounding box center [556, 513] width 16 height 16
click at [563, 505] on icon at bounding box center [556, 513] width 16 height 16
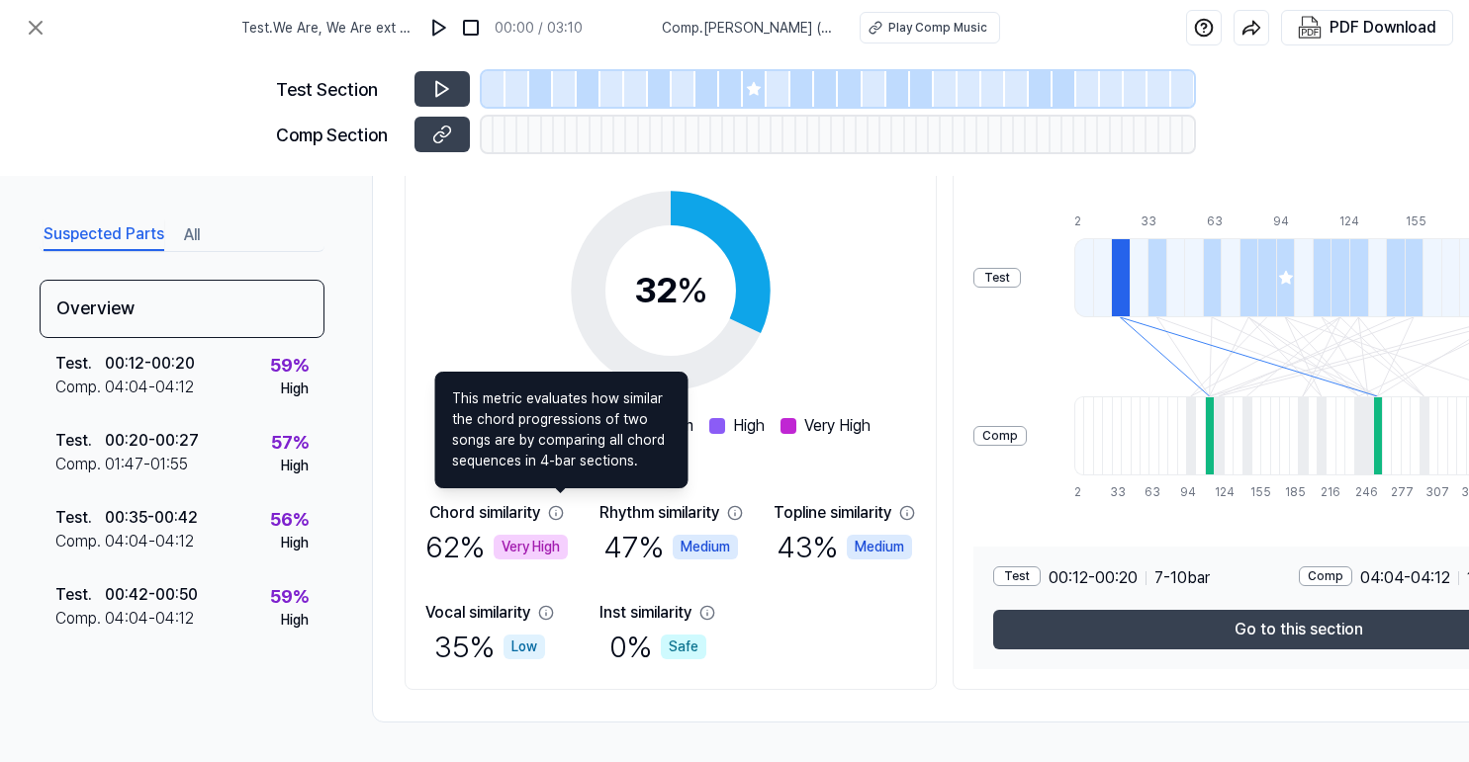
click at [560, 505] on icon at bounding box center [556, 513] width 16 height 16
click at [728, 506] on icon at bounding box center [734, 512] width 13 height 13
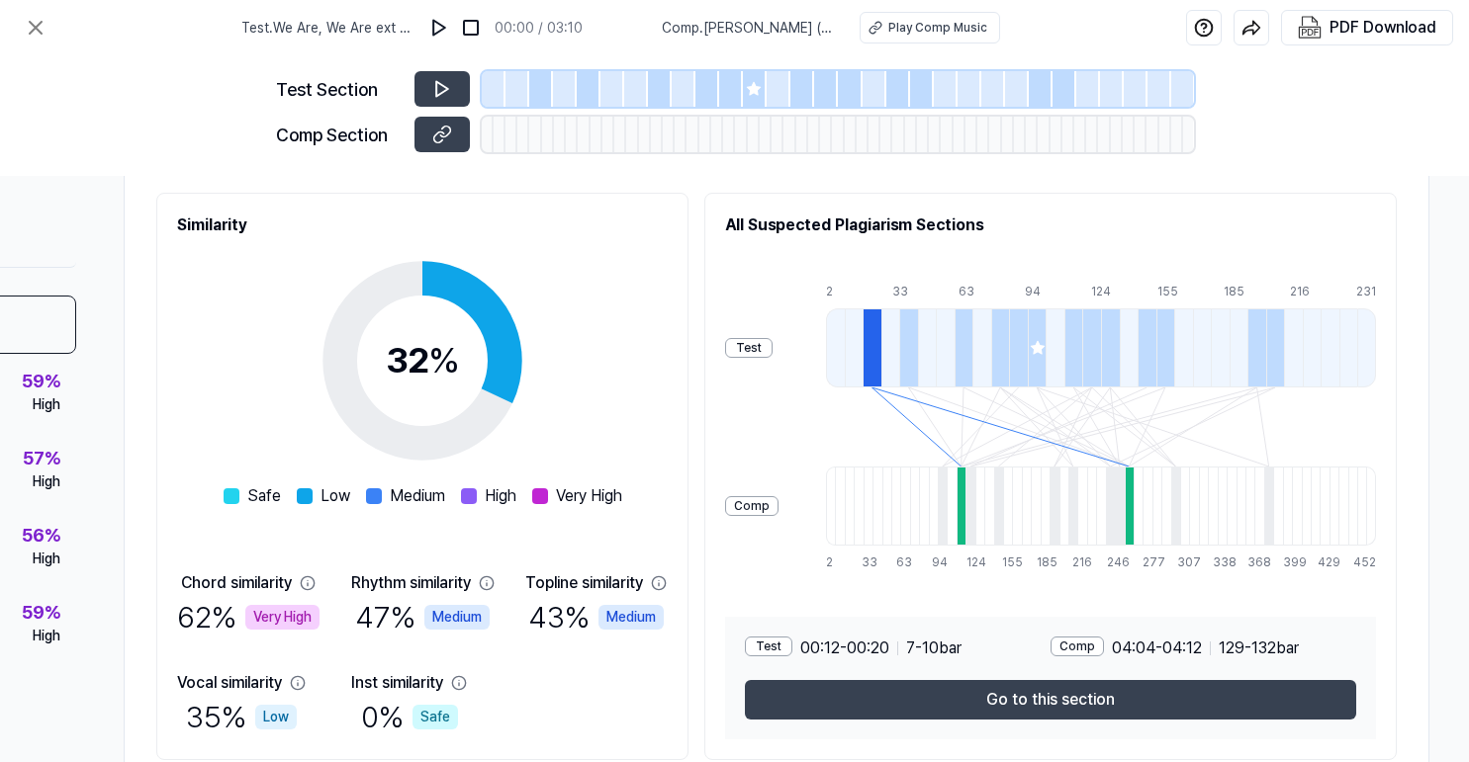
scroll to position [230, 256]
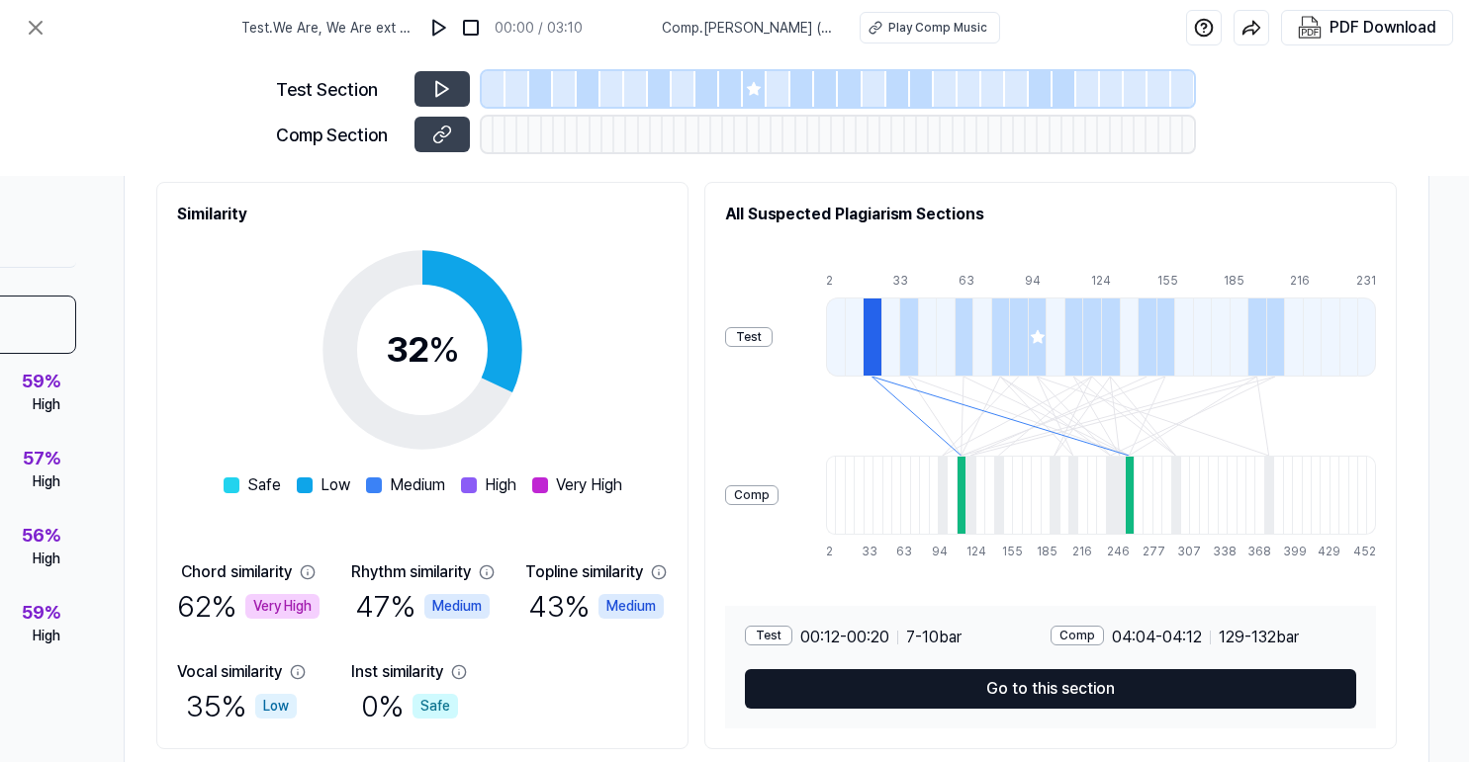
click at [897, 681] on button "Go to this section" at bounding box center [1050, 690] width 611 height 40
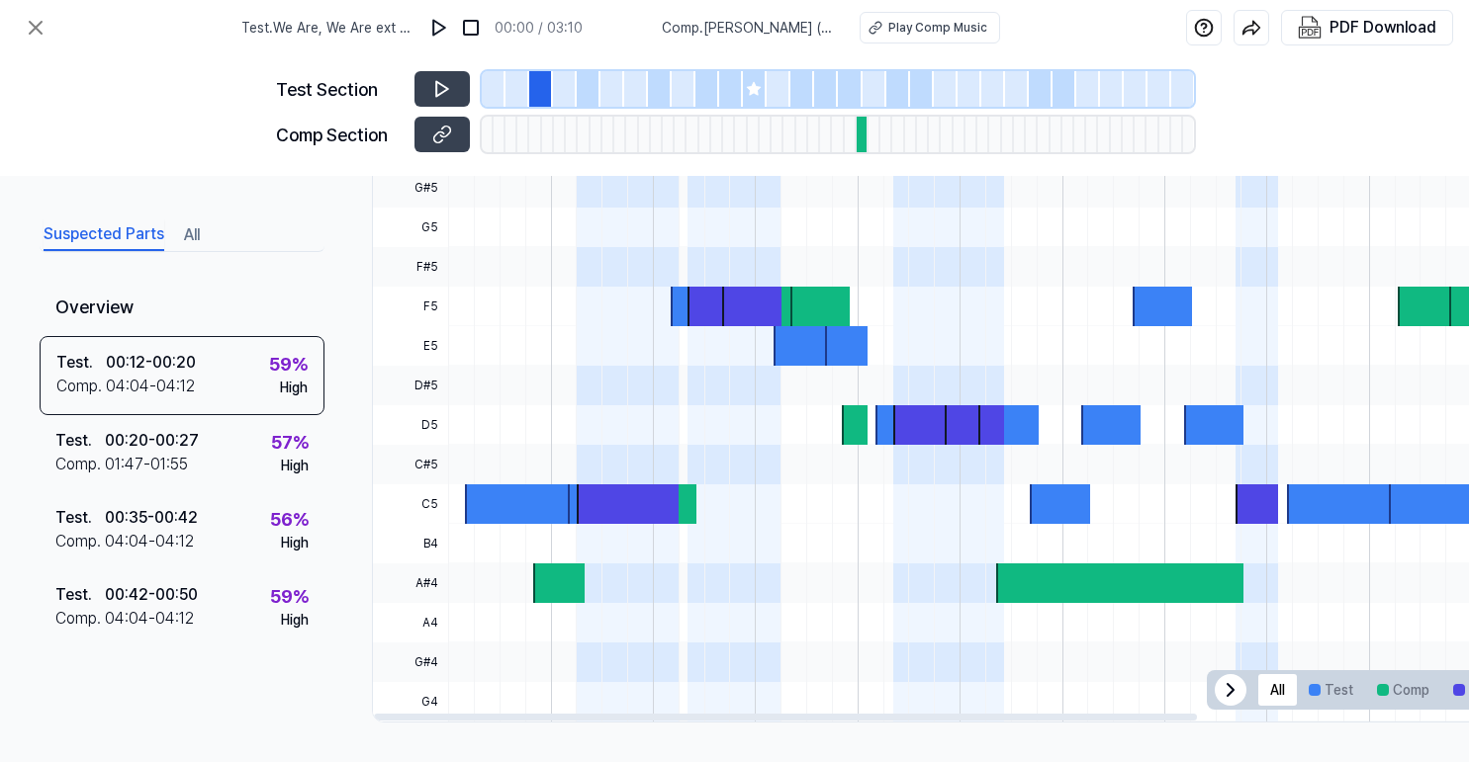
scroll to position [602, -5]
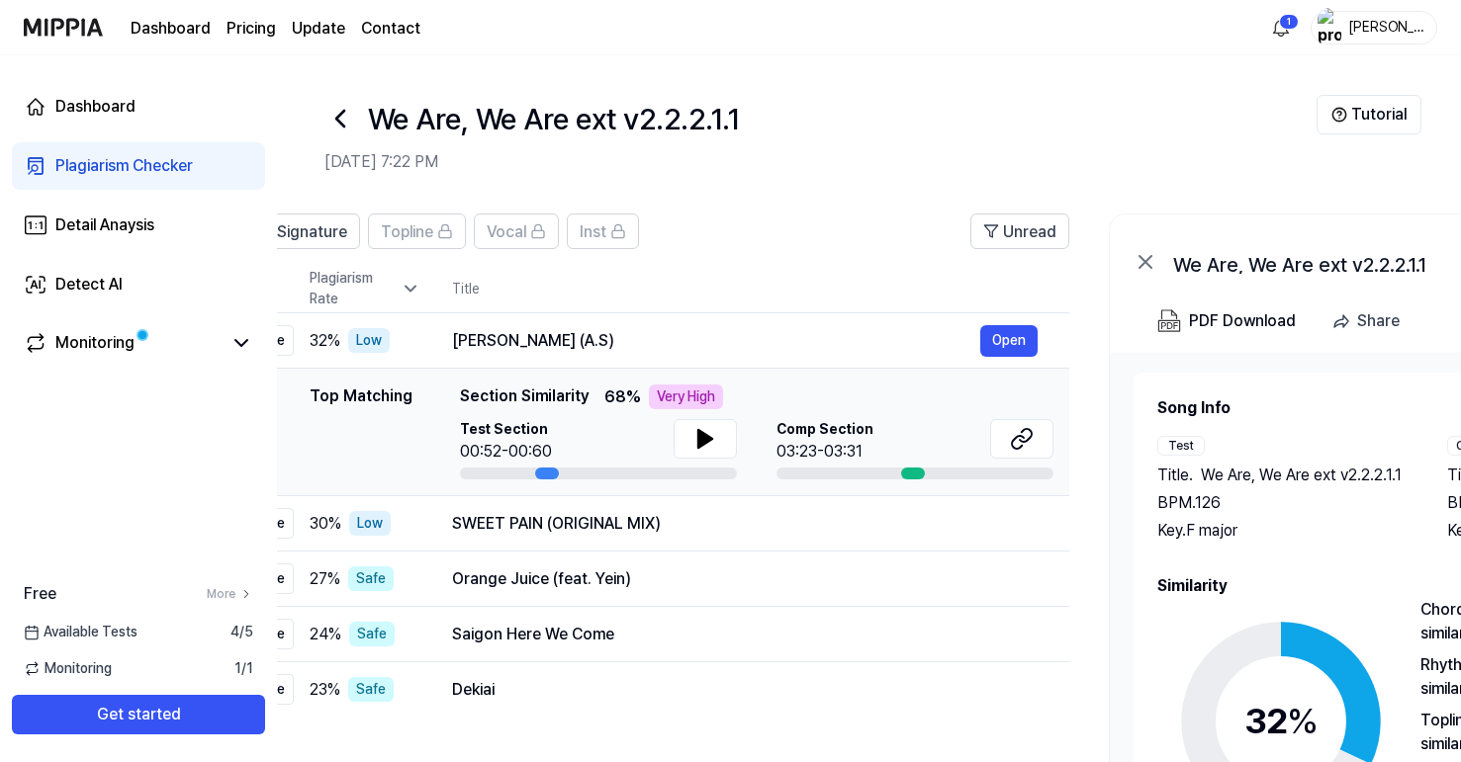
scroll to position [0, 28]
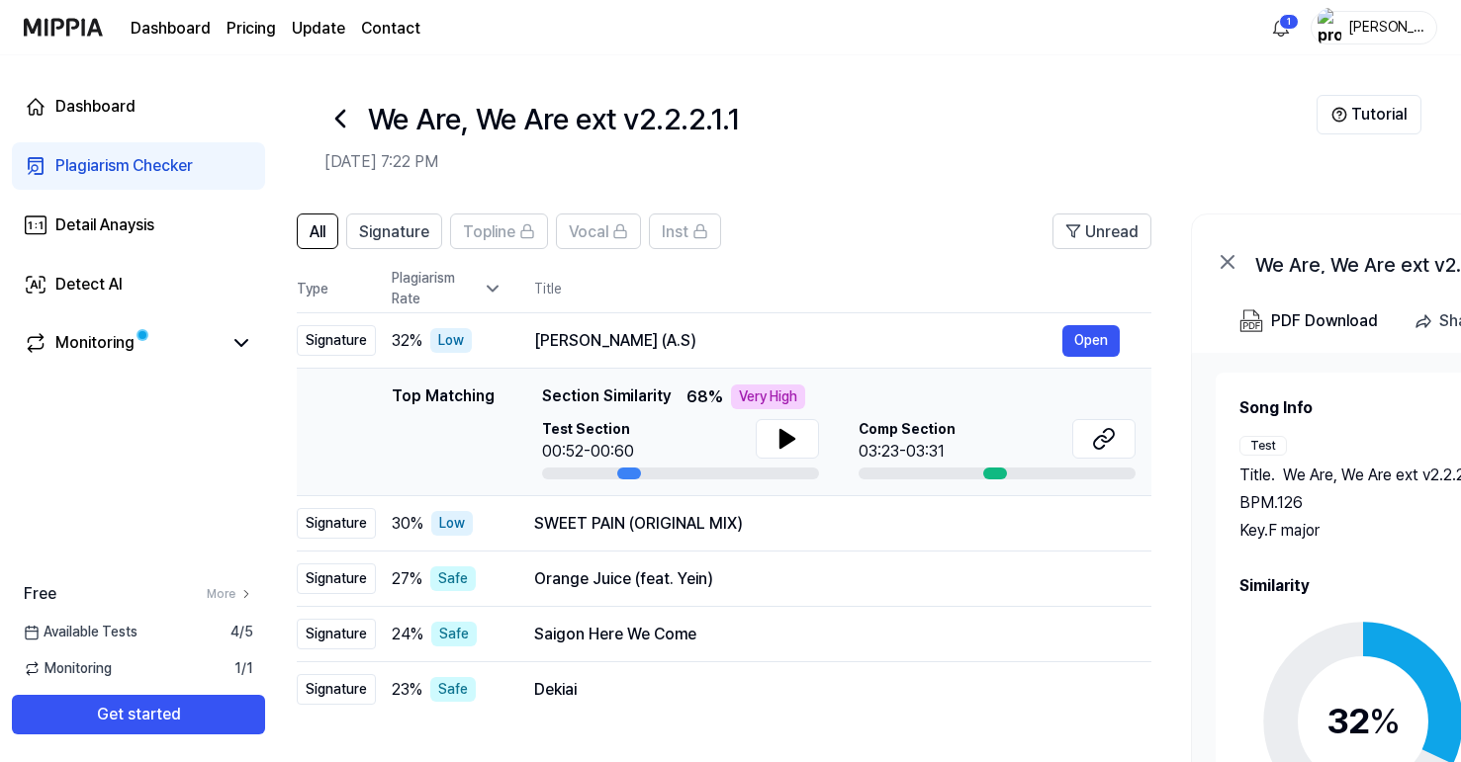
click at [628, 475] on div at bounding box center [629, 474] width 24 height 12
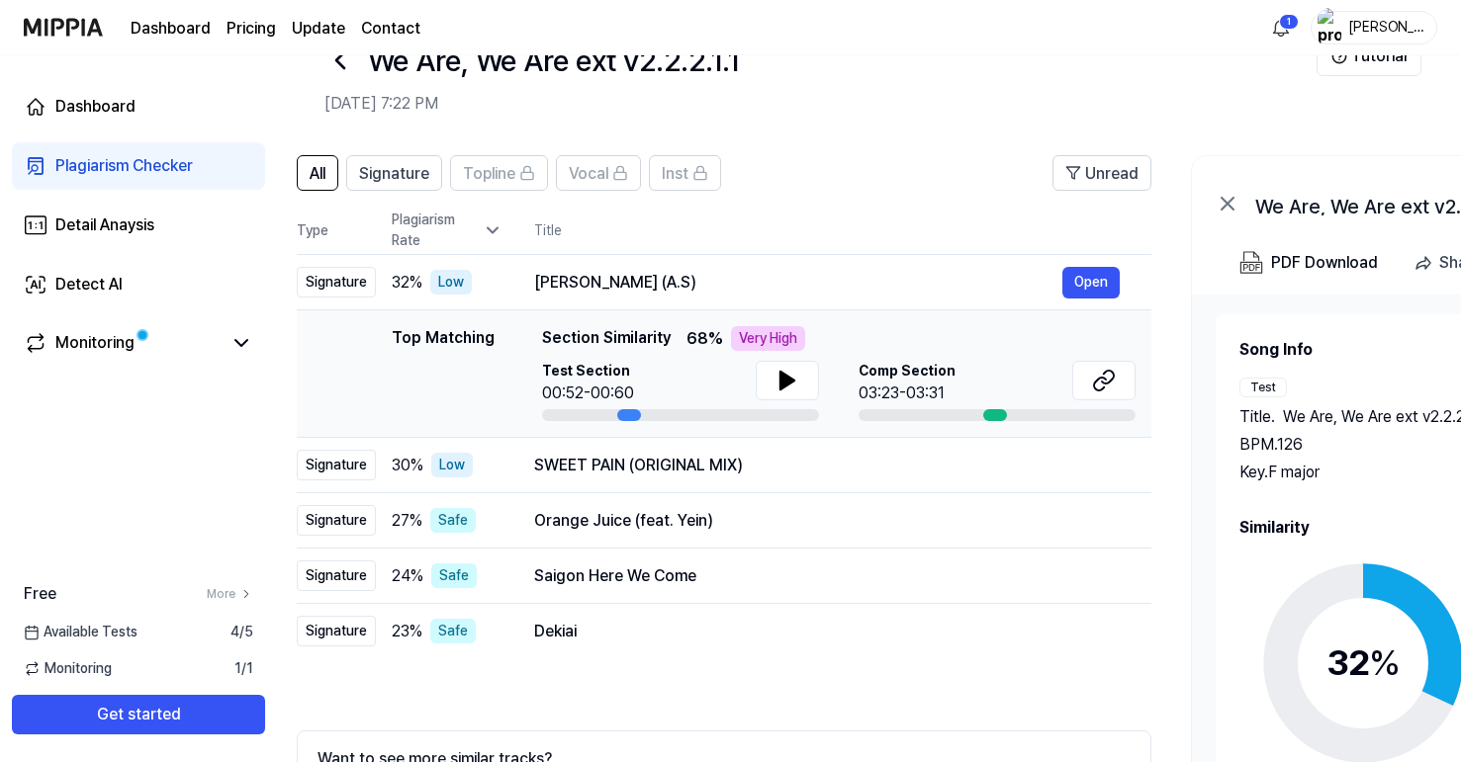
scroll to position [60, 0]
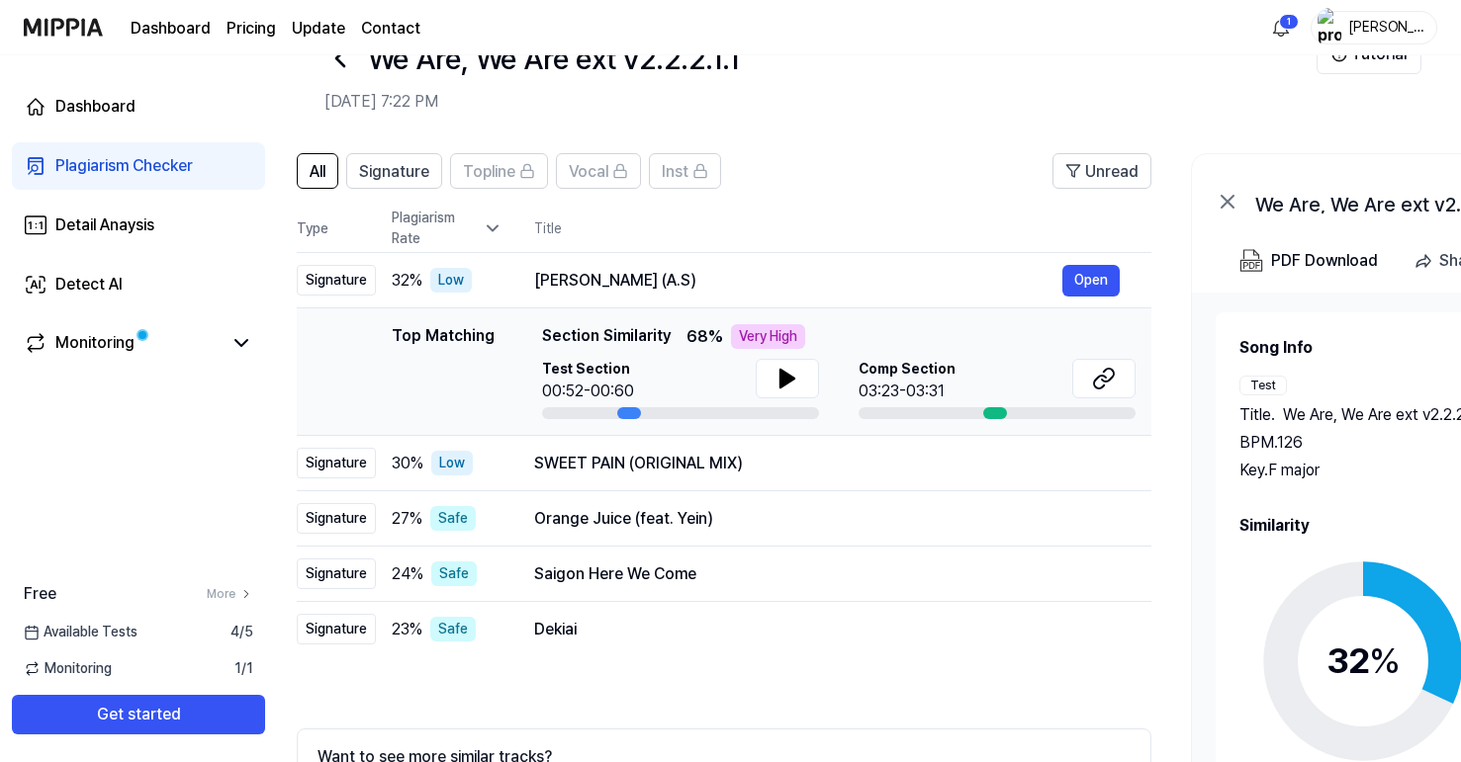
click at [621, 415] on div at bounding box center [629, 413] width 24 height 12
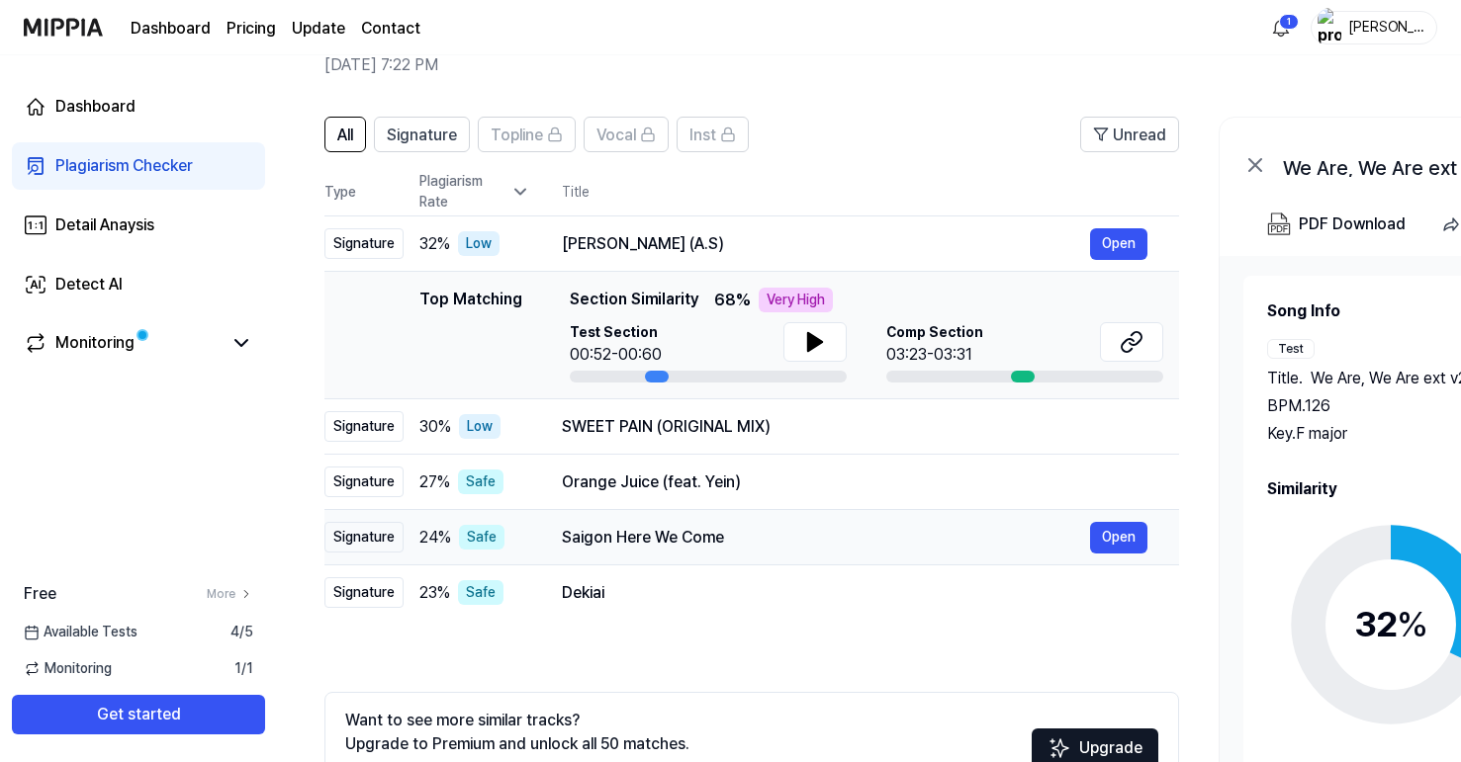
scroll to position [81, 0]
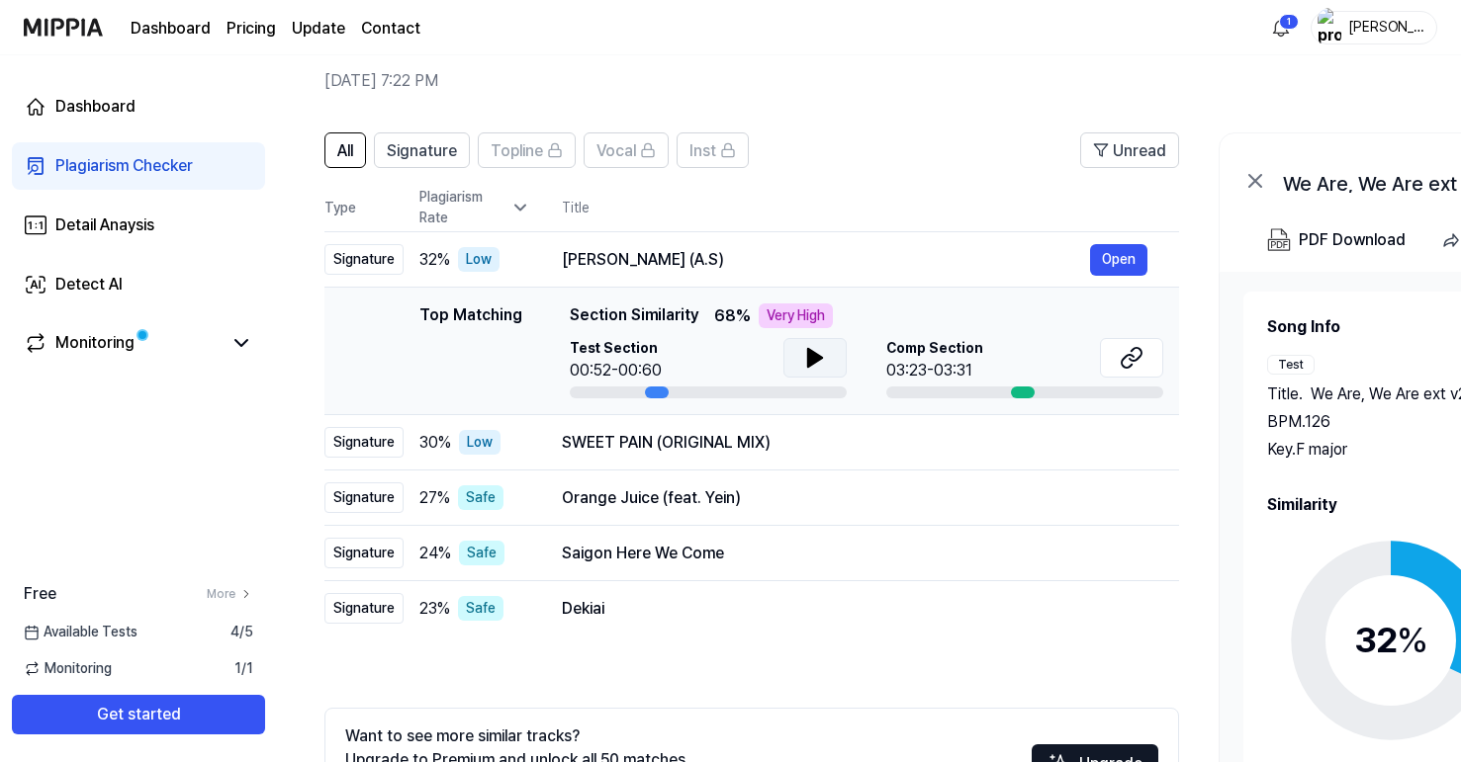
click at [811, 353] on icon at bounding box center [815, 358] width 14 height 18
click at [811, 353] on icon at bounding box center [811, 358] width 4 height 16
click at [1137, 362] on icon at bounding box center [1131, 358] width 24 height 24
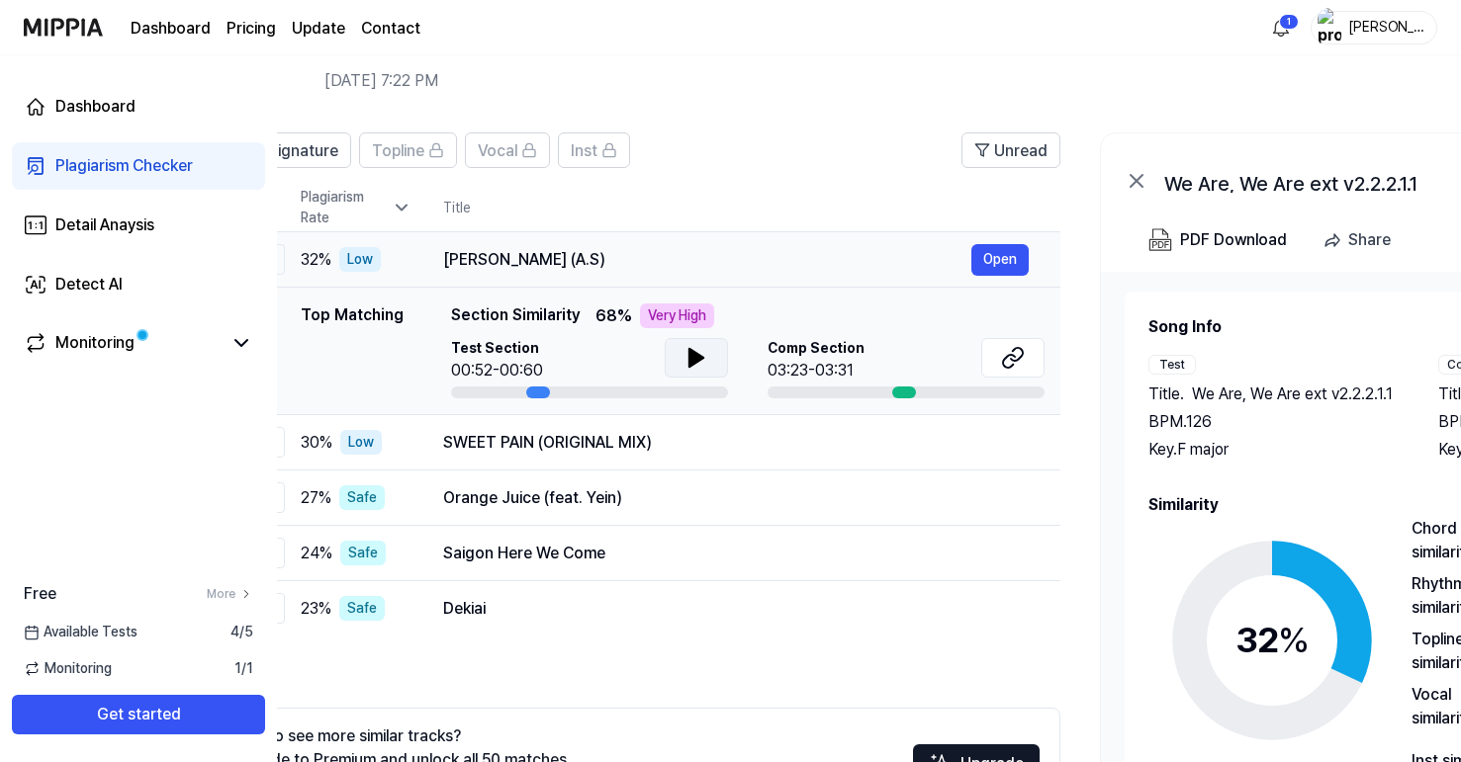
drag, startPoint x: 758, startPoint y: 259, endPoint x: 636, endPoint y: 263, distance: 121.7
click at [636, 263] on div "Aap Ajayen Jo Mola (A.S)" at bounding box center [707, 260] width 528 height 24
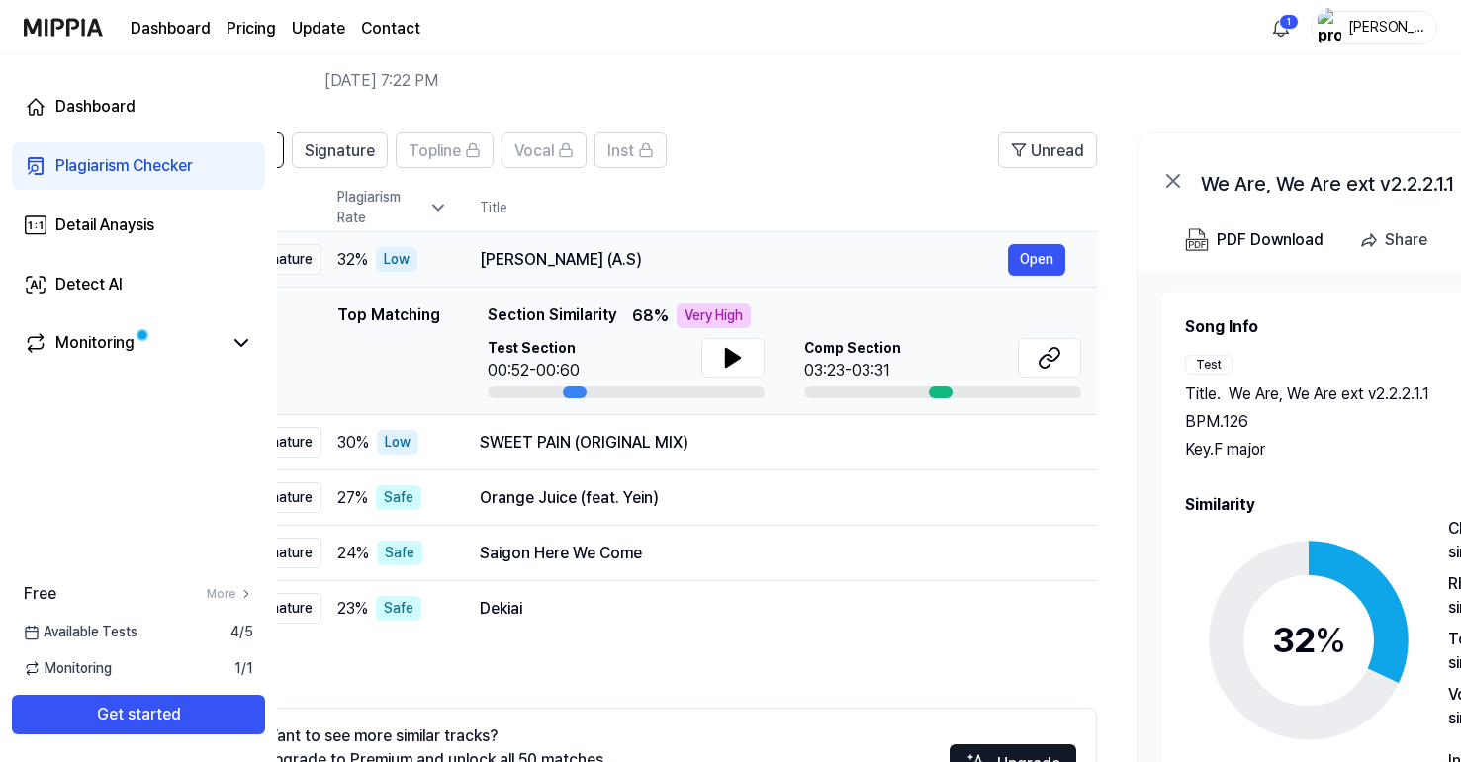
drag, startPoint x: 442, startPoint y: 258, endPoint x: 481, endPoint y: 258, distance: 38.6
click at [481, 258] on div "Aap Ajayen Jo Mola (A.S)" at bounding box center [744, 260] width 528 height 24
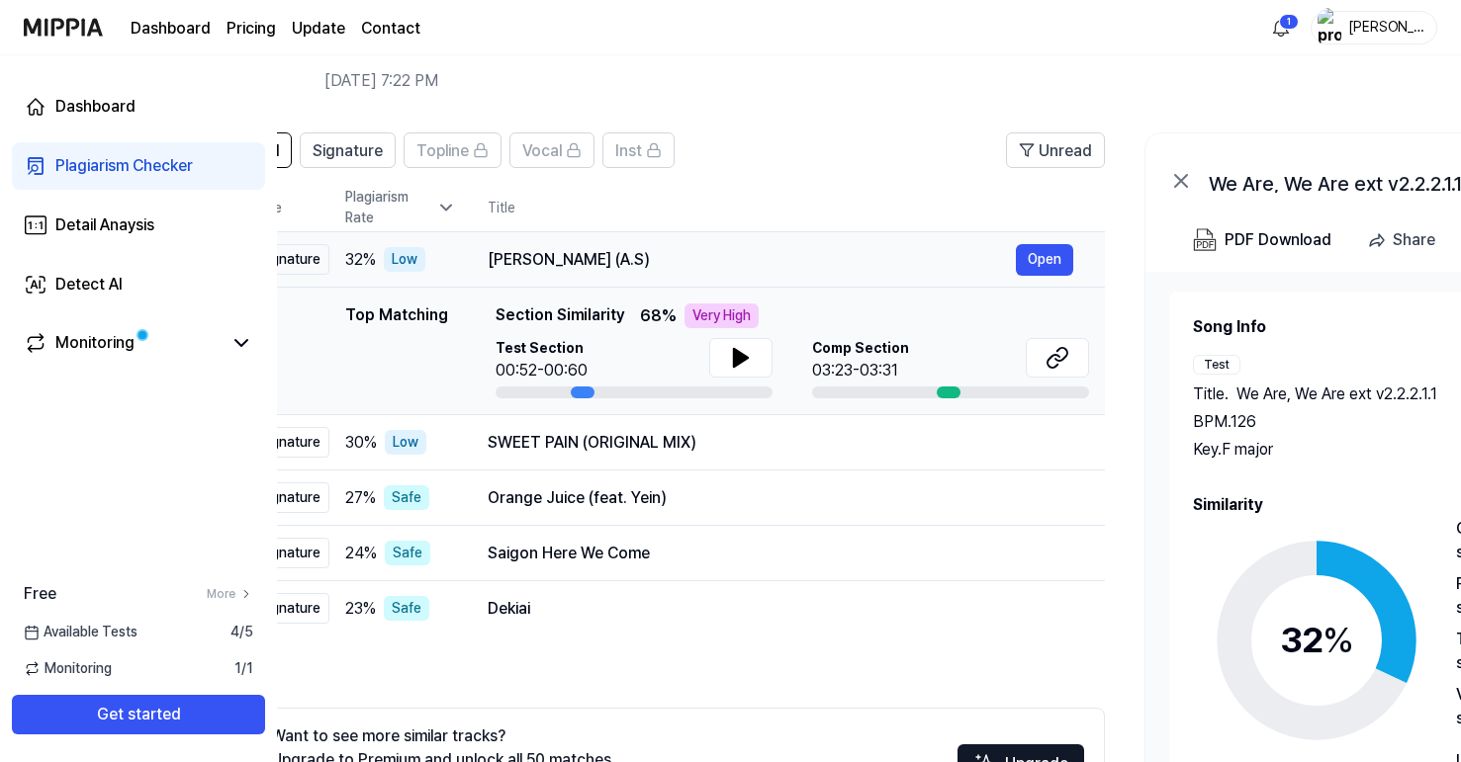
scroll to position [0, 73]
drag, startPoint x: 480, startPoint y: 258, endPoint x: 490, endPoint y: 257, distance: 9.9
click at [490, 257] on div "Aap Ajayen Jo Mola (A.S)" at bounding box center [753, 260] width 528 height 24
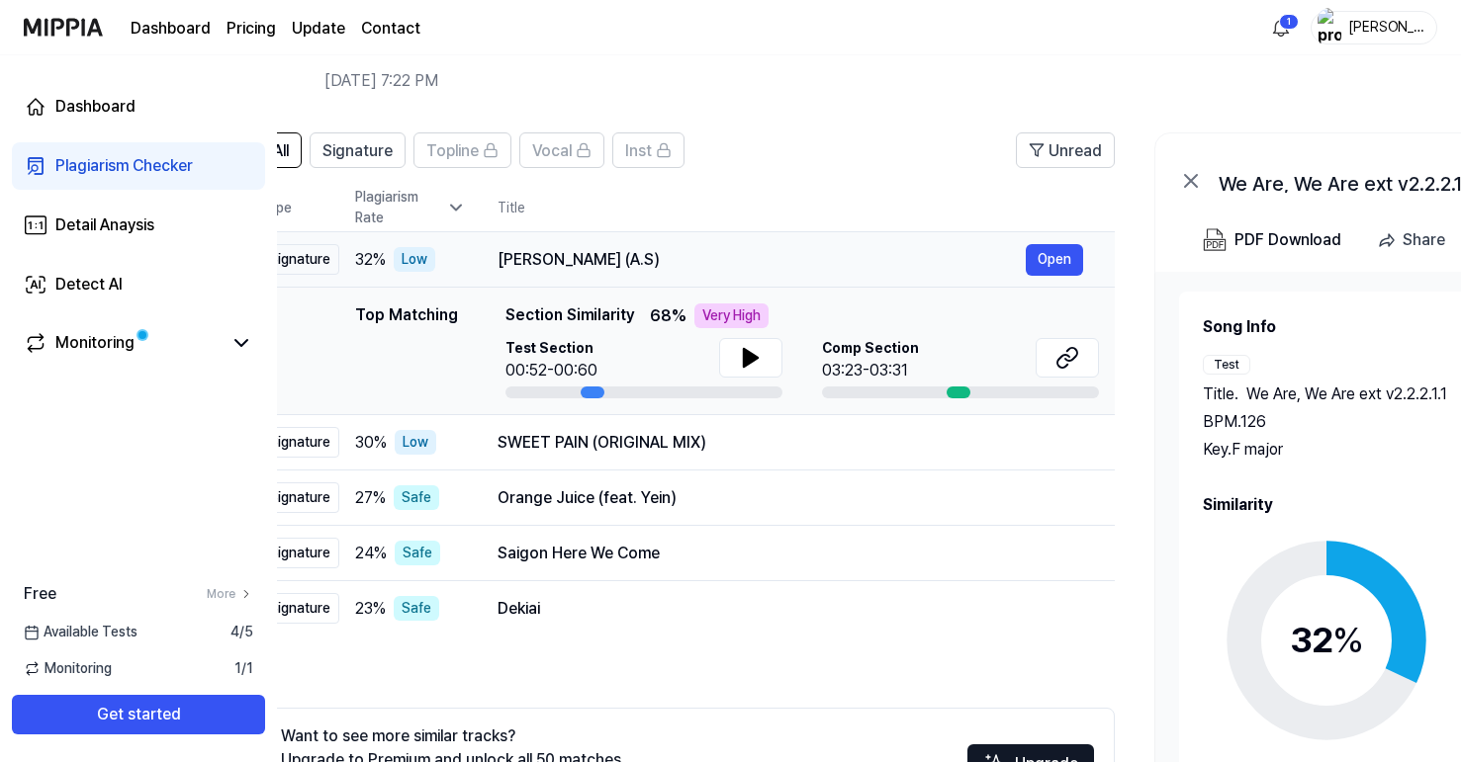
scroll to position [0, 61]
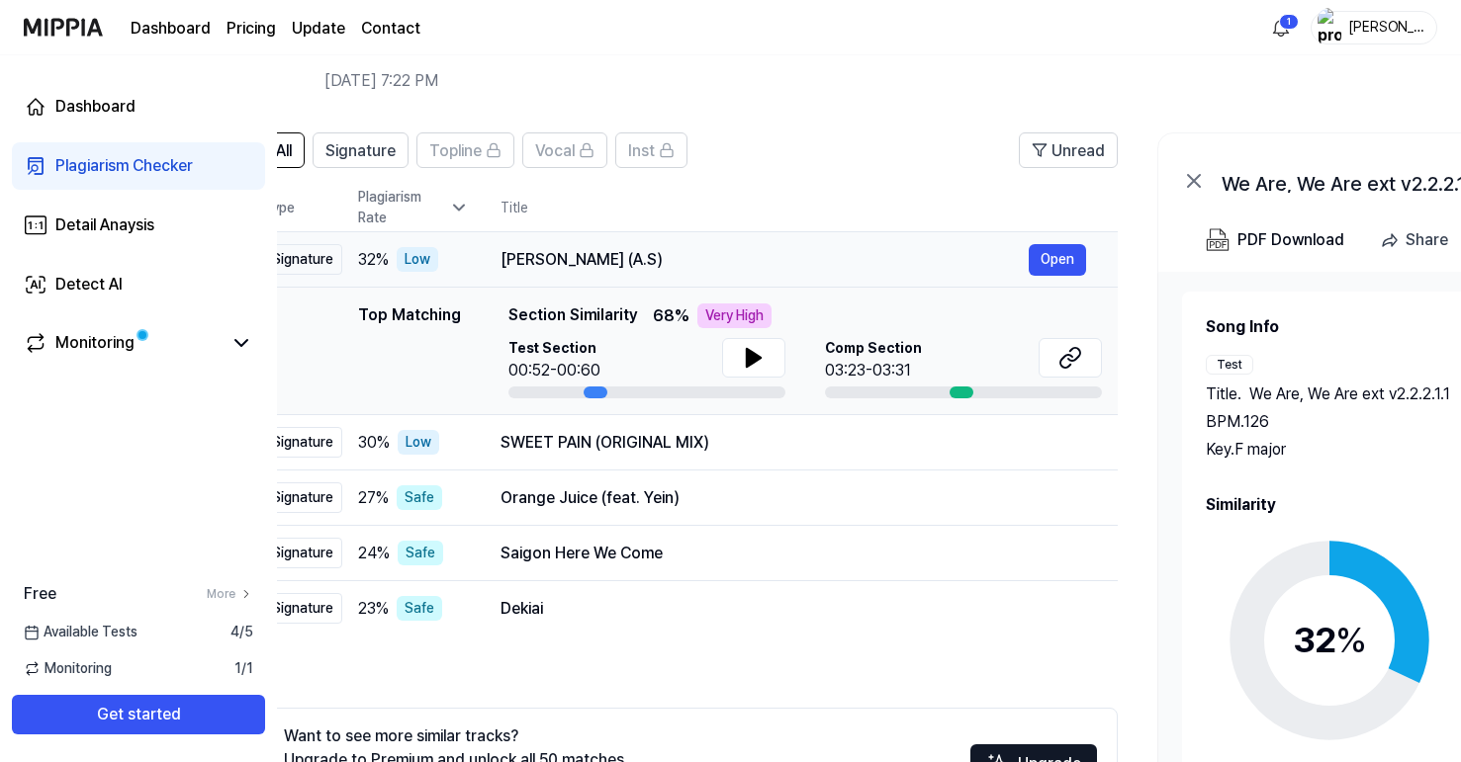
drag, startPoint x: 495, startPoint y: 262, endPoint x: 507, endPoint y: 260, distance: 12.0
click at [676, 252] on div "Aap Ajayen Jo Mola (A.S)" at bounding box center [762, 260] width 528 height 24
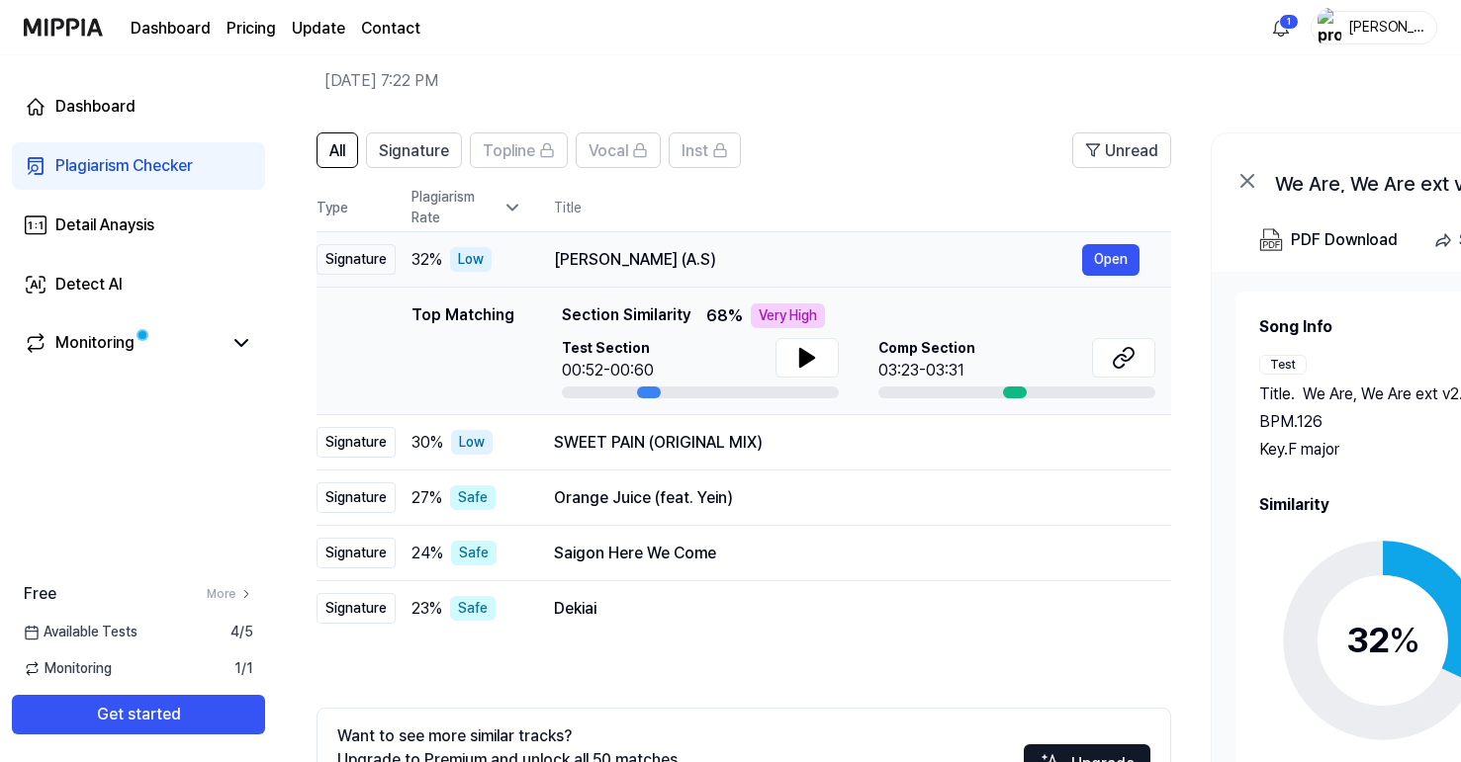
scroll to position [0, 0]
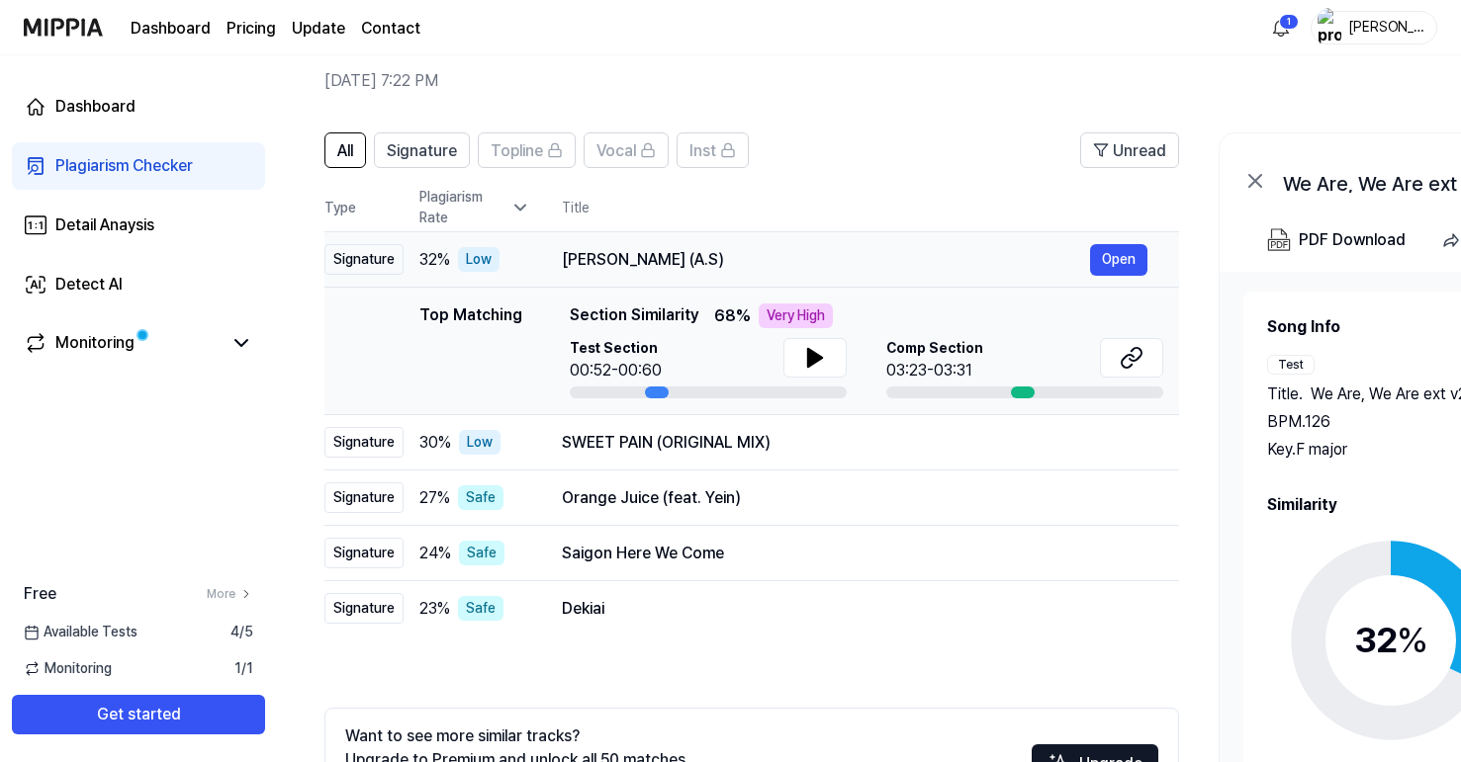
drag, startPoint x: 507, startPoint y: 255, endPoint x: 645, endPoint y: 265, distance: 137.8
drag, startPoint x: 559, startPoint y: 261, endPoint x: 740, endPoint y: 268, distance: 181.1
click at [740, 268] on td "Aap Ajayen Jo Mola (A.S) Open" at bounding box center [854, 259] width 649 height 55
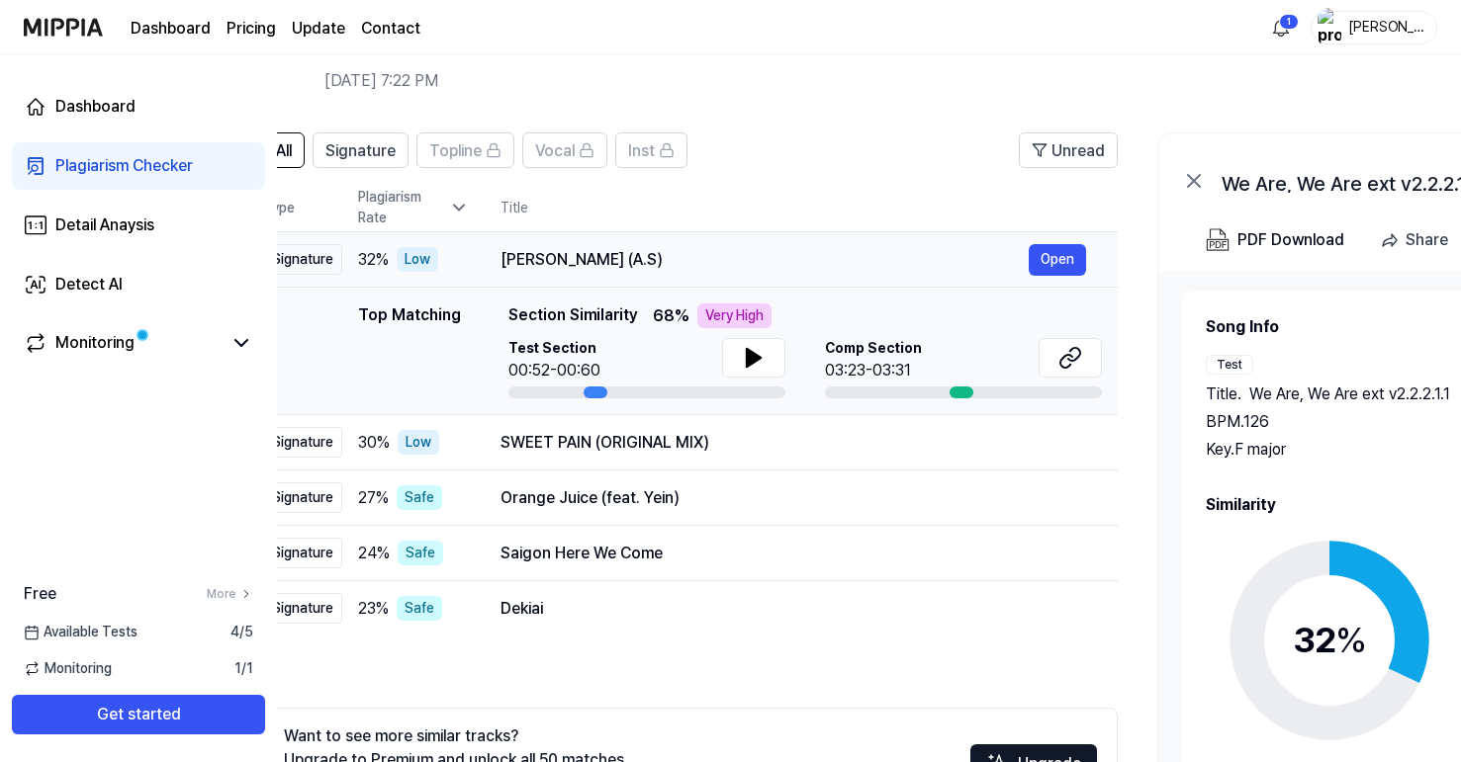
scroll to position [0, 62]
drag, startPoint x: 736, startPoint y: 258, endPoint x: 673, endPoint y: 273, distance: 64.0
click at [673, 273] on div "Aap Ajayen Jo Mola (A.S) Open" at bounding box center [791, 260] width 585 height 32
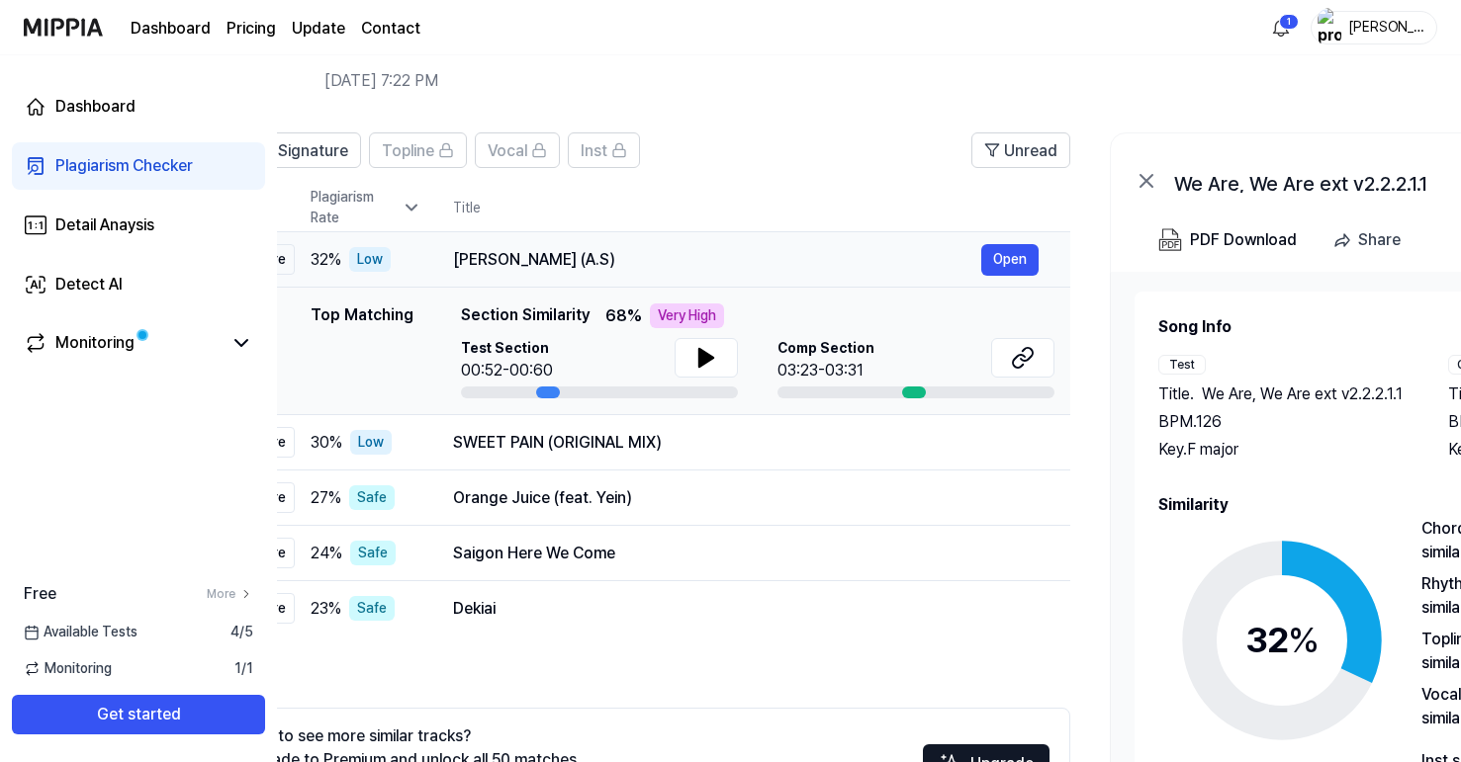
scroll to position [0, 109]
drag, startPoint x: 704, startPoint y: 261, endPoint x: 658, endPoint y: 263, distance: 46.5
click at [658, 263] on div "Aap Ajayen Jo Mola (A.S)" at bounding box center [717, 260] width 528 height 24
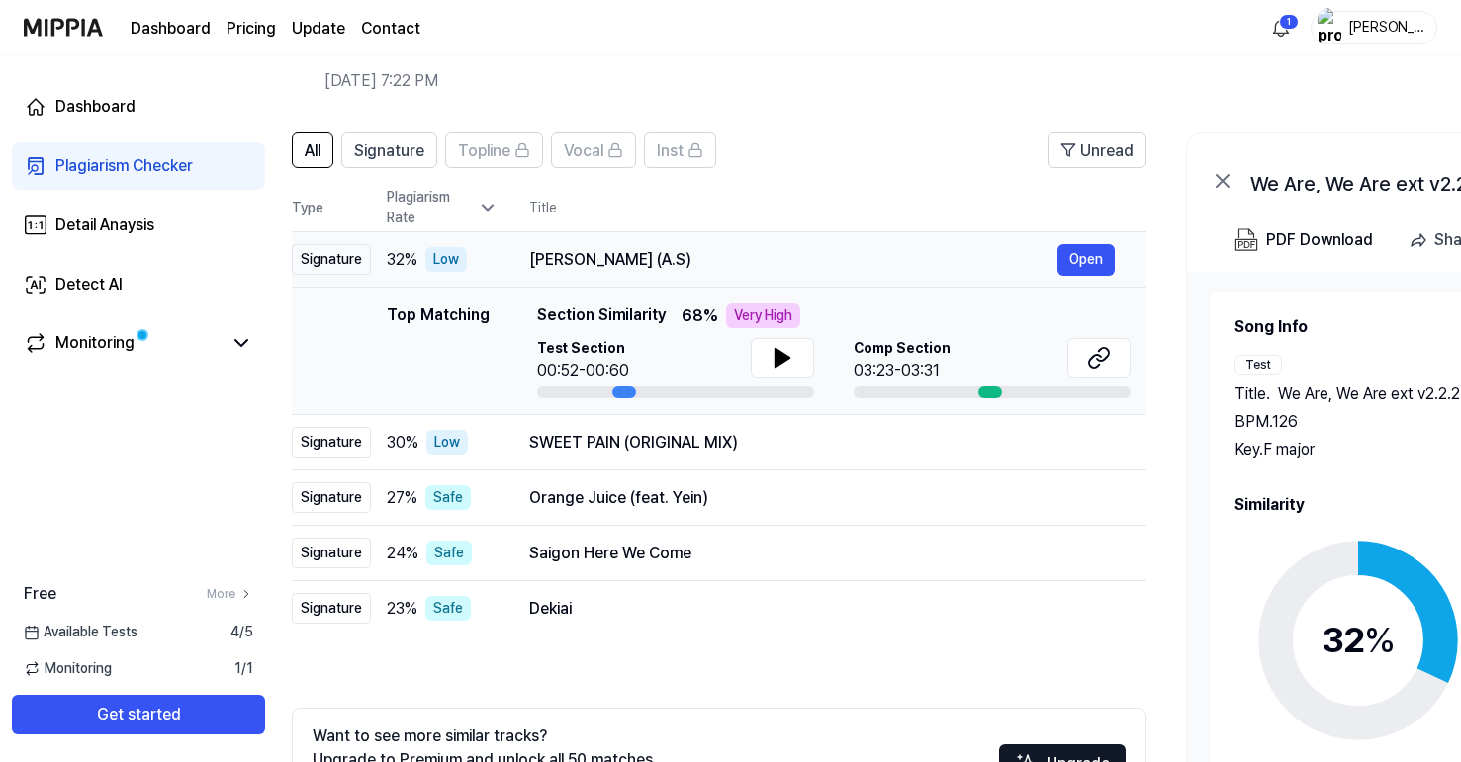
scroll to position [0, 0]
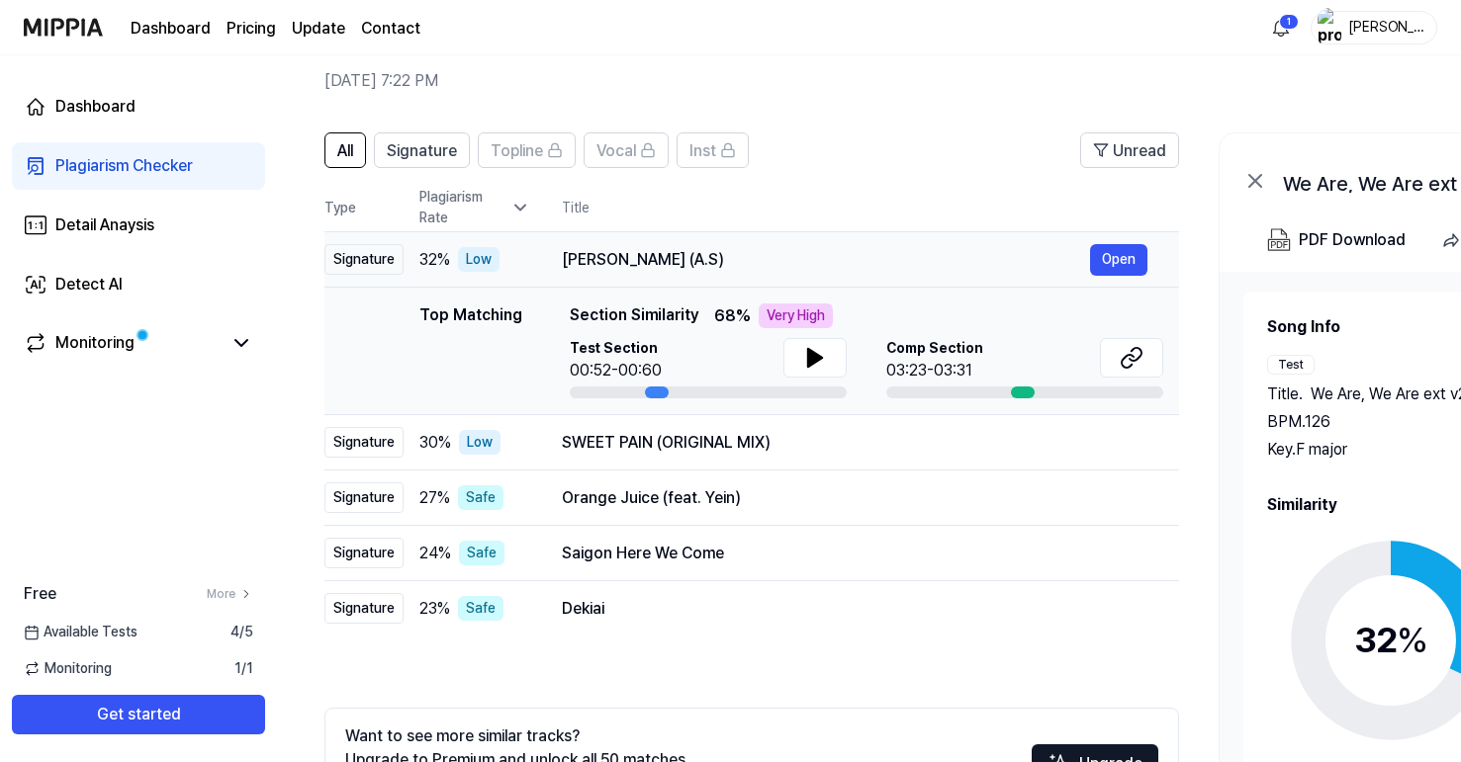
drag, startPoint x: 457, startPoint y: 262, endPoint x: 812, endPoint y: 270, distance: 355.1
click at [812, 270] on div "Aap Ajayen Jo Mola (A.S)" at bounding box center [826, 260] width 528 height 24
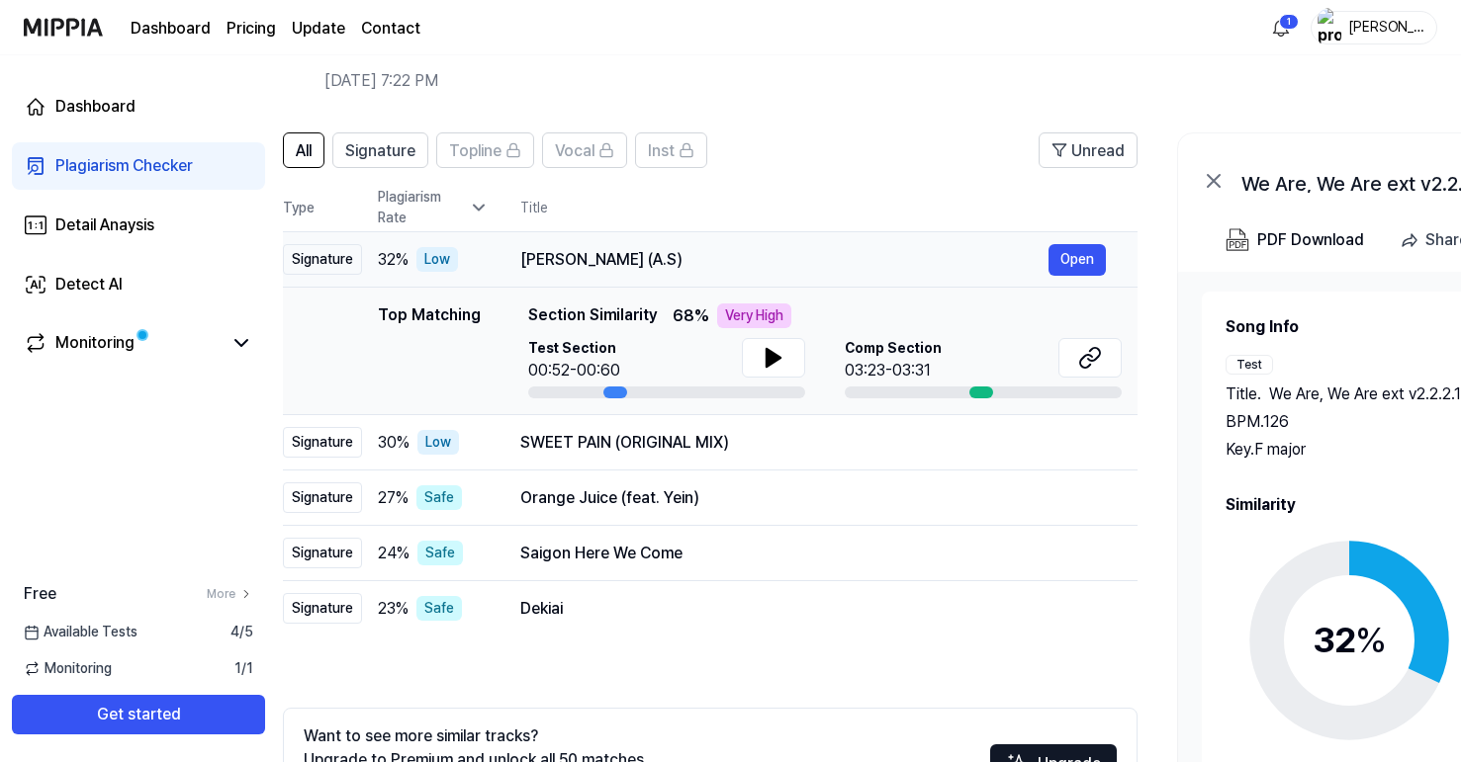
scroll to position [0, 67]
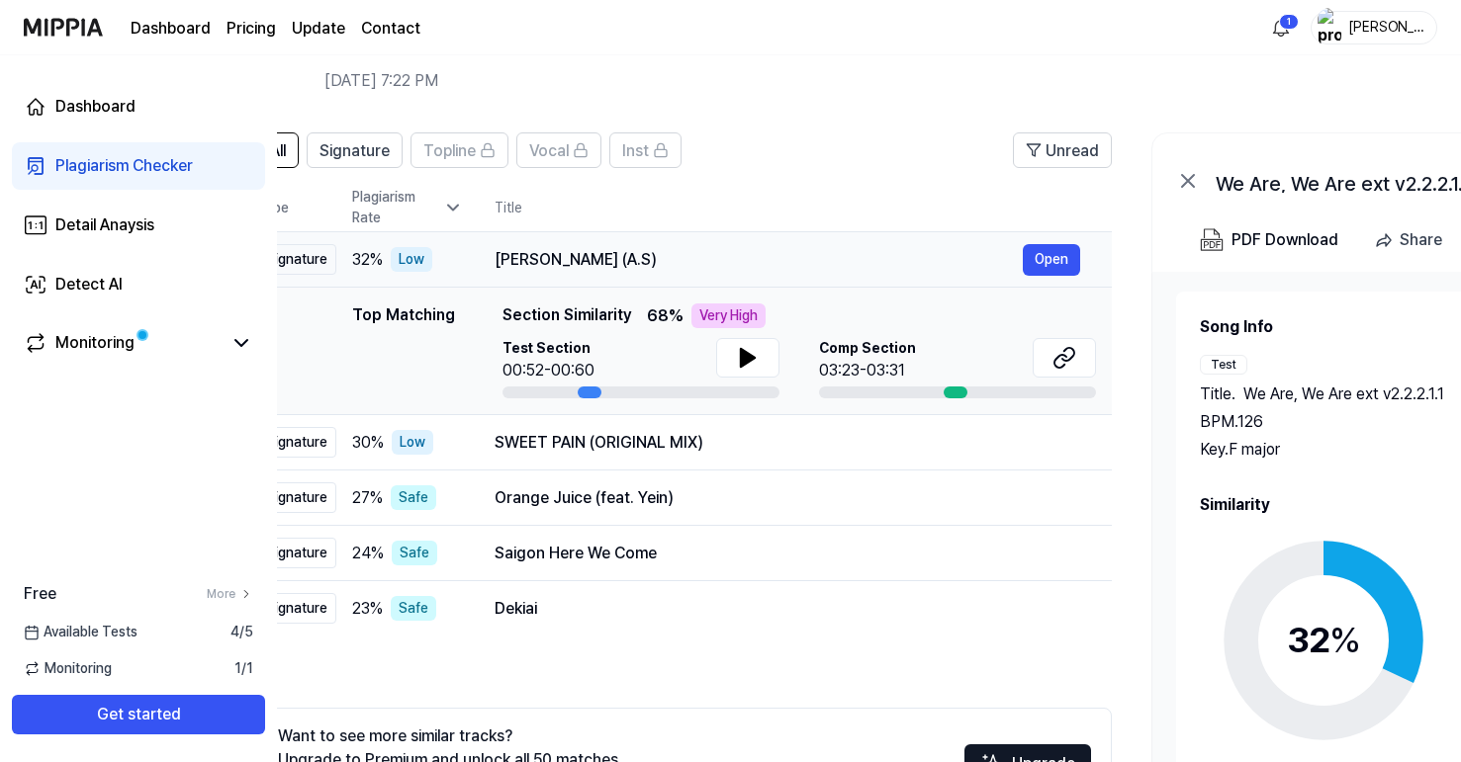
drag, startPoint x: 728, startPoint y: 255, endPoint x: 661, endPoint y: 258, distance: 67.3
click at [661, 258] on div "Aap Ajayen Jo Mola (A.S)" at bounding box center [758, 260] width 528 height 24
click at [1061, 355] on icon at bounding box center [1060, 361] width 12 height 13
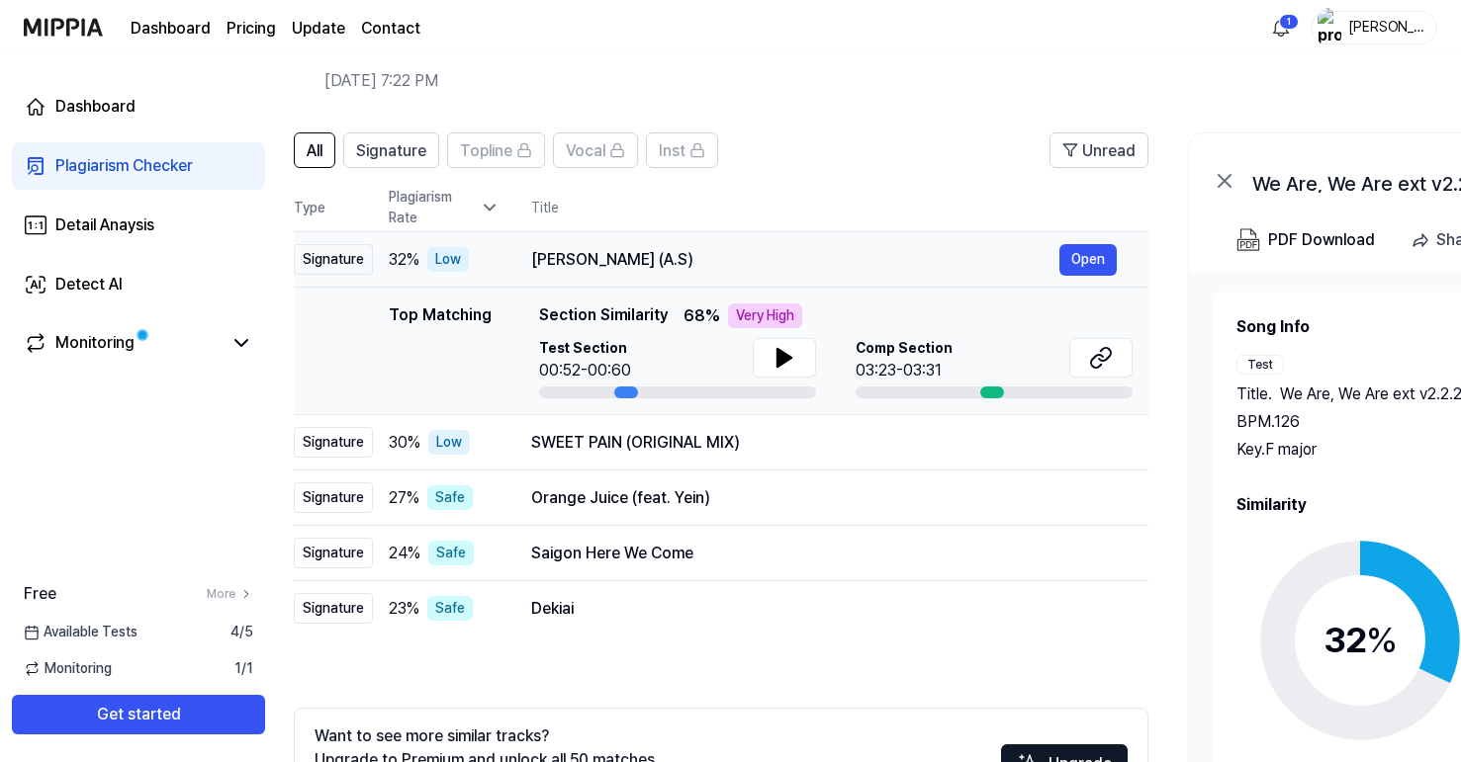
drag, startPoint x: 499, startPoint y: 264, endPoint x: 541, endPoint y: 267, distance: 41.6
click at [541, 267] on div "Aap Ajayen Jo Mola (A.S)" at bounding box center [795, 260] width 528 height 24
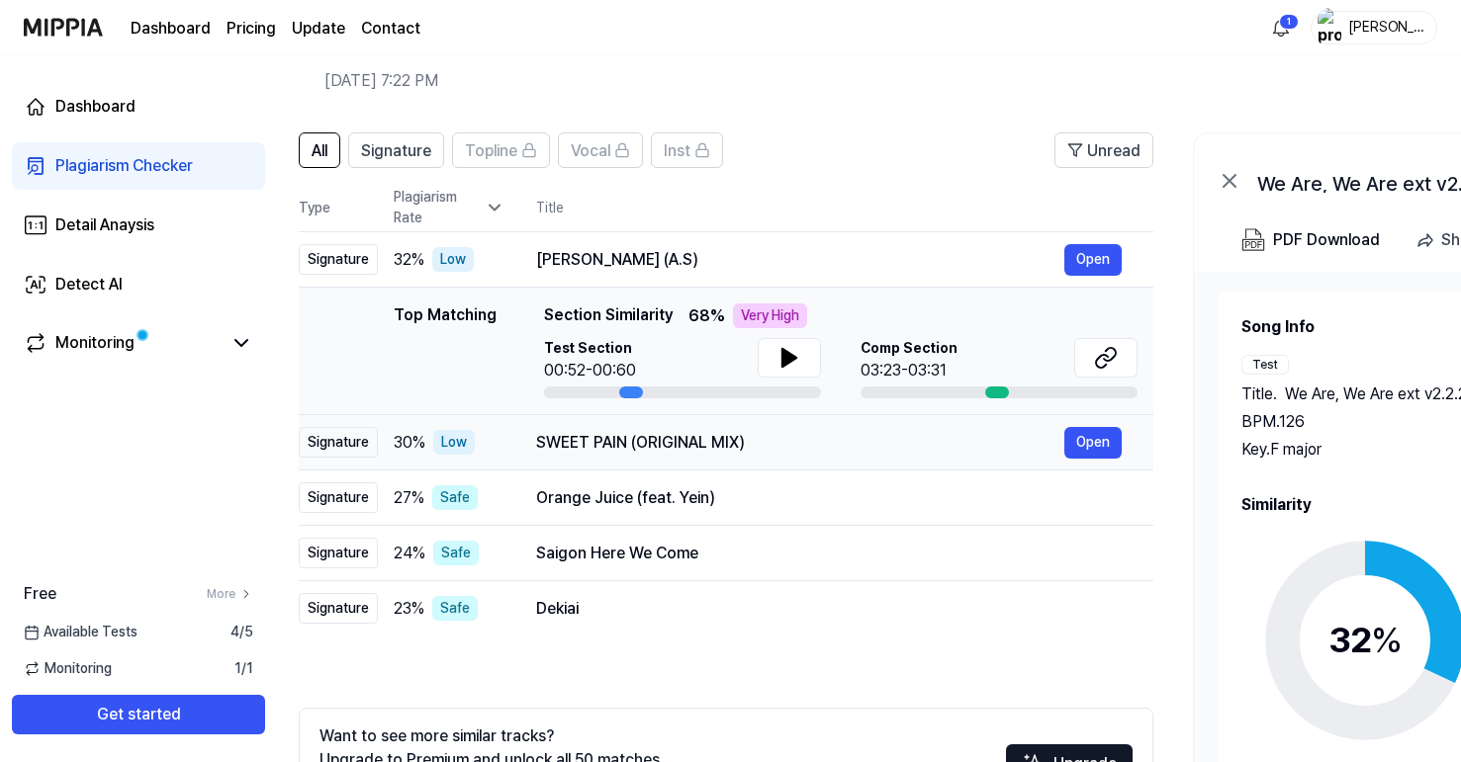
click at [610, 451] on div "SWEET PAIN (ORIGINAL MIX)" at bounding box center [800, 443] width 528 height 24
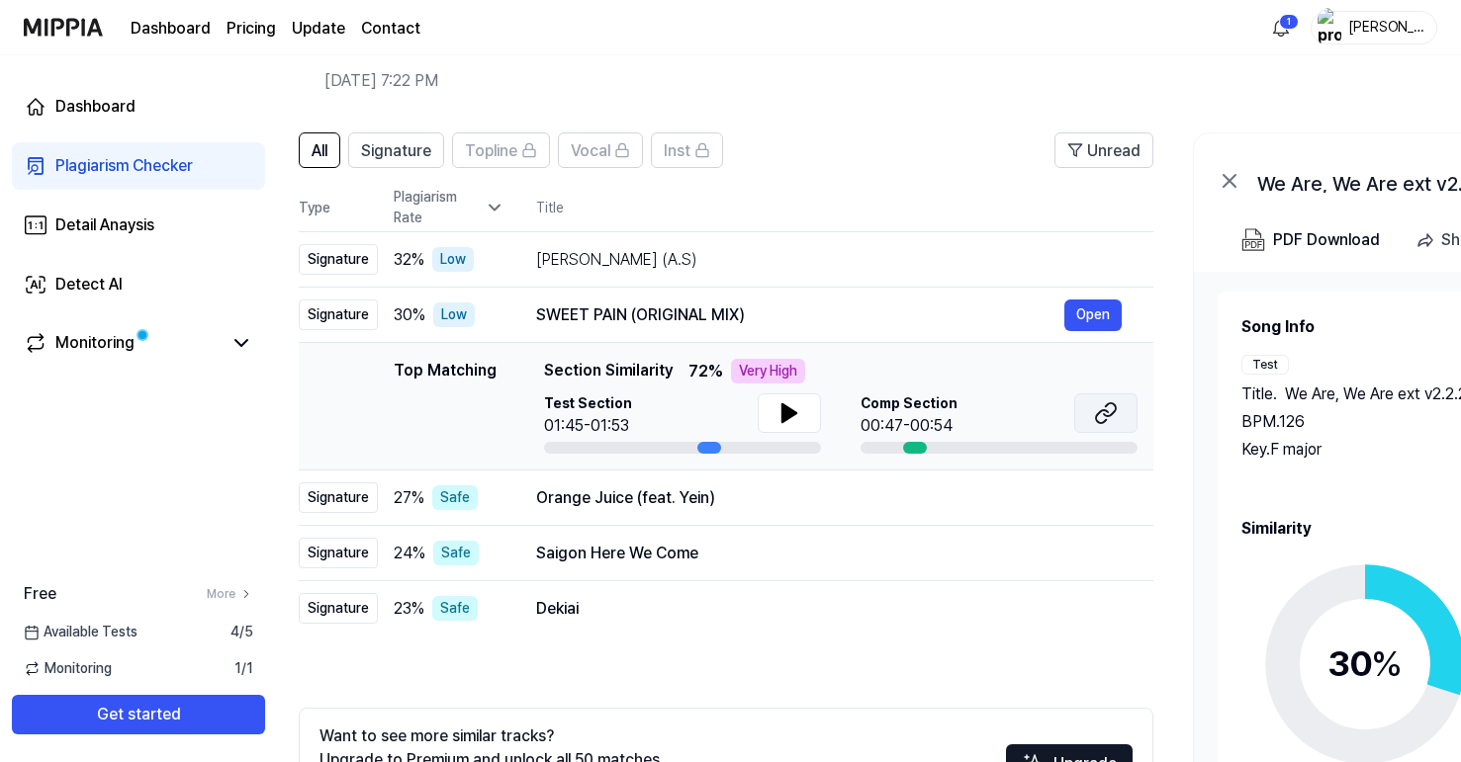
click at [1103, 416] on icon at bounding box center [1106, 414] width 24 height 24
click at [613, 264] on div "Aap Ajayen Jo Mola (A.S)" at bounding box center [800, 260] width 528 height 24
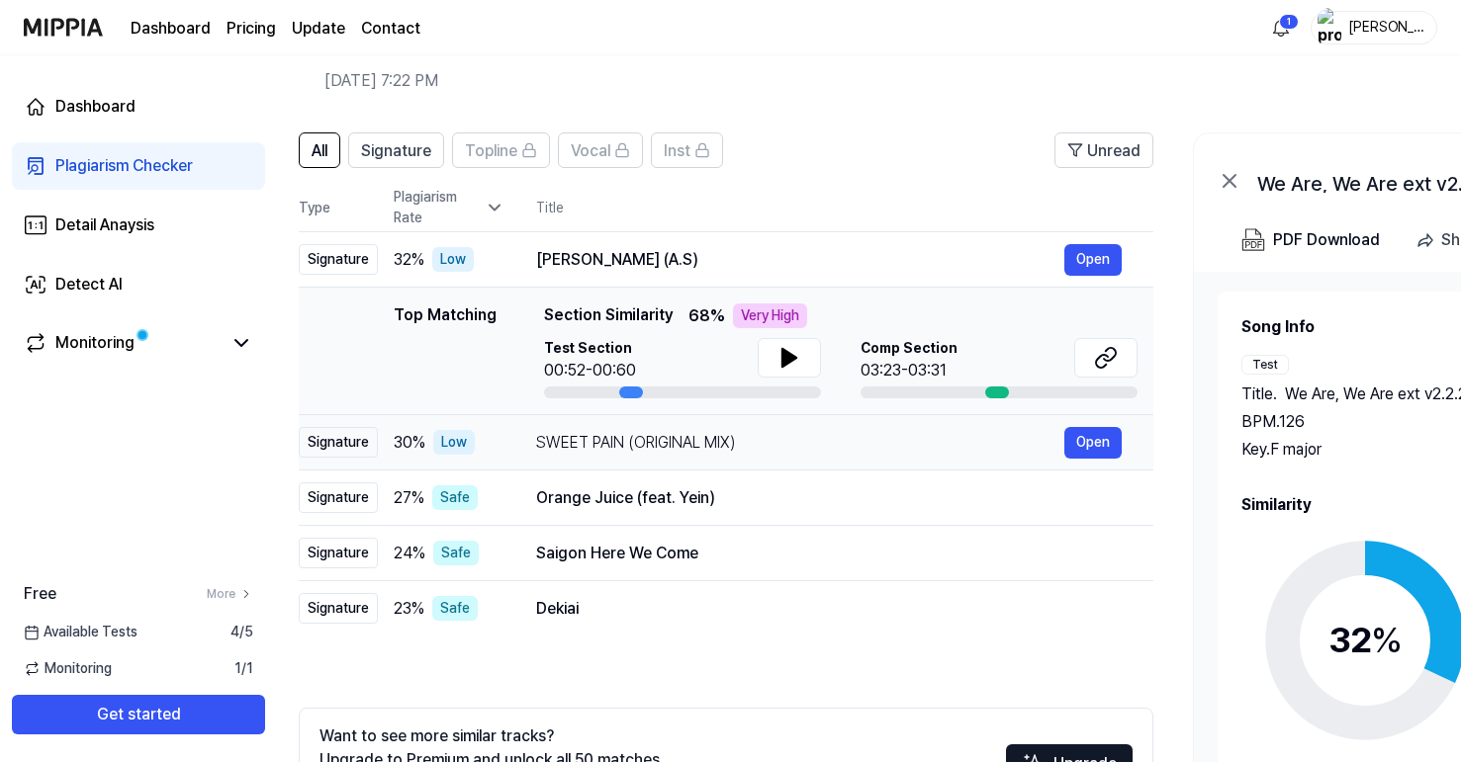
click at [640, 447] on div "SWEET PAIN (ORIGINAL MIX)" at bounding box center [800, 443] width 528 height 24
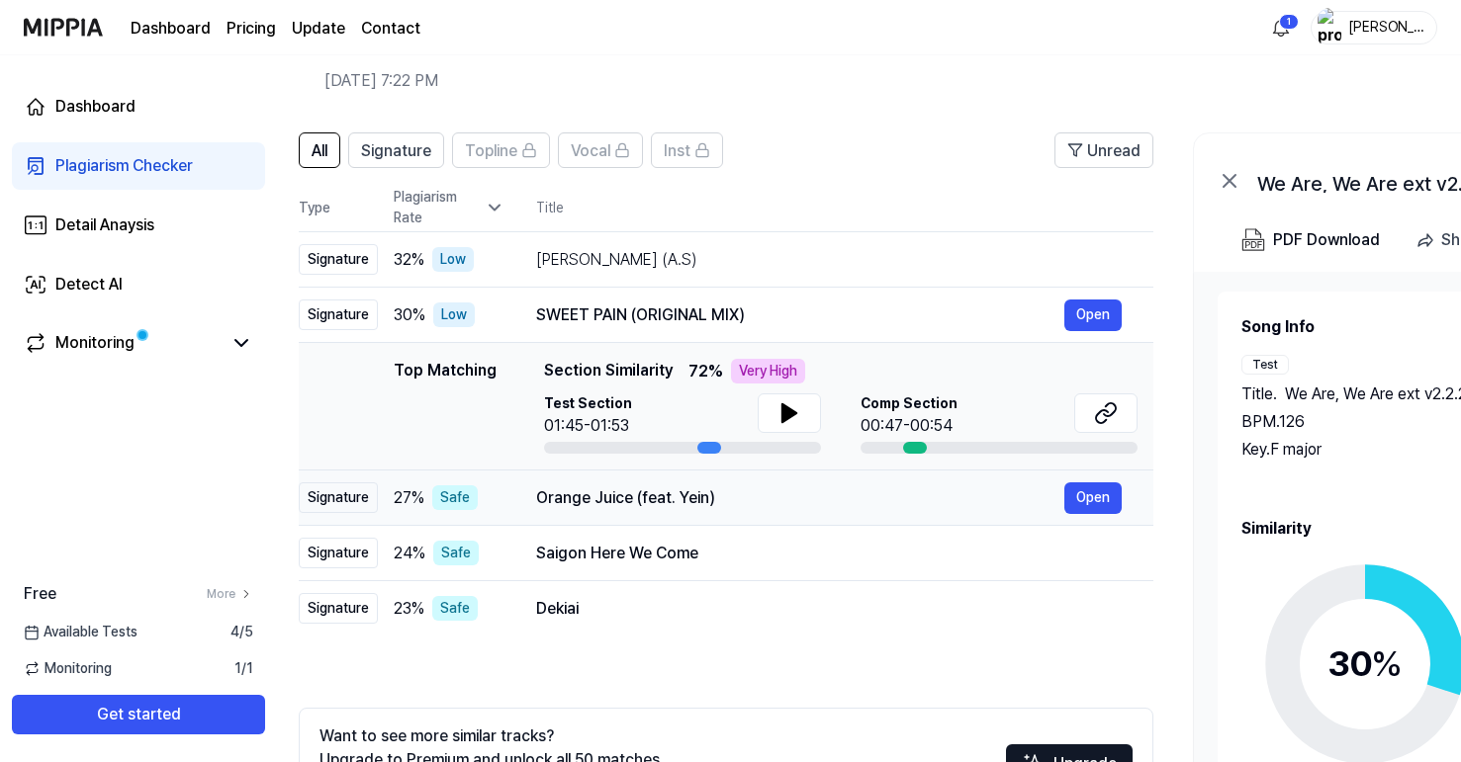
click at [603, 507] on div "Orange Juice (feat. Yein)" at bounding box center [800, 499] width 528 height 24
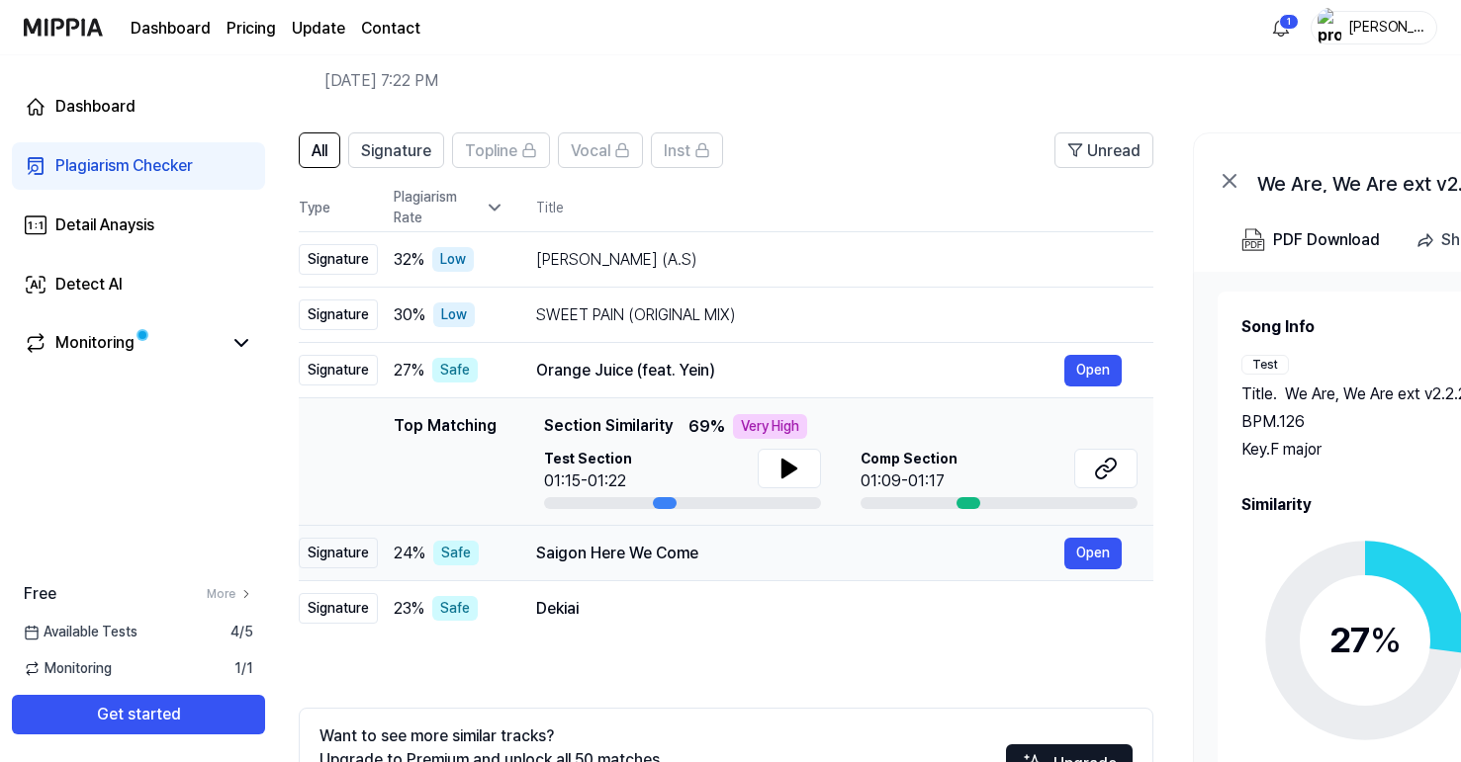
click at [580, 565] on div "Saigon Here We Come" at bounding box center [800, 554] width 528 height 24
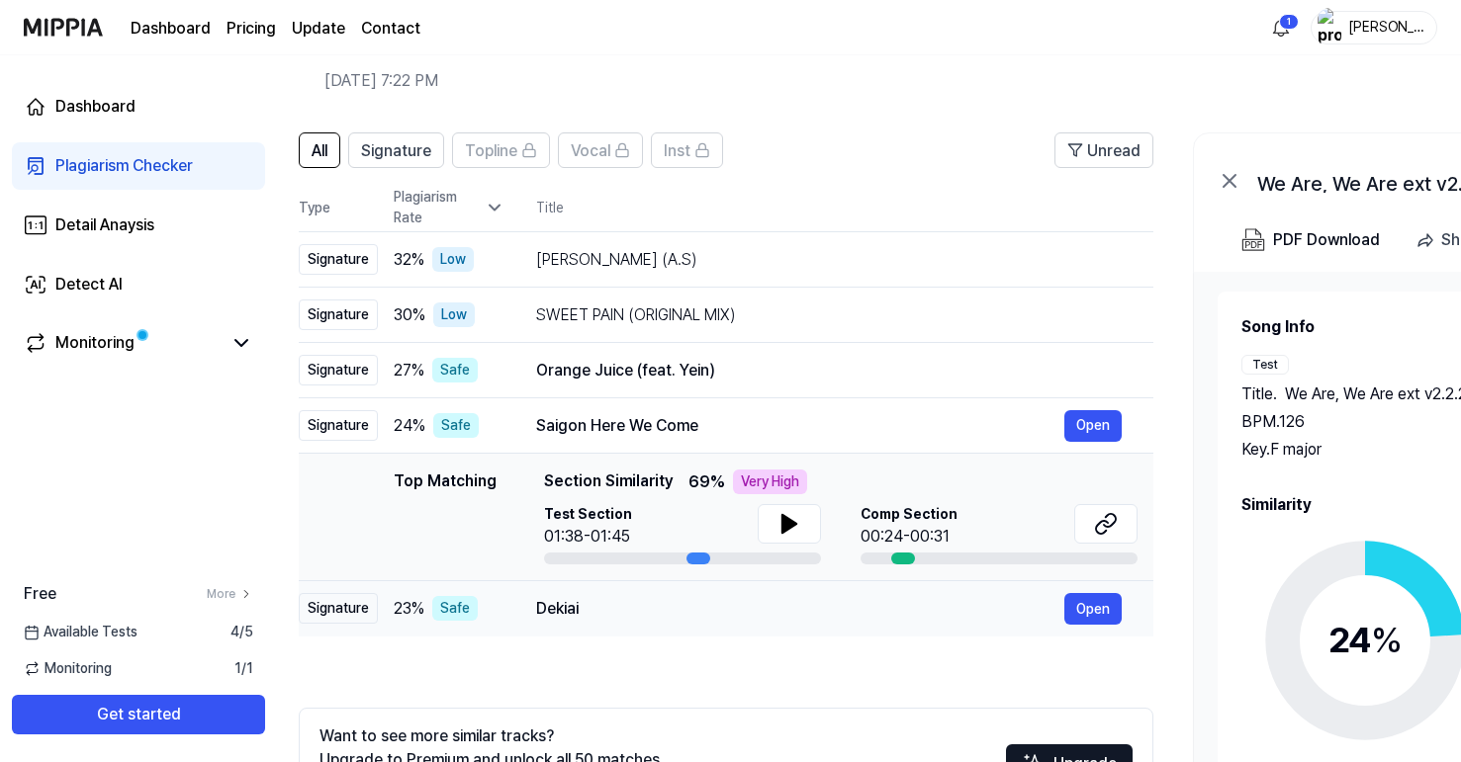
click at [572, 610] on div "Dekiai" at bounding box center [800, 609] width 528 height 24
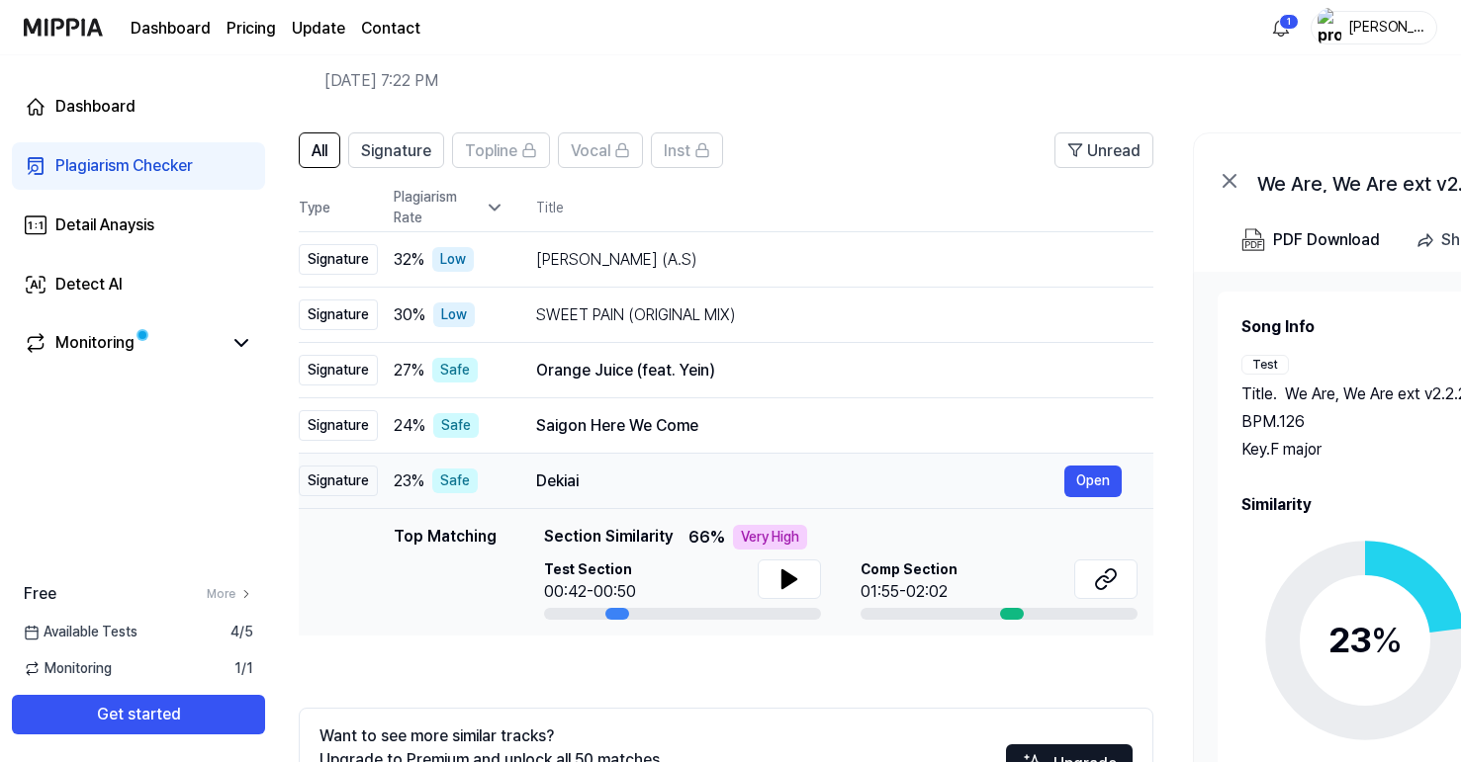
click at [568, 470] on div "Dekiai" at bounding box center [800, 482] width 528 height 24
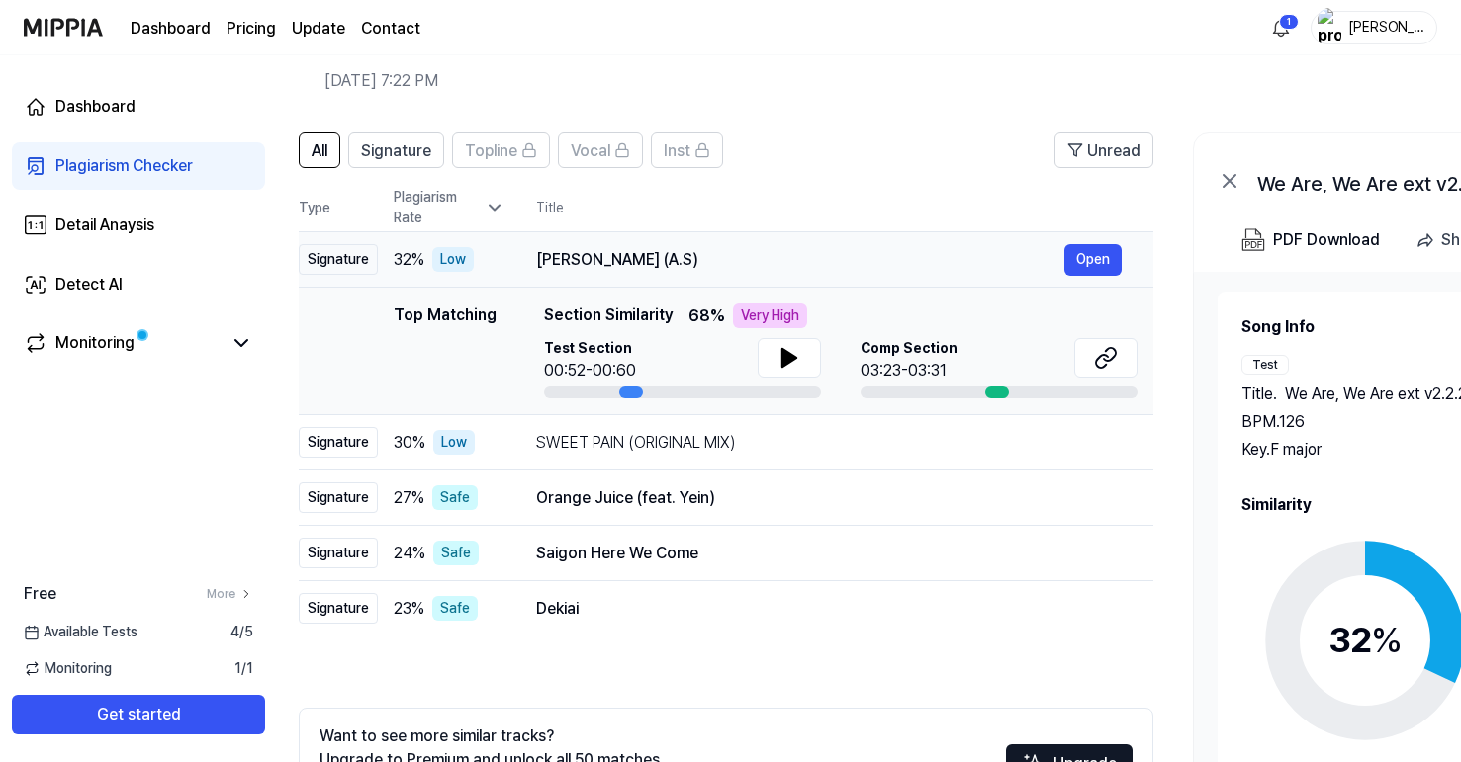
click at [604, 278] on td "Aap Ajayen Jo Mola (A.S) Open" at bounding box center [828, 259] width 649 height 55
click at [571, 262] on div "Aap Ajayen Jo Mola (A.S)" at bounding box center [800, 260] width 528 height 24
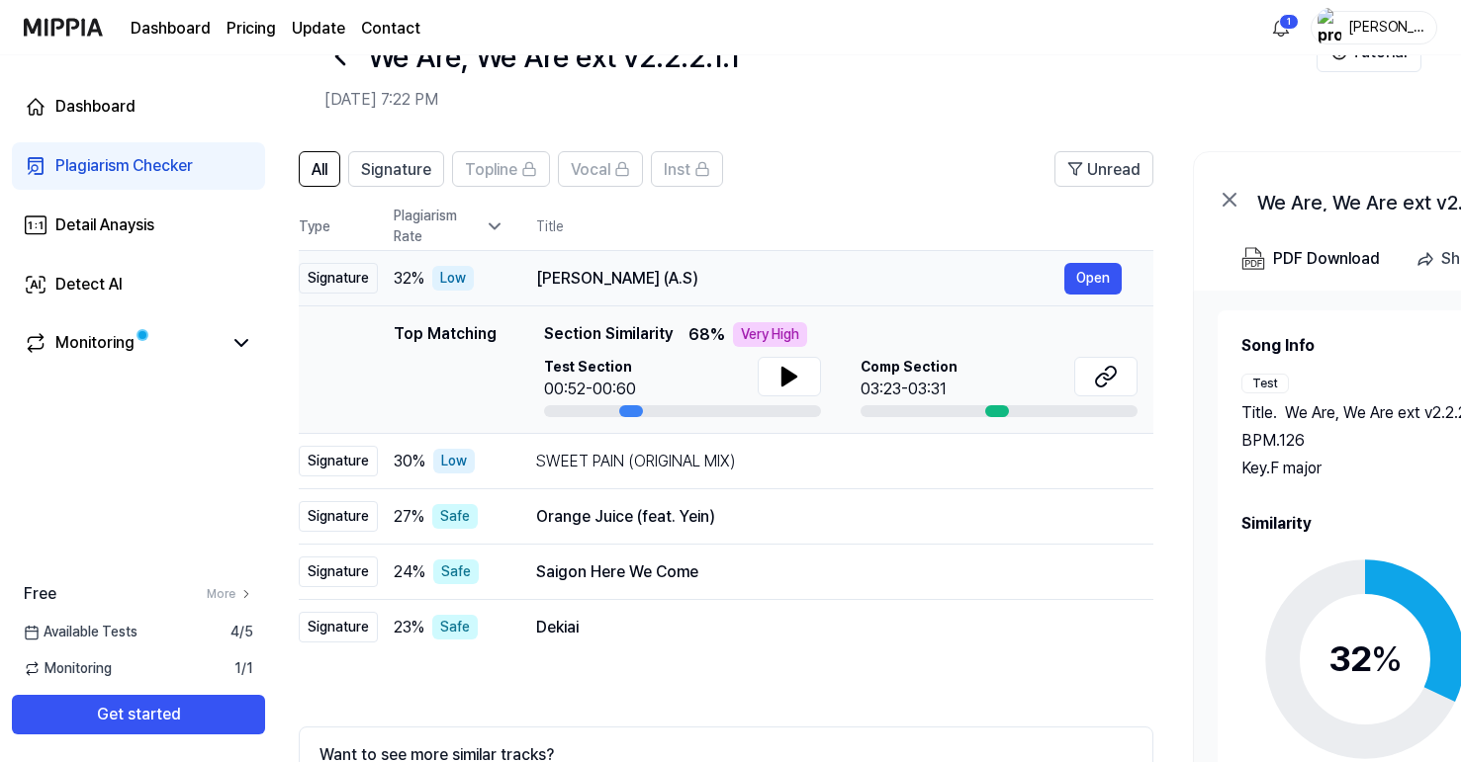
scroll to position [55, 0]
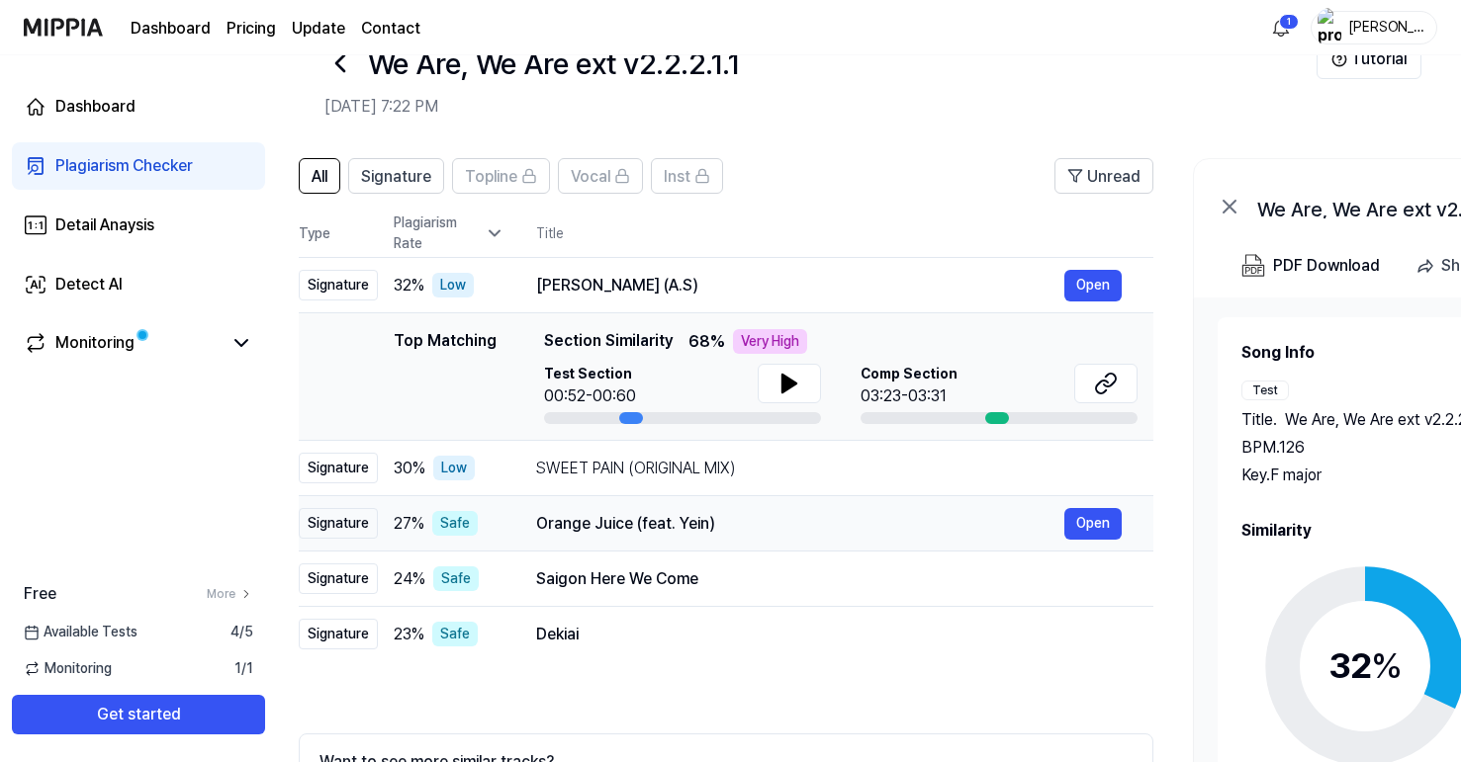
click at [629, 512] on div "Orange Juice (feat. Yein)" at bounding box center [800, 524] width 528 height 24
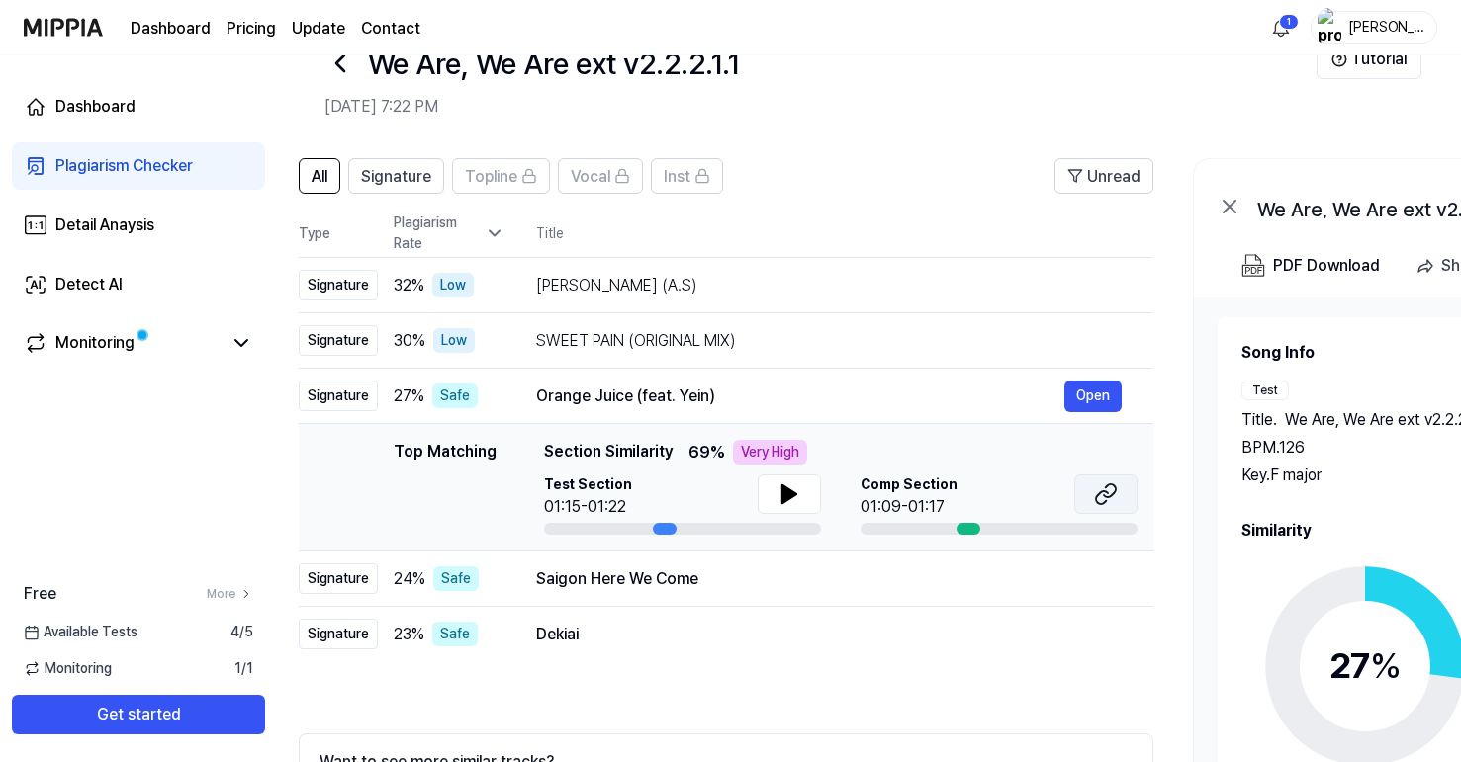
click at [1122, 491] on button at bounding box center [1105, 495] width 63 height 40
click at [1100, 491] on icon at bounding box center [1106, 495] width 24 height 24
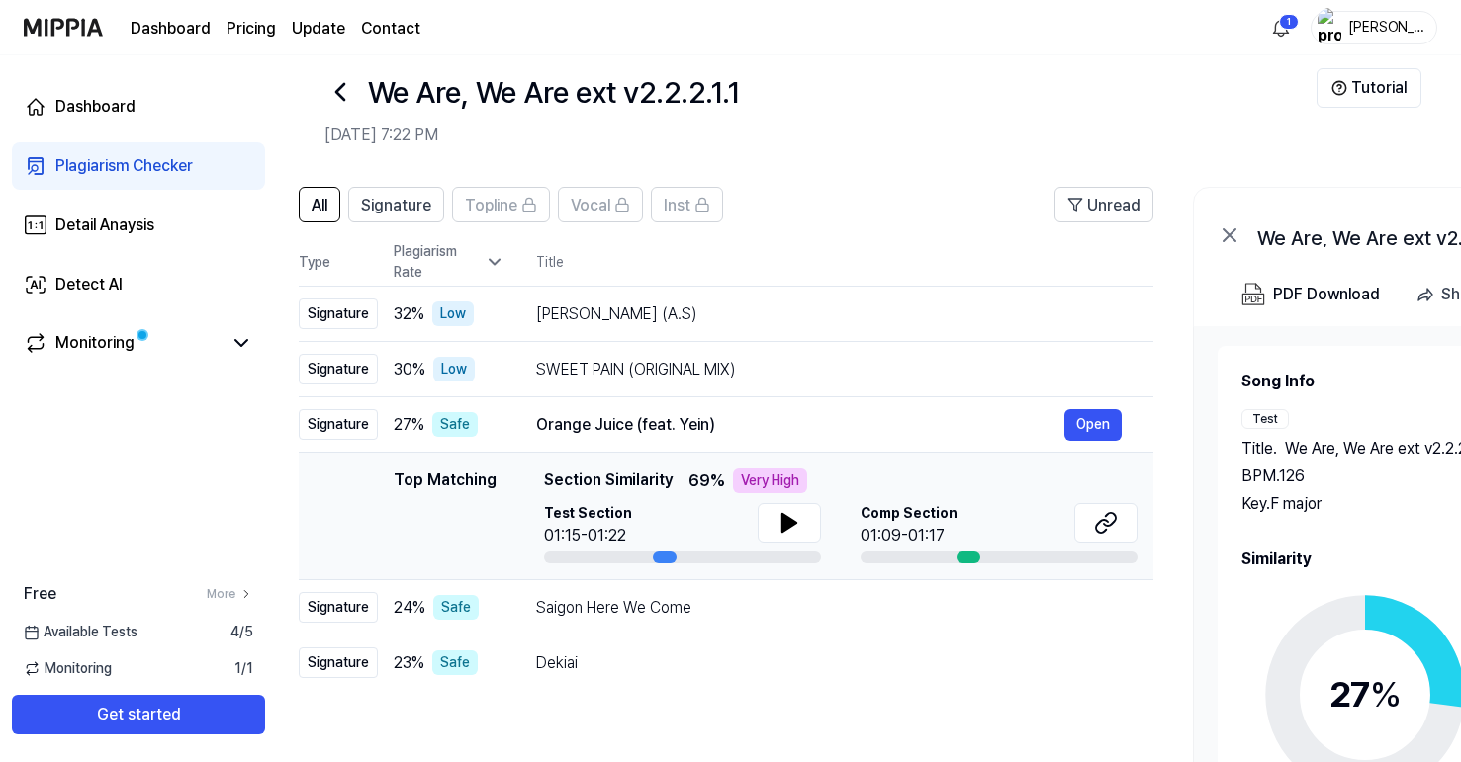
scroll to position [26, 0]
click at [417, 310] on span "32 %" at bounding box center [409, 316] width 31 height 24
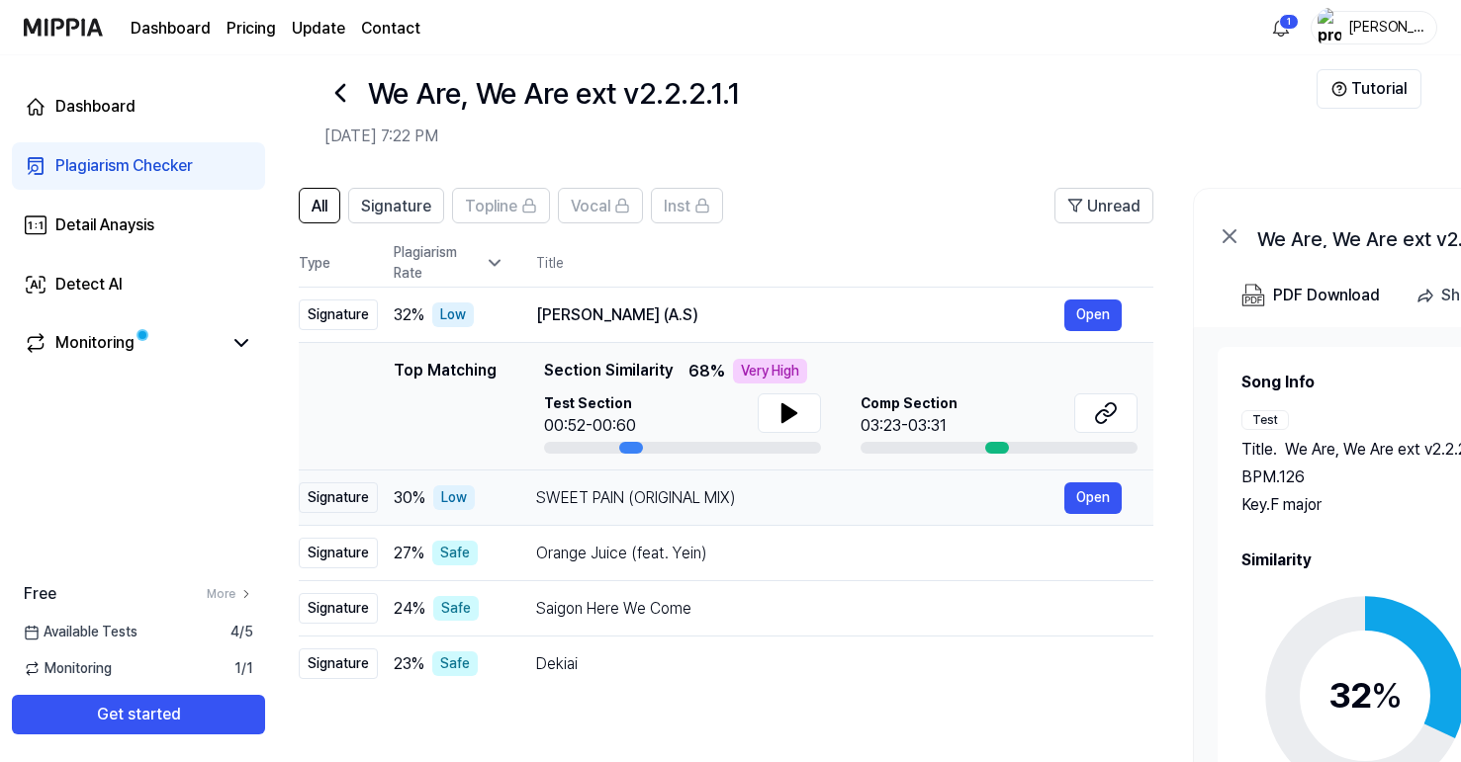
click at [549, 501] on div "SWEET PAIN (ORIGINAL MIX)" at bounding box center [800, 499] width 528 height 24
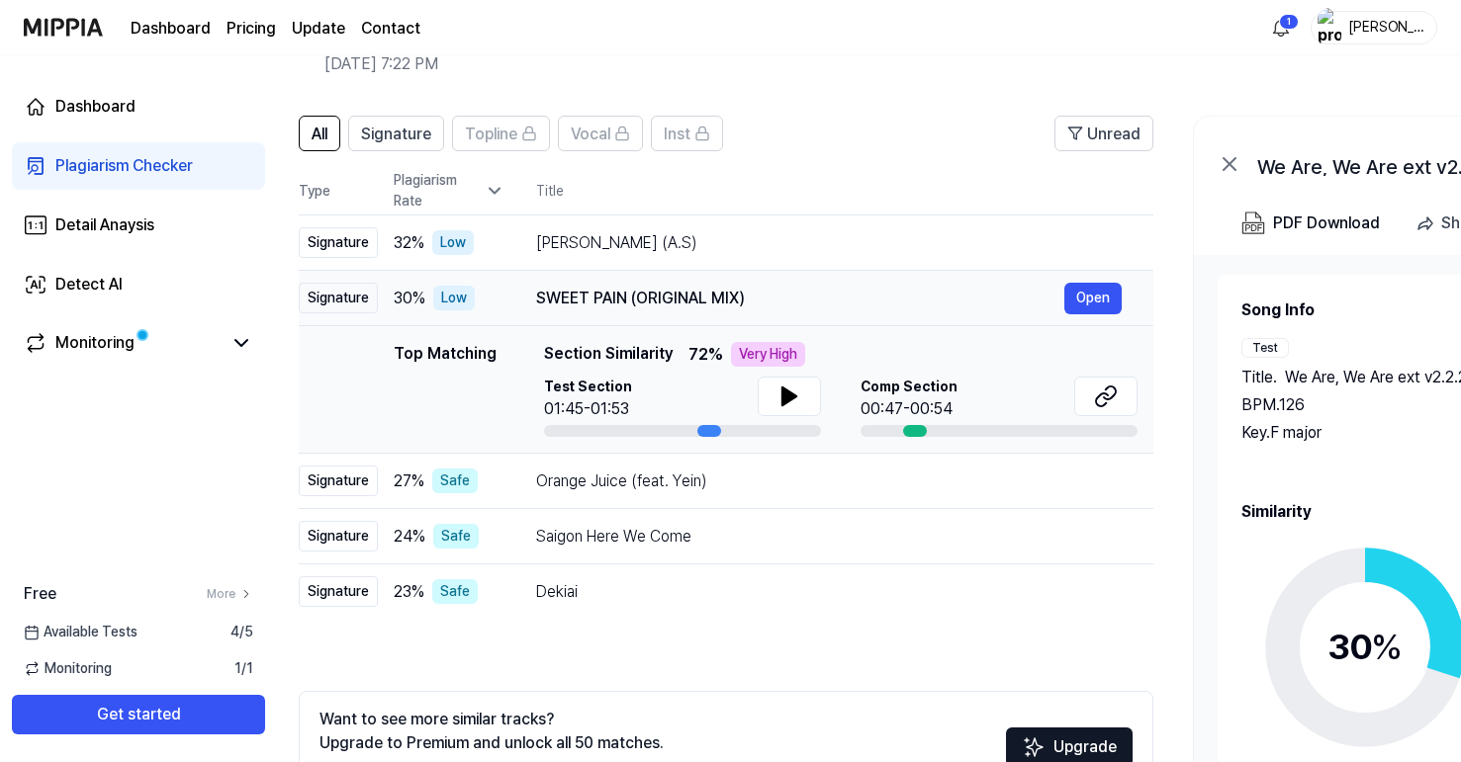
scroll to position [99, 0]
click at [570, 492] on div "Orange Juice (feat. Yein) Open" at bounding box center [828, 481] width 585 height 32
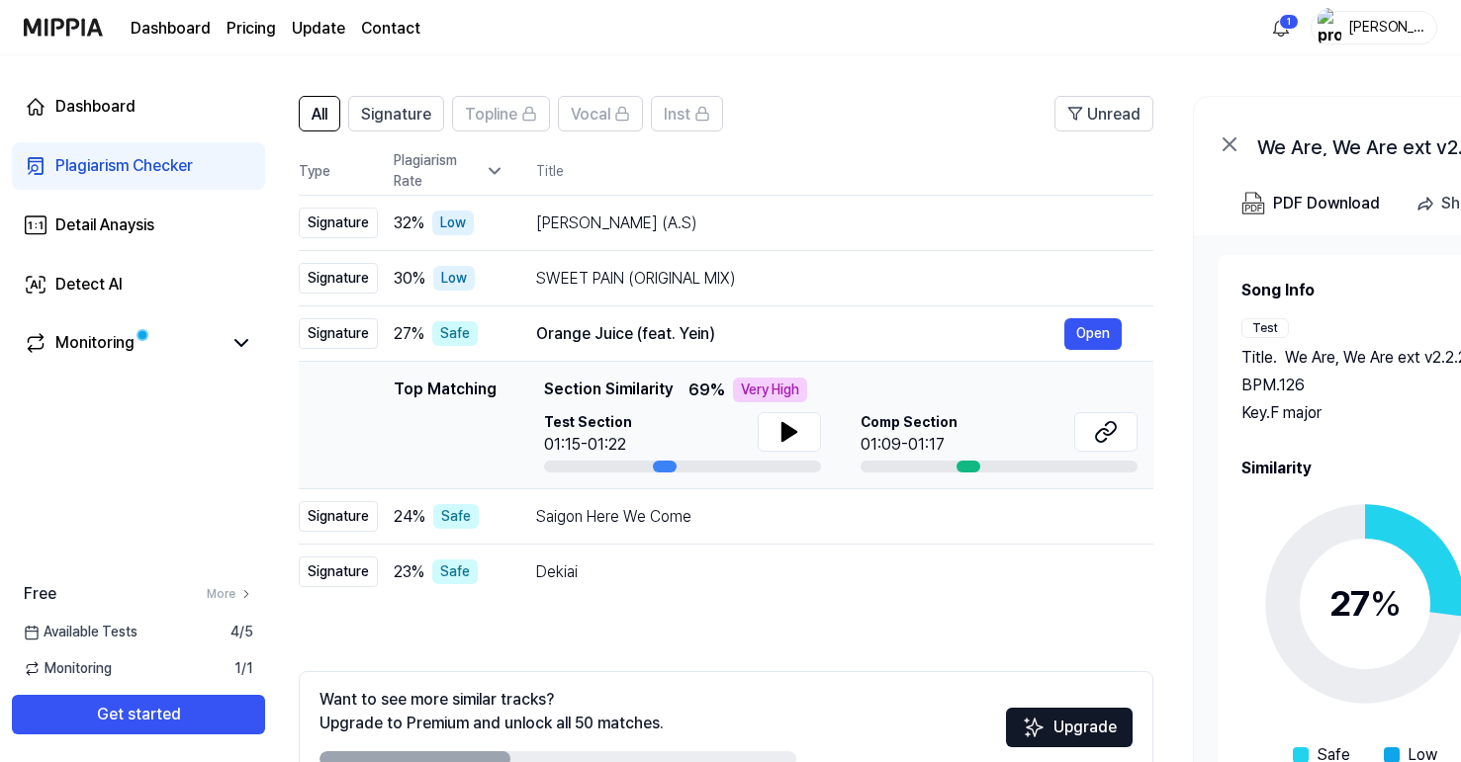
scroll to position [128, 0]
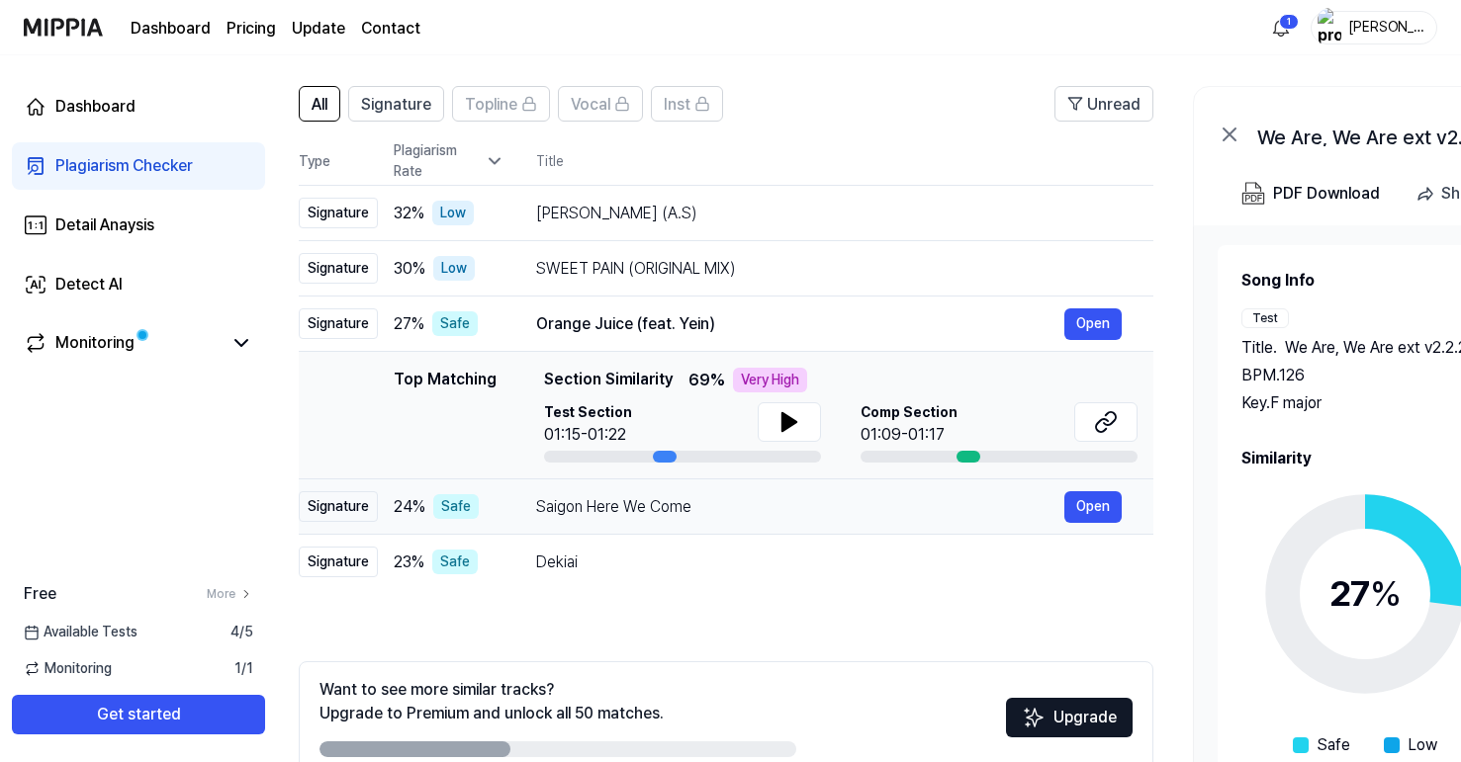
click at [587, 518] on div "Saigon Here We Come" at bounding box center [800, 507] width 528 height 24
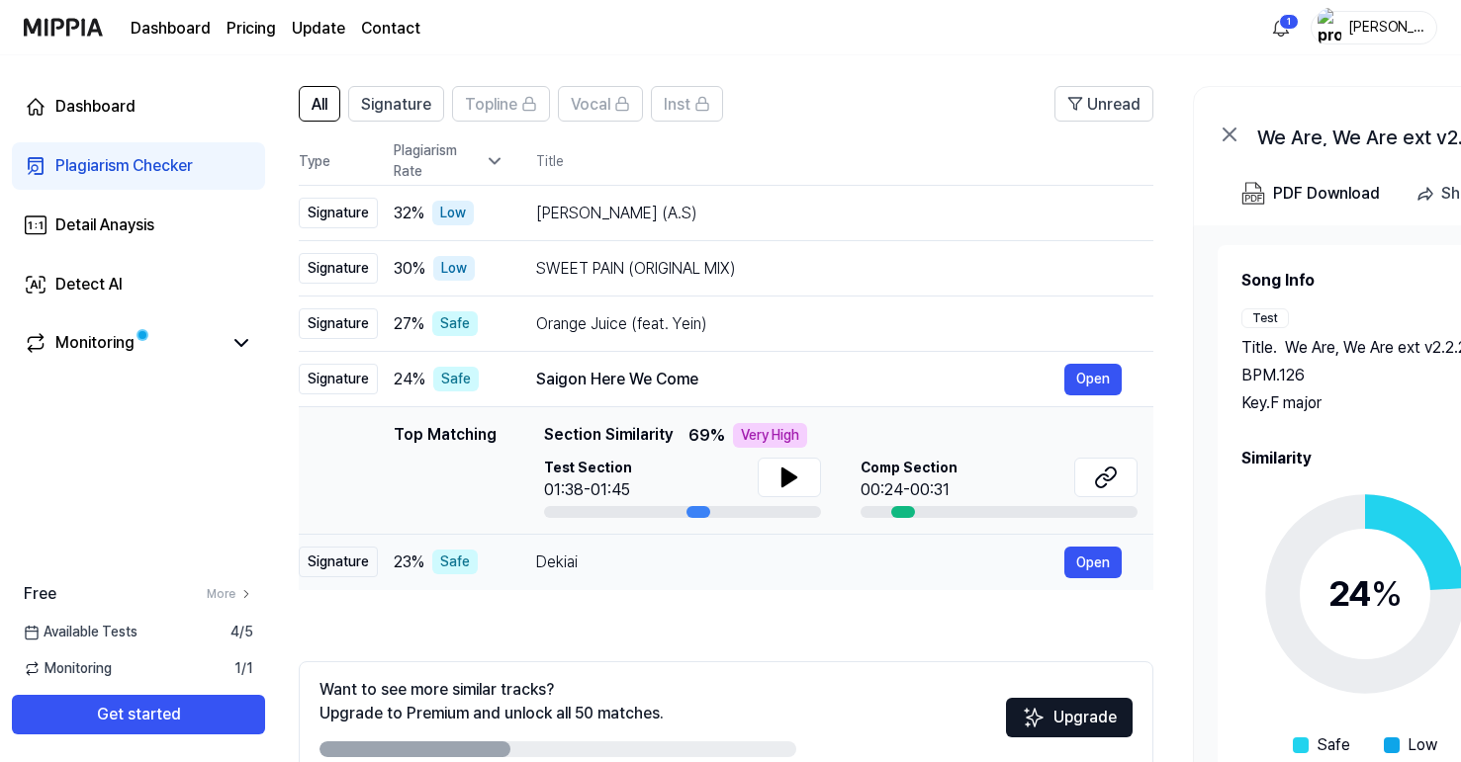
click at [585, 575] on div "Dekiai Open" at bounding box center [828, 563] width 585 height 32
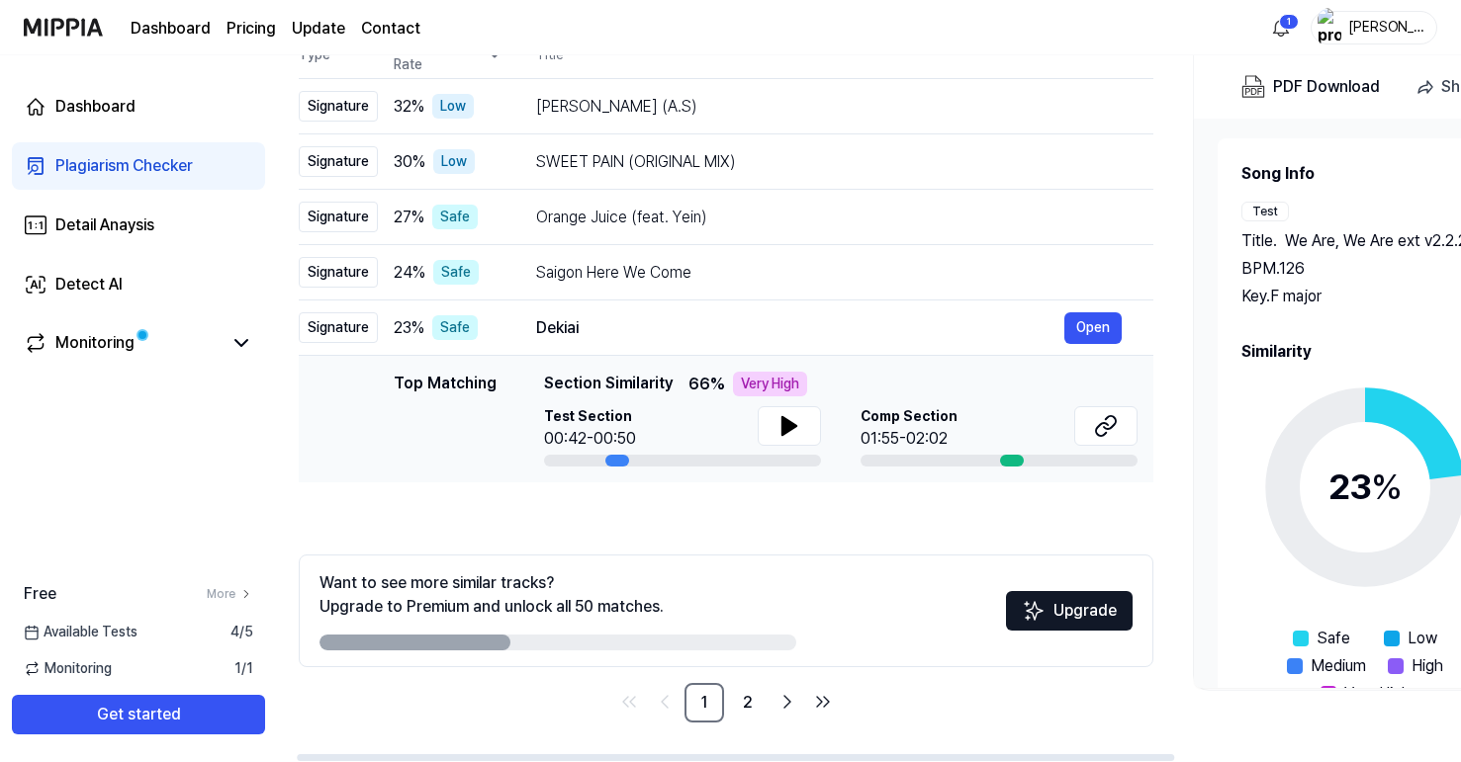
scroll to position [234, 0]
click at [783, 425] on icon at bounding box center [789, 426] width 14 height 18
click at [783, 425] on icon at bounding box center [785, 426] width 4 height 16
click at [1108, 424] on icon at bounding box center [1102, 429] width 12 height 13
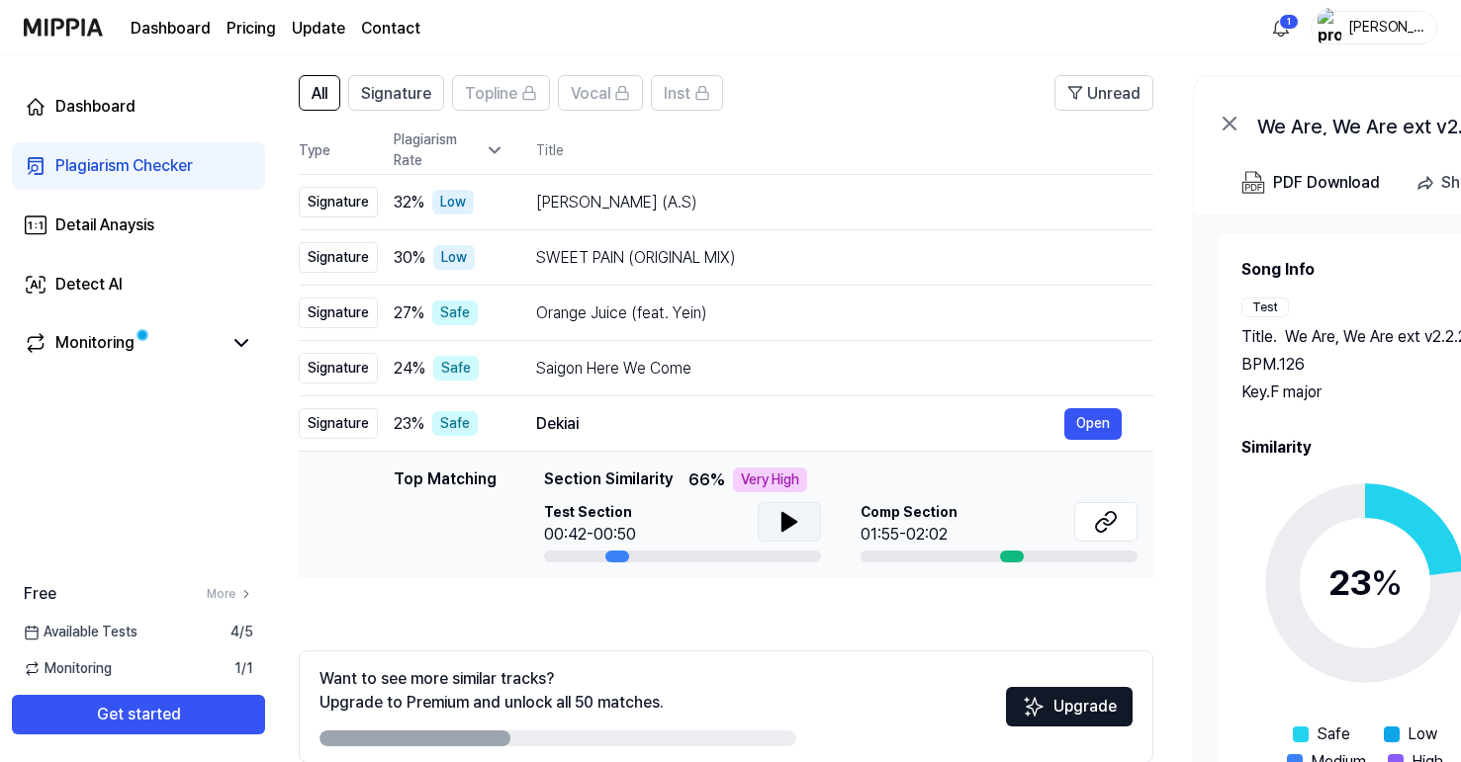
scroll to position [137, 0]
click at [460, 423] on div "Safe" at bounding box center [454, 424] width 45 height 25
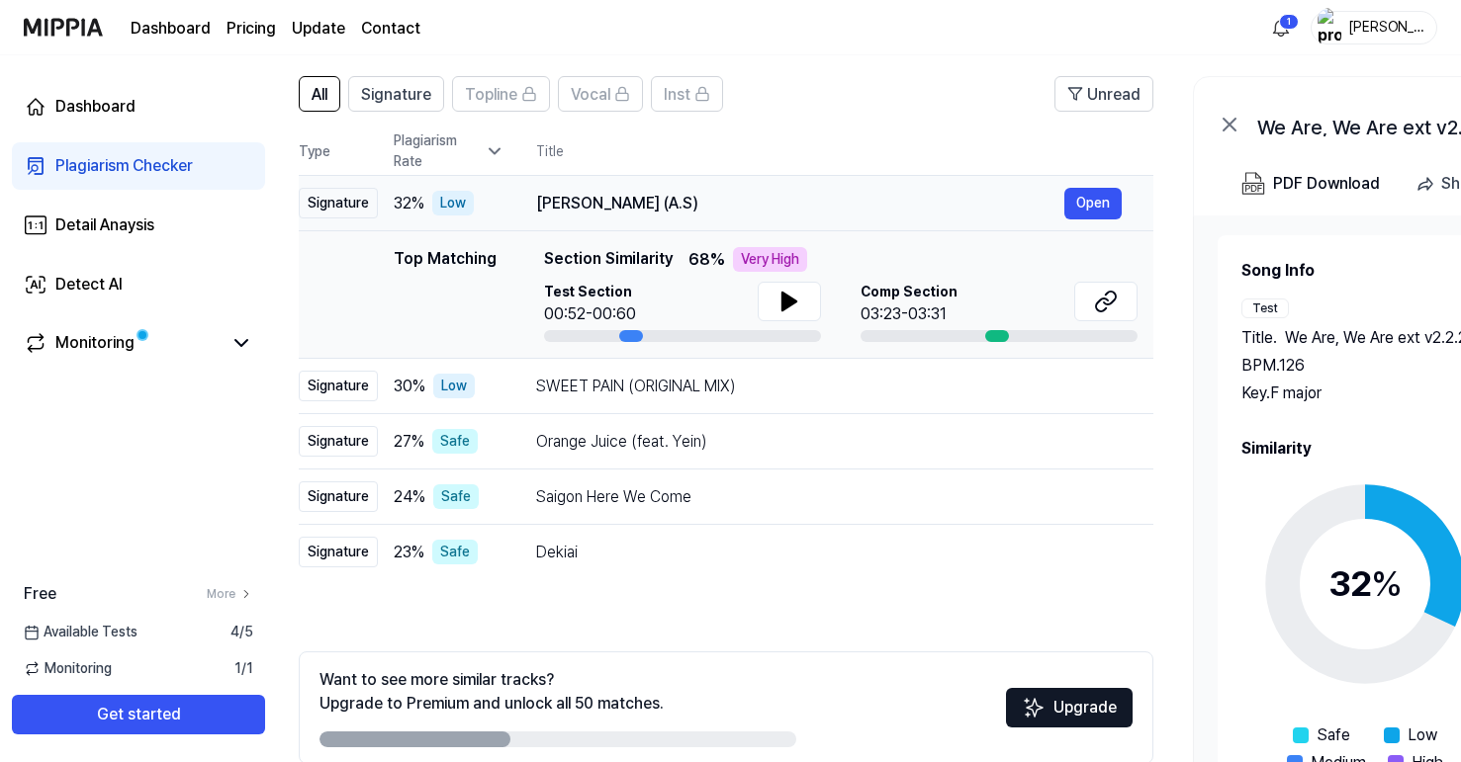
click at [453, 210] on div "Low" at bounding box center [453, 203] width 42 height 25
click at [460, 206] on div "Low" at bounding box center [453, 203] width 42 height 25
click at [495, 156] on icon at bounding box center [495, 151] width 20 height 20
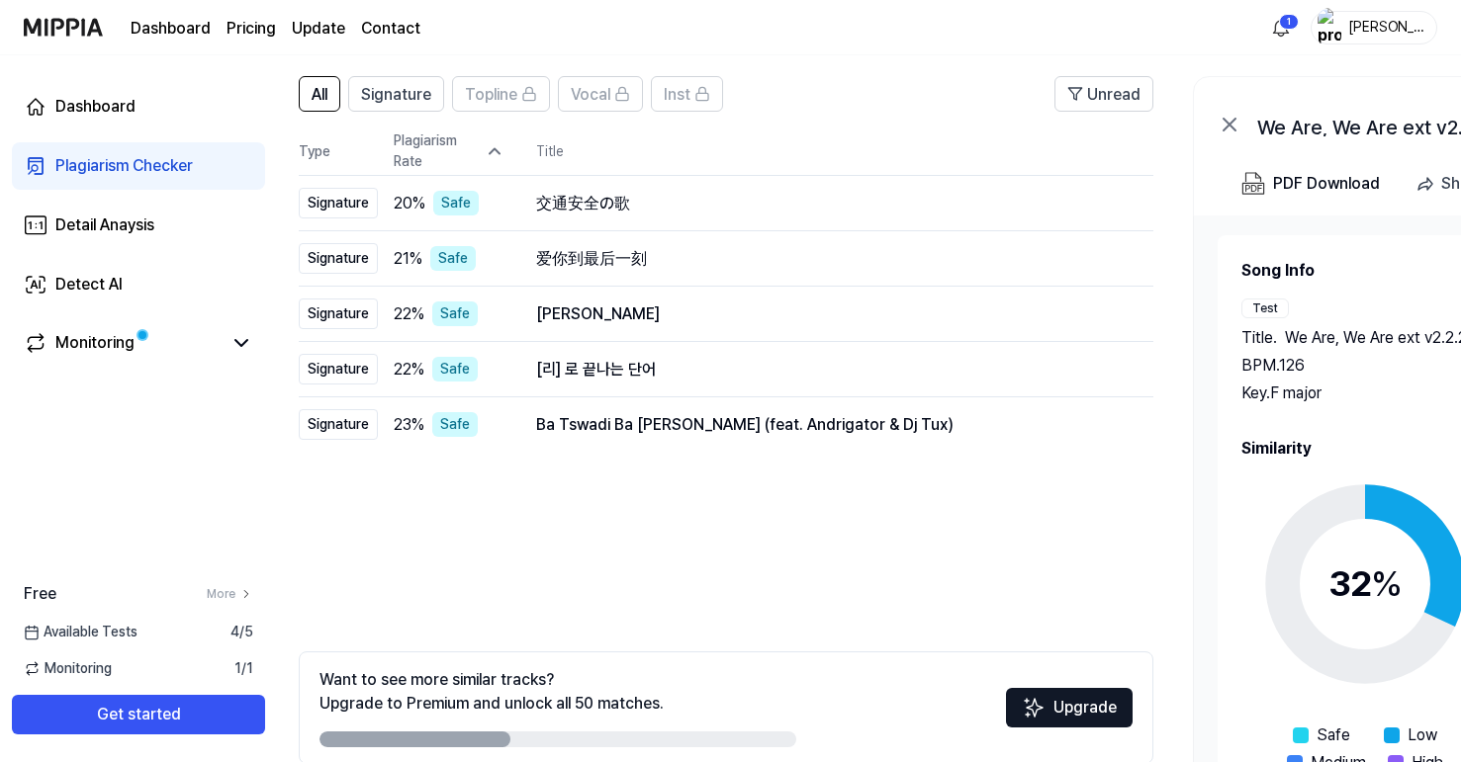
click at [499, 151] on icon at bounding box center [495, 151] width 20 height 20
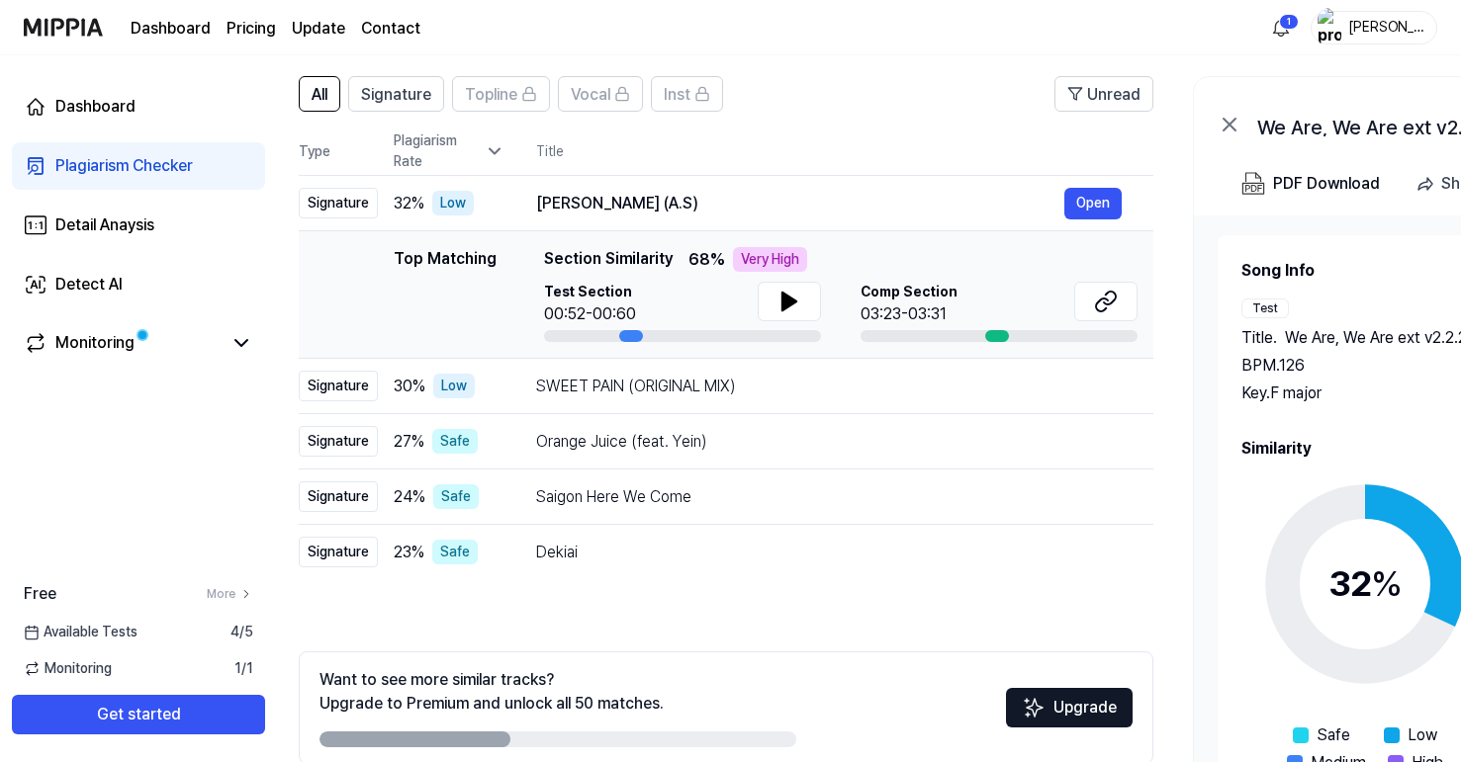
click at [498, 156] on icon at bounding box center [495, 151] width 20 height 20
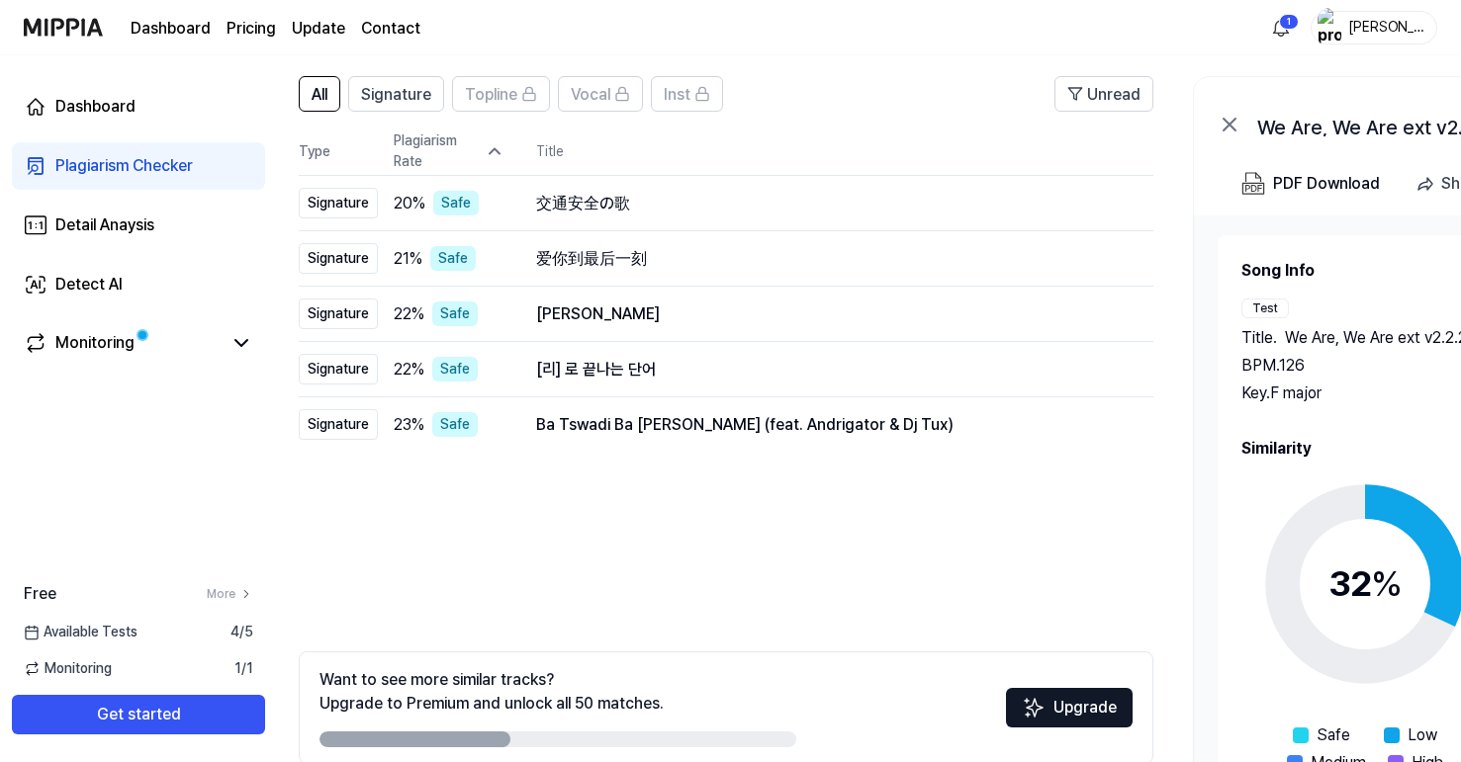
click at [498, 156] on icon at bounding box center [495, 151] width 20 height 20
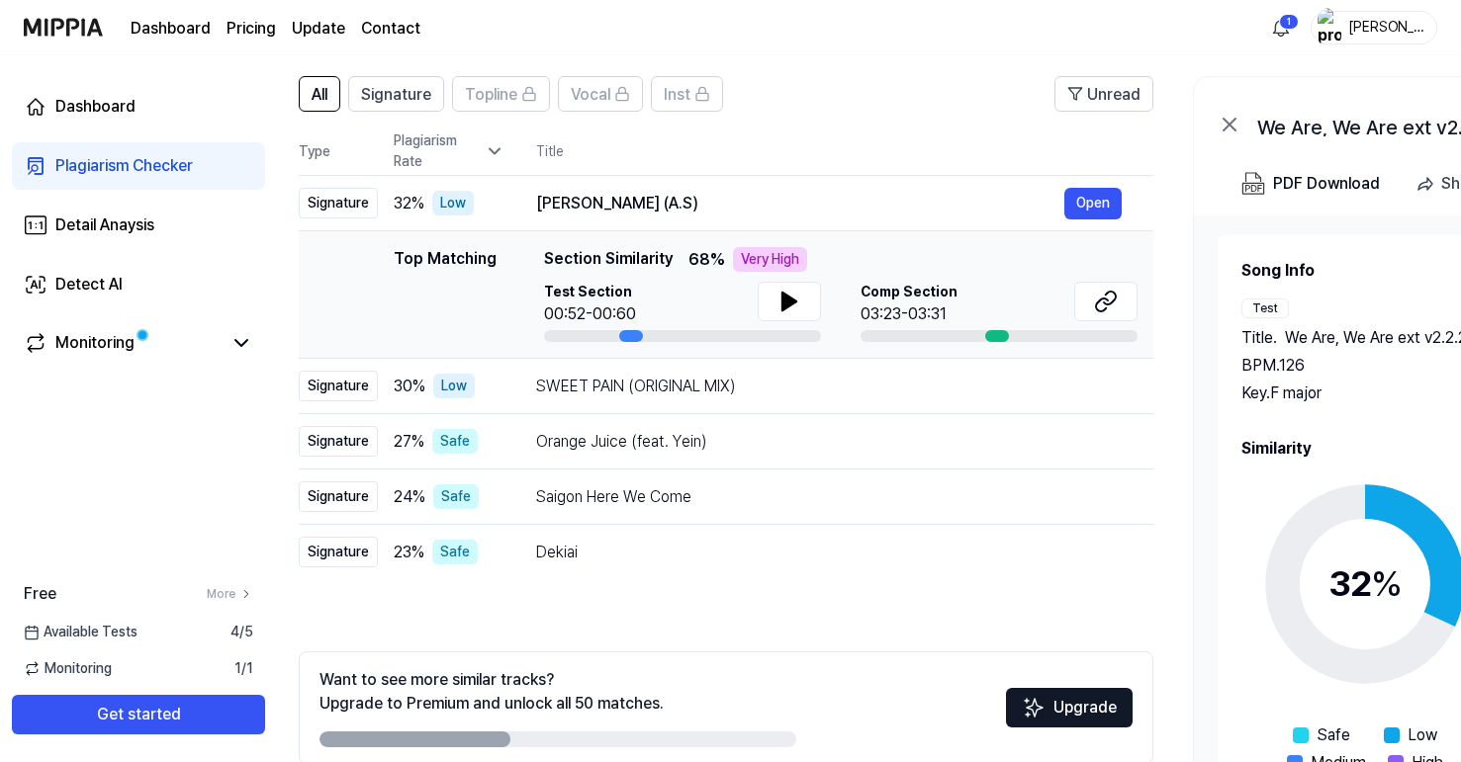
click at [498, 156] on icon at bounding box center [495, 151] width 20 height 20
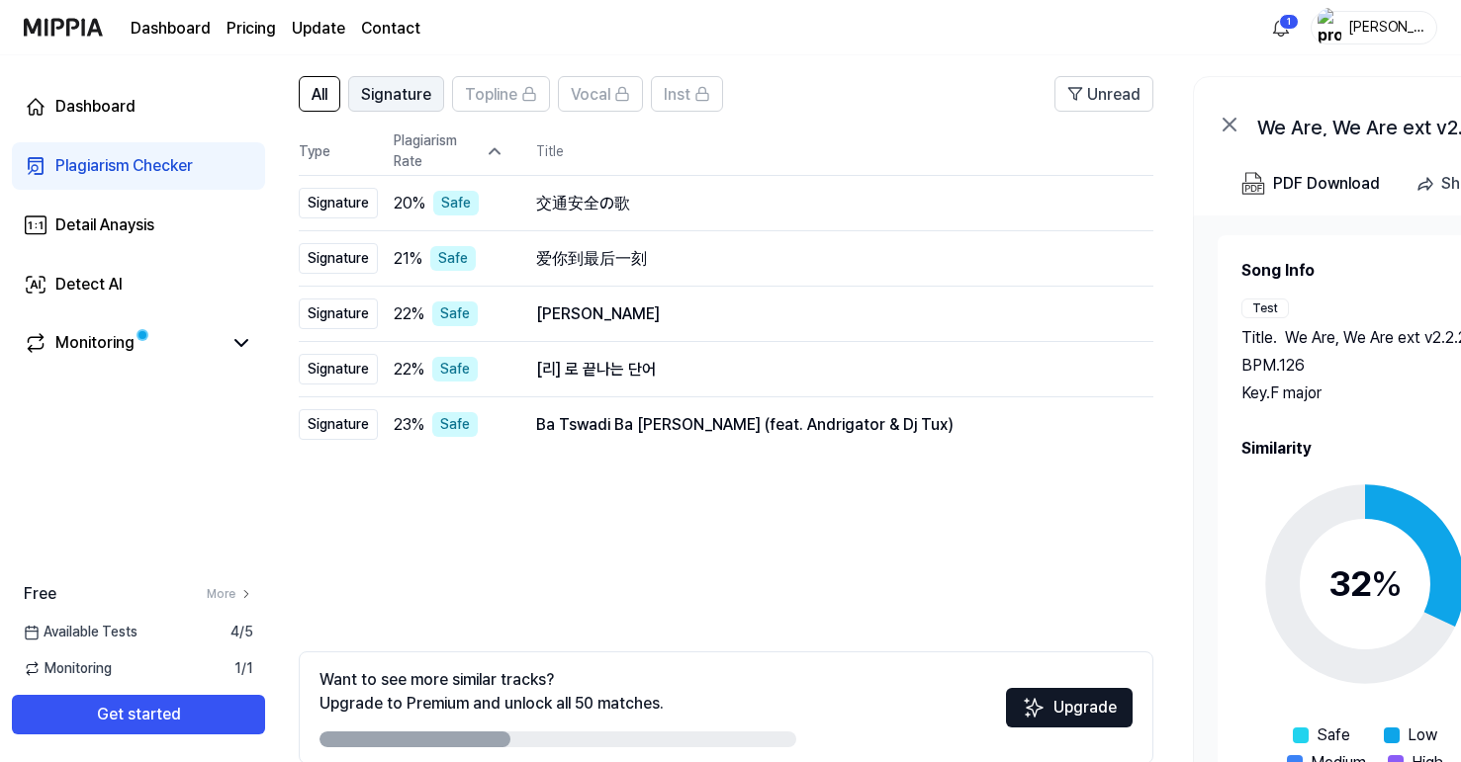
click at [411, 99] on span "Signature" at bounding box center [396, 95] width 70 height 24
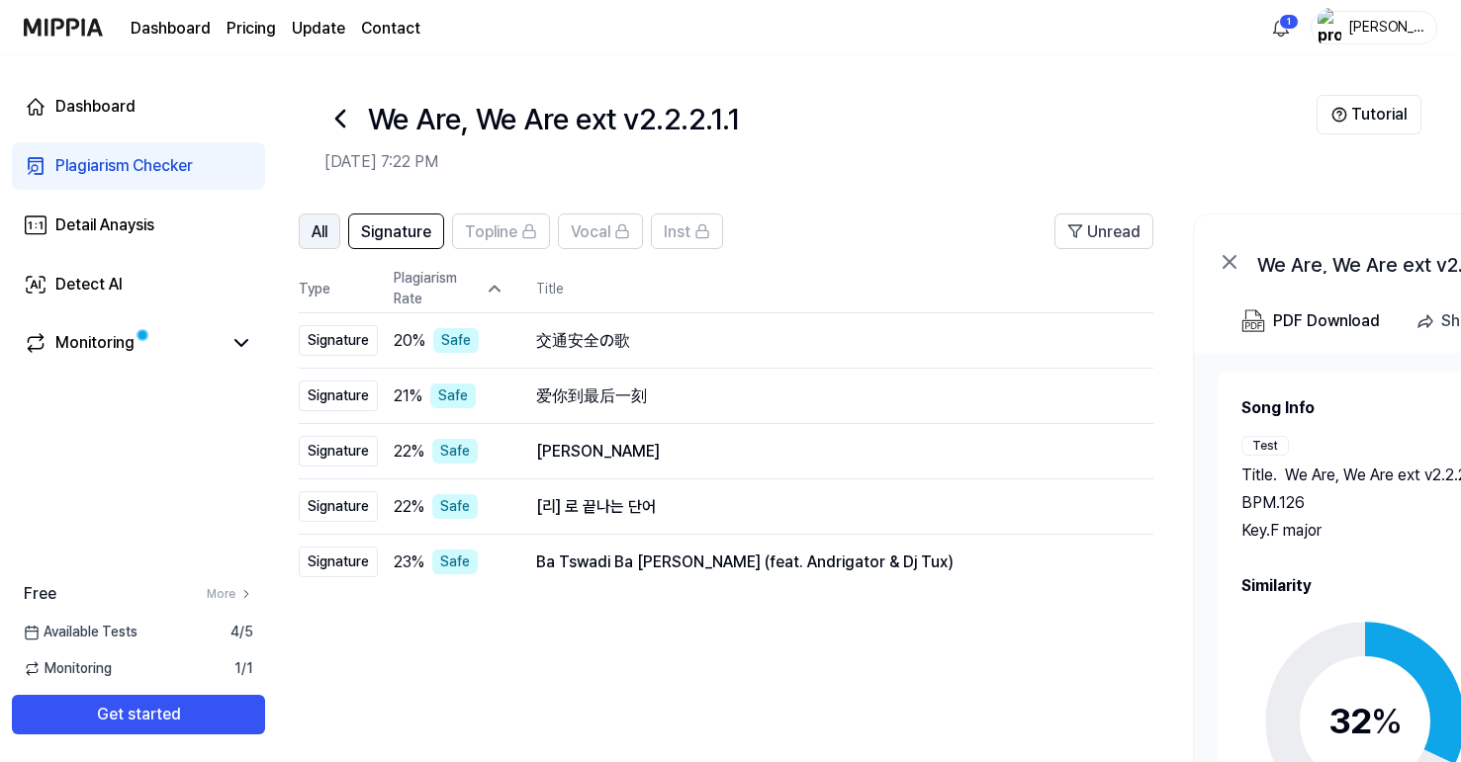
click at [321, 240] on span "All" at bounding box center [320, 233] width 16 height 24
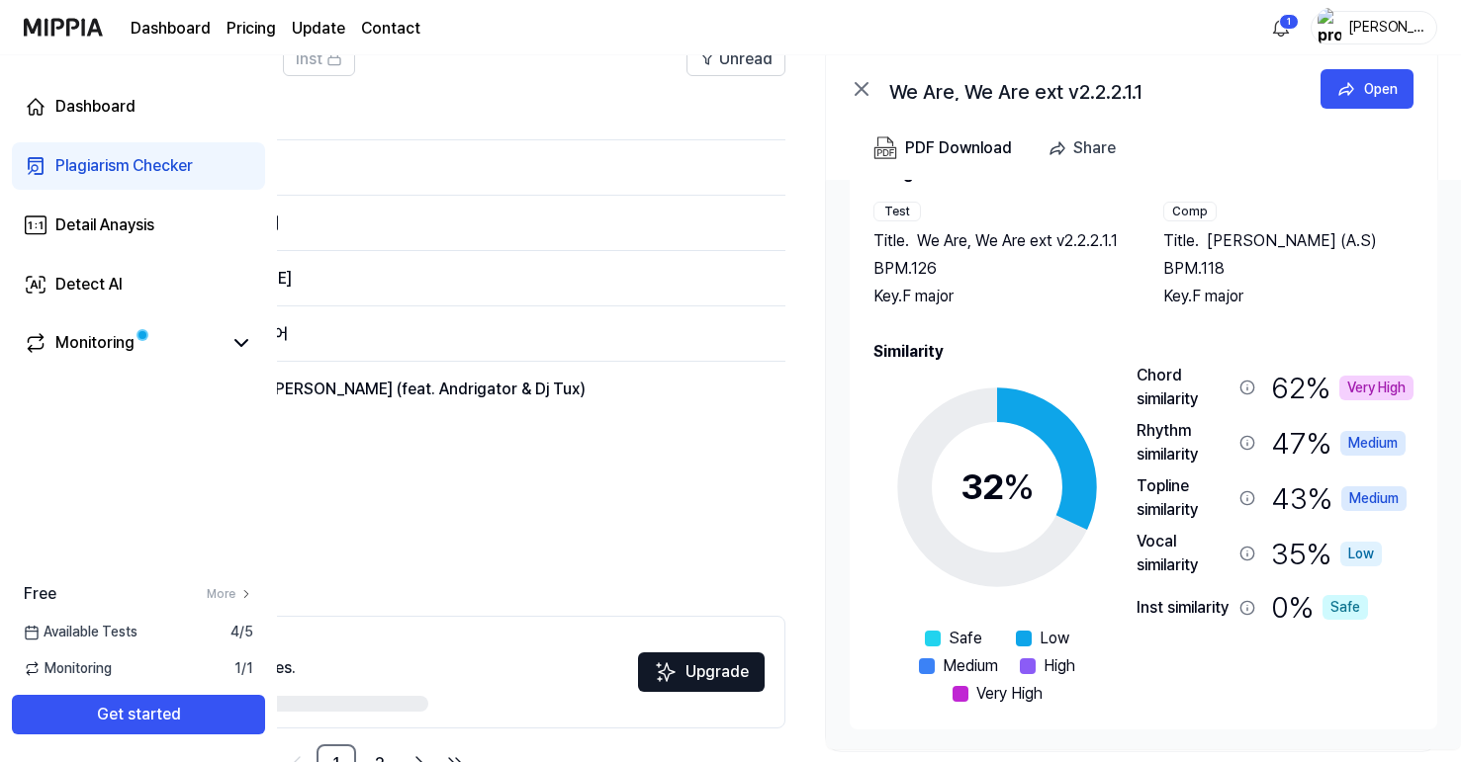
scroll to position [233, 0]
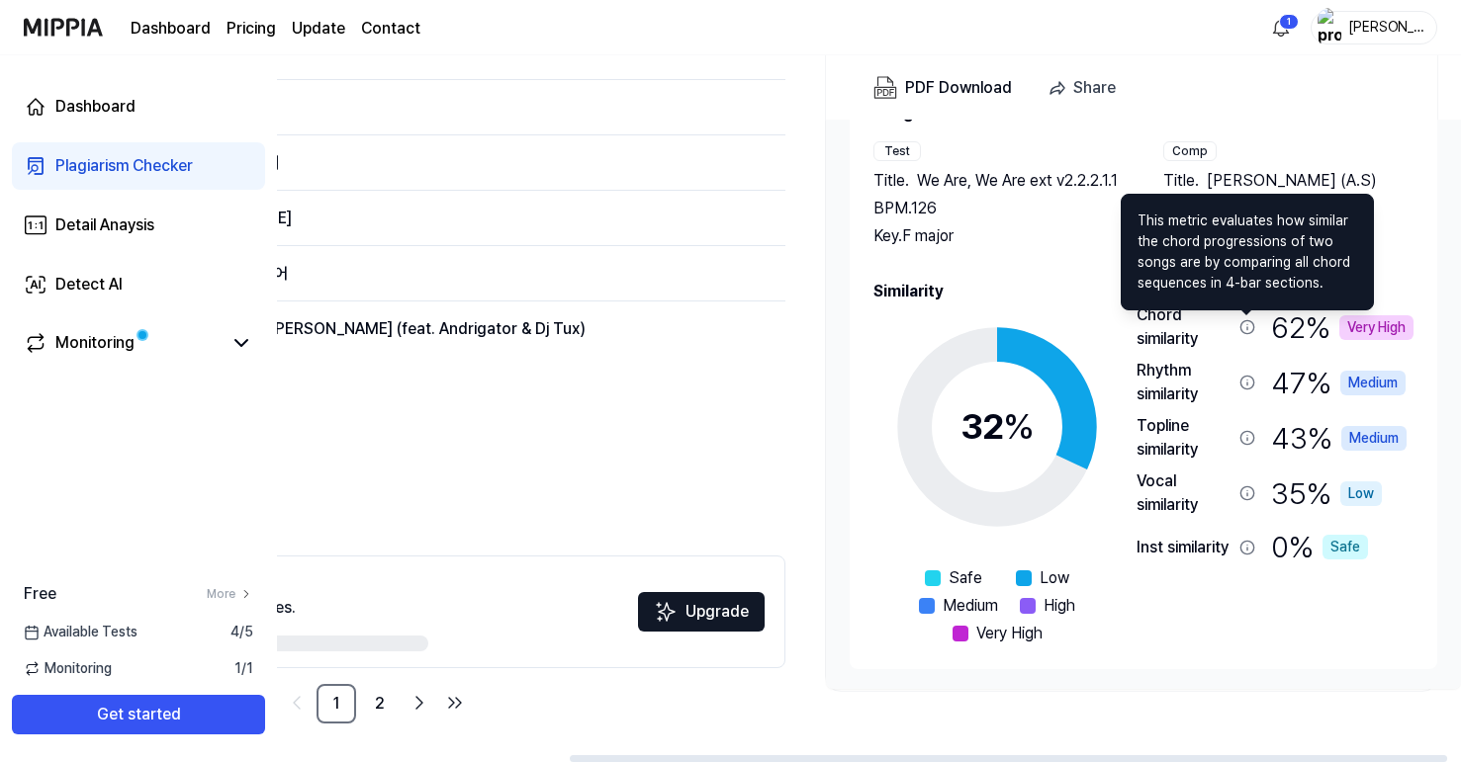
click at [1249, 329] on icon at bounding box center [1247, 327] width 16 height 16
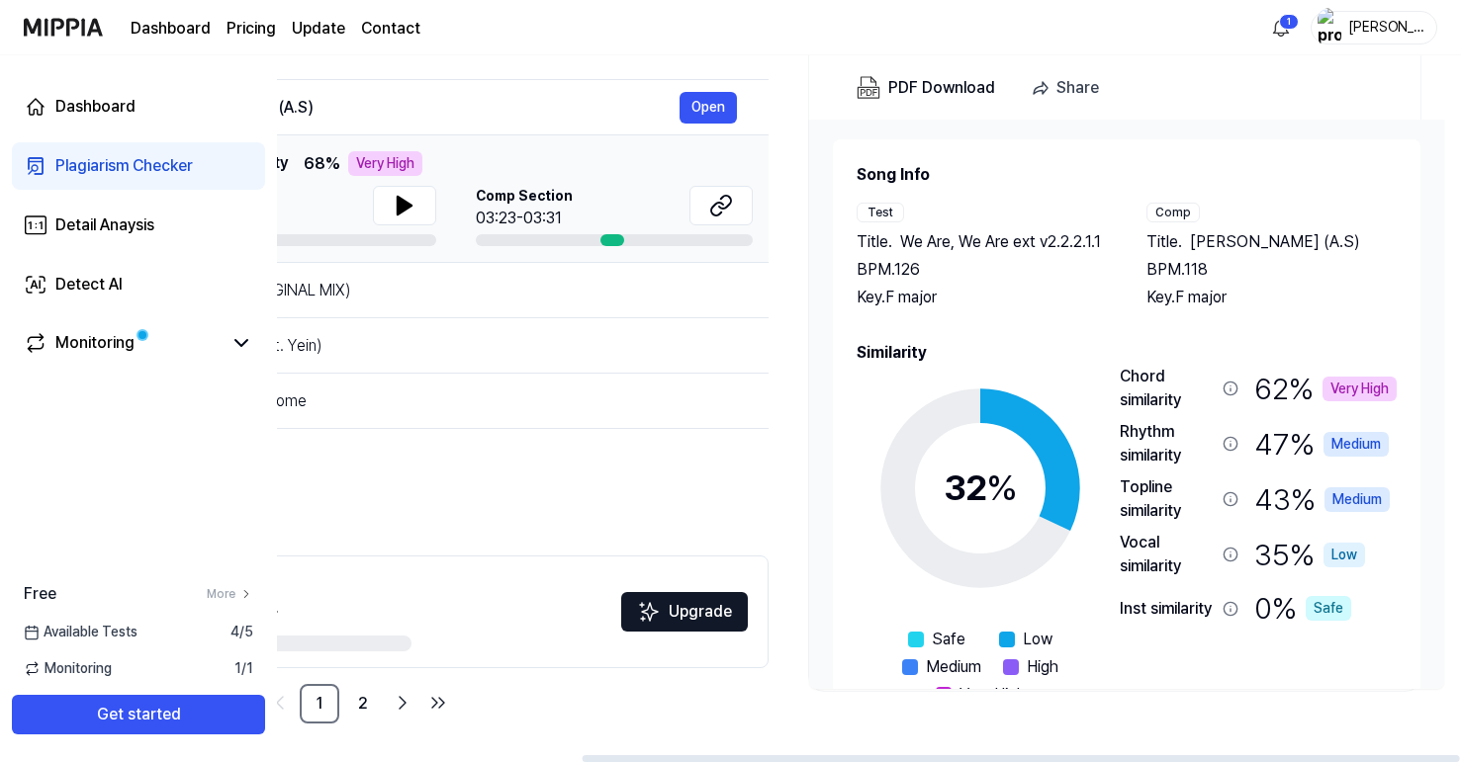
scroll to position [0, 410]
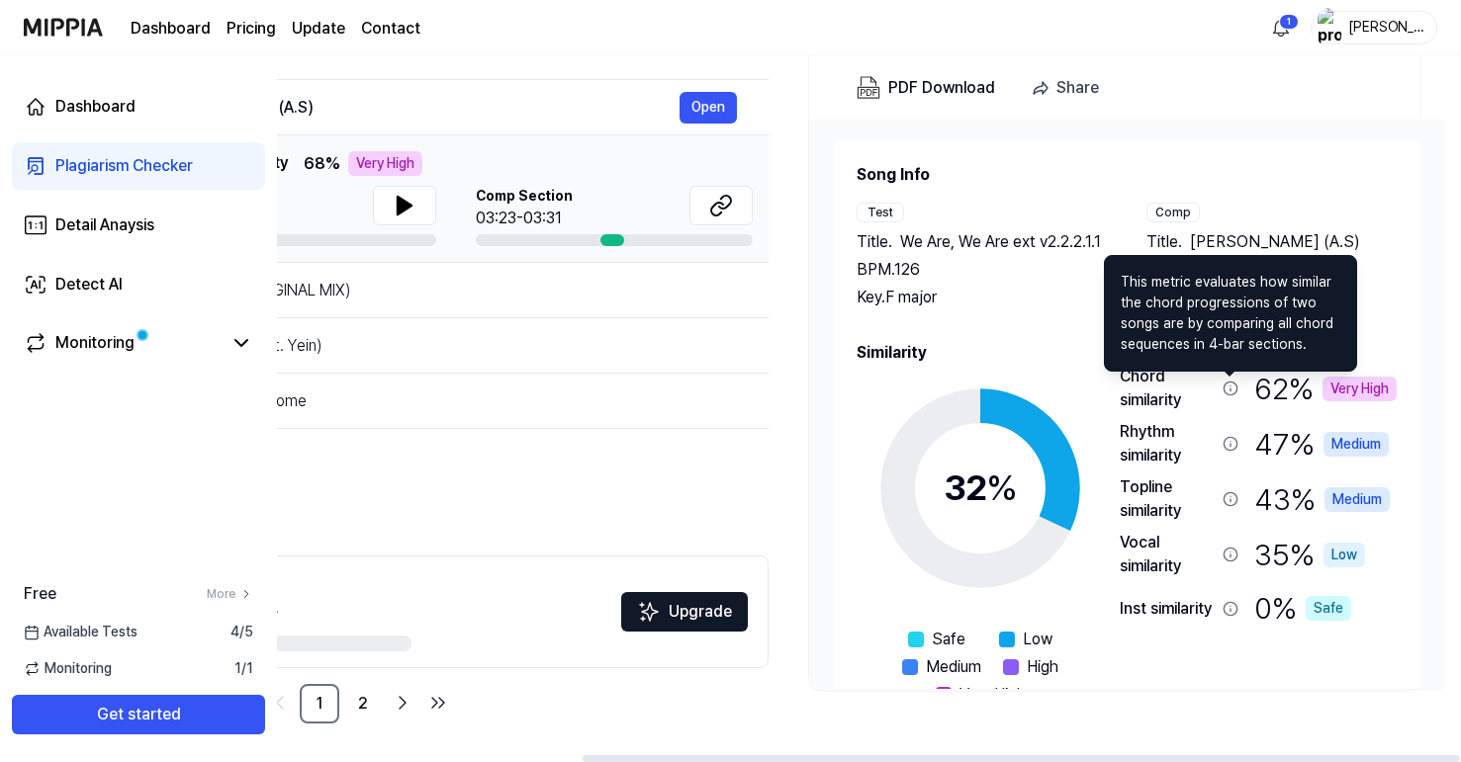
drag, startPoint x: 1303, startPoint y: 353, endPoint x: 1125, endPoint y: 278, distance: 193.2
click at [1125, 278] on span "This metric evaluates how similar the chord progressions of two songs are by co…" at bounding box center [1230, 313] width 220 height 83
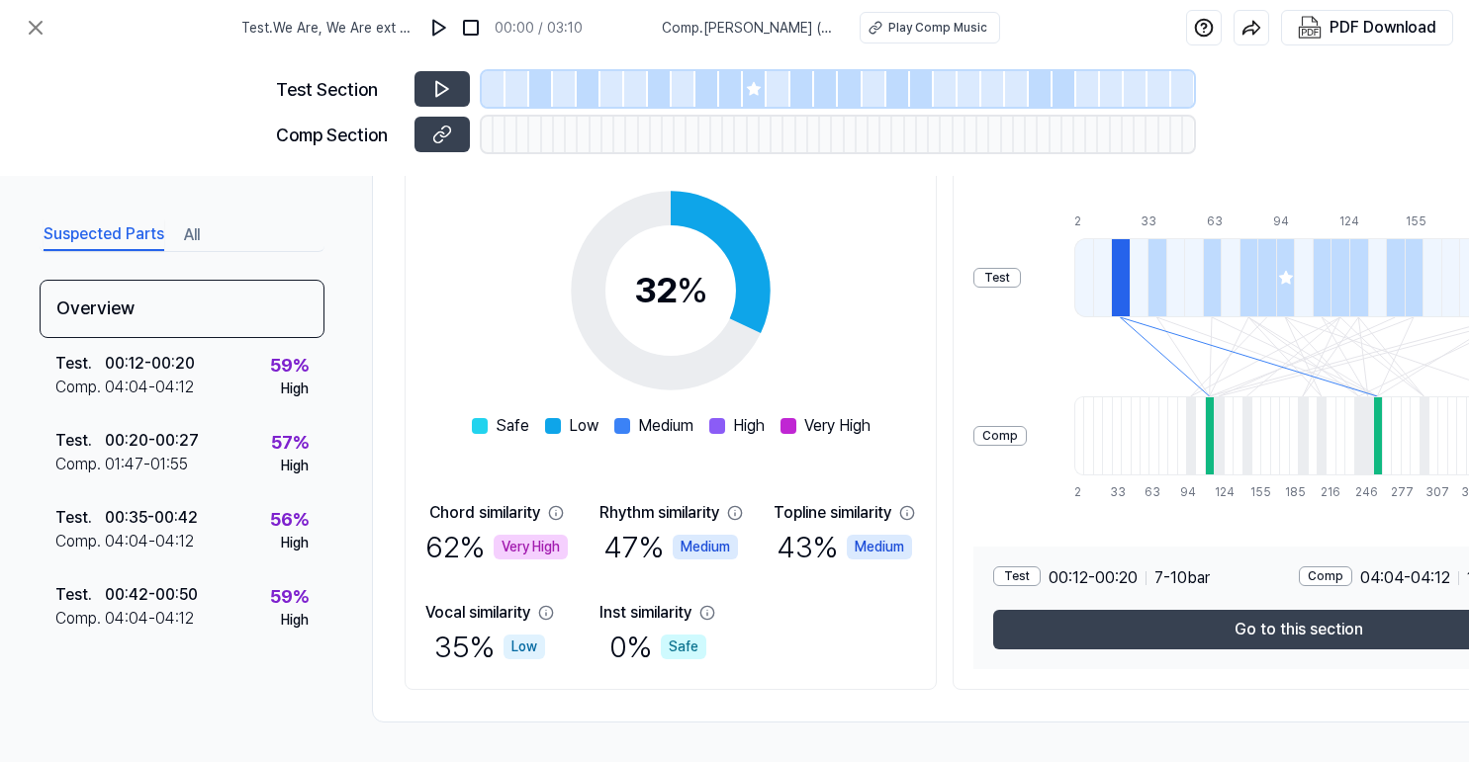
scroll to position [298, 0]
click at [559, 525] on div "62 % Very High" at bounding box center [496, 547] width 142 height 45
click at [560, 509] on icon at bounding box center [556, 513] width 16 height 16
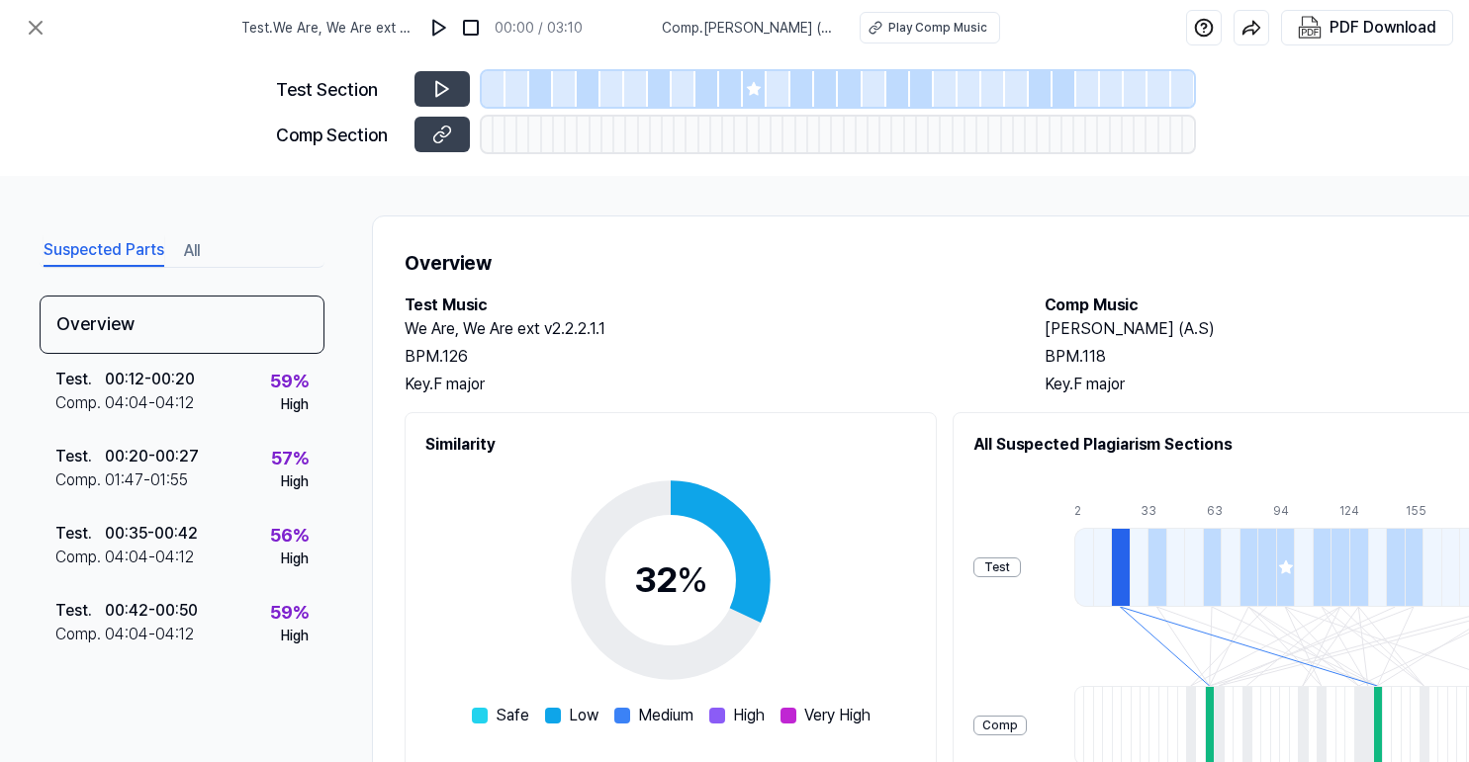
scroll to position [0, 0]
click at [36, 21] on icon at bounding box center [36, 28] width 24 height 24
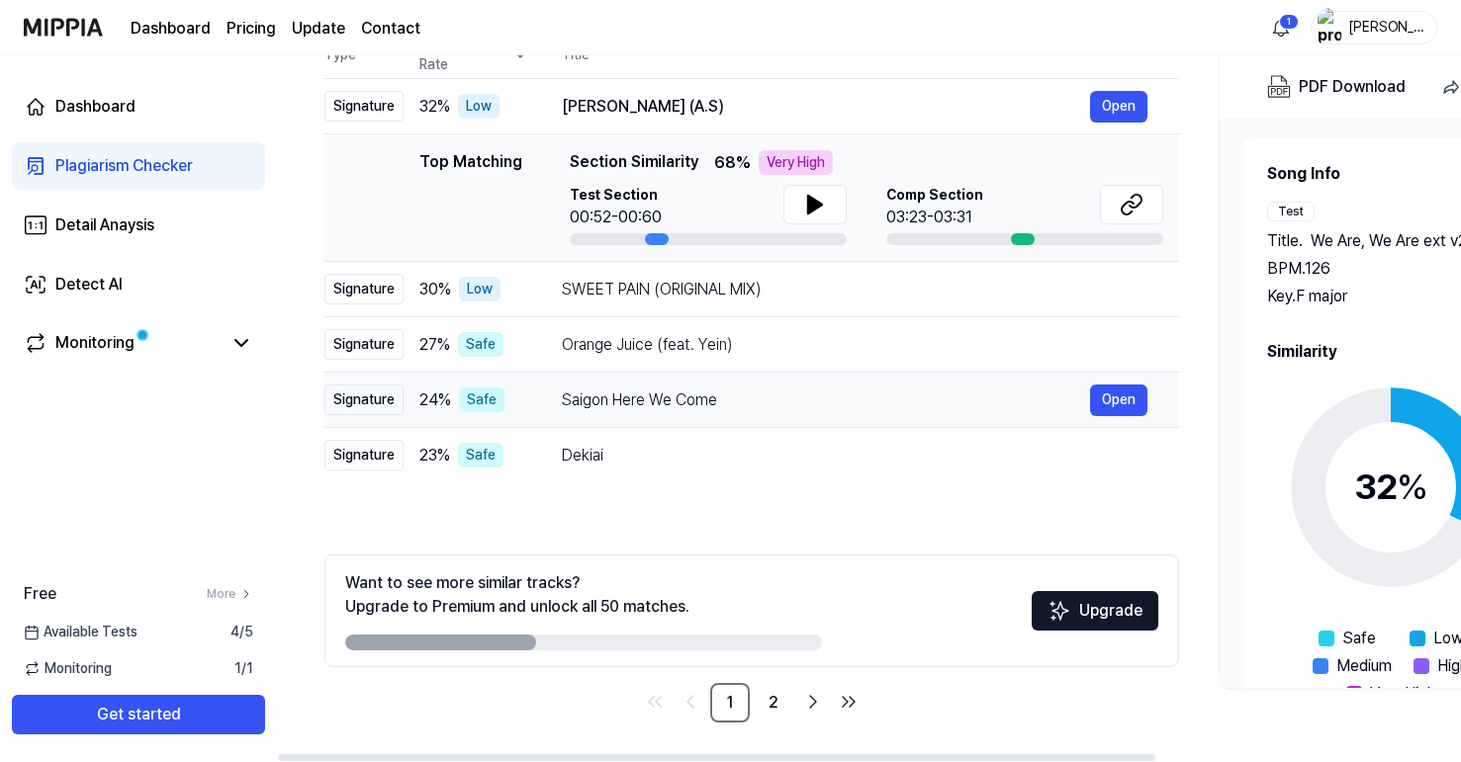
scroll to position [234, 0]
click at [783, 707] on link "2" at bounding box center [774, 703] width 40 height 40
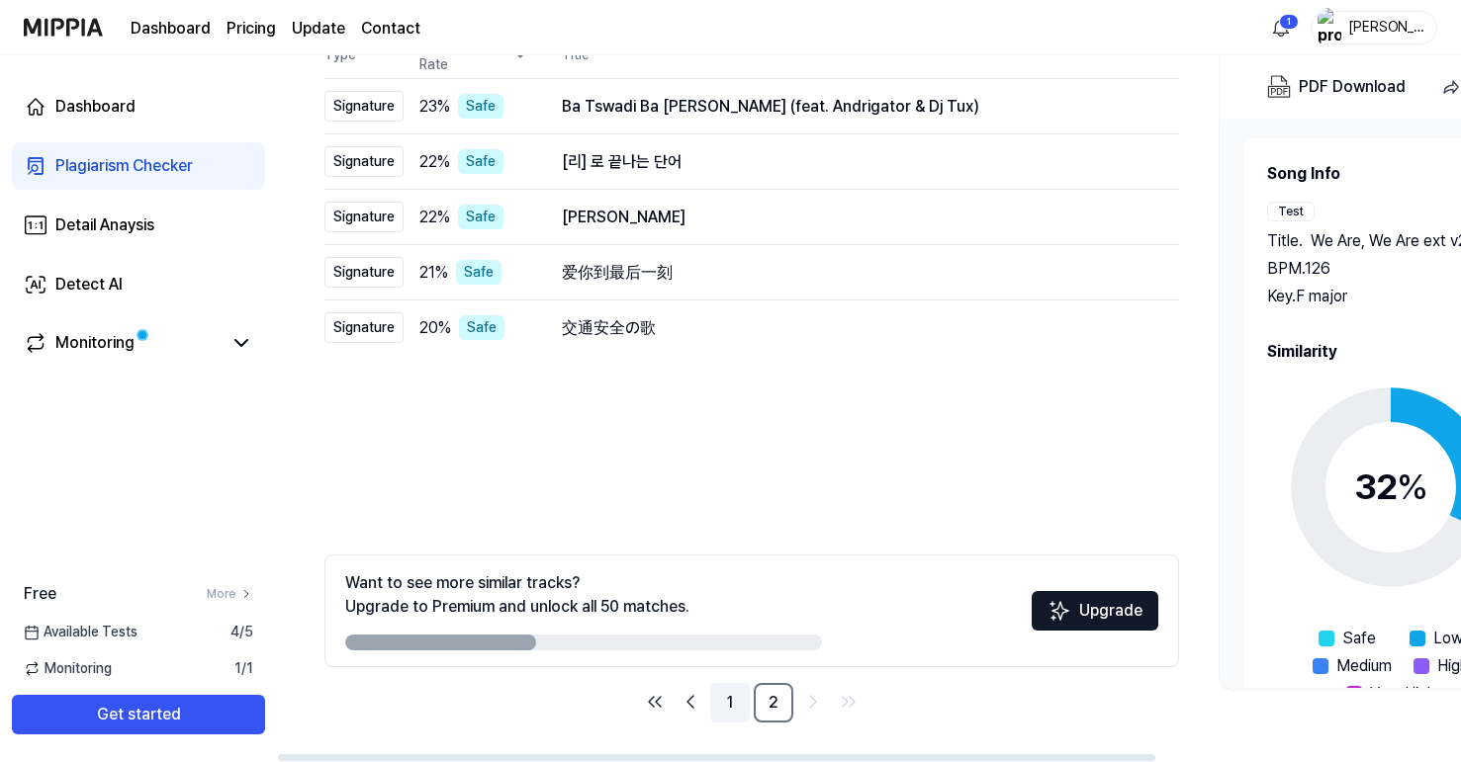
click at [736, 708] on link "1" at bounding box center [730, 703] width 40 height 40
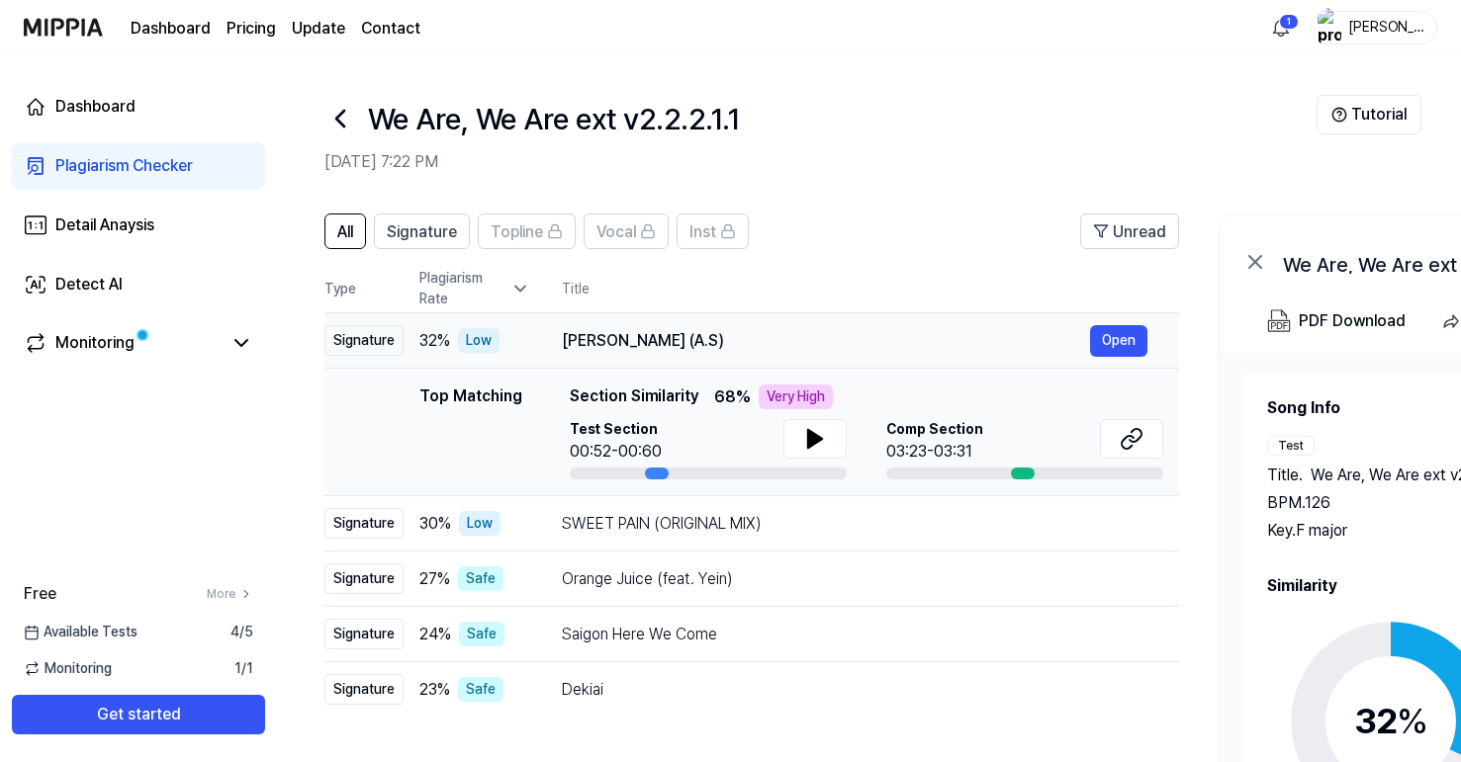
click at [486, 338] on div "Low" at bounding box center [479, 340] width 42 height 25
click at [522, 289] on icon at bounding box center [520, 289] width 10 height 5
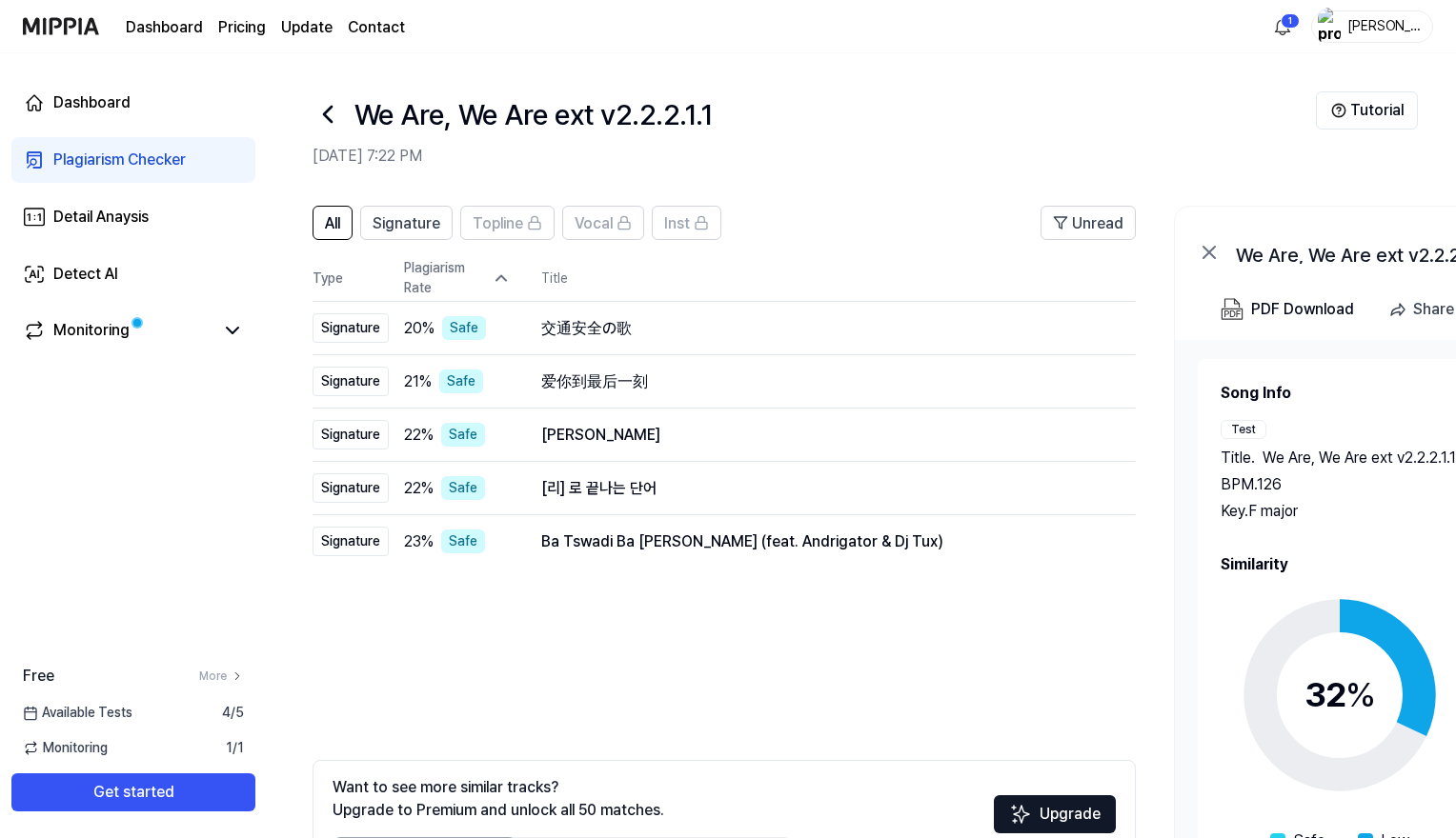
click at [498, 277] on icon at bounding box center [501, 278] width 19 height 19
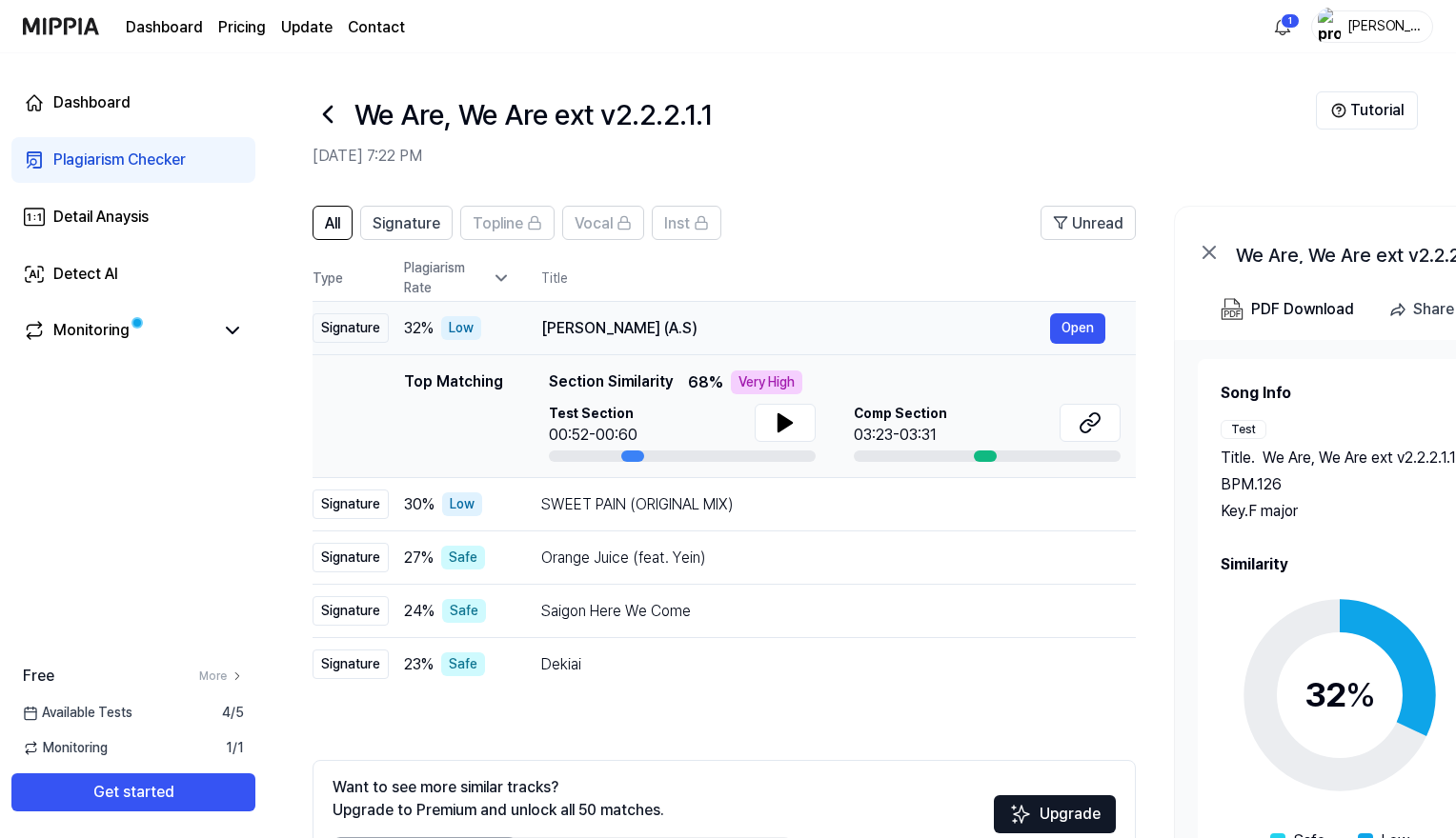
click at [467, 322] on div "Low" at bounding box center [462, 327] width 40 height 24
click at [497, 287] on icon at bounding box center [501, 278] width 19 height 19
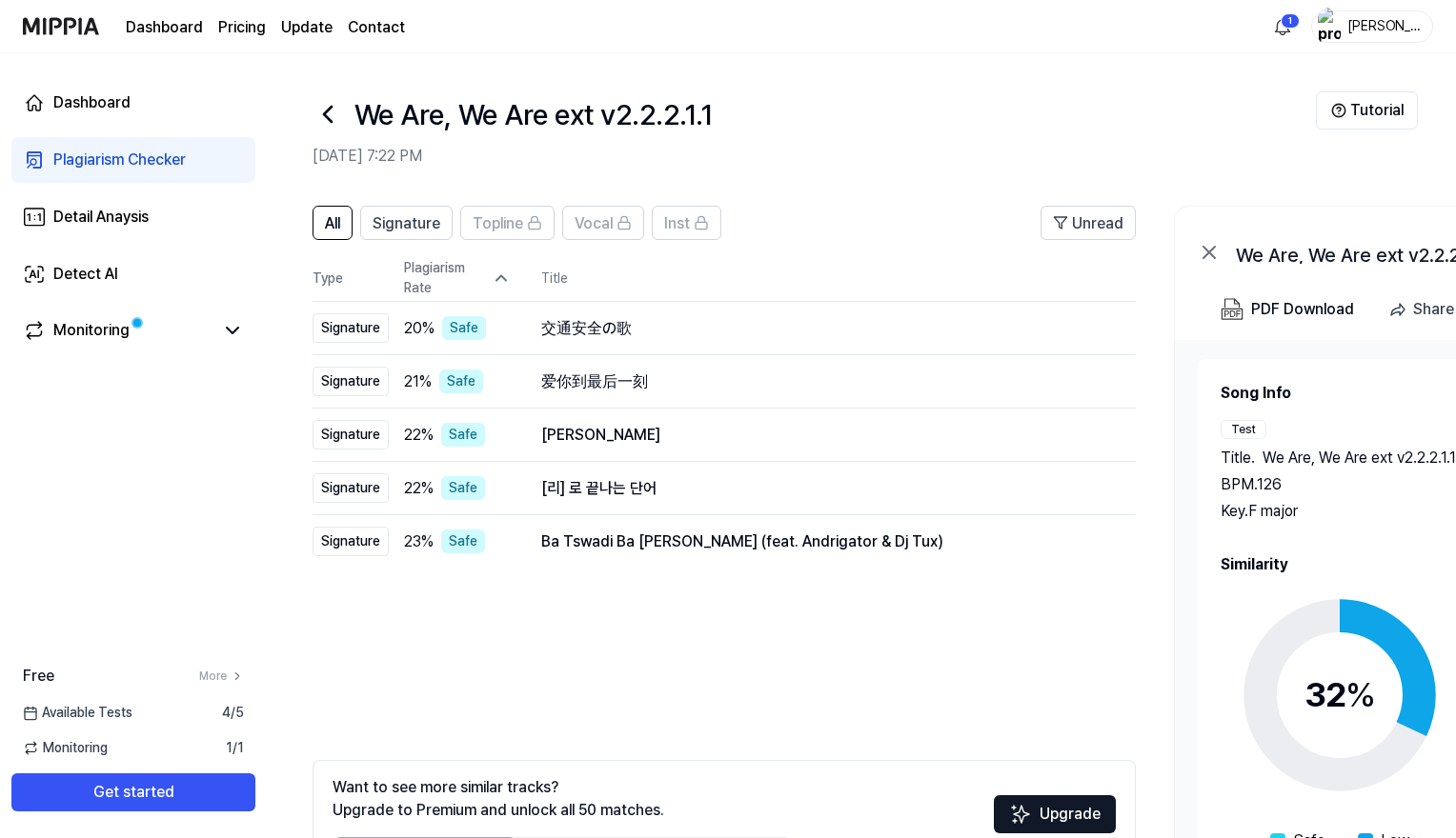
click at [499, 282] on icon at bounding box center [501, 278] width 19 height 19
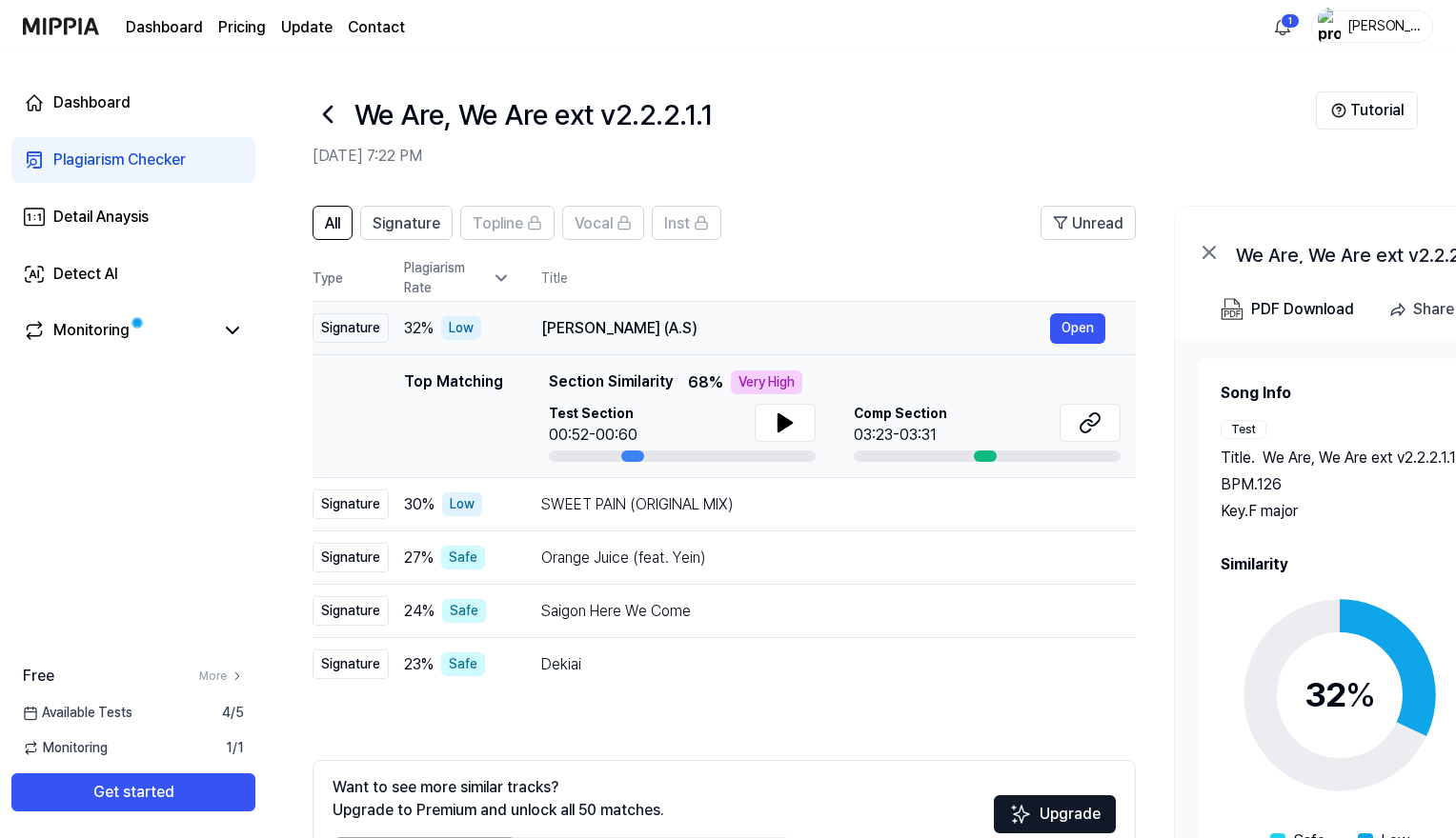
click at [464, 330] on div "Low" at bounding box center [462, 327] width 40 height 24
click at [576, 327] on div "Aap Ajayen Jo Mola (A.S)" at bounding box center [796, 328] width 509 height 23
click at [416, 332] on span "32 %" at bounding box center [418, 328] width 30 height 23
click at [449, 493] on div "Low" at bounding box center [463, 504] width 40 height 24
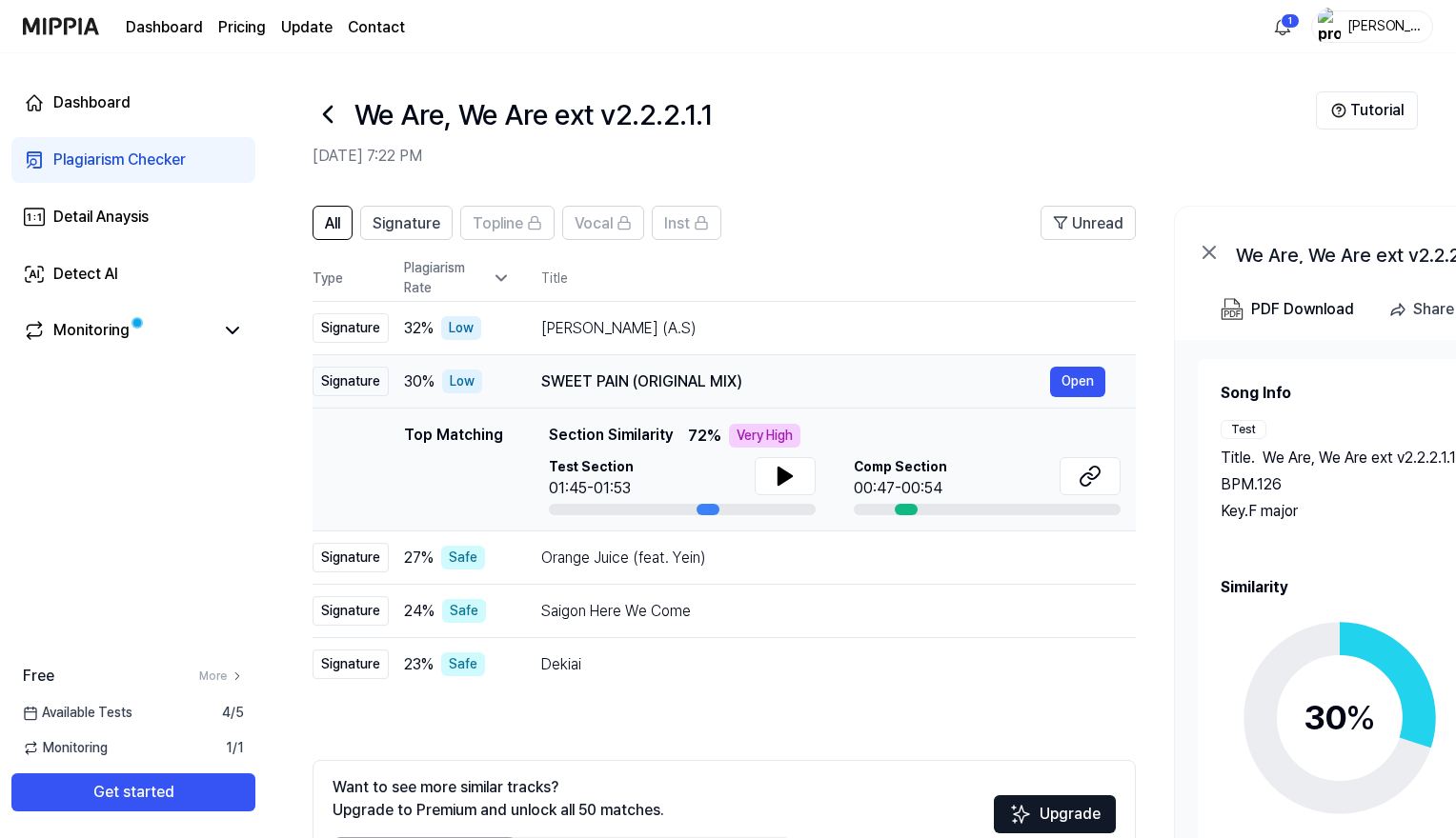
click at [453, 383] on div "Low" at bounding box center [463, 381] width 40 height 24
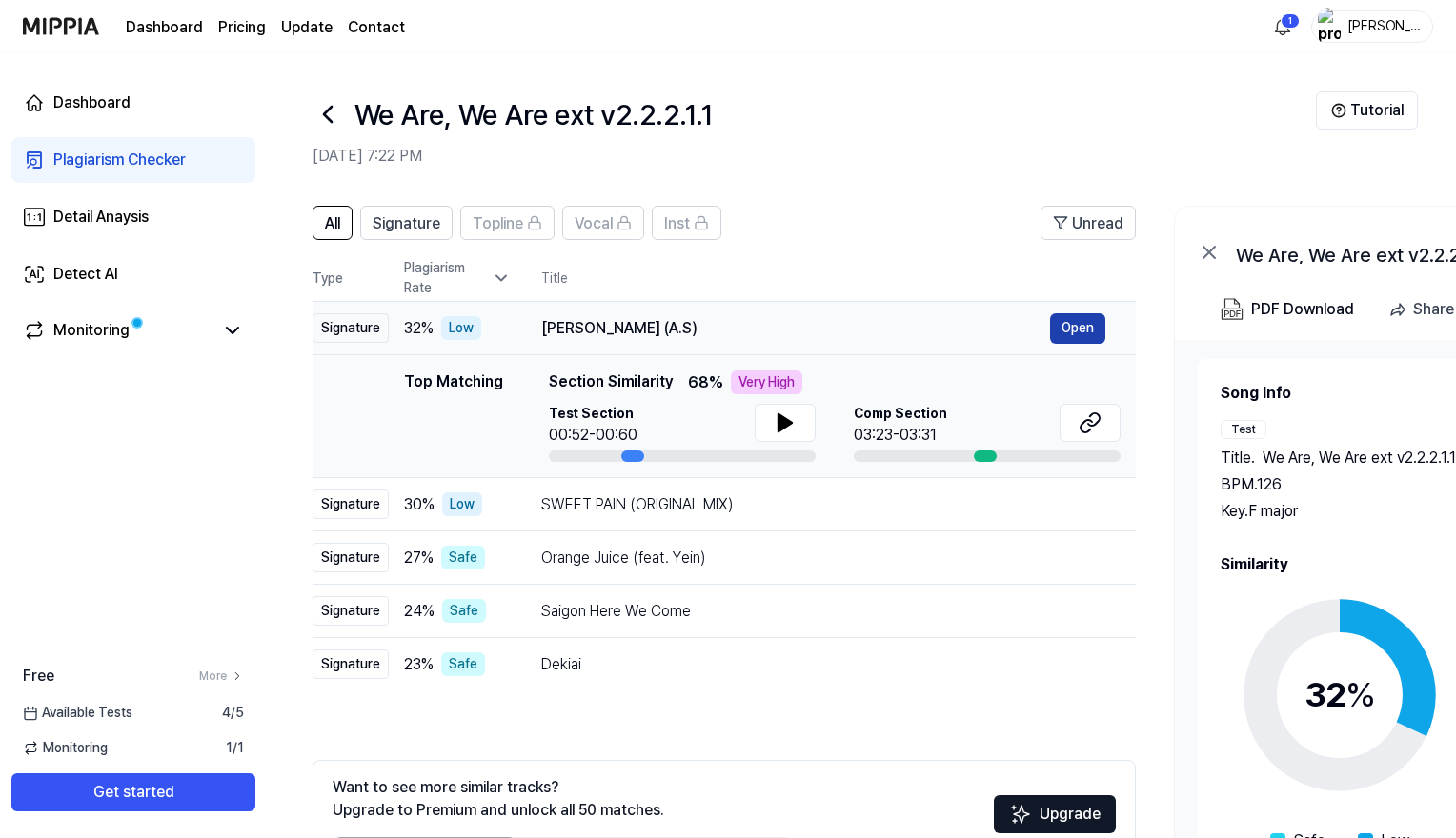
click at [1076, 327] on button "Open" at bounding box center [1077, 328] width 55 height 31
click at [410, 332] on span "32 %" at bounding box center [418, 328] width 30 height 23
click at [457, 668] on div "Safe" at bounding box center [463, 664] width 43 height 24
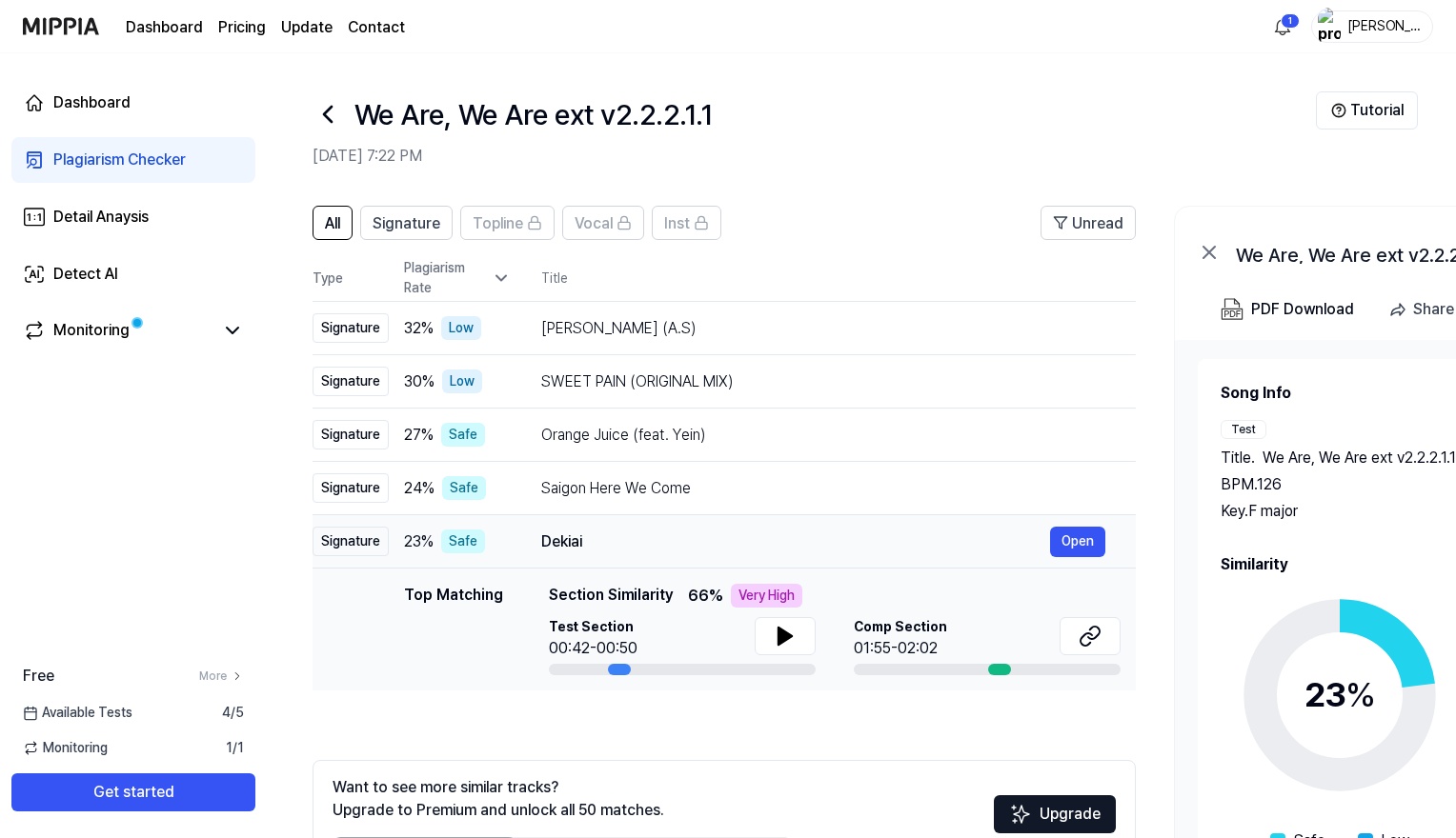
click at [463, 543] on div "Safe" at bounding box center [463, 541] width 43 height 24
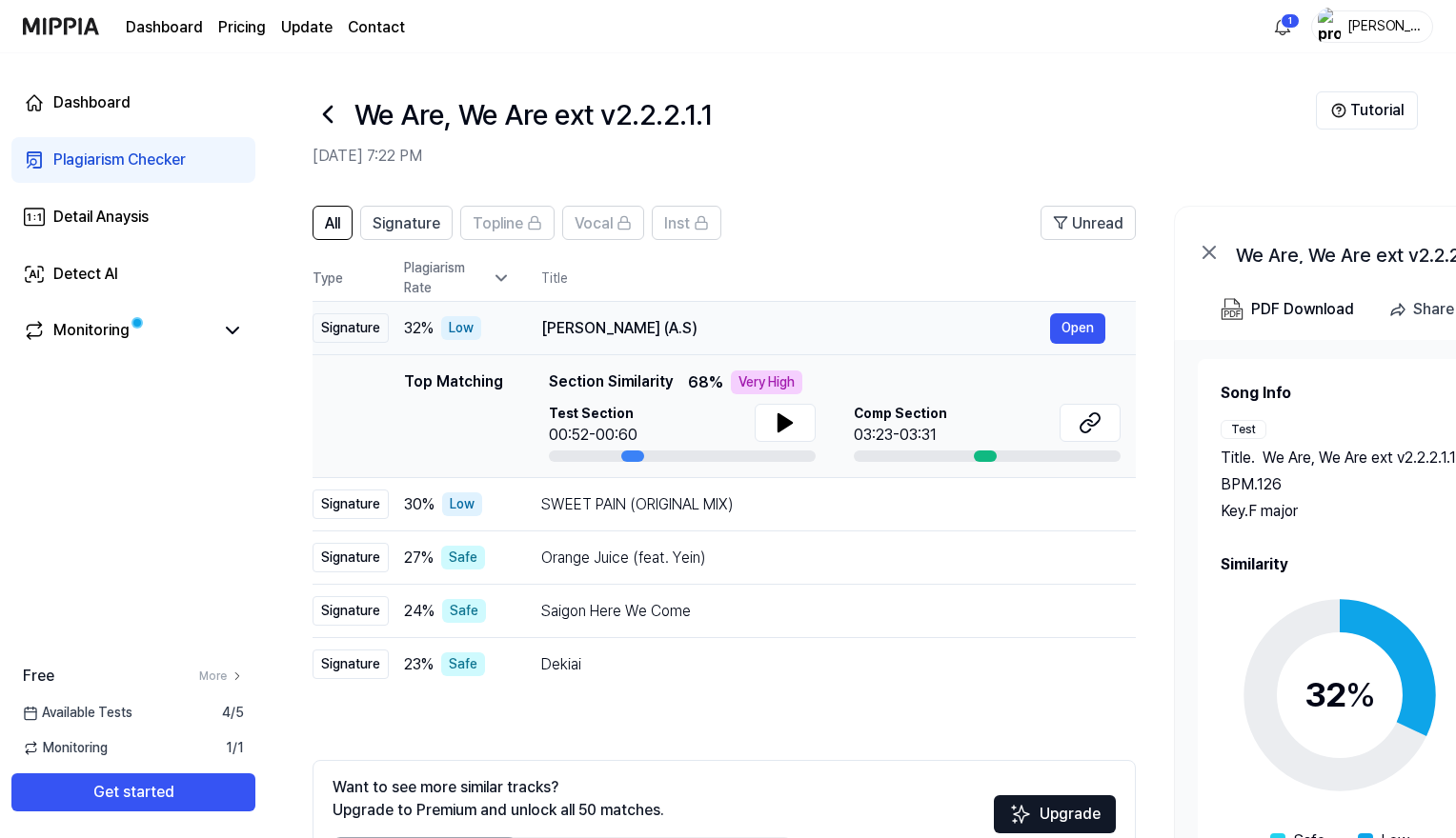
click at [481, 321] on div "Low" at bounding box center [462, 327] width 40 height 24
click at [501, 278] on icon at bounding box center [501, 278] width 19 height 19
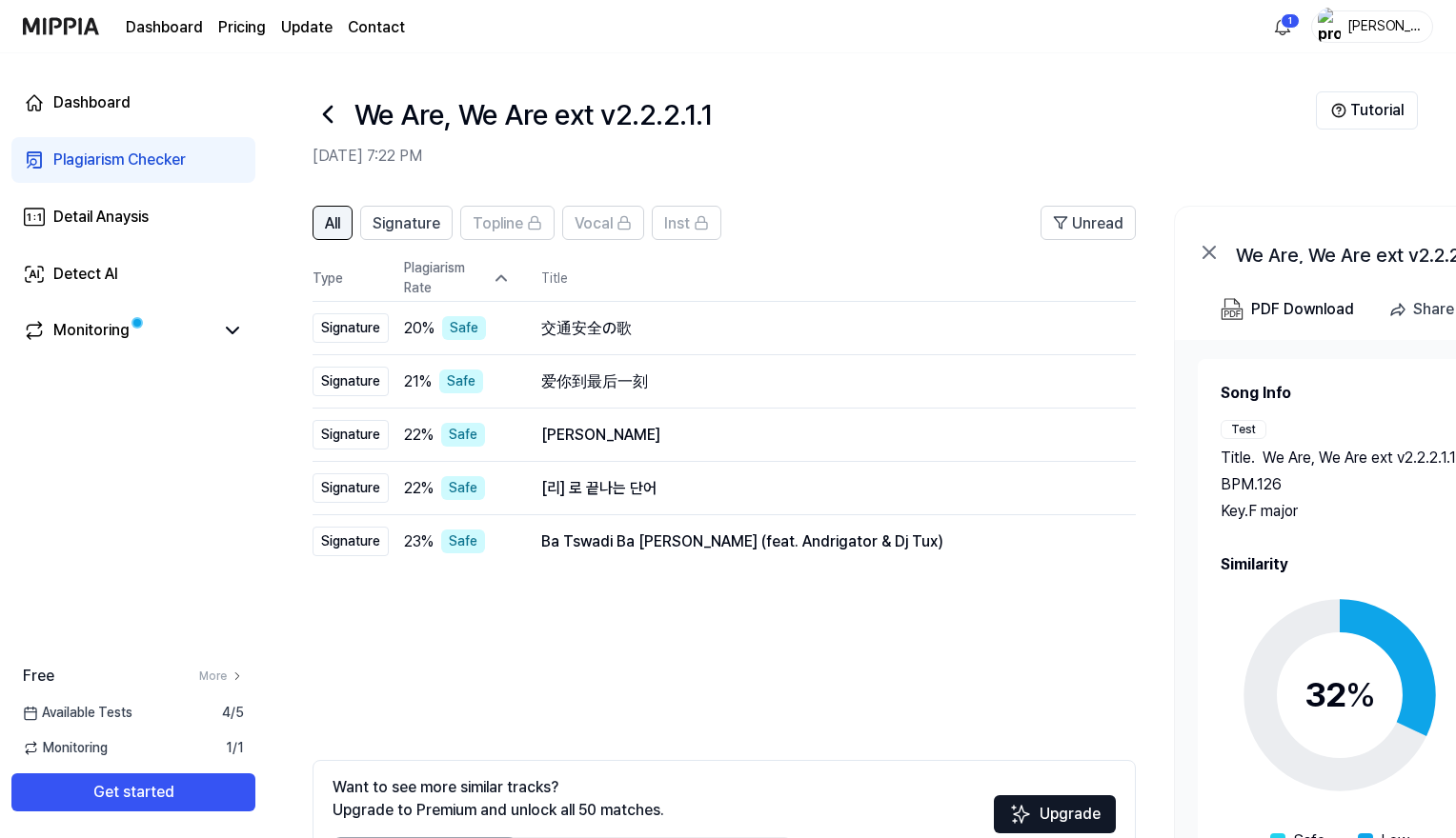
click at [340, 220] on span "All" at bounding box center [332, 224] width 15 height 23
click at [331, 220] on span "All" at bounding box center [332, 224] width 15 height 23
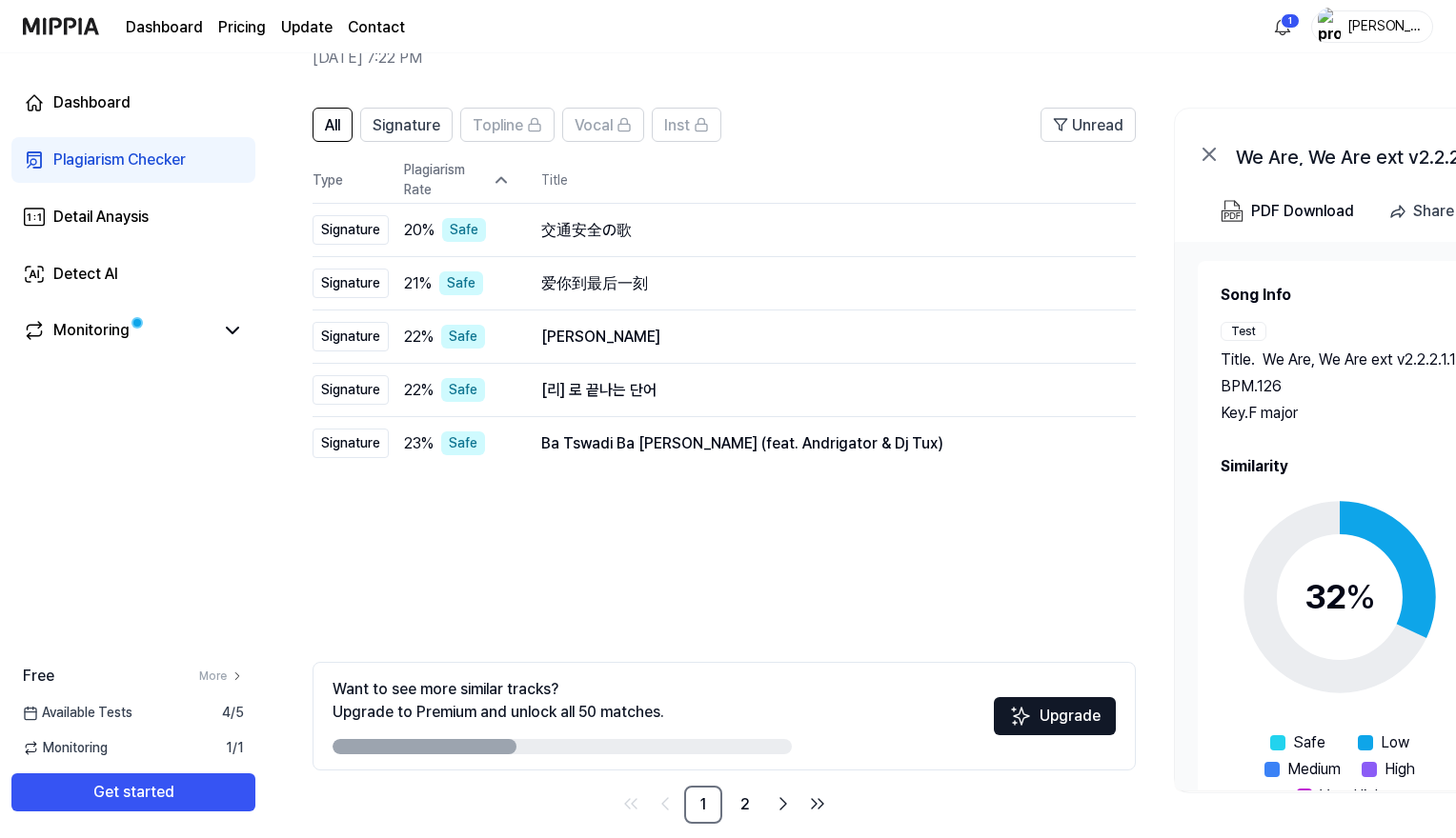
scroll to position [121, 0]
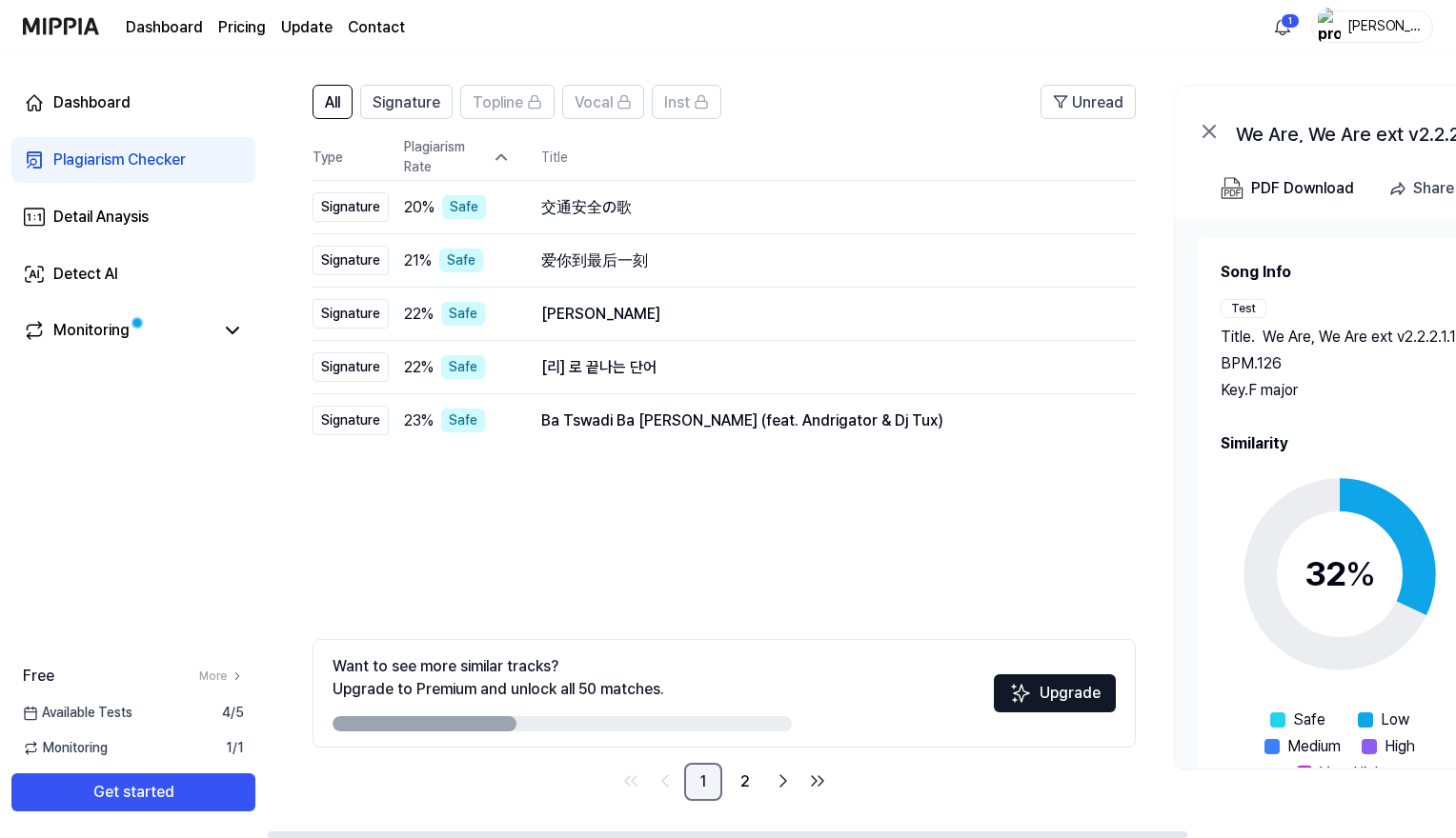
click at [699, 733] on link "1" at bounding box center [703, 782] width 39 height 39
click at [708, 733] on link "1" at bounding box center [703, 782] width 39 height 39
click at [697, 733] on link "1" at bounding box center [703, 782] width 39 height 39
click at [742, 733] on link "2" at bounding box center [746, 782] width 39 height 39
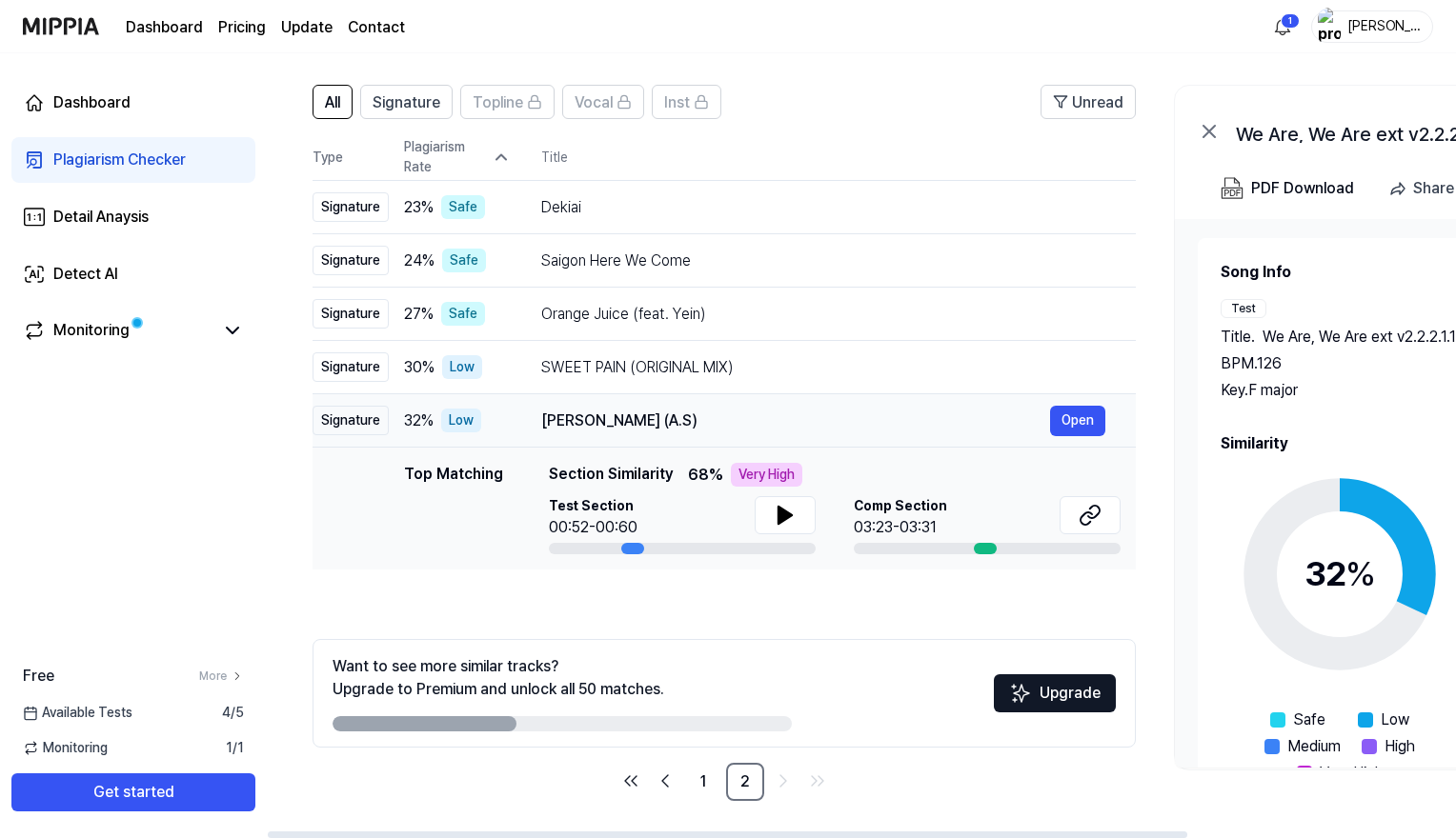
click at [444, 426] on div "Low" at bounding box center [462, 420] width 40 height 24
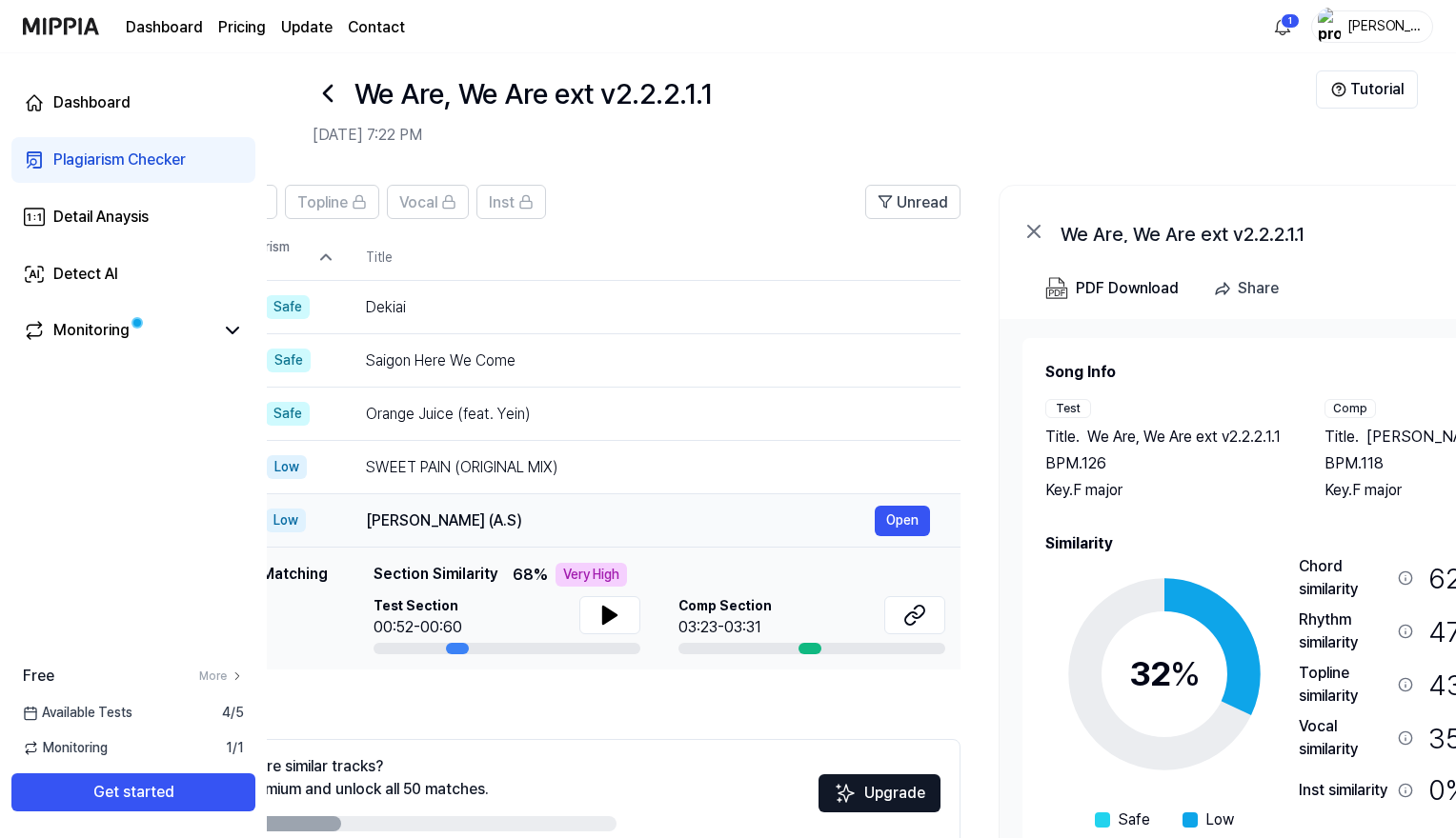
scroll to position [0, 145]
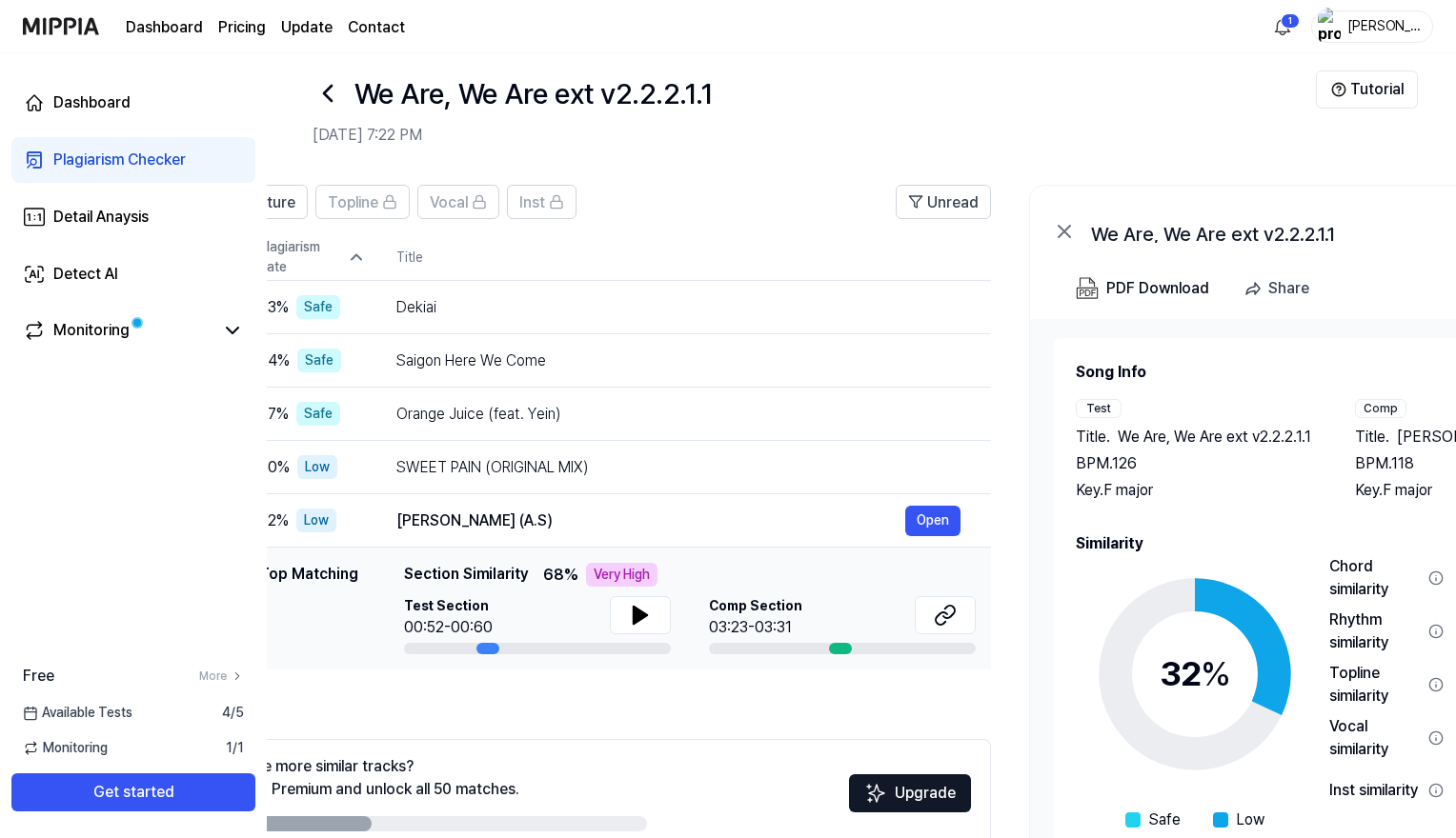
click at [1062, 233] on icon at bounding box center [1065, 231] width 12 height 12
click at [1064, 225] on icon at bounding box center [1065, 231] width 23 height 23
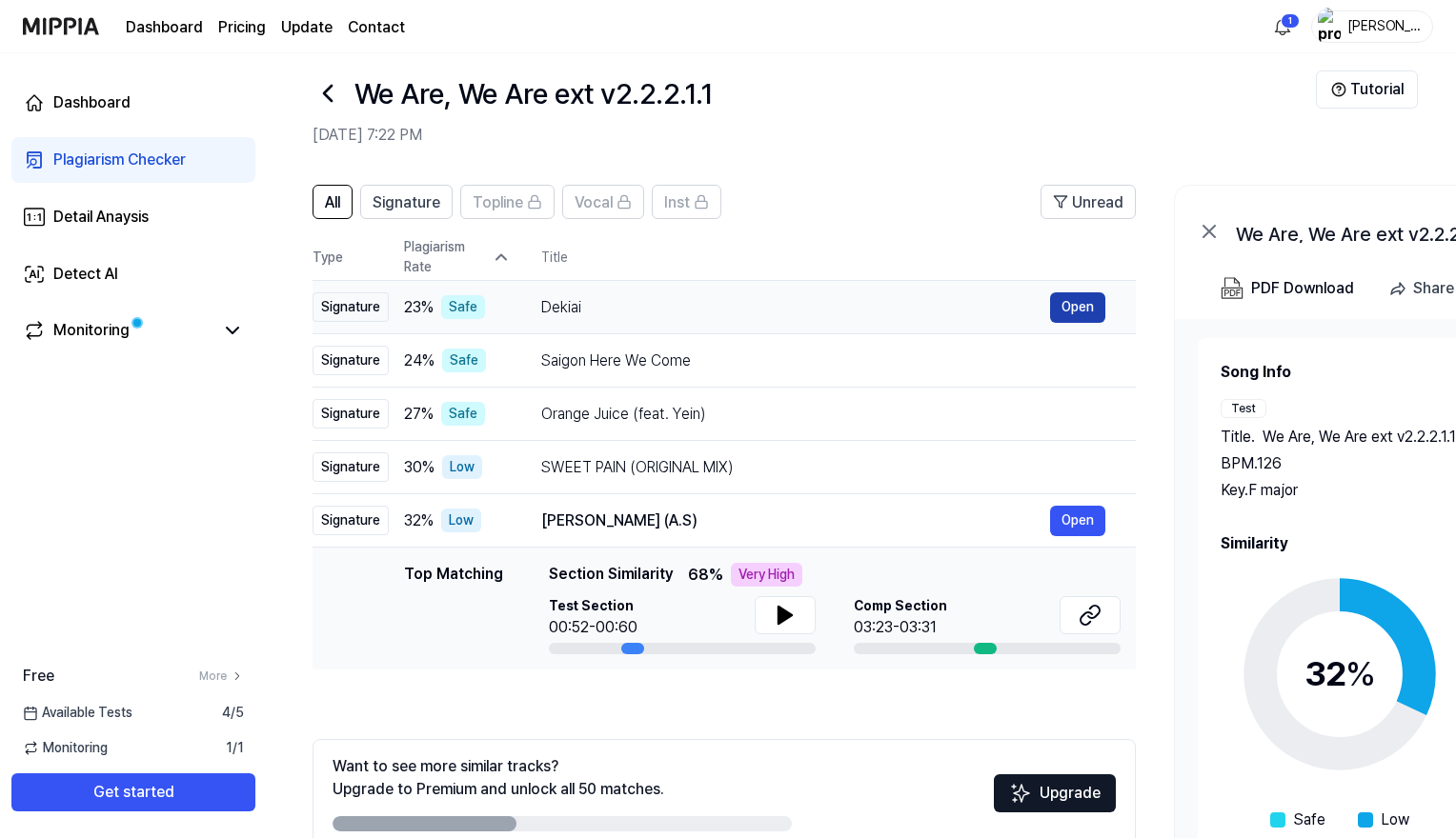
scroll to position [0, -1]
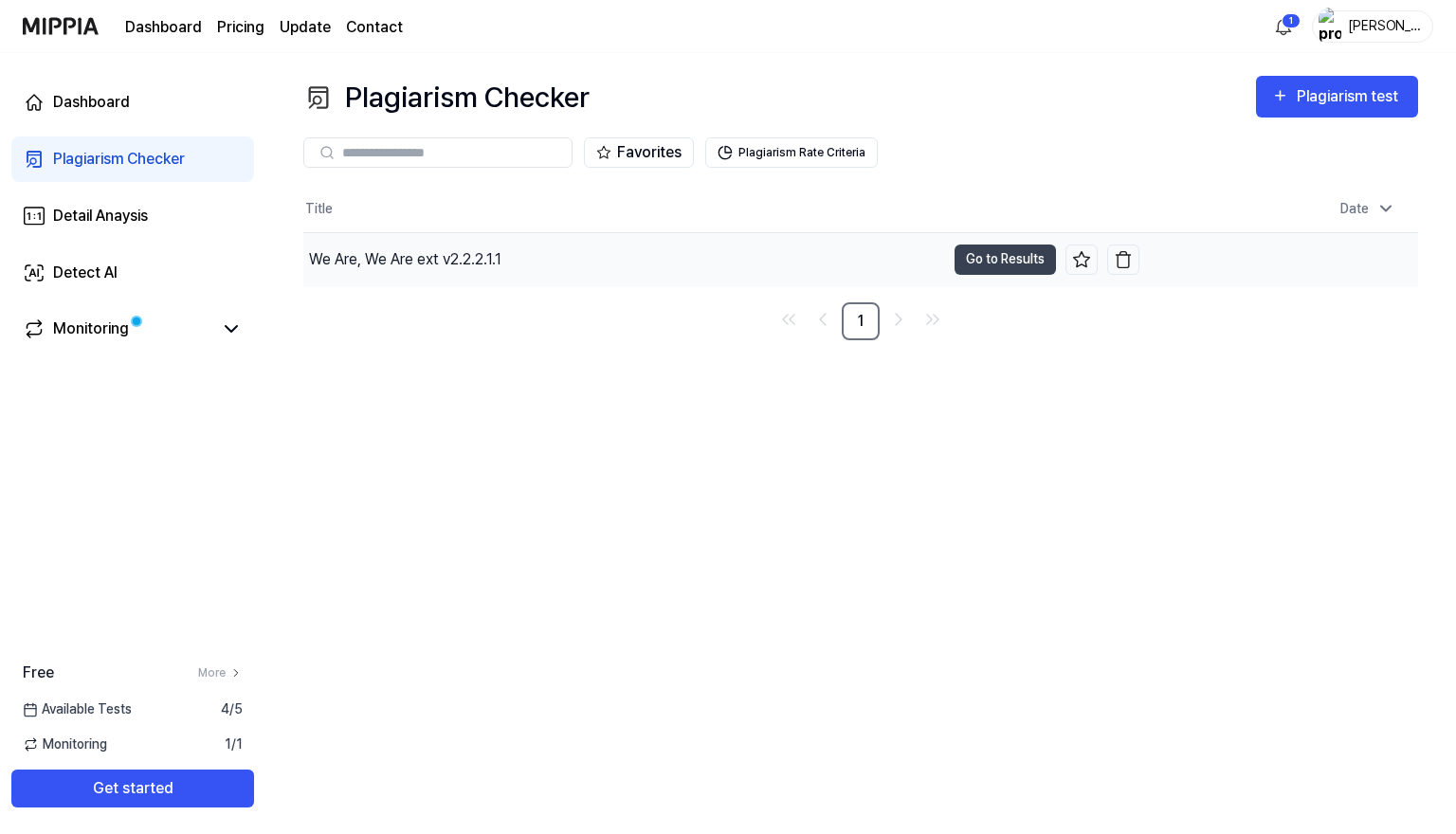
click at [470, 263] on div "We Are, We Are ext v2.2.2.1.1" at bounding box center [404, 260] width 193 height 23
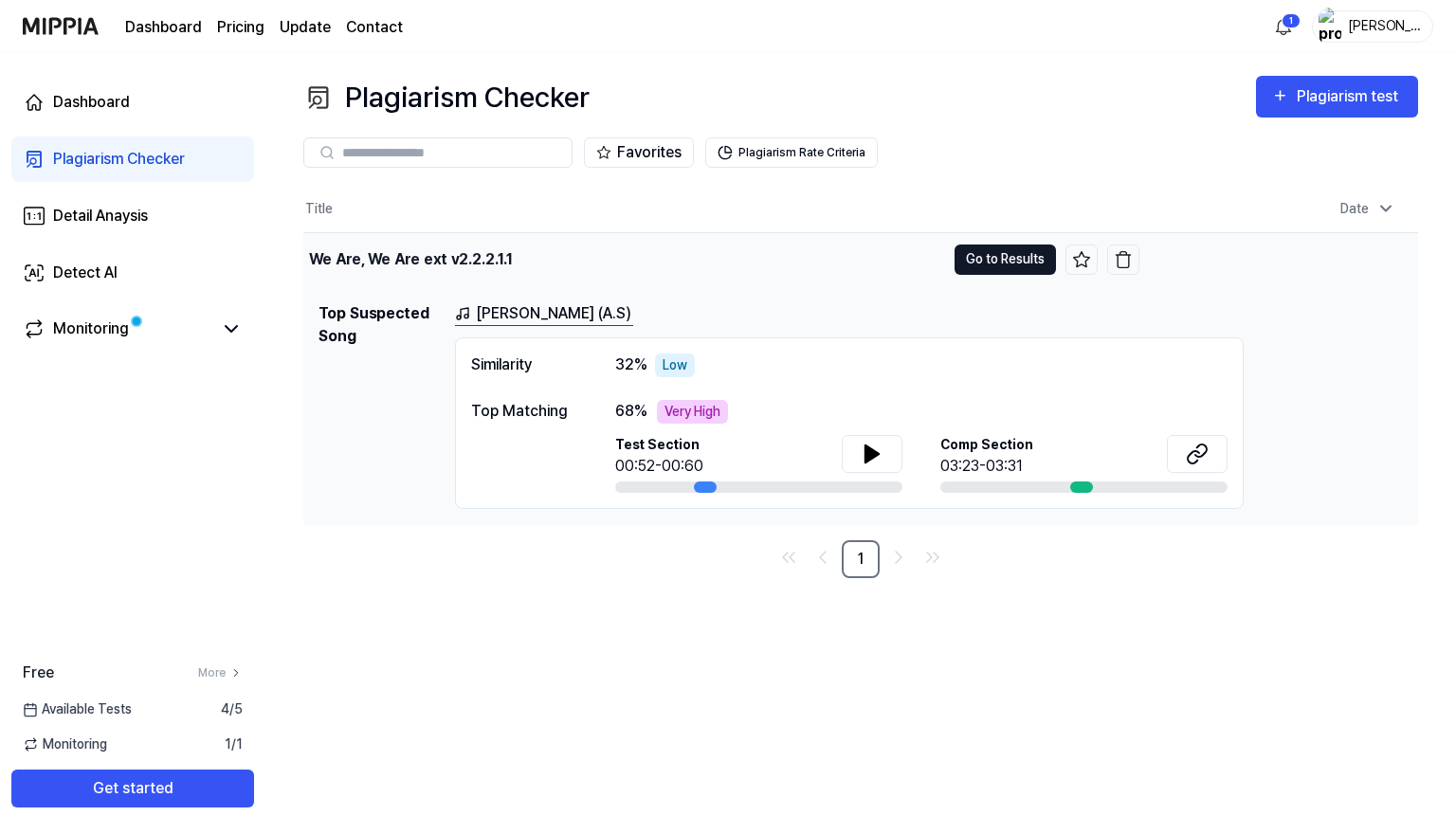
click at [1006, 264] on button "Go to Results" at bounding box center [1005, 260] width 102 height 31
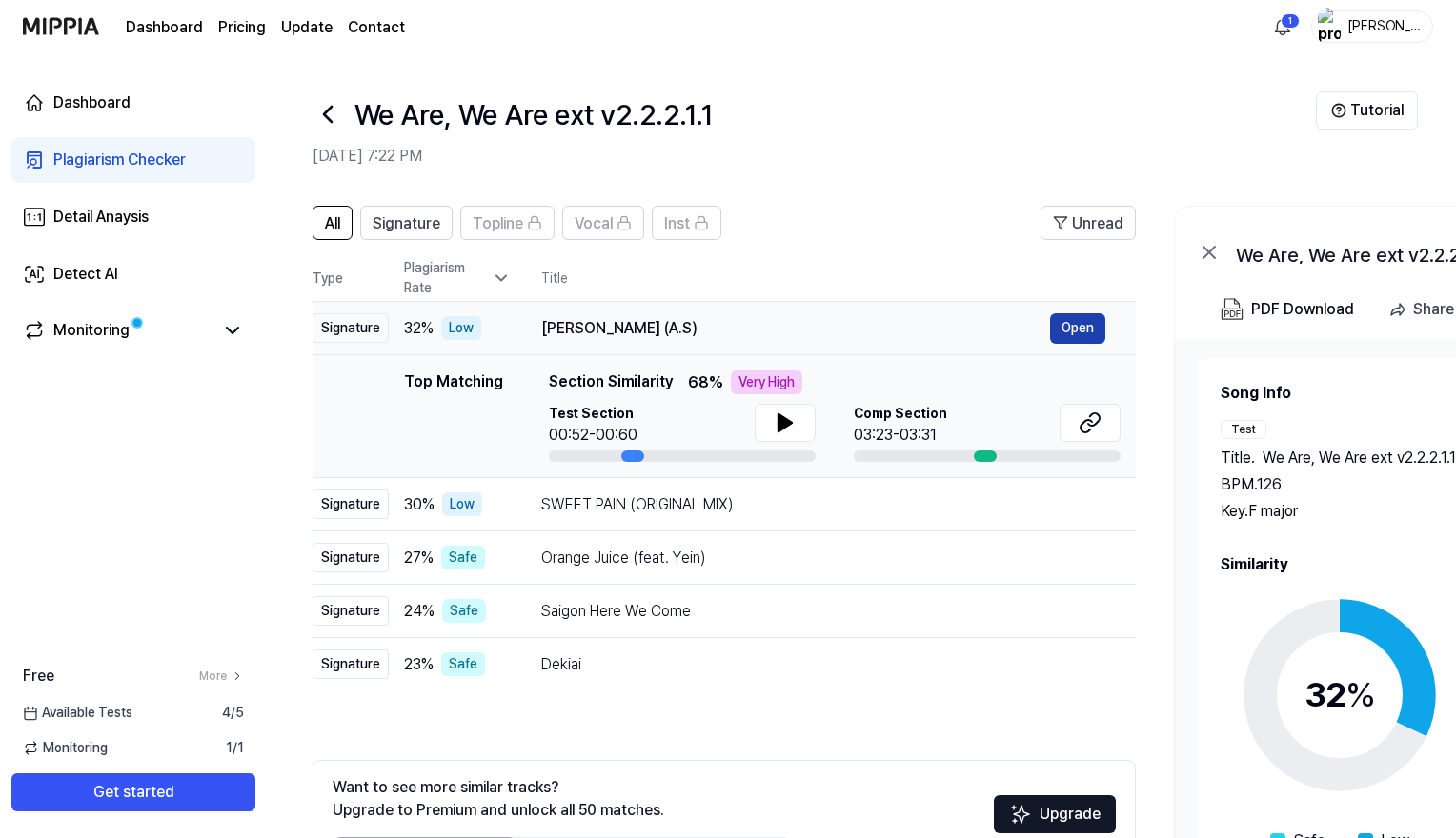
click at [1081, 330] on button "Open" at bounding box center [1077, 328] width 55 height 31
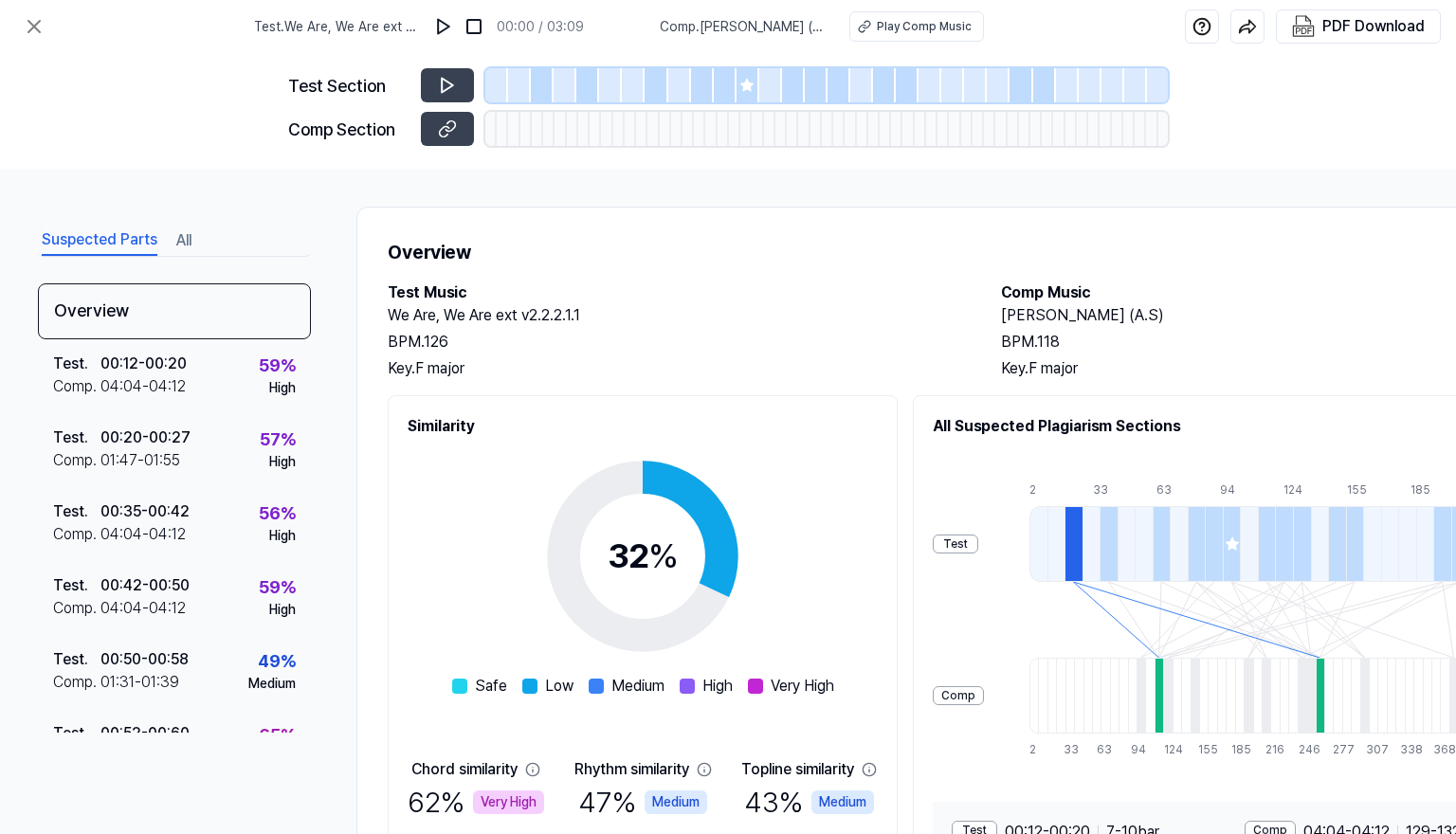
click at [181, 242] on button "All" at bounding box center [184, 241] width 15 height 31
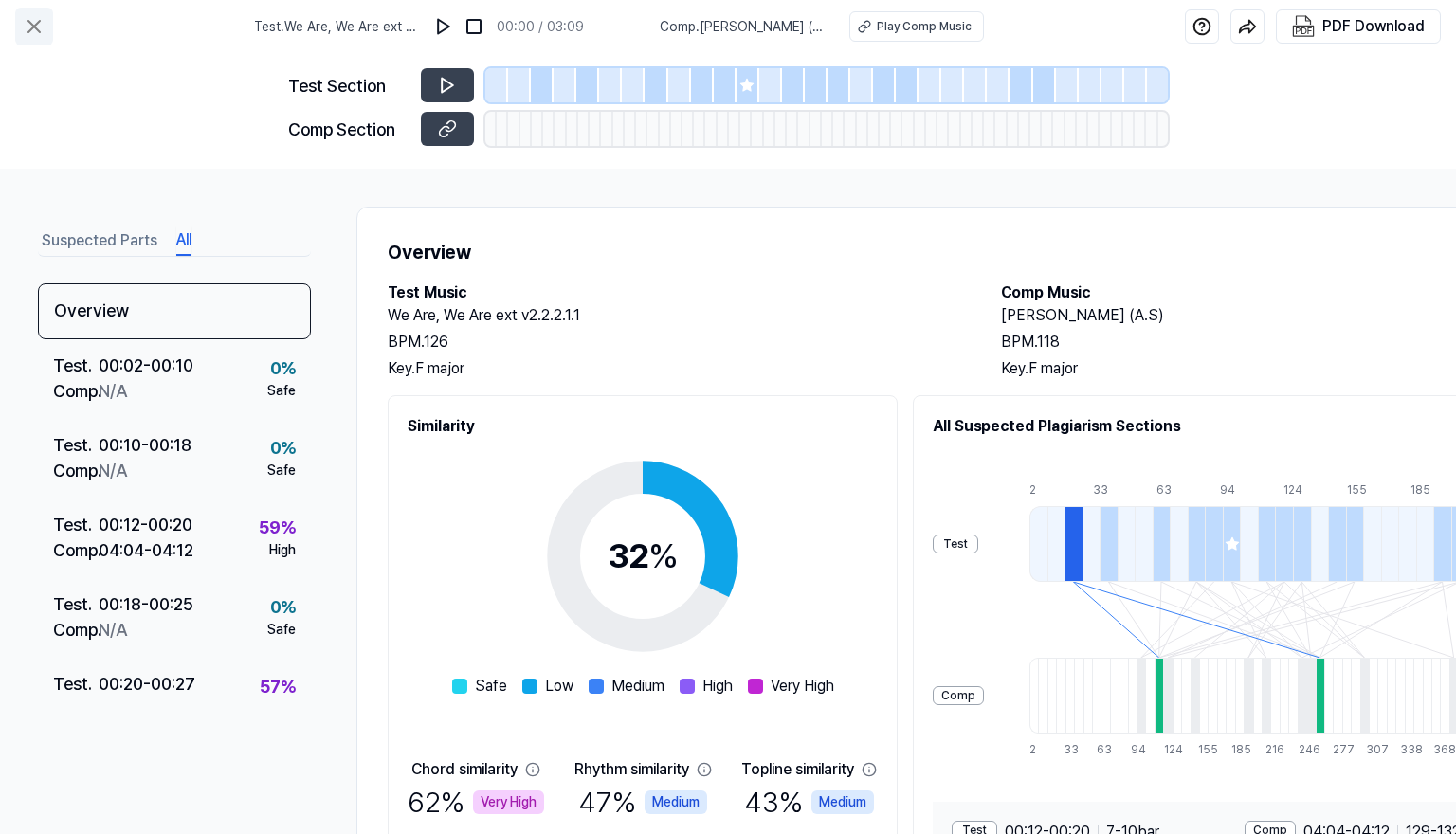
click at [24, 36] on icon at bounding box center [35, 27] width 23 height 23
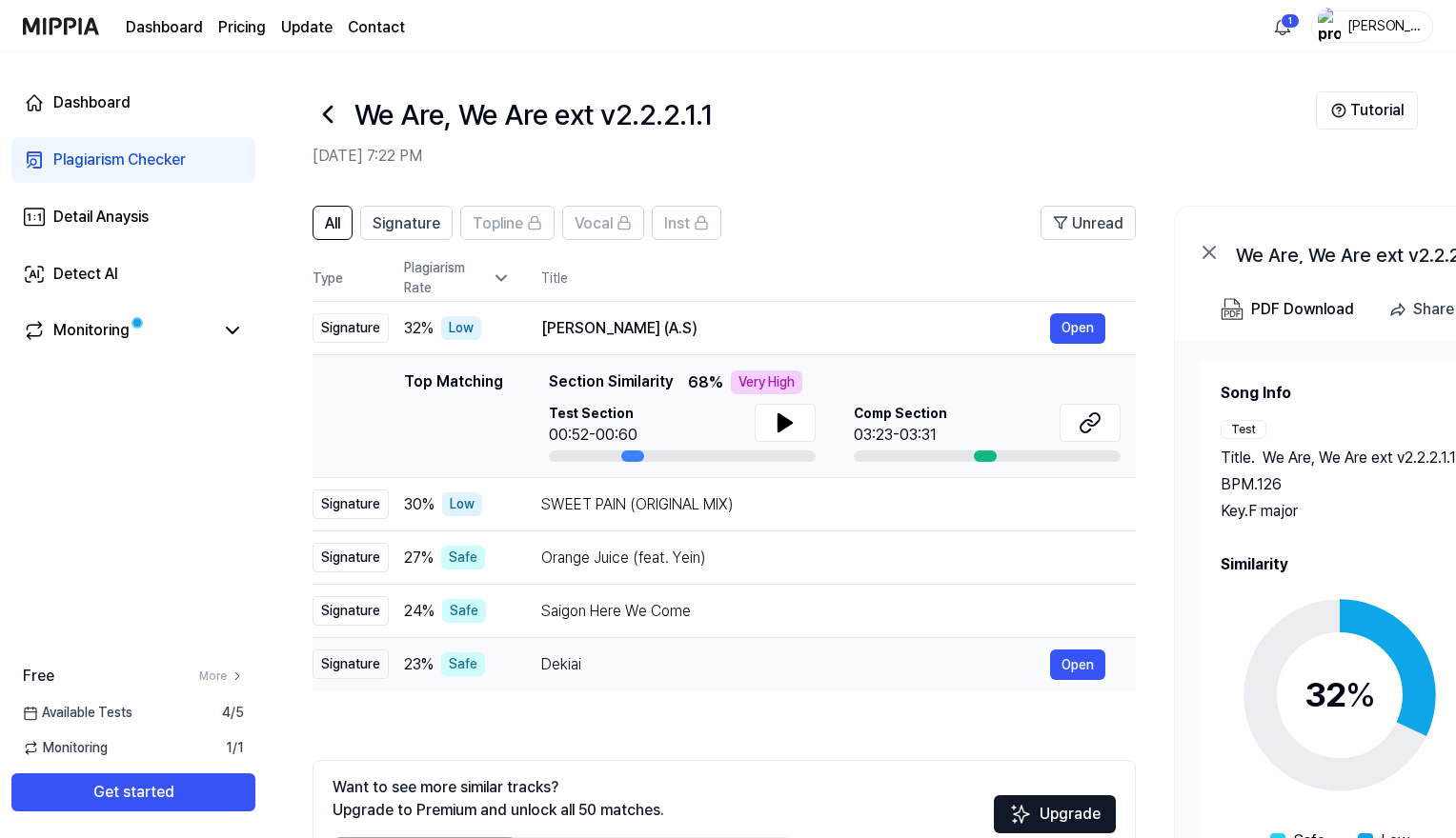
click at [471, 675] on div "Safe" at bounding box center [463, 664] width 43 height 24
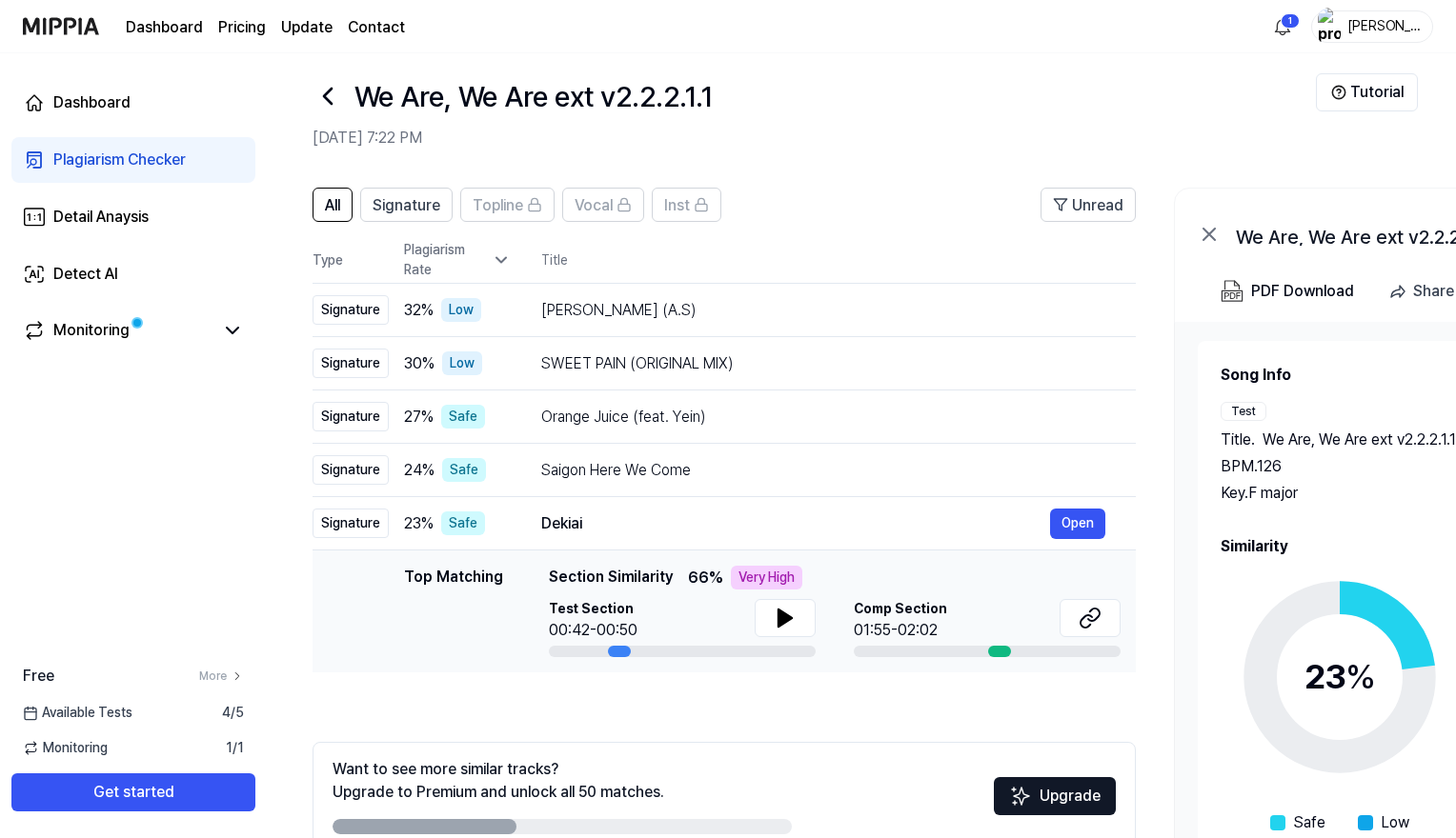
scroll to position [19, 0]
click at [371, 527] on div "Signature" at bounding box center [350, 522] width 76 height 30
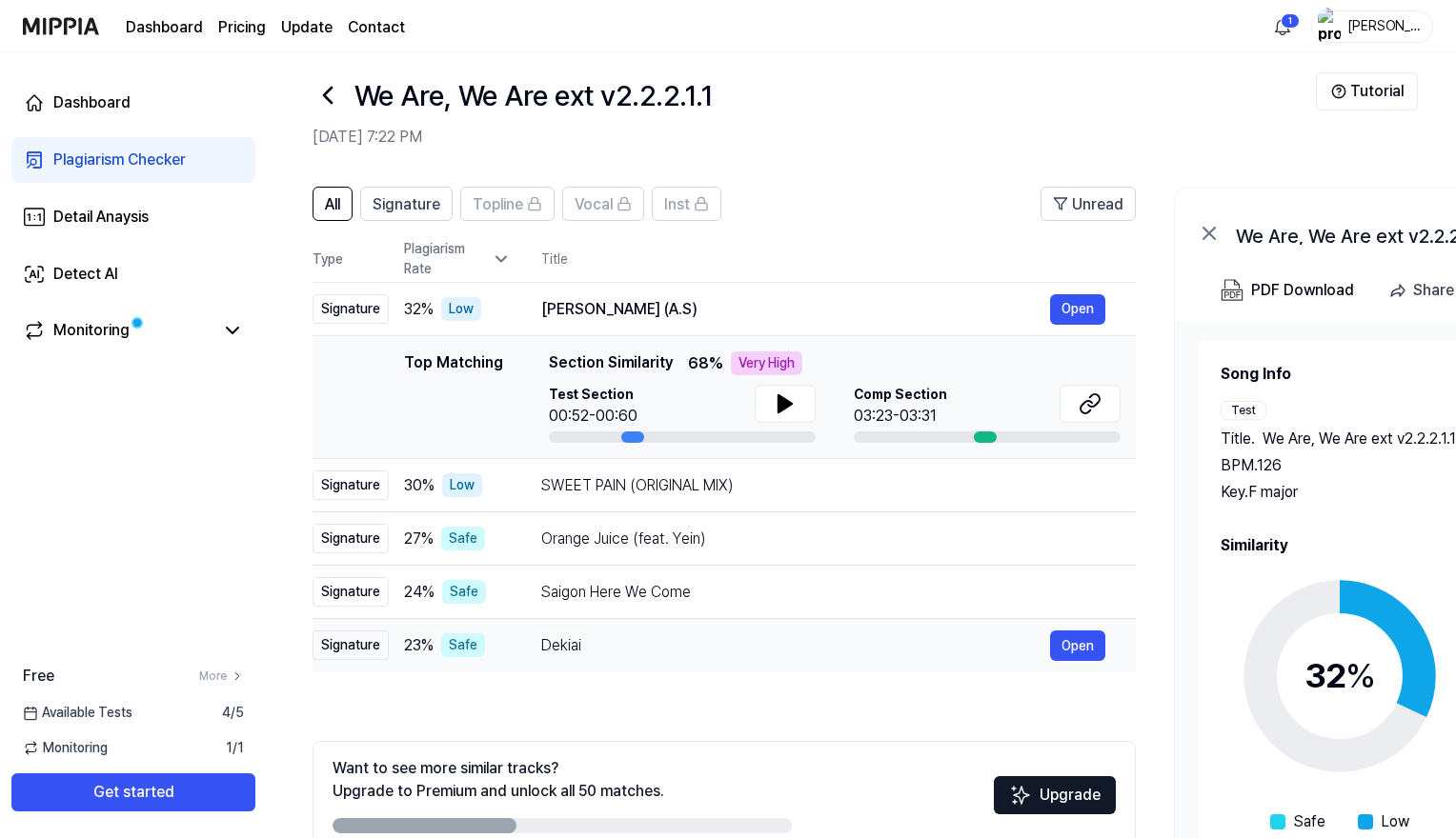
click at [374, 642] on div "Signature" at bounding box center [350, 645] width 76 height 30
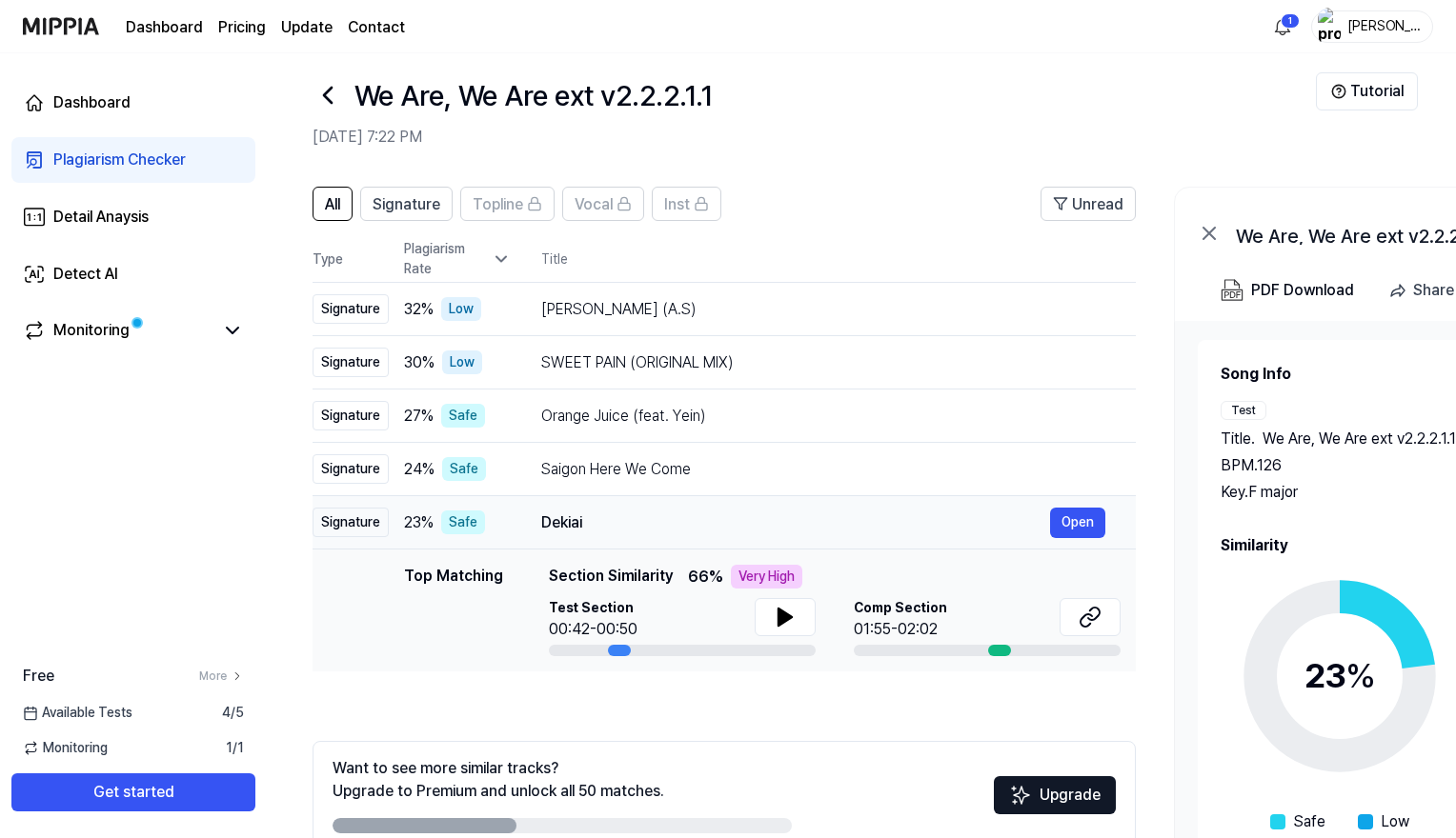
click at [360, 528] on div "Signature" at bounding box center [350, 522] width 76 height 30
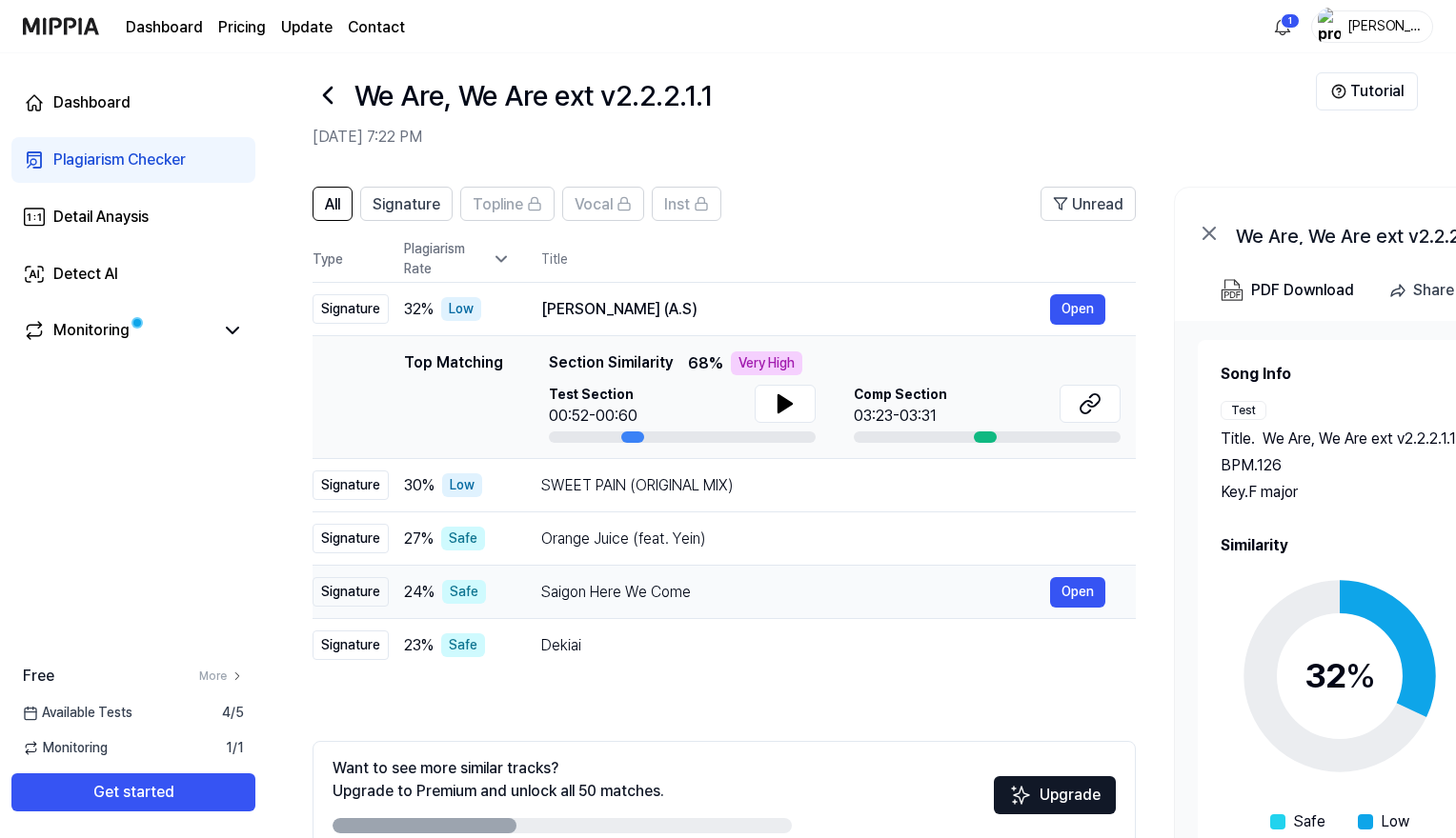
click at [387, 597] on div "Signature" at bounding box center [350, 591] width 76 height 30
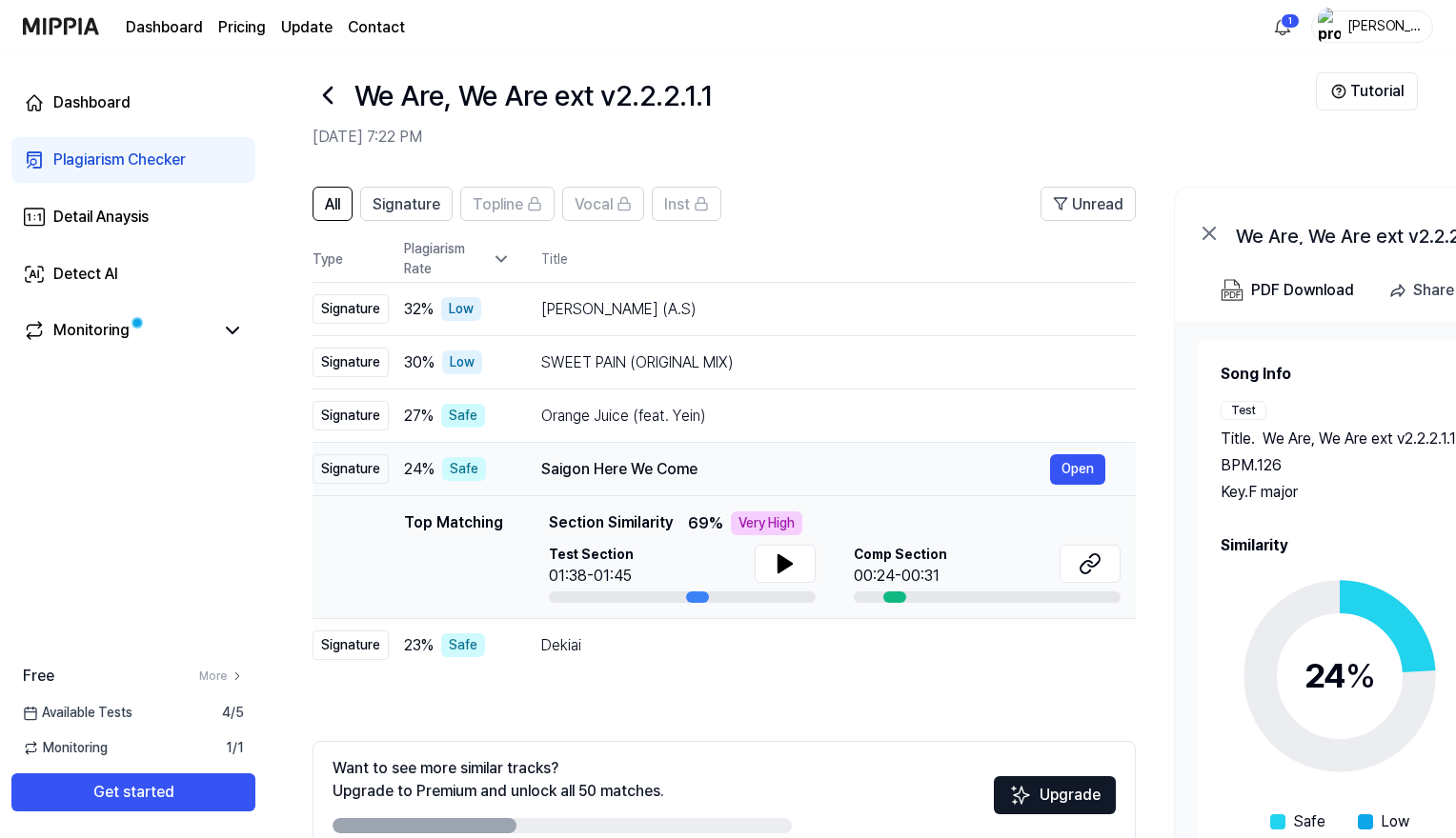
click at [362, 477] on div "Signature" at bounding box center [350, 469] width 76 height 30
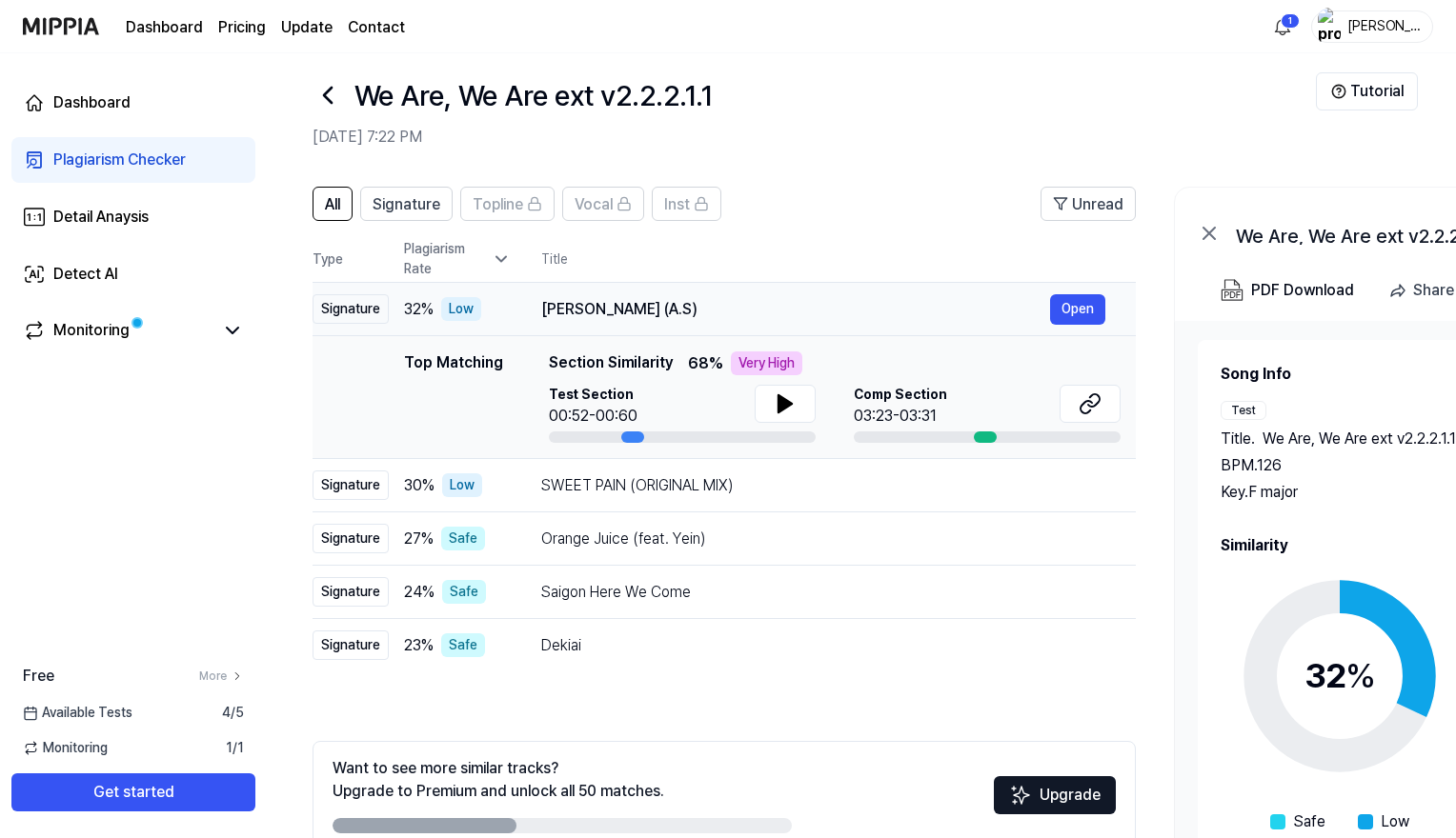
click at [403, 312] on td "32 % Low" at bounding box center [449, 309] width 122 height 53
click at [1079, 307] on button "Open" at bounding box center [1077, 310] width 55 height 31
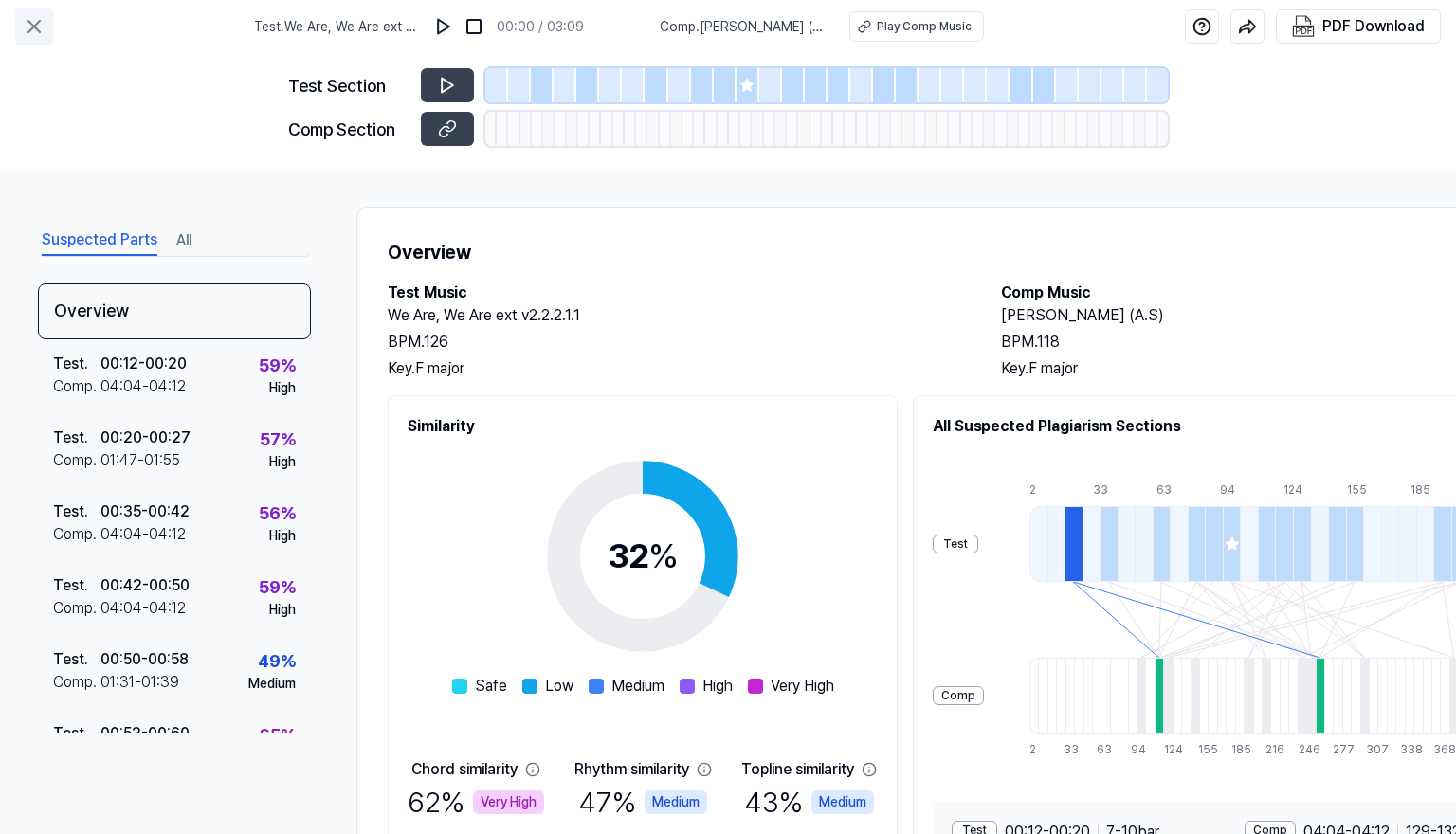
click at [29, 26] on icon at bounding box center [35, 27] width 23 height 23
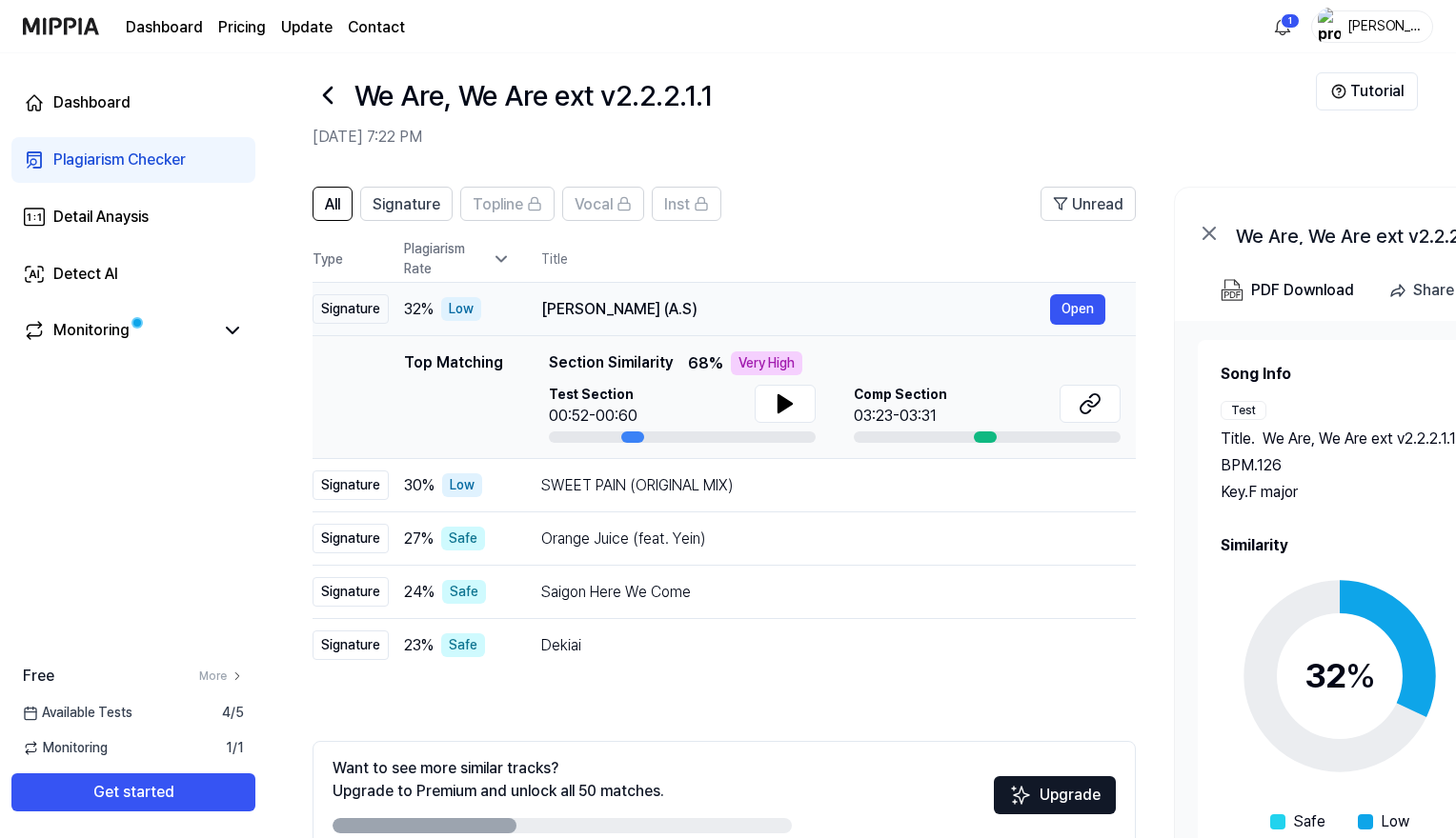
click at [366, 308] on div "Signature" at bounding box center [350, 309] width 76 height 30
click at [495, 259] on icon at bounding box center [501, 259] width 19 height 19
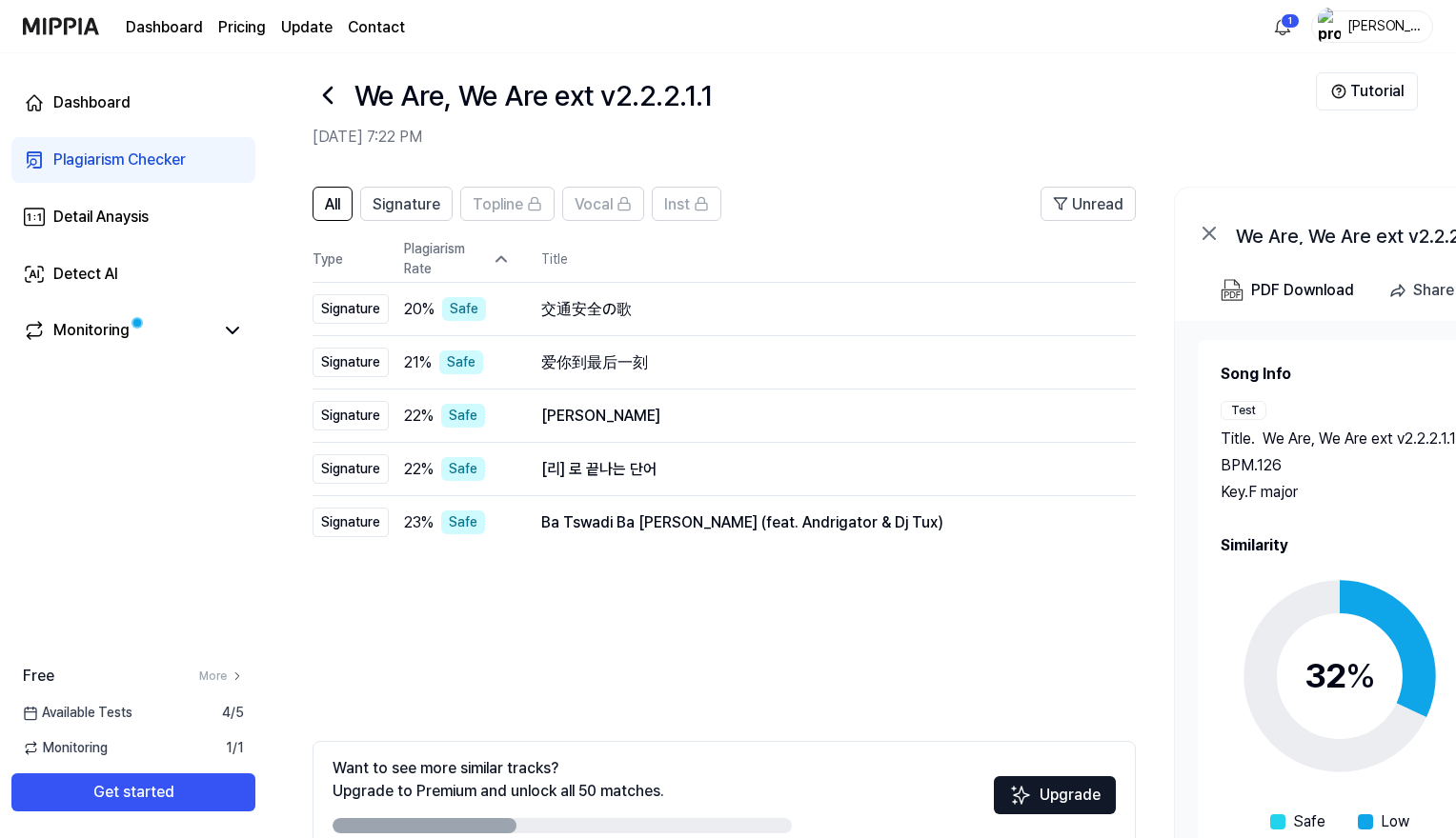
click at [495, 259] on icon at bounding box center [501, 259] width 19 height 19
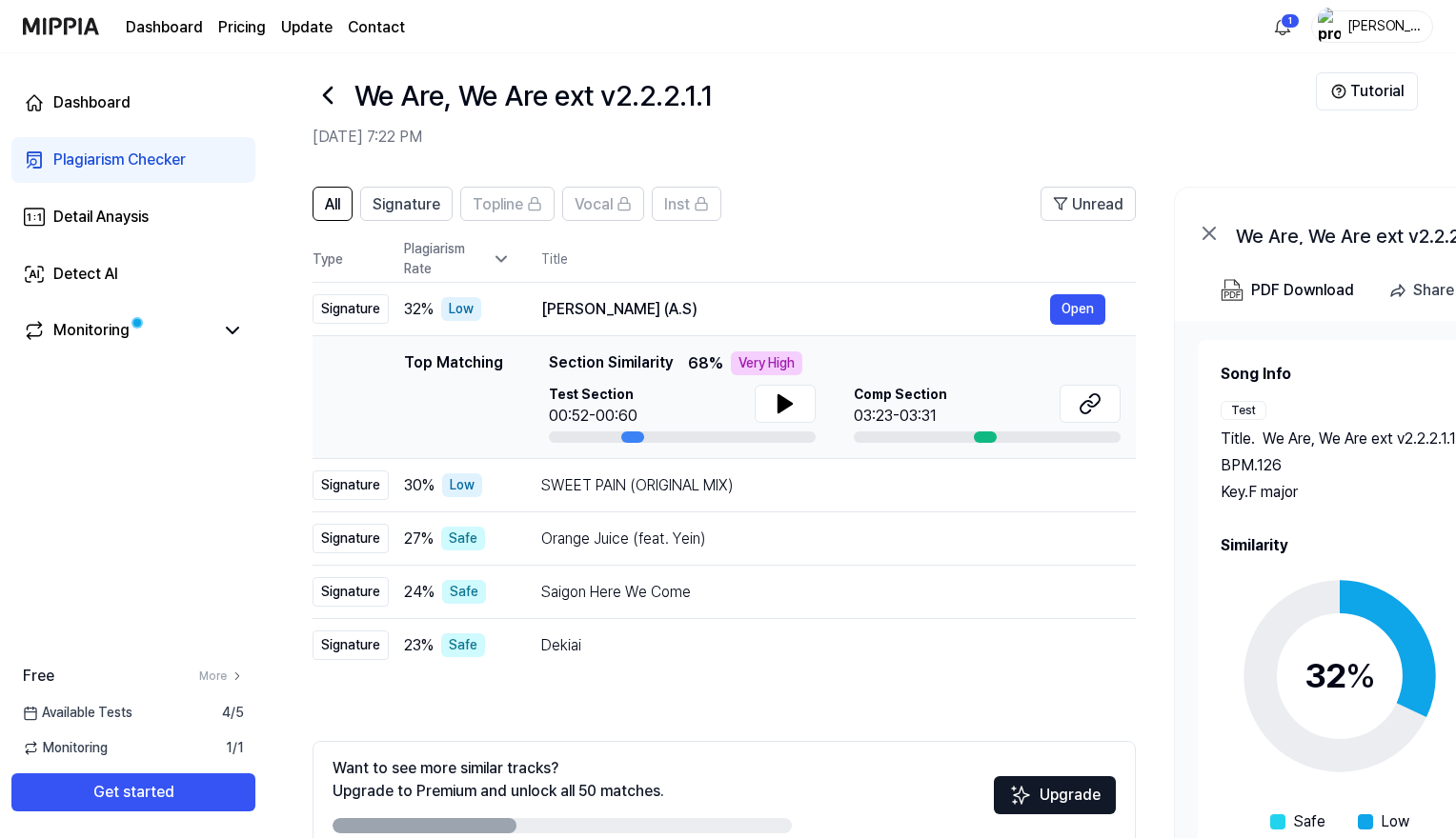
click at [507, 259] on icon at bounding box center [501, 259] width 19 height 19
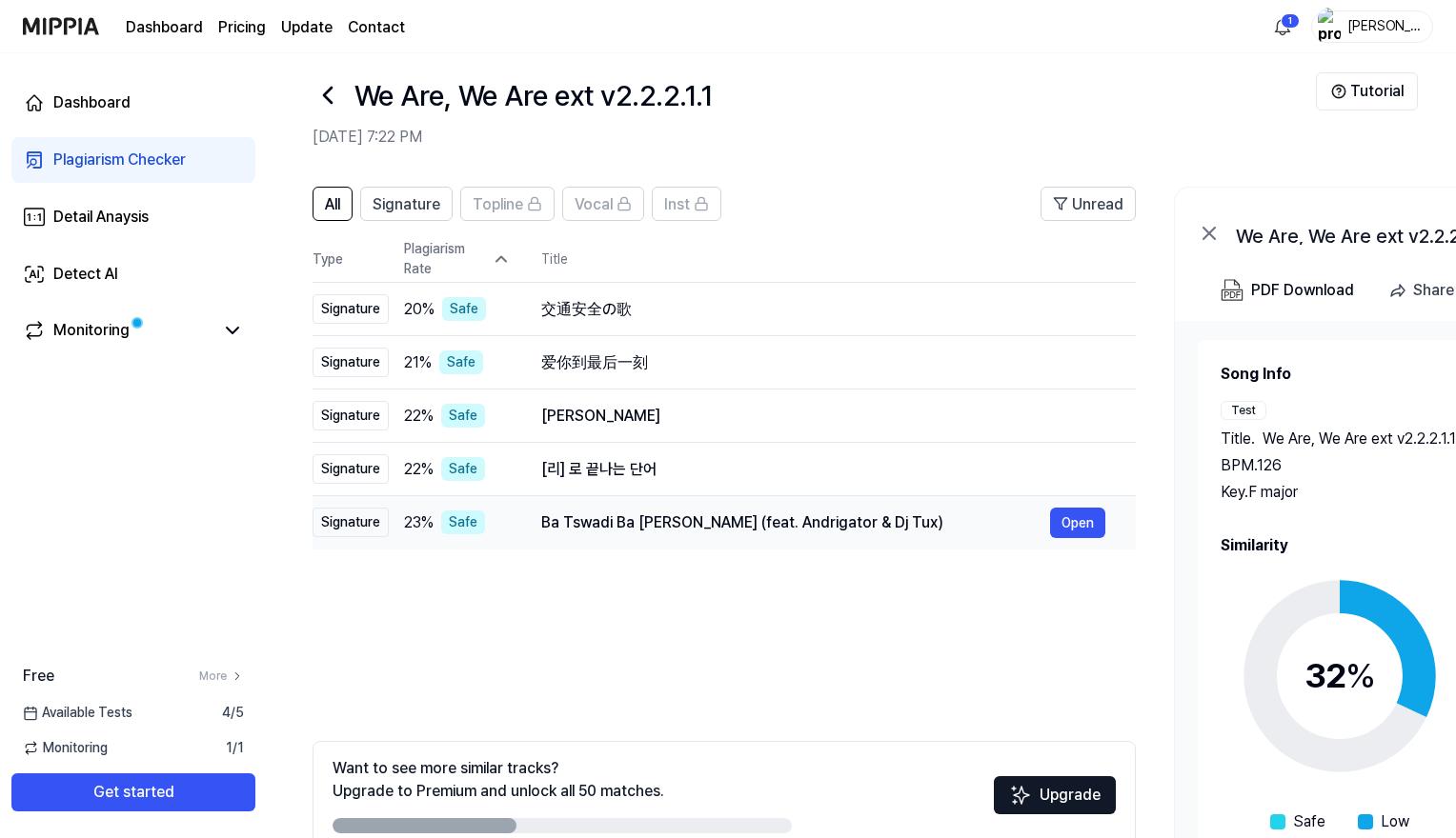
click at [454, 517] on div "Safe" at bounding box center [463, 522] width 43 height 24
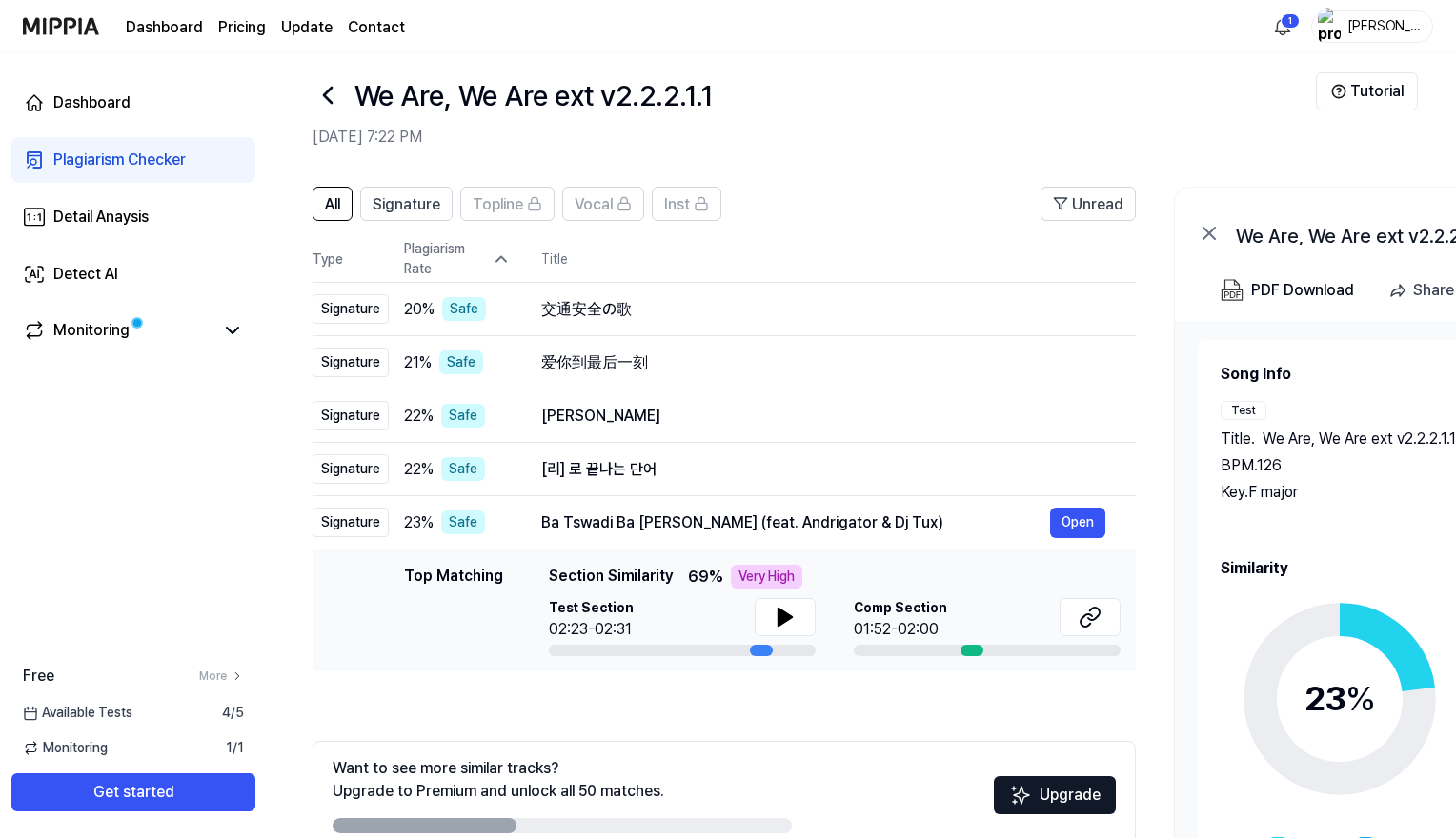
click at [500, 256] on icon at bounding box center [501, 259] width 19 height 19
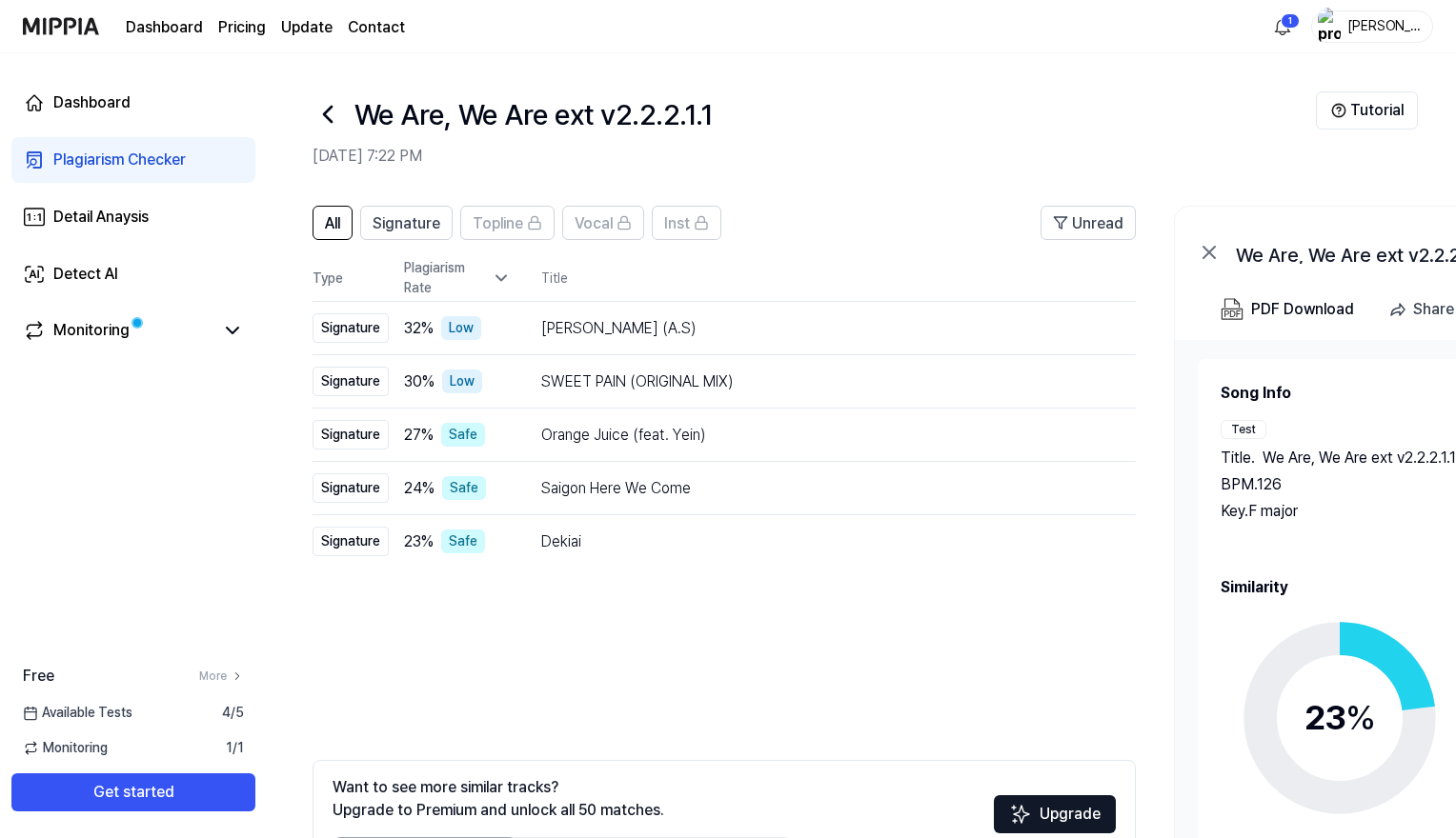
scroll to position [0, 0]
click at [1210, 255] on icon at bounding box center [1209, 252] width 23 height 23
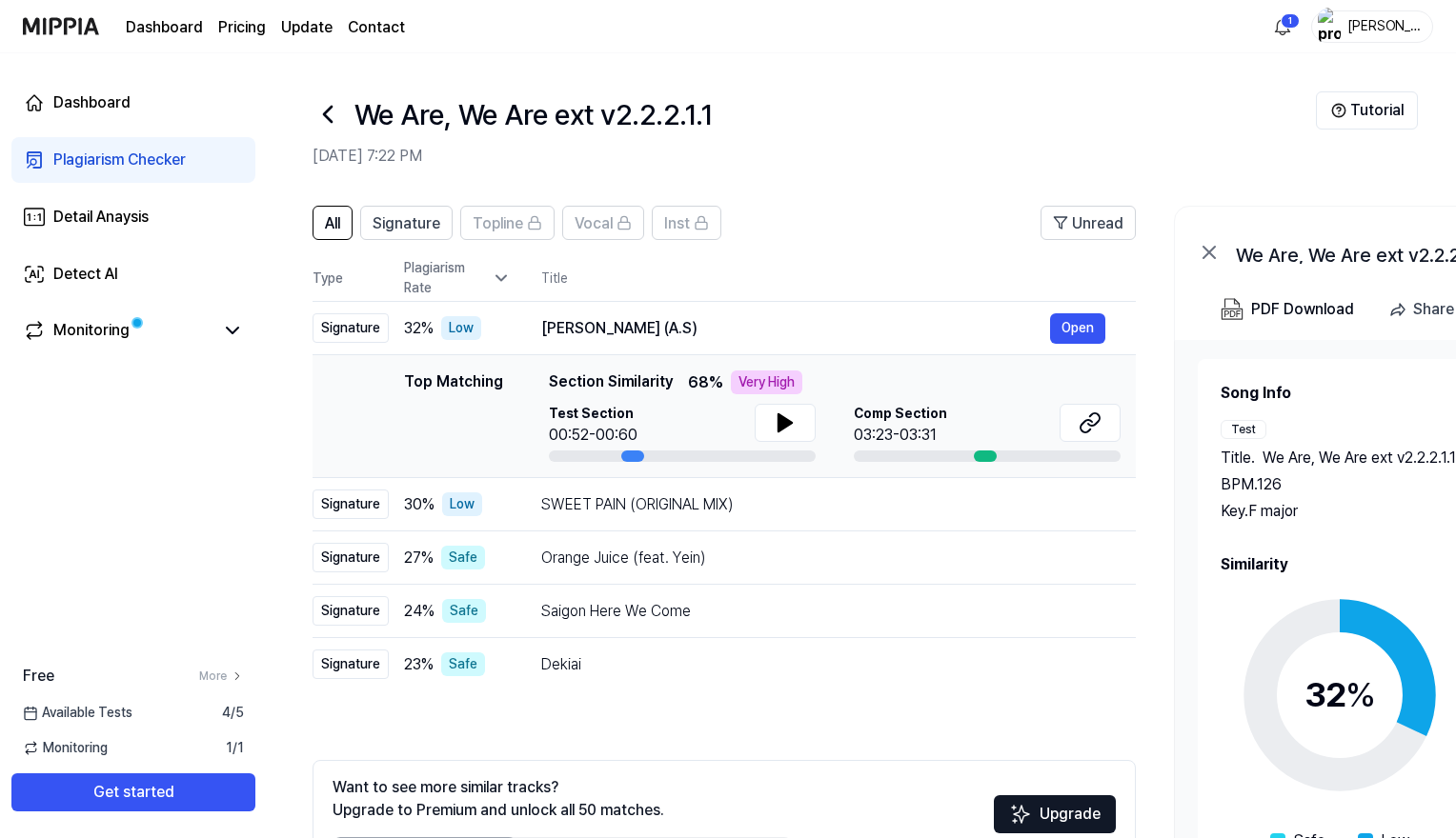
click at [1210, 255] on icon at bounding box center [1209, 252] width 23 height 23
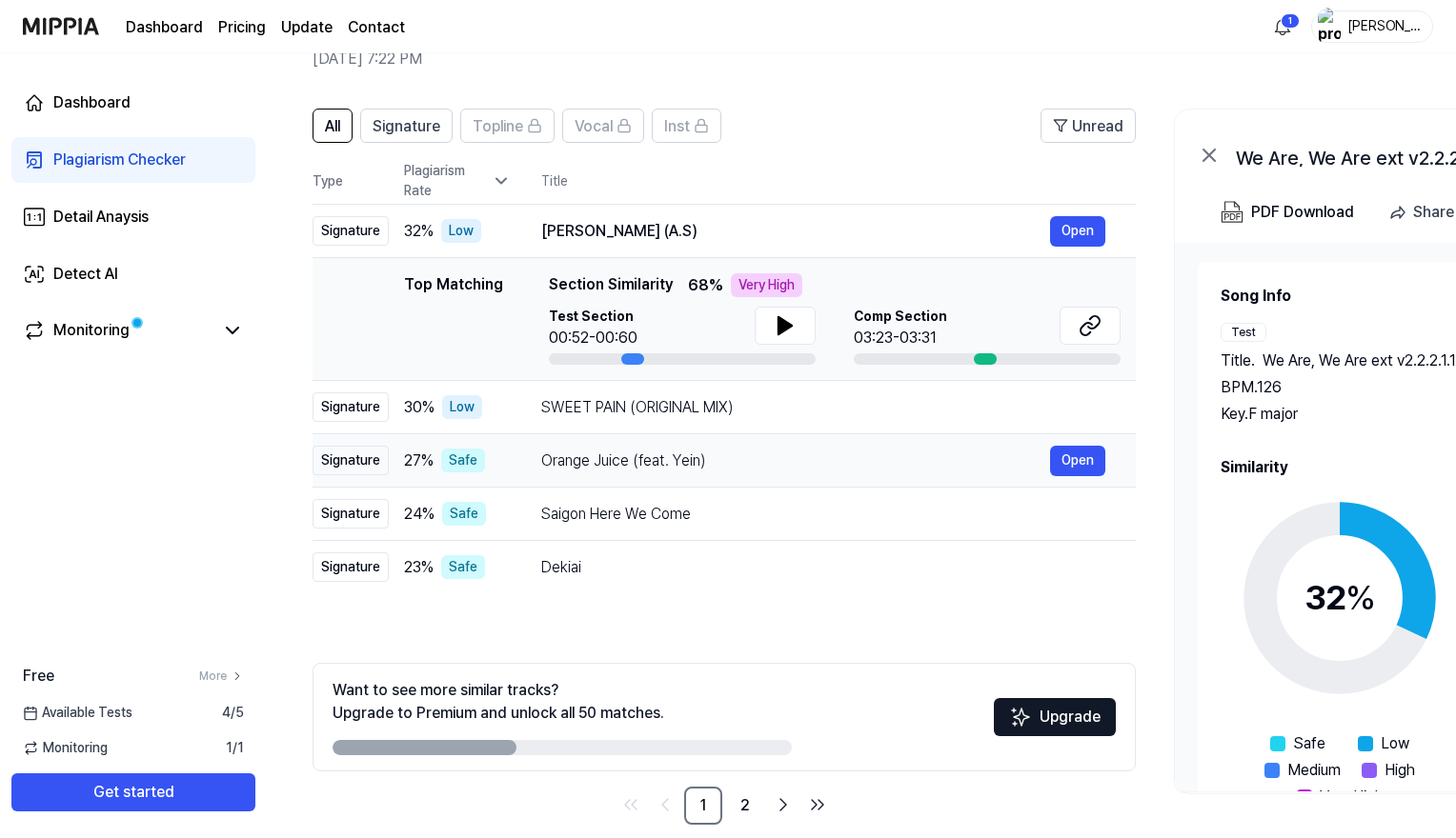
scroll to position [120, 0]
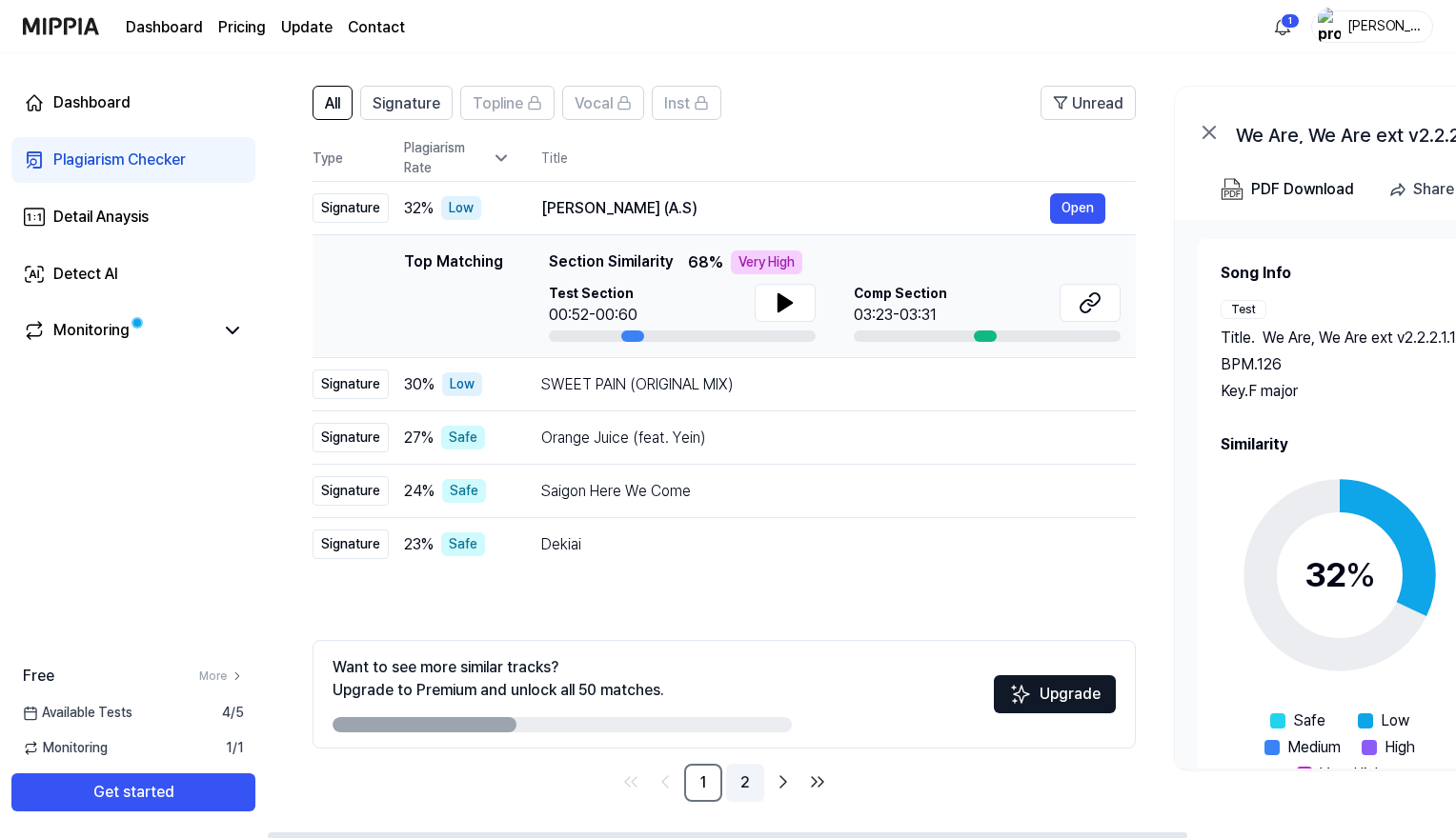
click at [745, 733] on link "2" at bounding box center [746, 783] width 39 height 39
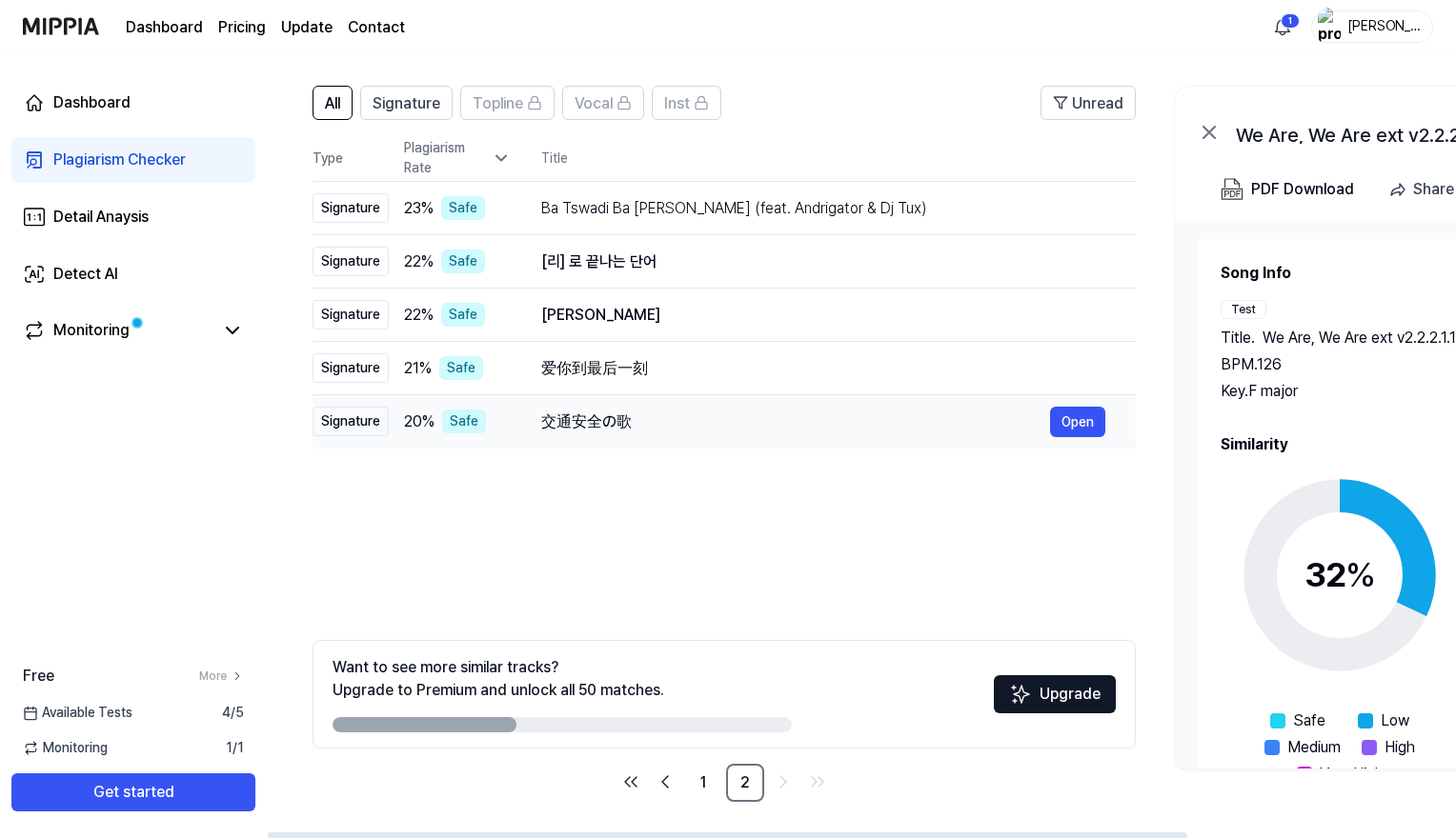
click at [445, 422] on div "Safe" at bounding box center [463, 421] width 43 height 24
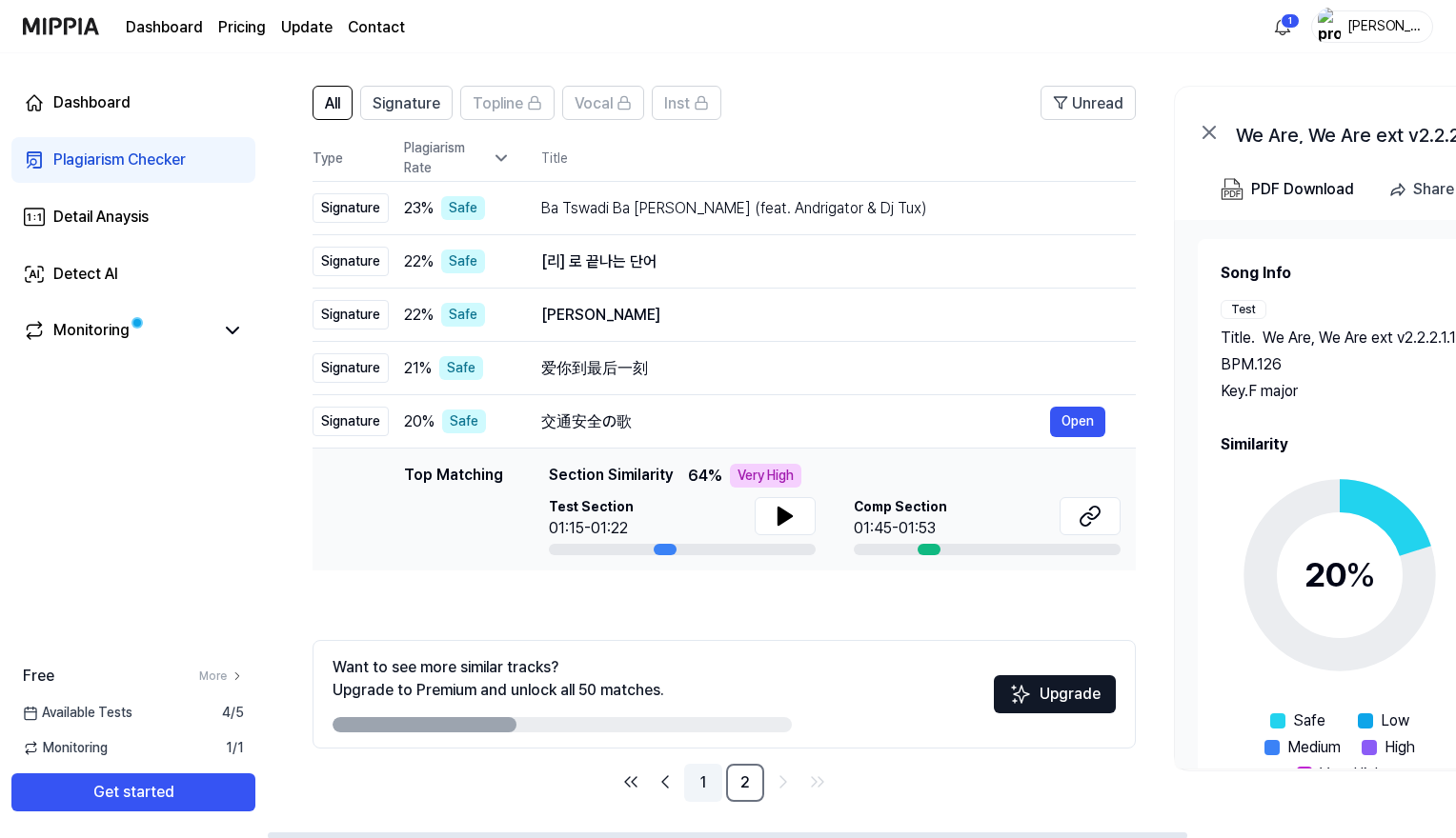
click at [707, 733] on link "1" at bounding box center [703, 783] width 39 height 39
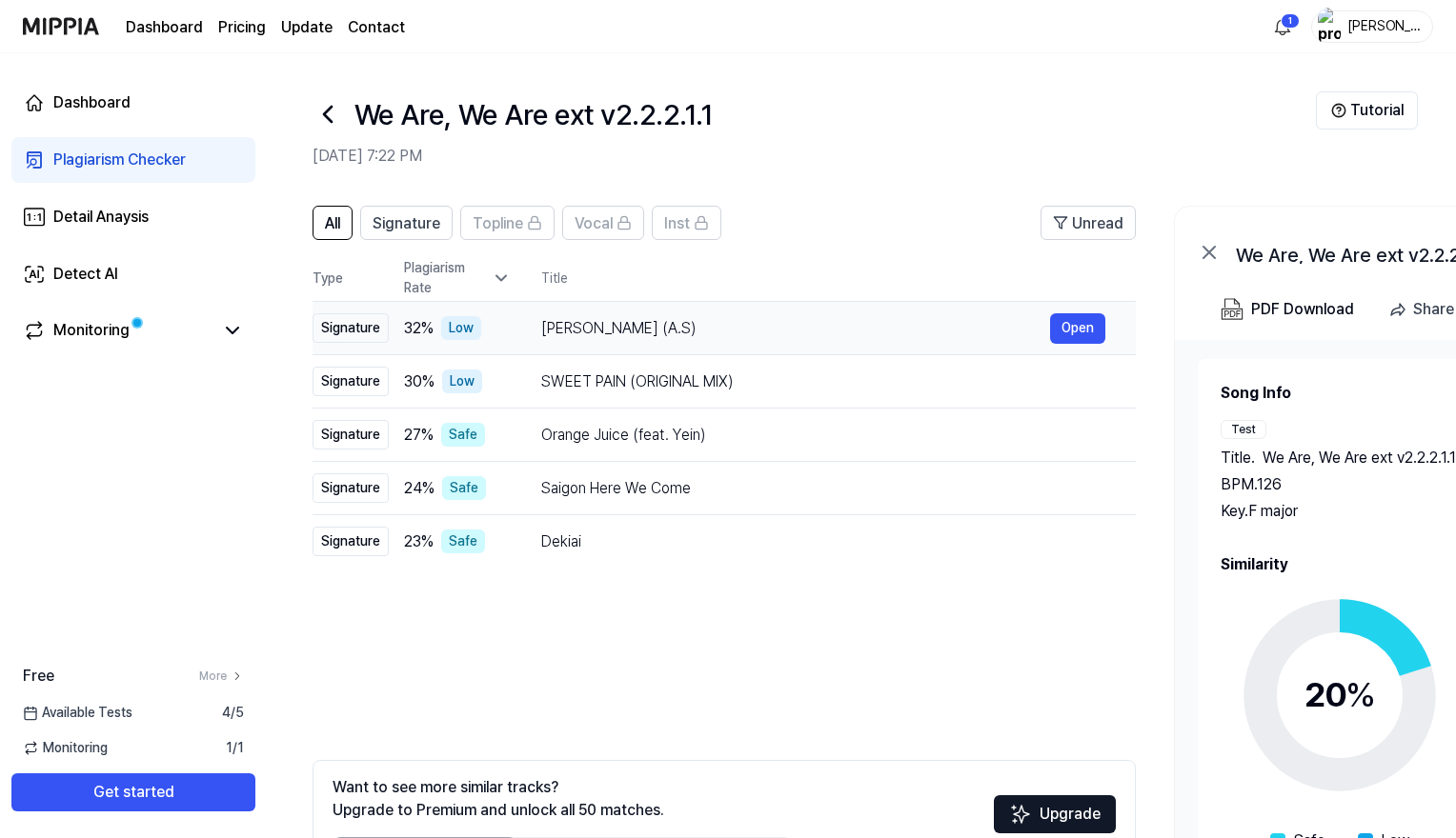
click at [405, 328] on span "32 %" at bounding box center [418, 328] width 30 height 23
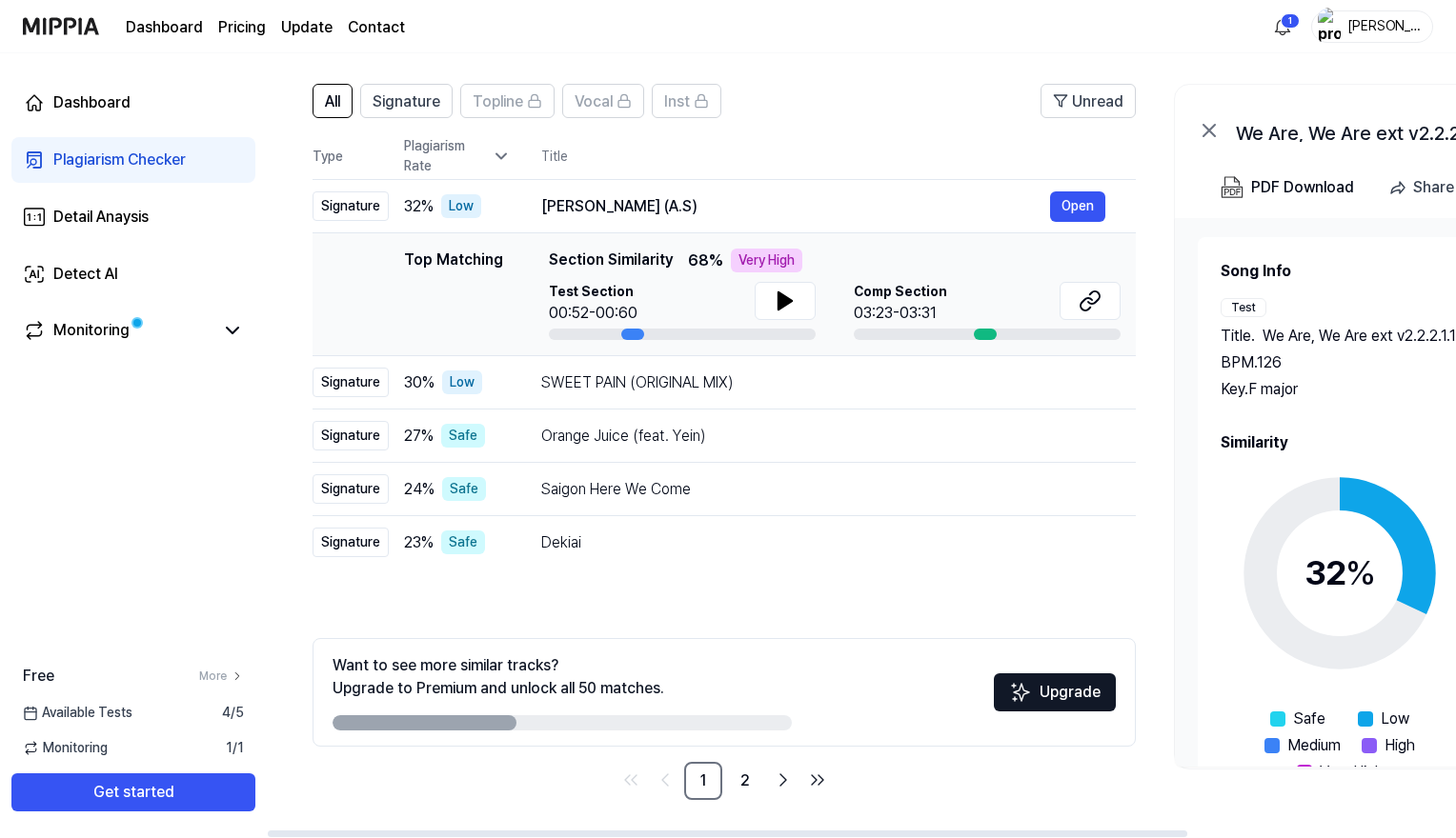
scroll to position [122, 0]
click at [746, 733] on link "2" at bounding box center [746, 781] width 39 height 39
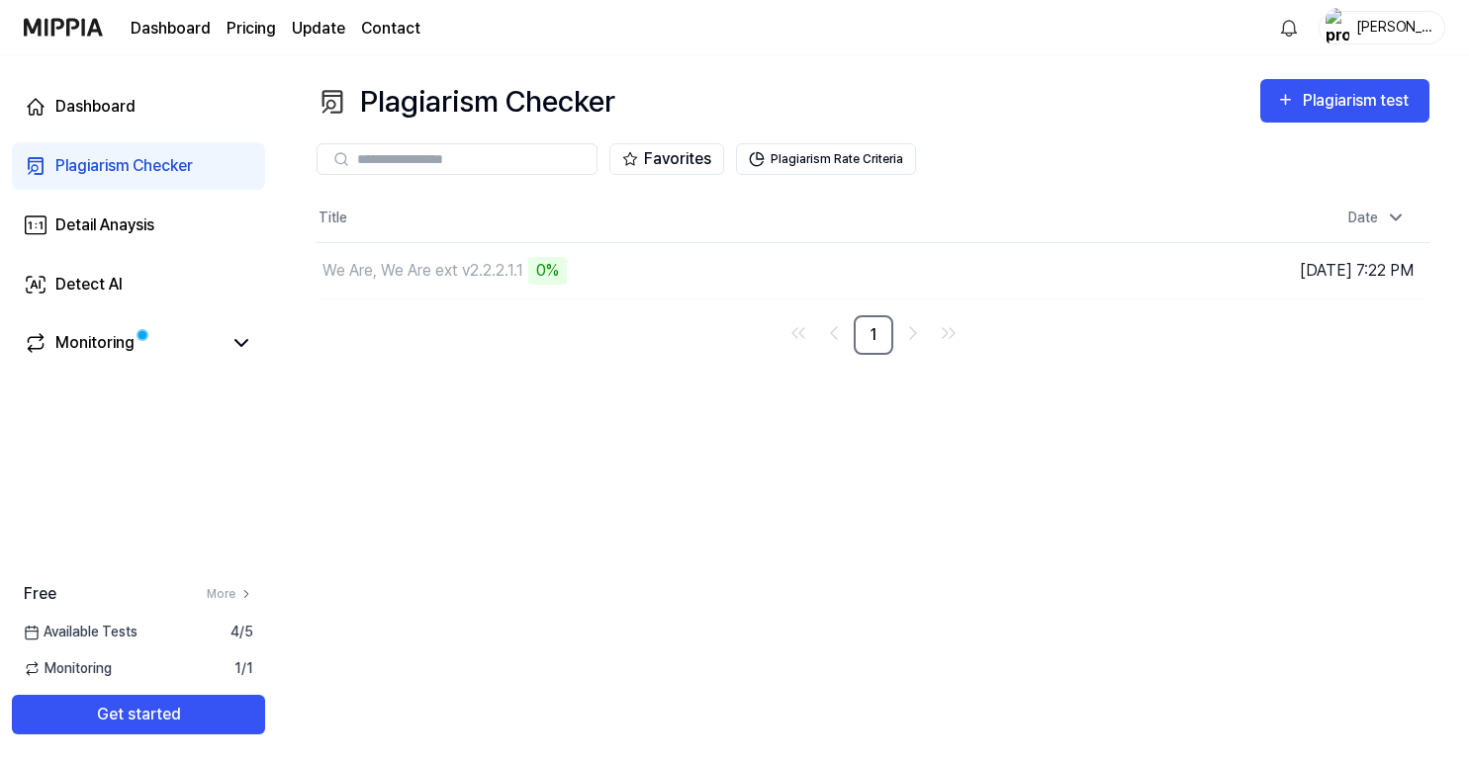
click at [1395, 24] on div "[PERSON_NAME]" at bounding box center [1393, 27] width 77 height 22
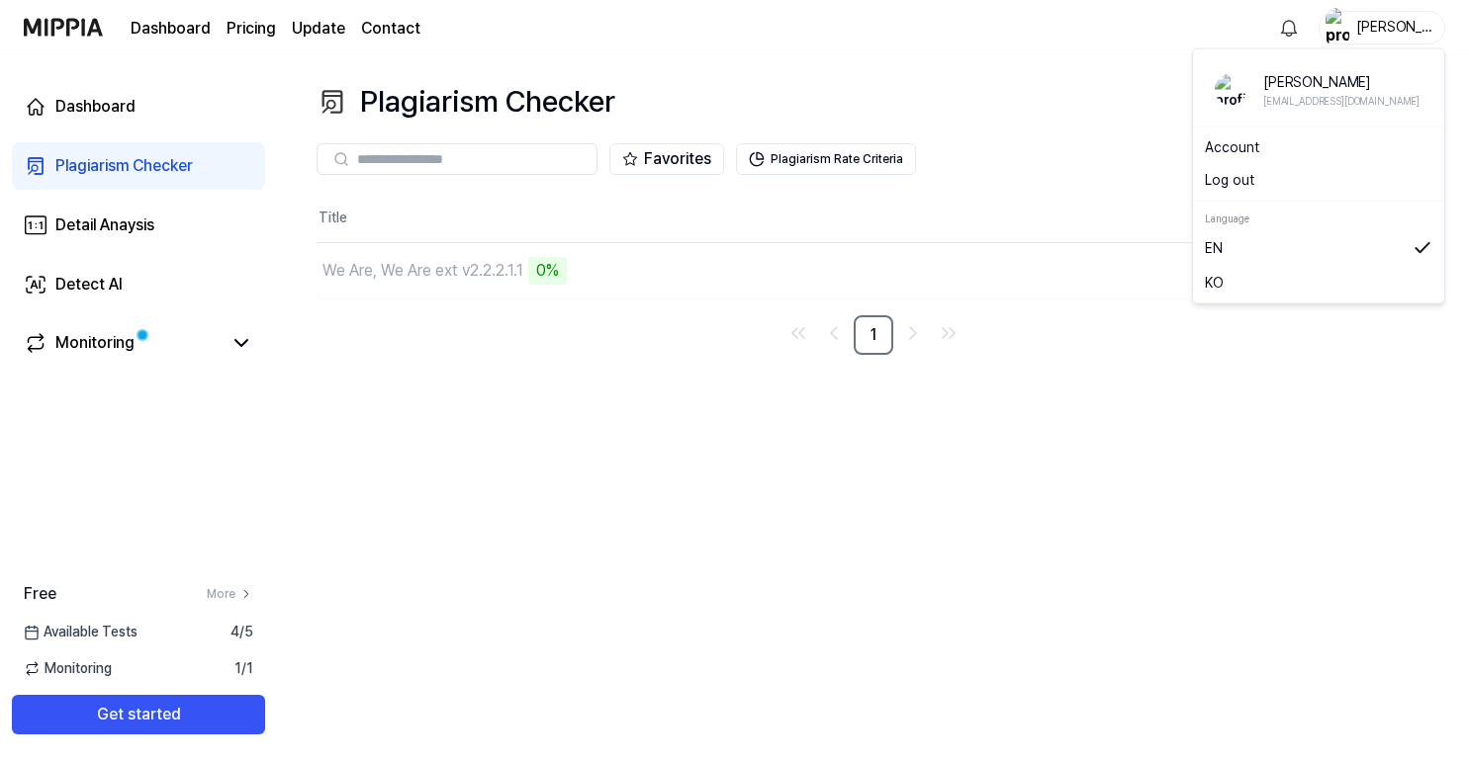
click at [600, 474] on div "Plagiarism Checker Plagiarism test Plagiarism Checker Detail Analysis Detect AI…" at bounding box center [873, 408] width 1192 height 707
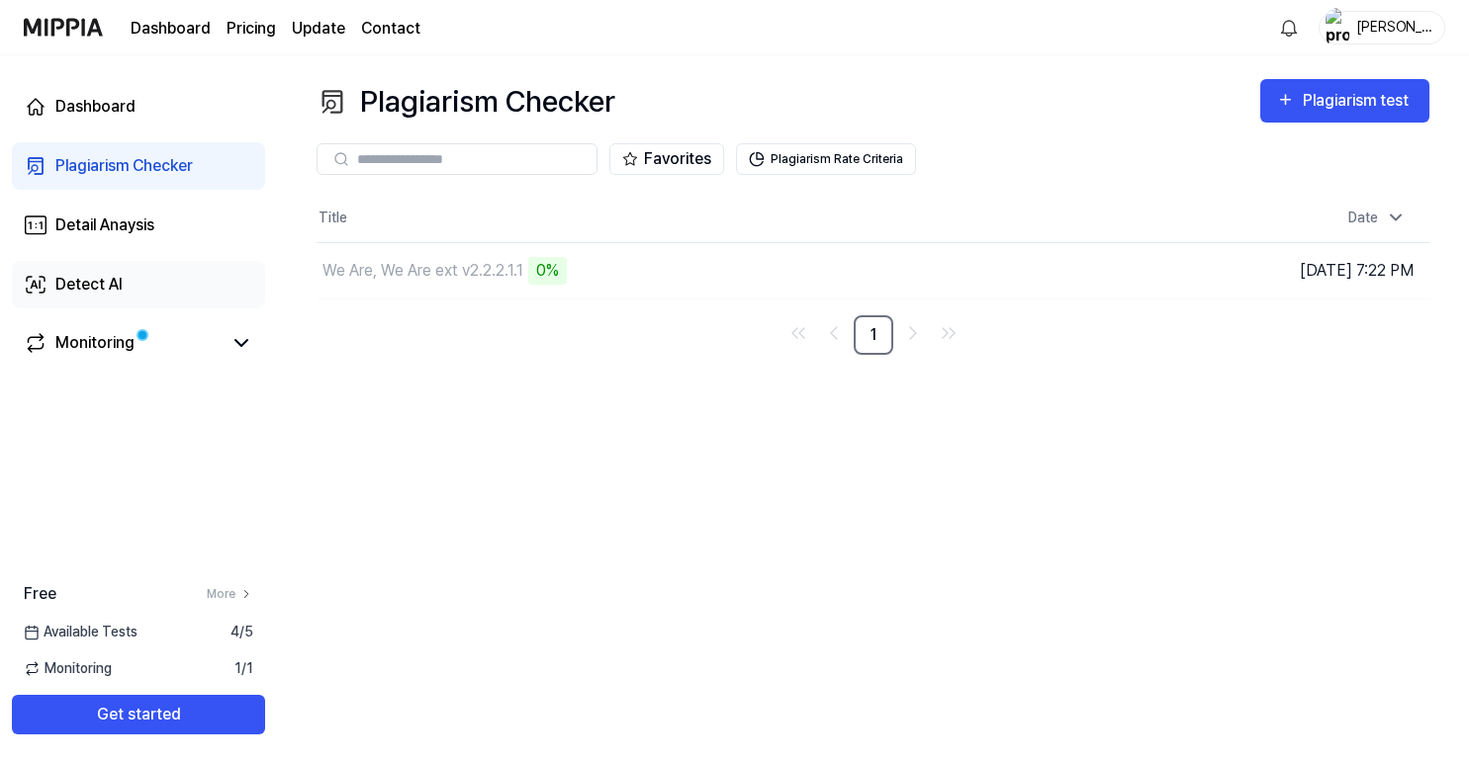
click at [133, 292] on link "Detect AI" at bounding box center [138, 284] width 253 height 47
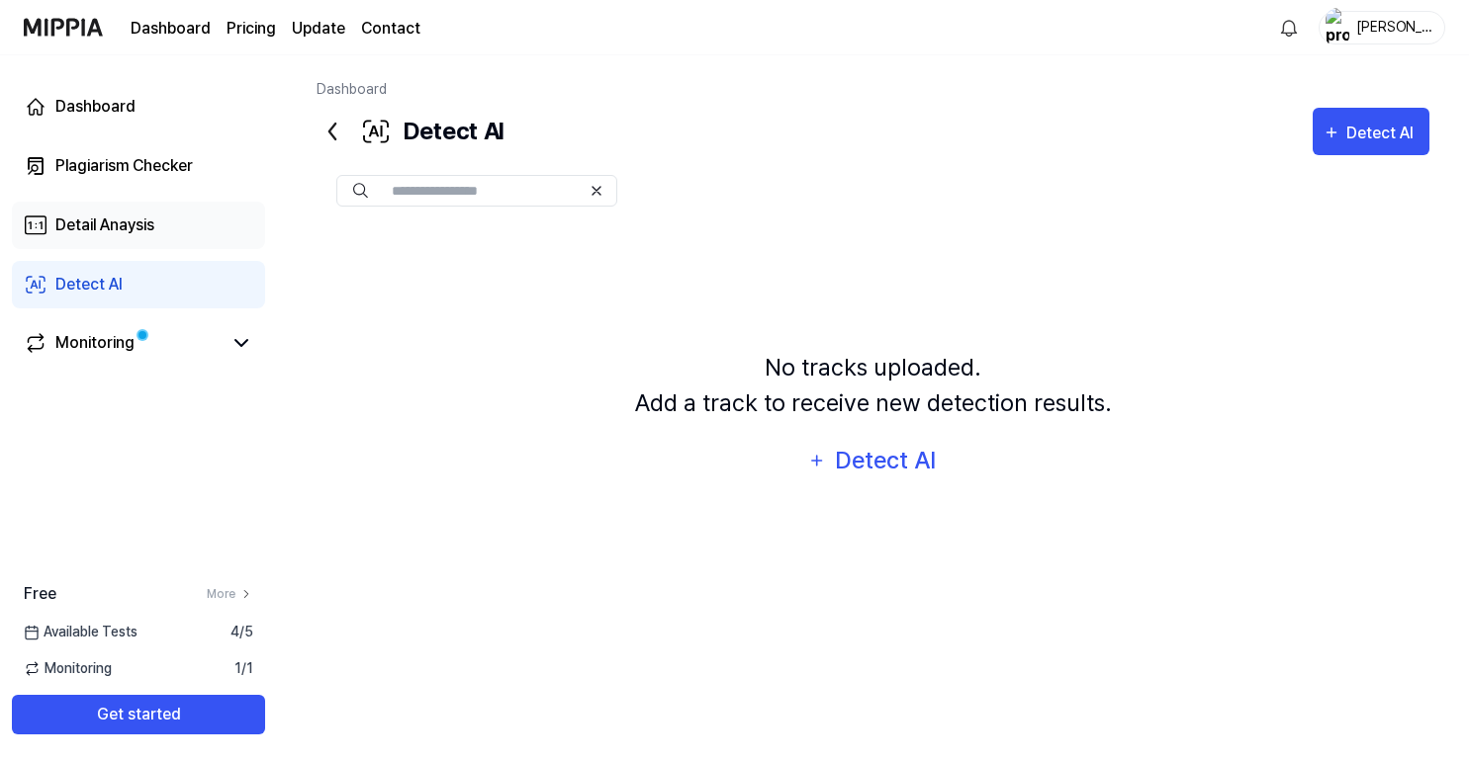
click at [138, 223] on div "Detail Anaysis" at bounding box center [104, 226] width 99 height 24
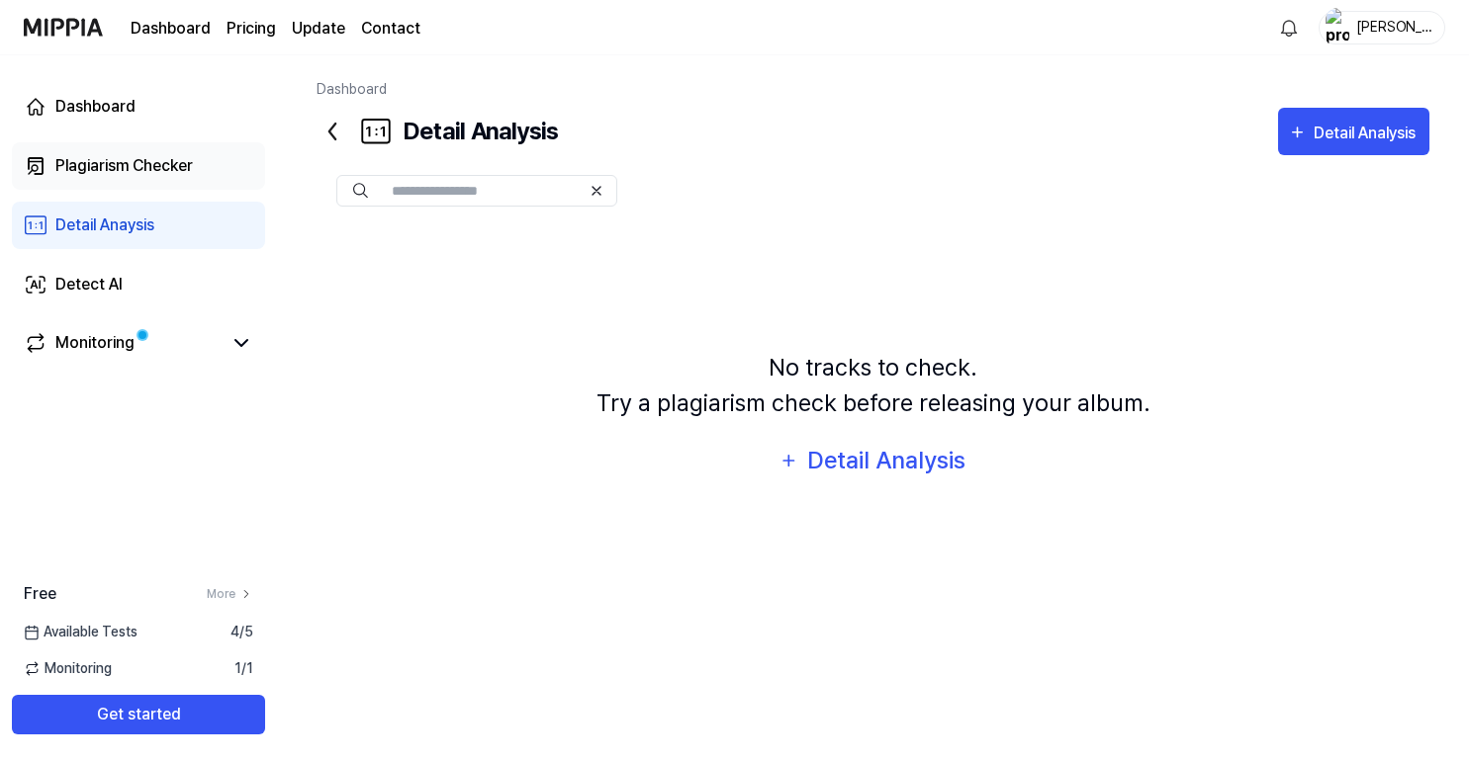
click at [150, 163] on div "Plagiarism Checker" at bounding box center [123, 166] width 137 height 24
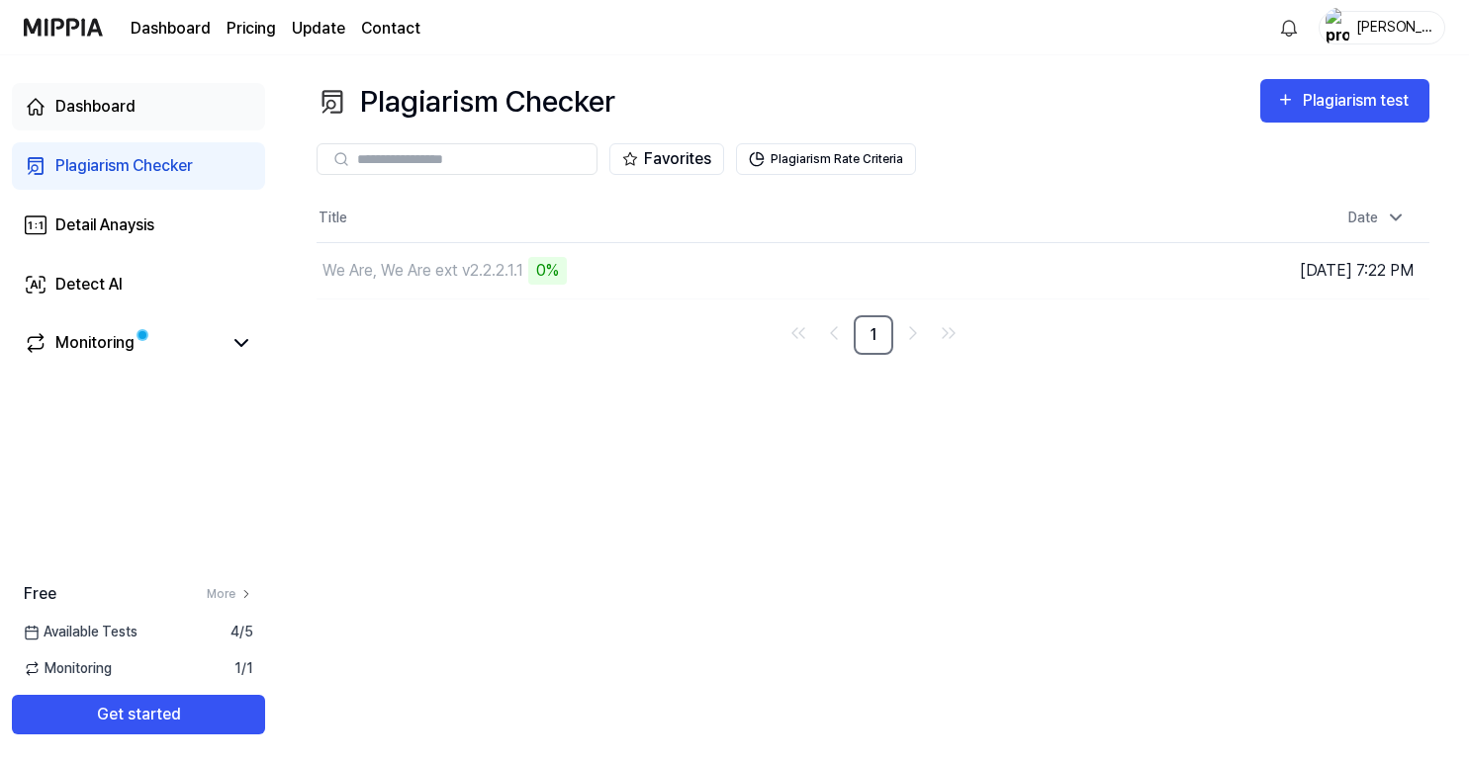
click at [172, 101] on link "Dashboard" at bounding box center [138, 106] width 253 height 47
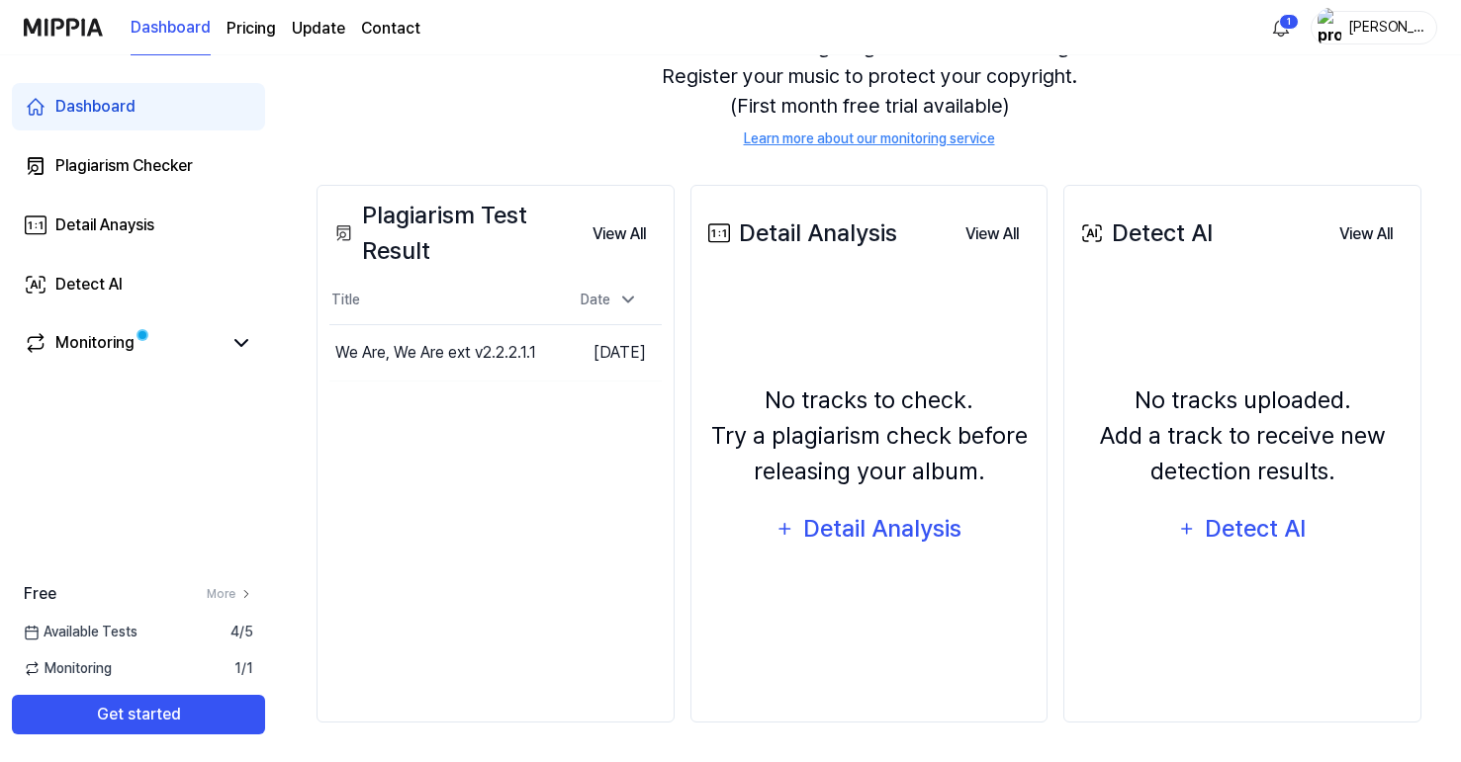
scroll to position [222, 0]
